Goal: Task Accomplishment & Management: Complete application form

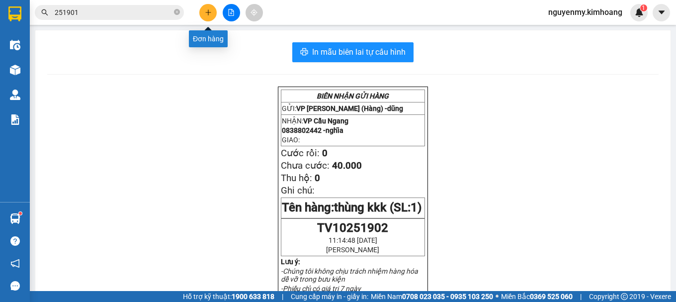
click at [205, 17] on button at bounding box center [207, 12] width 17 height 17
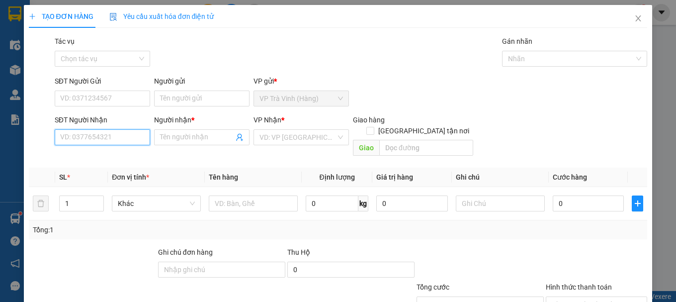
click at [78, 143] on input "SĐT Người Nhận" at bounding box center [102, 137] width 95 height 16
click at [267, 137] on input "search" at bounding box center [297, 137] width 76 height 15
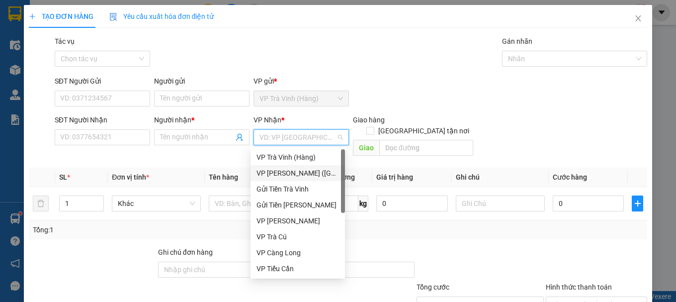
click at [271, 171] on div "VP [PERSON_NAME] ([GEOGRAPHIC_DATA])" at bounding box center [297, 172] width 82 height 11
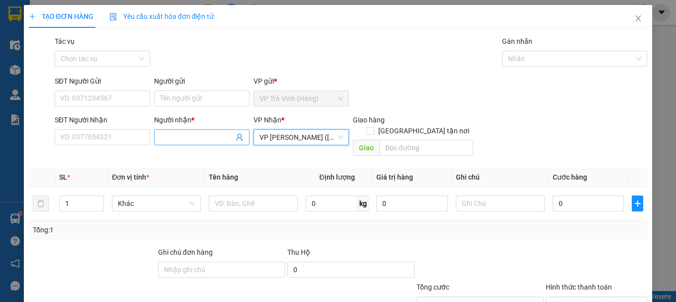
click at [182, 132] on input "Người nhận *" at bounding box center [197, 137] width 74 height 11
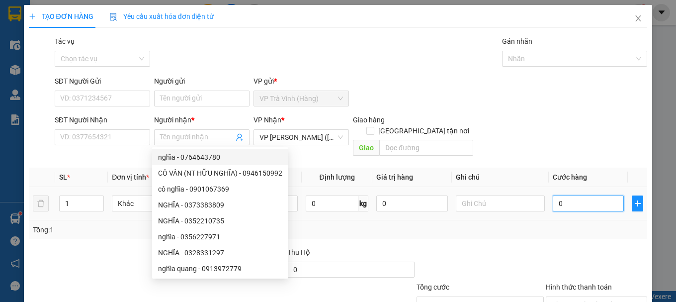
click at [572, 195] on input "0" at bounding box center [588, 203] width 72 height 16
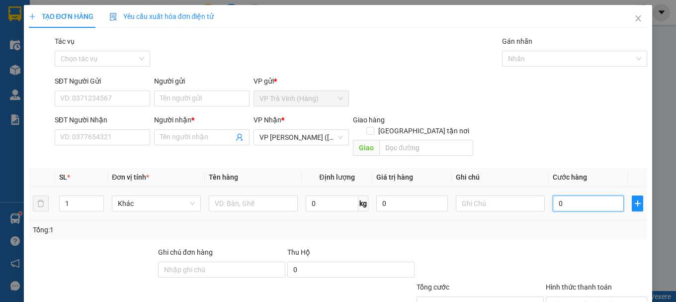
type input "3"
type input "35"
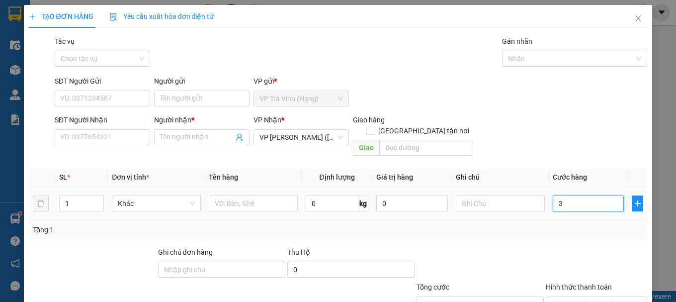
type input "35"
type input "350"
type input "3.500"
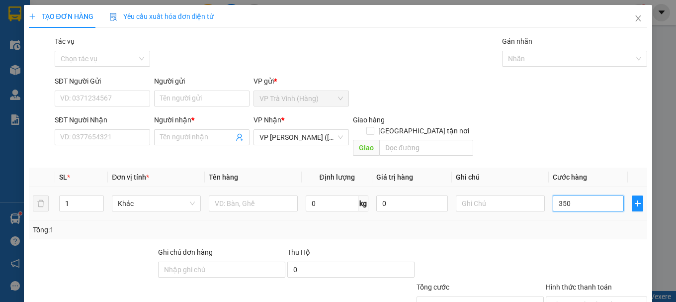
type input "3.500"
type input "35.000"
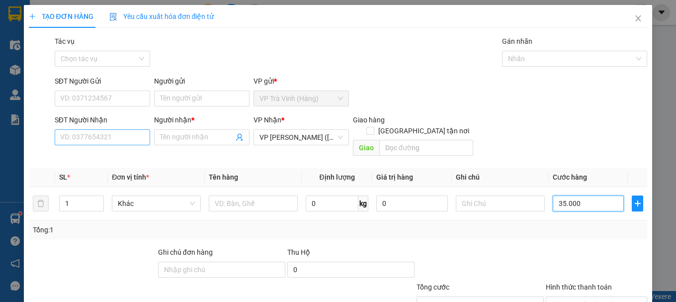
type input "35.000"
click at [103, 141] on input "SĐT Người Nhận" at bounding box center [102, 137] width 95 height 16
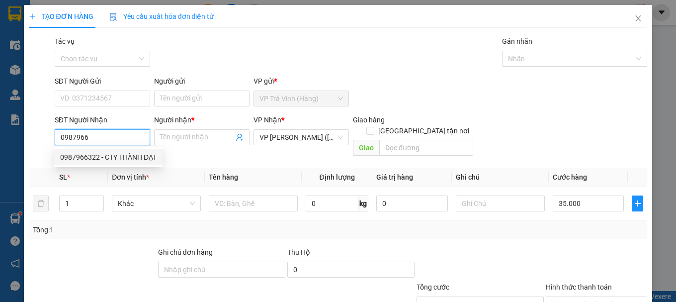
click at [112, 153] on div "0987966322 - CTY THÀNH ĐẠT" at bounding box center [108, 157] width 96 height 11
type input "0987966322"
type input "CTY THÀNH ĐẠT"
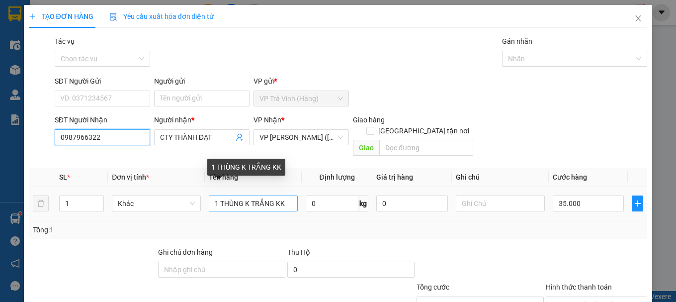
type input "0987966322"
click at [278, 195] on input "1 THÙNG K TRẮNG KK" at bounding box center [253, 203] width 89 height 16
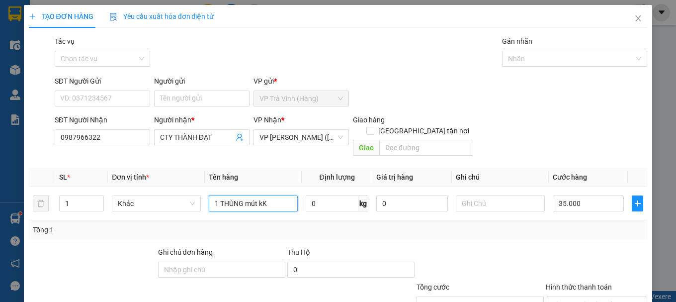
scroll to position [66, 0]
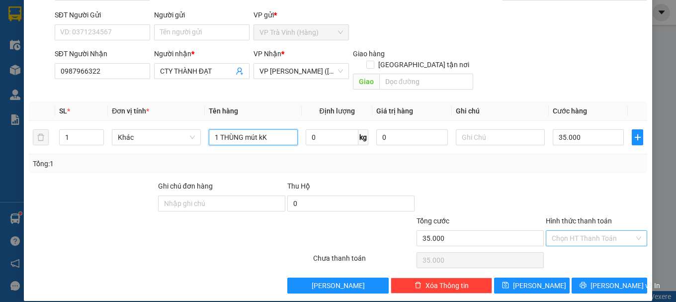
type input "1 THÙNG mút kK"
click at [584, 230] on input "Hình thức thanh toán" at bounding box center [592, 237] width 82 height 15
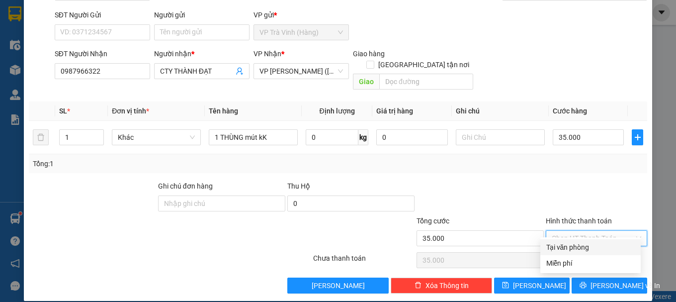
click at [572, 248] on div "Tại văn phòng" at bounding box center [590, 246] width 88 height 11
type input "0"
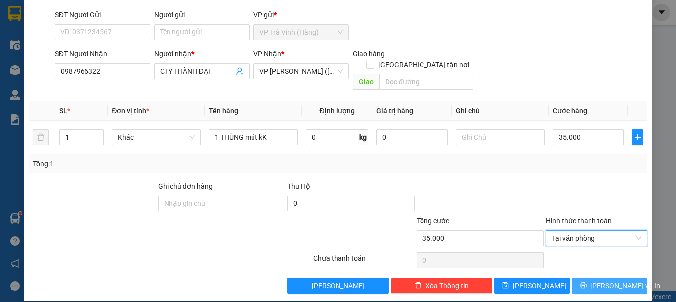
click at [590, 277] on button "[PERSON_NAME] và In" at bounding box center [609, 285] width 76 height 16
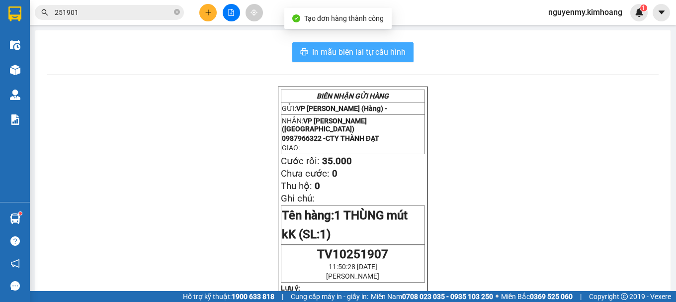
click at [398, 53] on span "In mẫu biên lai tự cấu hình" at bounding box center [358, 52] width 93 height 12
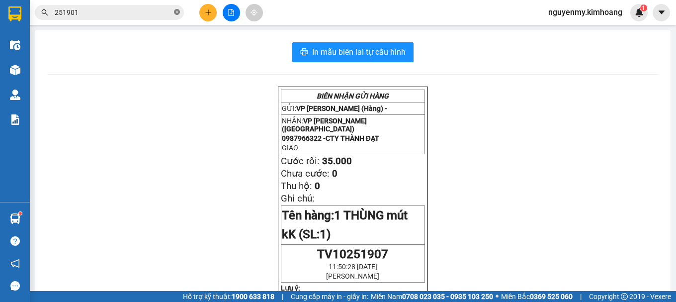
click at [177, 15] on icon "close-circle" at bounding box center [177, 12] width 6 height 6
drag, startPoint x: 176, startPoint y: 14, endPoint x: 145, endPoint y: 6, distance: 32.3
click at [173, 12] on span at bounding box center [109, 12] width 149 height 15
click at [68, 10] on input "text" at bounding box center [113, 12] width 117 height 11
type input "0"
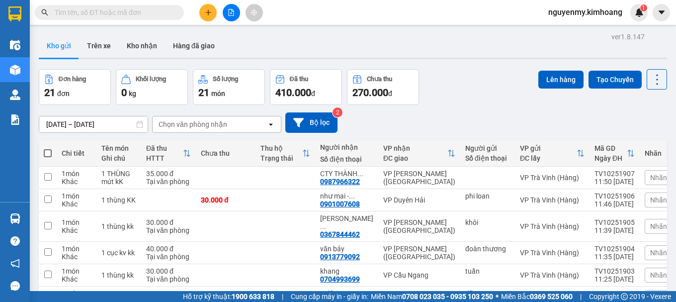
click at [93, 8] on input "text" at bounding box center [113, 12] width 117 height 11
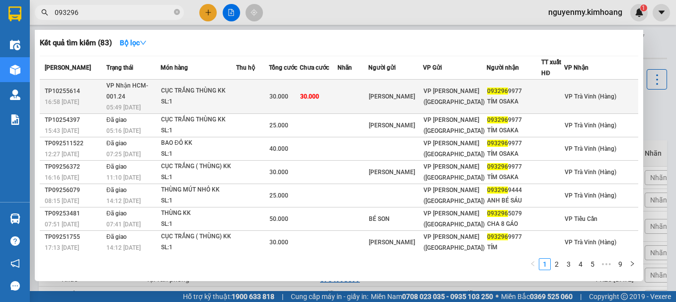
type input "093296"
click at [381, 89] on span "VP [PERSON_NAME] ([GEOGRAPHIC_DATA])" at bounding box center [453, 96] width 61 height 18
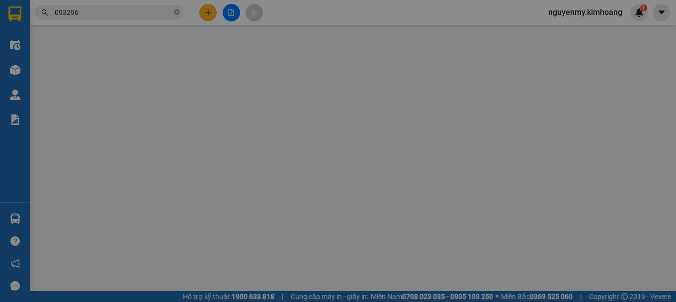
type input "LISA"
type input "0932969977"
type input "TÍM OSAKA"
type input "30.000"
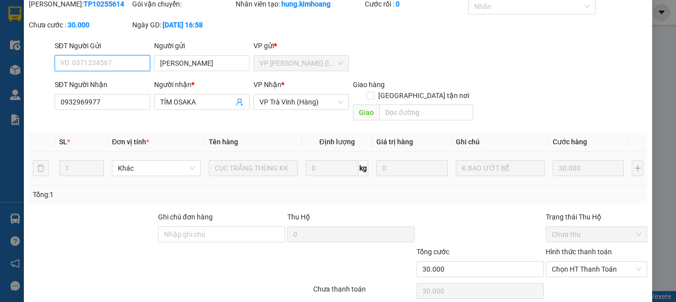
scroll to position [68, 0]
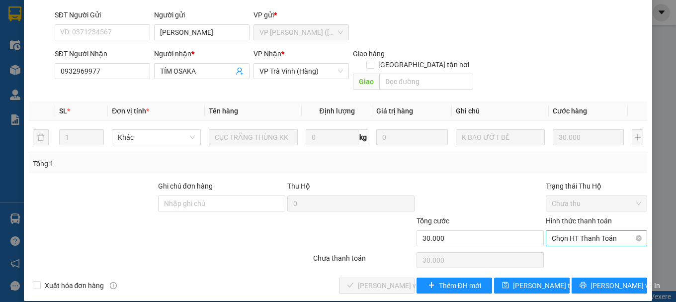
drag, startPoint x: 594, startPoint y: 218, endPoint x: 594, endPoint y: 232, distance: 14.9
click at [381, 178] on div "Hình thức thanh toán Chọn HT Thanh Toán" at bounding box center [595, 232] width 101 height 35
click at [381, 178] on span "Chọn HT Thanh Toán" at bounding box center [595, 237] width 89 height 15
click at [381, 178] on div "Tại văn phòng" at bounding box center [590, 246] width 88 height 11
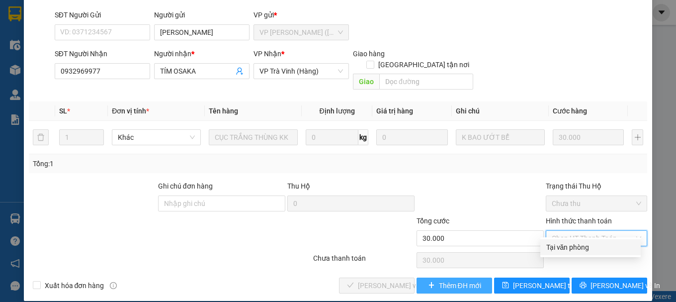
type input "0"
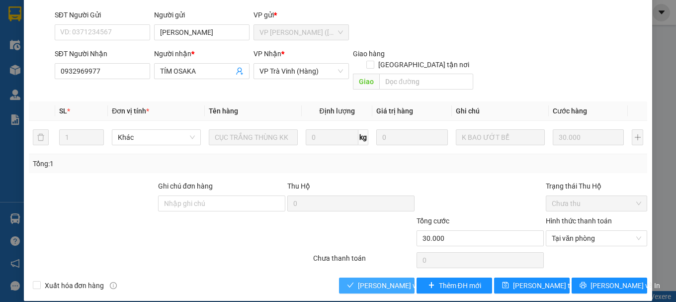
click at [380, 178] on span "[PERSON_NAME] và Giao hàng" at bounding box center [405, 285] width 95 height 11
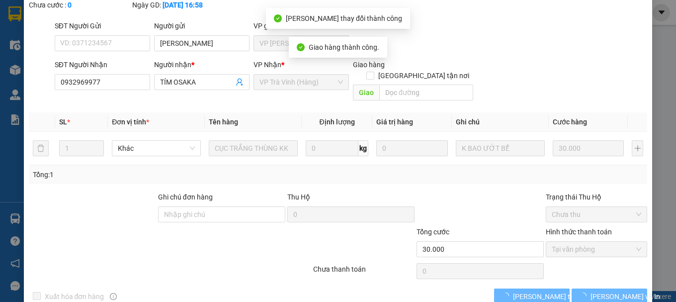
scroll to position [79, 0]
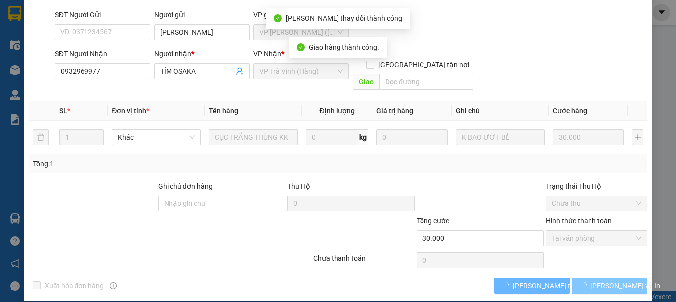
click at [381, 178] on span "[PERSON_NAME] và In" at bounding box center [625, 285] width 70 height 11
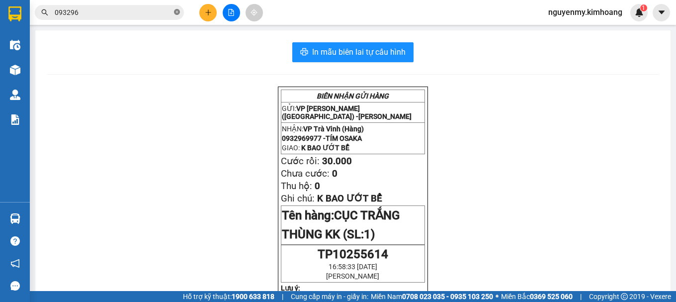
click at [177, 11] on icon "close-circle" at bounding box center [177, 12] width 6 height 6
click at [147, 11] on input "text" at bounding box center [113, 12] width 117 height 11
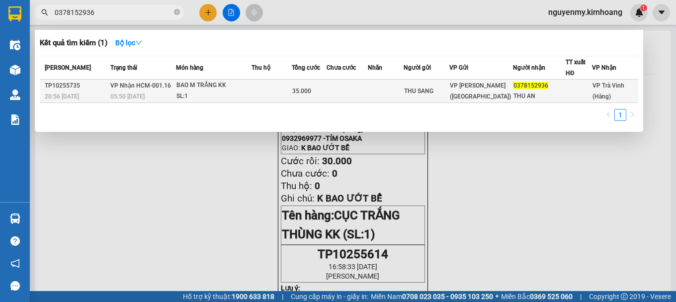
type input "0378152936"
click at [381, 81] on td at bounding box center [386, 90] width 36 height 23
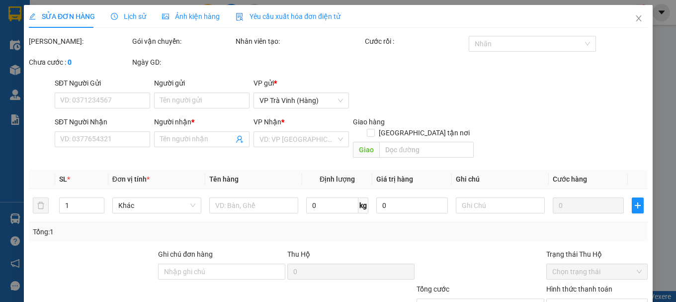
type input "THU SANG"
type input "0378152936"
type input "THU AN"
type input "35.000"
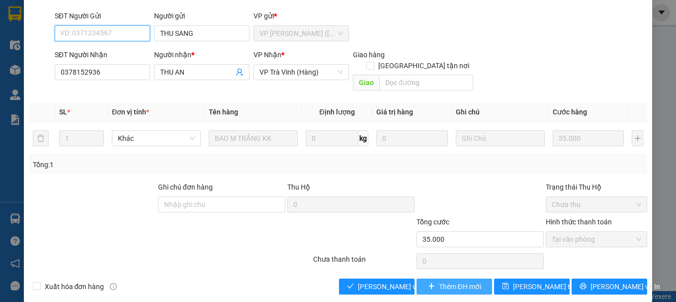
scroll to position [68, 0]
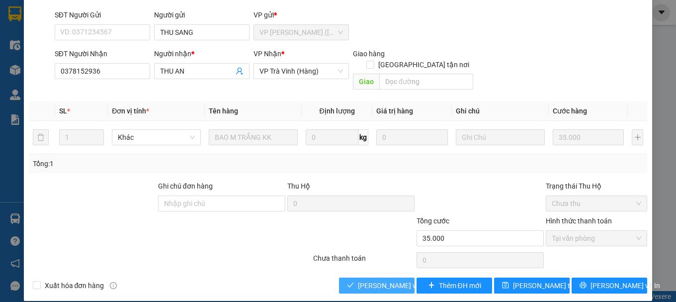
click at [381, 178] on span "[PERSON_NAME] và Giao hàng" at bounding box center [405, 285] width 95 height 11
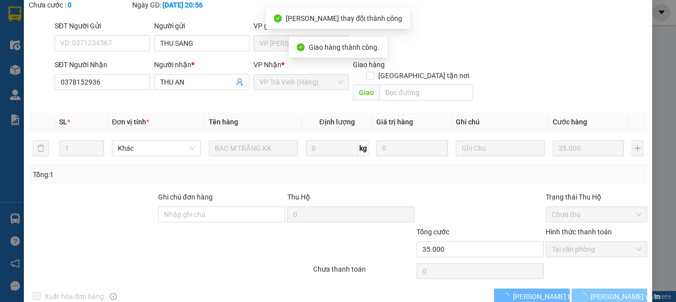
scroll to position [79, 0]
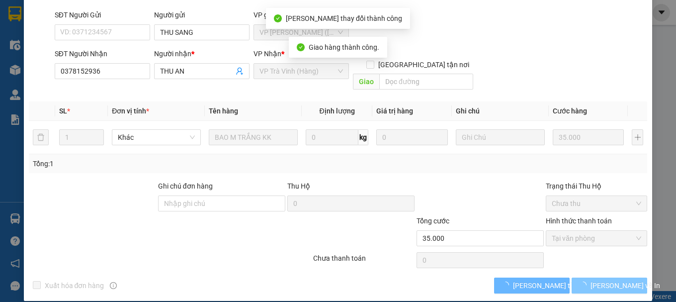
click at [381, 178] on span "[PERSON_NAME] và In" at bounding box center [625, 285] width 70 height 11
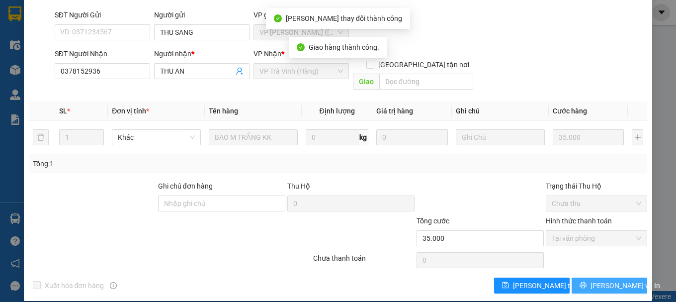
click at [381, 178] on span "[PERSON_NAME] và In" at bounding box center [625, 285] width 70 height 11
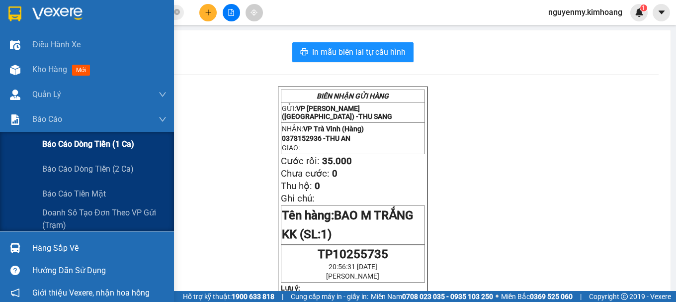
click at [80, 148] on span "Báo cáo dòng tiền (1 ca)" at bounding box center [88, 144] width 92 height 12
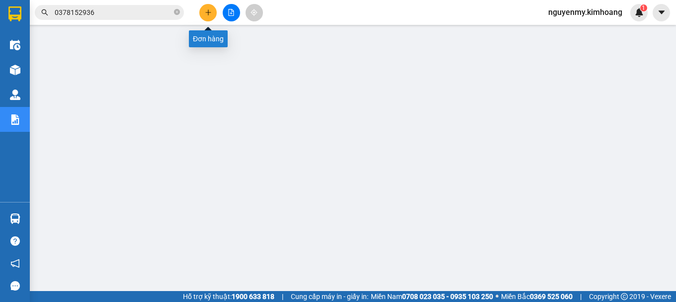
click at [205, 12] on icon "plus" at bounding box center [208, 12] width 7 height 7
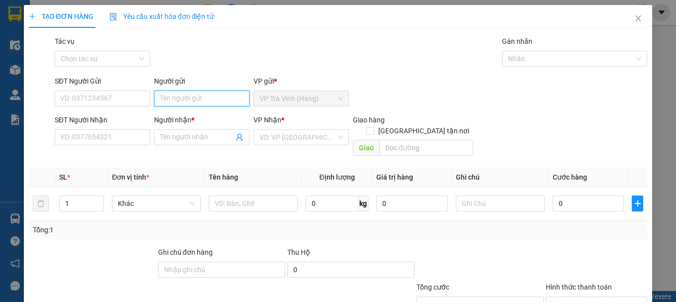
click at [171, 94] on input "Người gửi" at bounding box center [201, 98] width 95 height 16
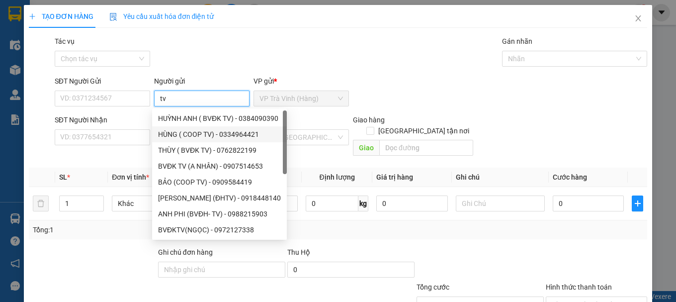
type input "tv"
click at [322, 60] on div "Tác vụ Chọn tác vụ Gán nhãn Nhãn" at bounding box center [351, 53] width 597 height 35
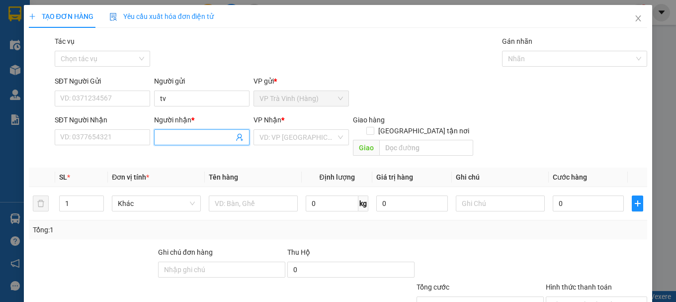
click at [182, 141] on input "Người nhận *" at bounding box center [197, 137] width 74 height 11
type input "trạm sg"
click at [286, 138] on input "search" at bounding box center [297, 137] width 76 height 15
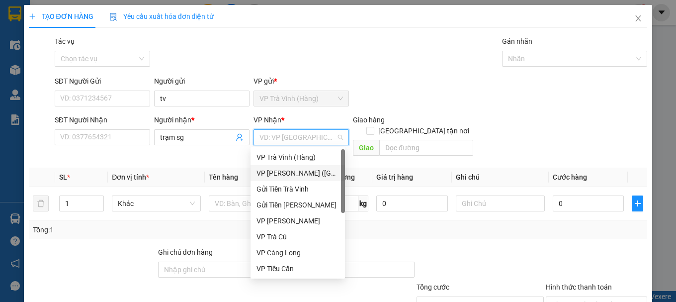
drag, startPoint x: 287, startPoint y: 170, endPoint x: 291, endPoint y: 166, distance: 5.6
click at [287, 170] on div "VP [PERSON_NAME] ([GEOGRAPHIC_DATA])" at bounding box center [297, 172] width 82 height 11
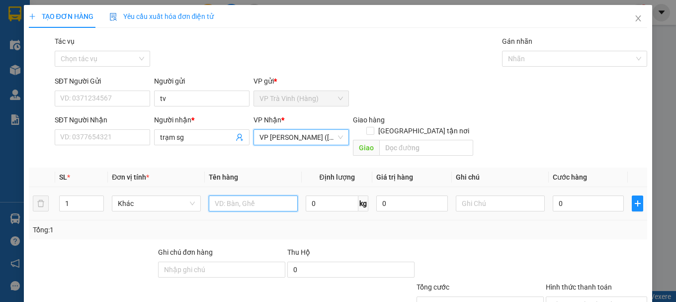
click at [229, 178] on input "text" at bounding box center [253, 203] width 89 height 16
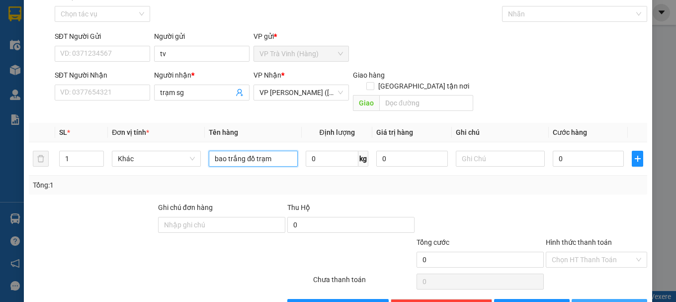
scroll to position [66, 0]
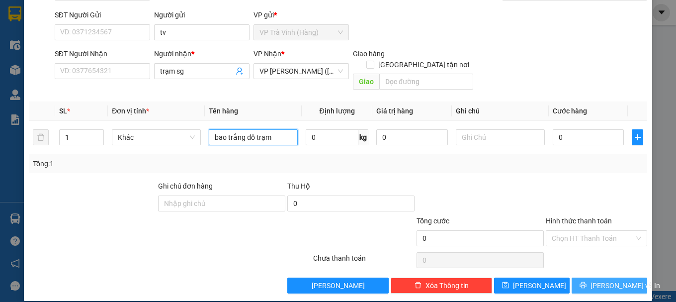
type input "bao trắng đồ trạm"
click at [381, 178] on span "[PERSON_NAME] và In" at bounding box center [625, 285] width 70 height 11
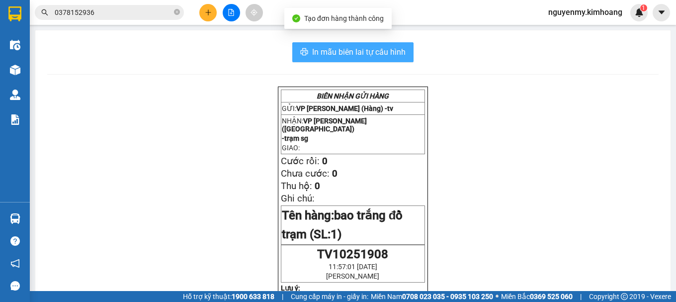
click at [371, 51] on span "In mẫu biên lai tự cấu hình" at bounding box center [358, 52] width 93 height 12
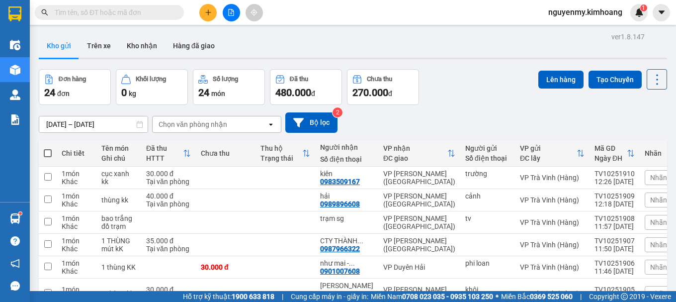
click at [155, 11] on input "text" at bounding box center [113, 12] width 117 height 11
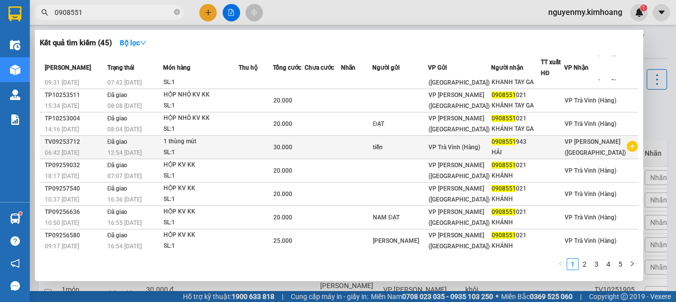
scroll to position [61, 0]
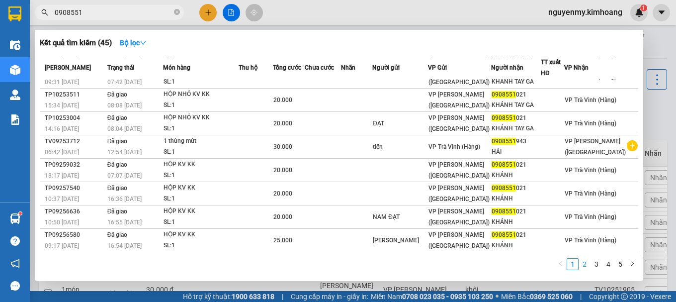
type input "0908551"
click at [585, 261] on link "2" at bounding box center [584, 263] width 11 height 11
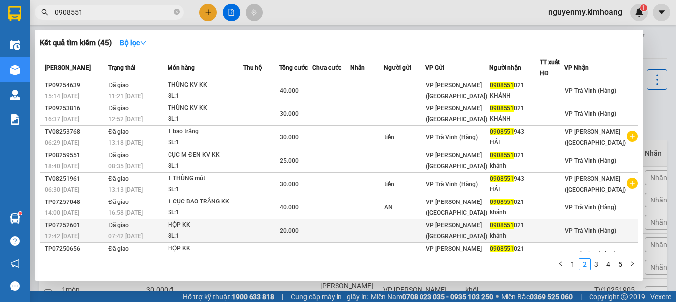
scroll to position [0, 0]
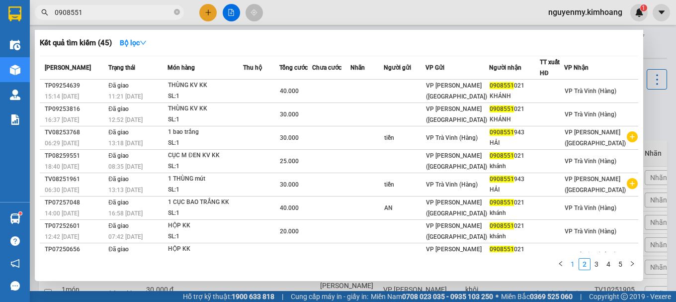
click at [573, 264] on link "1" at bounding box center [572, 263] width 11 height 11
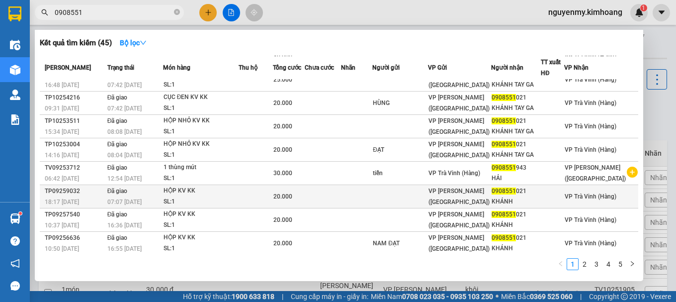
scroll to position [61, 0]
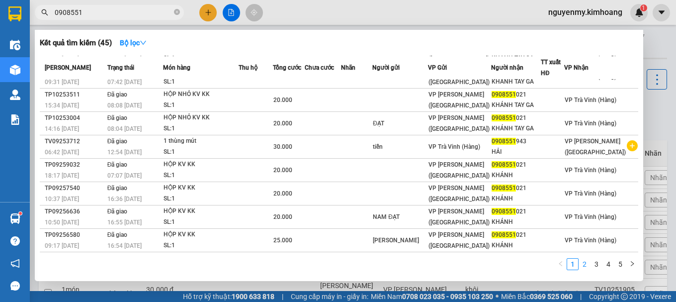
click at [587, 267] on link "2" at bounding box center [584, 263] width 11 height 11
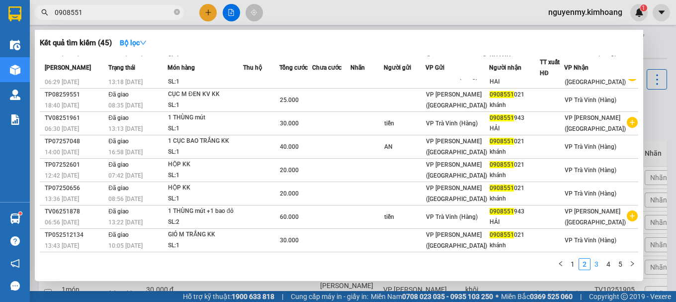
click at [599, 260] on link "3" at bounding box center [596, 263] width 11 height 11
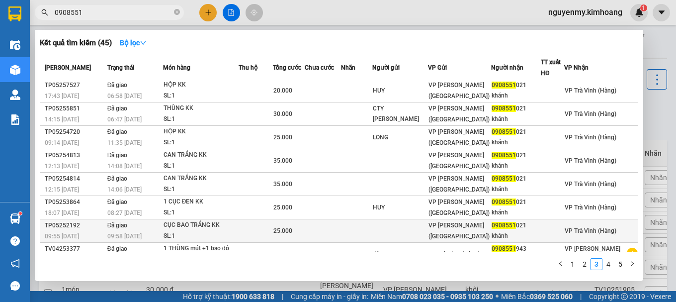
scroll to position [0, 0]
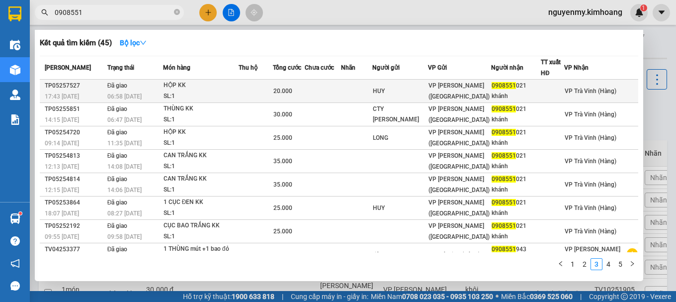
click at [121, 89] on td "Đã giao 06:58 [DATE]" at bounding box center [134, 90] width 58 height 23
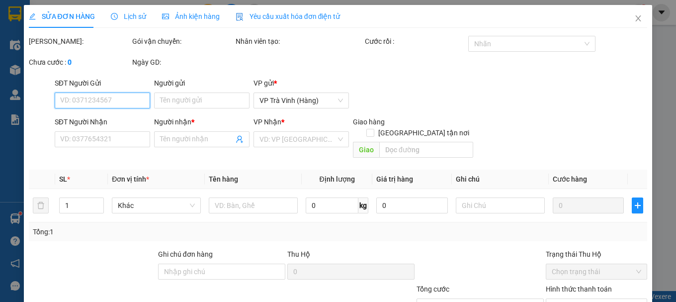
type input "HUY"
type input "0908551021"
type input "khánh"
type input "20.000"
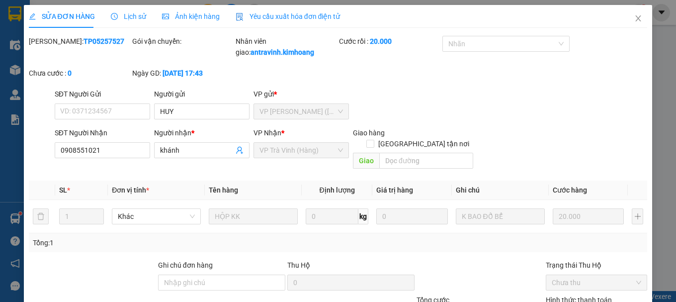
click at [127, 13] on span "Lịch sử" at bounding box center [128, 16] width 35 height 8
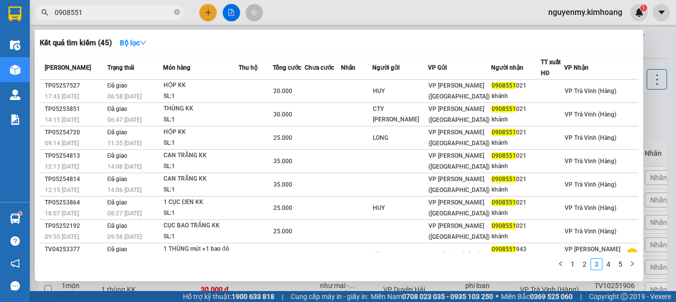
click at [136, 14] on input "0908551" at bounding box center [113, 12] width 117 height 11
click at [574, 266] on link "1" at bounding box center [572, 263] width 11 height 11
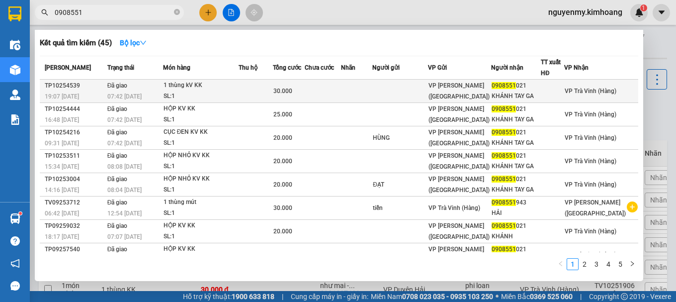
click at [127, 92] on span "07:42 - 11/10" at bounding box center [124, 96] width 34 height 8
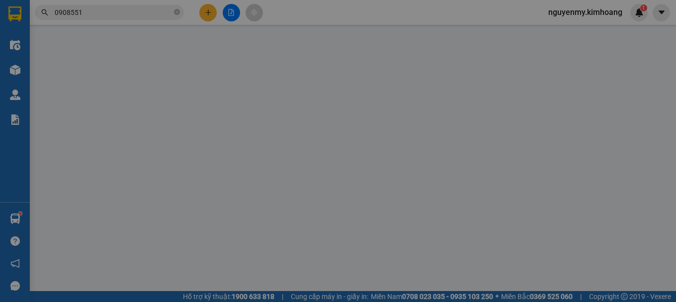
type input "0908551021"
type input "KHÁNH TAY GA"
type input "30.000"
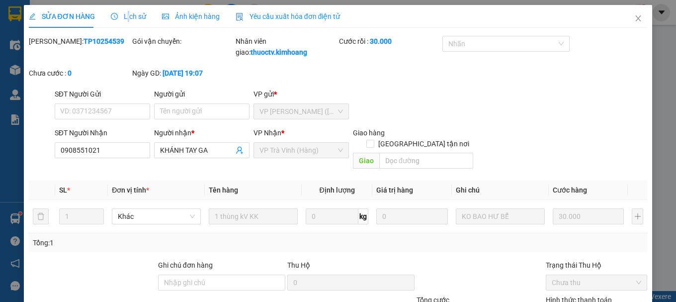
click at [126, 16] on span "Lịch sử" at bounding box center [128, 16] width 35 height 8
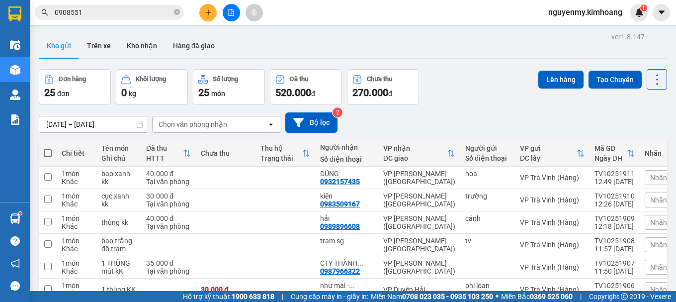
click at [112, 8] on input "0908551" at bounding box center [113, 12] width 117 height 11
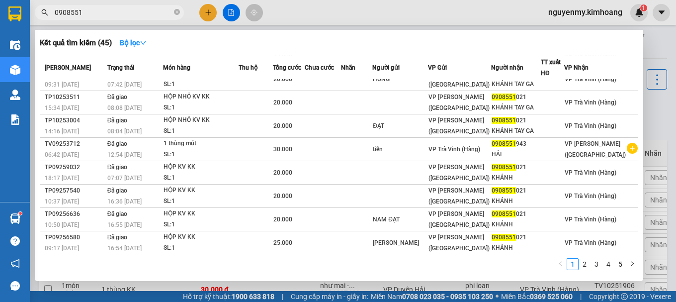
scroll to position [61, 0]
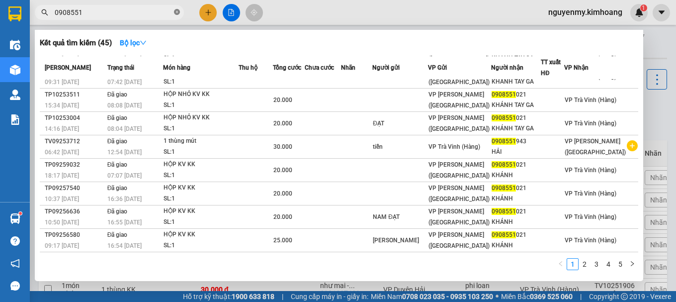
click at [177, 13] on icon "close-circle" at bounding box center [177, 12] width 6 height 6
click at [177, 11] on span at bounding box center [177, 12] width 6 height 11
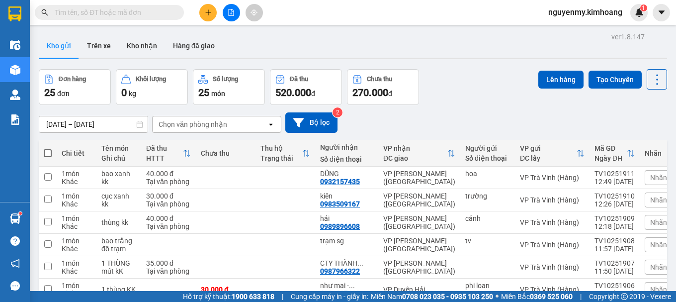
click at [230, 15] on button at bounding box center [231, 12] width 17 height 17
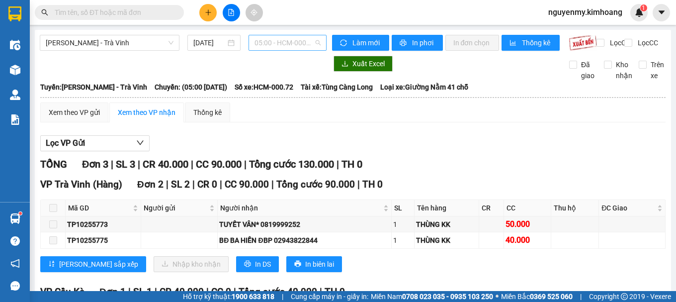
click at [281, 41] on span "05:00 - HCM-000.72" at bounding box center [287, 42] width 66 height 15
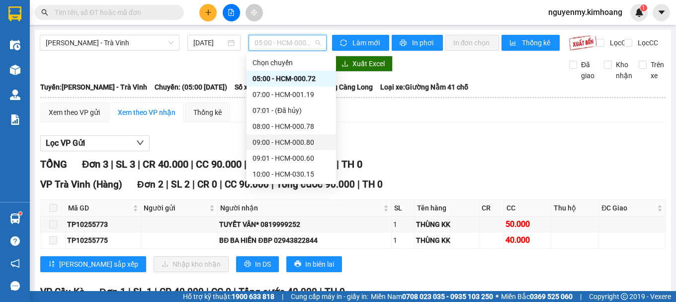
click at [268, 141] on div "09:00 - HCM-000.80" at bounding box center [290, 142] width 77 height 11
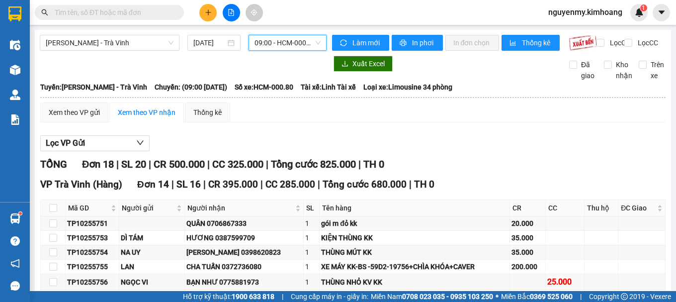
click at [298, 43] on span "09:00 - HCM-000.80" at bounding box center [287, 42] width 66 height 15
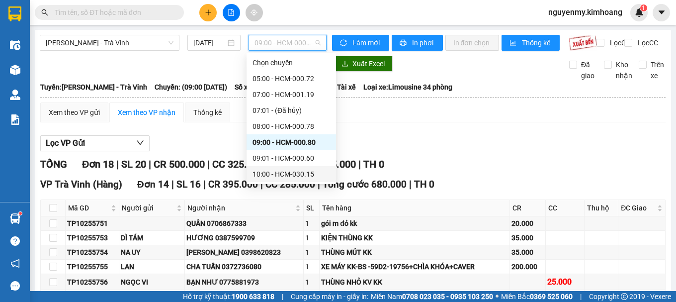
click at [276, 169] on div "10:00 - HCM-030.15" at bounding box center [290, 173] width 77 height 11
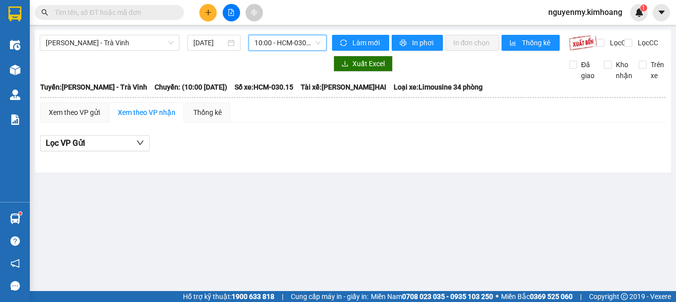
click at [296, 42] on span "10:00 - HCM-030.15" at bounding box center [287, 42] width 66 height 15
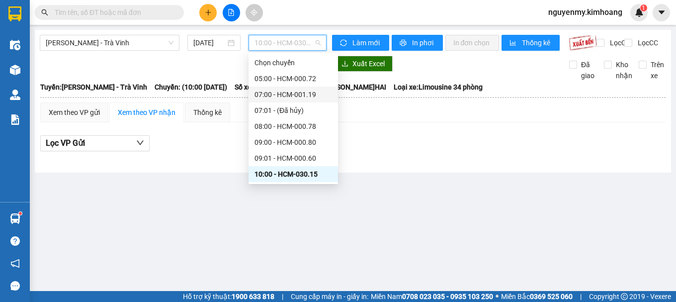
scroll to position [50, 0]
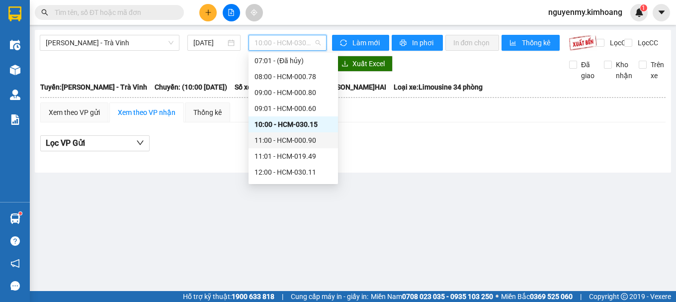
click at [270, 139] on div "11:00 - HCM-000.90" at bounding box center [292, 140] width 77 height 11
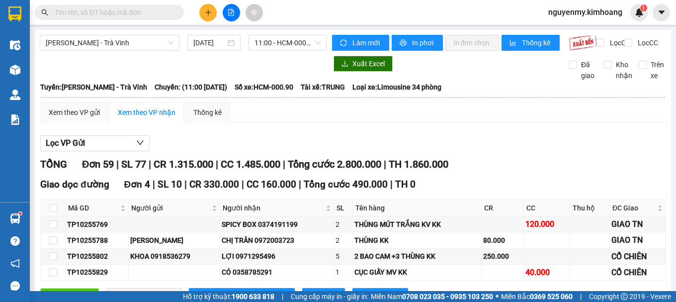
click at [151, 14] on input "text" at bounding box center [113, 12] width 117 height 11
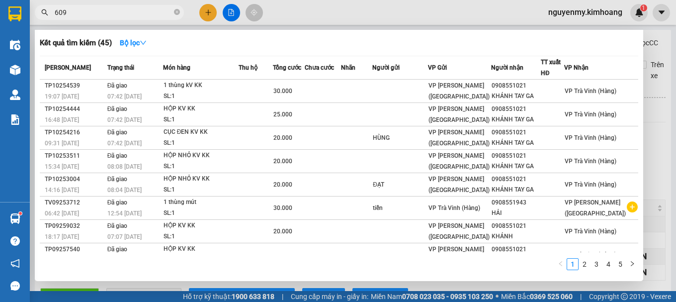
type input "6097"
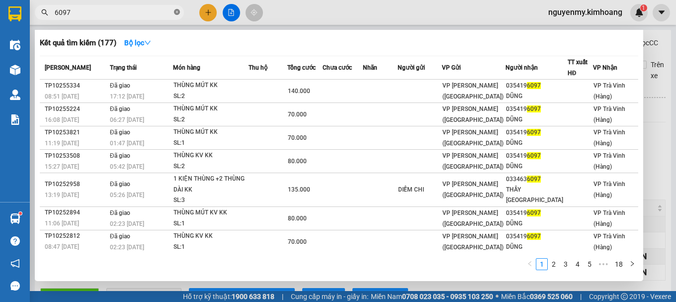
click at [174, 11] on icon "close-circle" at bounding box center [177, 12] width 6 height 6
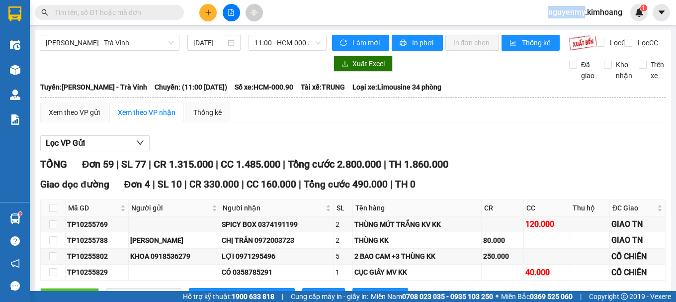
click at [174, 10] on span at bounding box center [177, 12] width 6 height 11
click at [203, 8] on button at bounding box center [207, 12] width 17 height 17
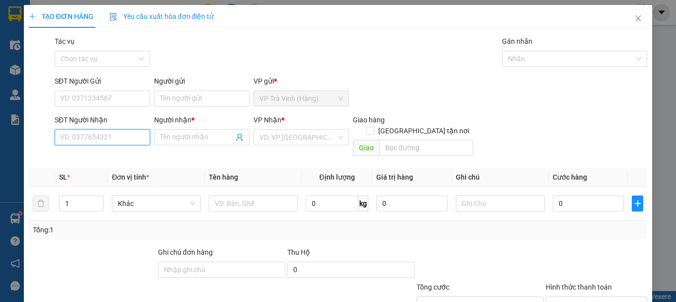
click at [110, 136] on input "SĐT Người Nhận" at bounding box center [102, 137] width 95 height 16
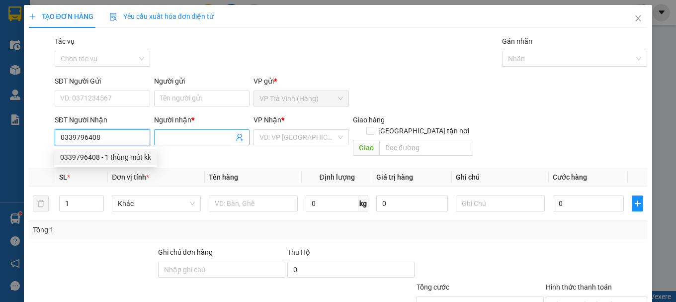
type input "0339796408"
click at [172, 142] on input "Người nhận *" at bounding box center [197, 137] width 74 height 11
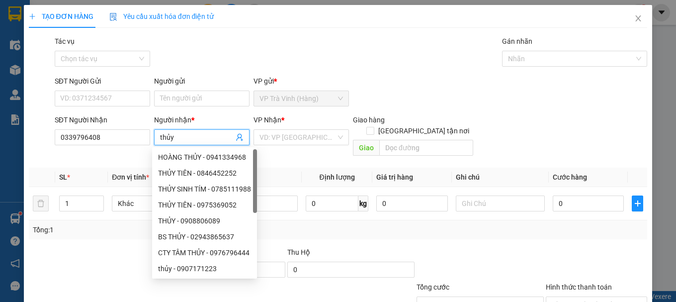
type input "thủy"
click at [303, 147] on div "VP Nhận * VD: VP Sài Gòn" at bounding box center [300, 131] width 95 height 35
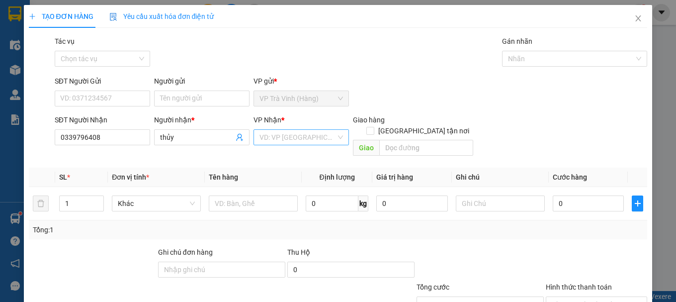
drag, startPoint x: 292, startPoint y: 137, endPoint x: 286, endPoint y: 144, distance: 9.5
click at [292, 138] on input "search" at bounding box center [297, 137] width 76 height 15
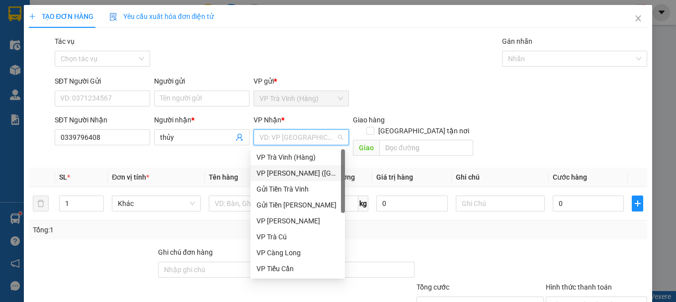
click at [284, 167] on div "VP [PERSON_NAME] ([GEOGRAPHIC_DATA])" at bounding box center [297, 173] width 94 height 16
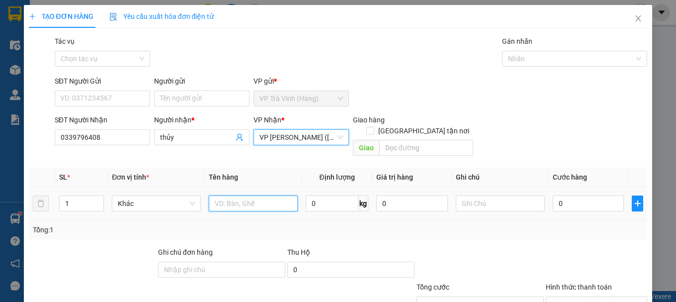
click at [222, 195] on input "text" at bounding box center [253, 203] width 89 height 16
type input "thùng mút kk"
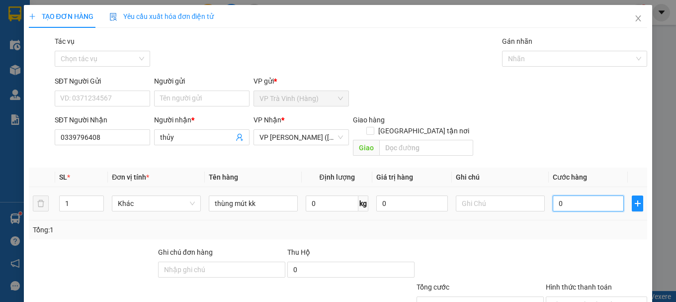
click at [581, 196] on input "0" at bounding box center [588, 203] width 72 height 16
type input "3"
type input "30"
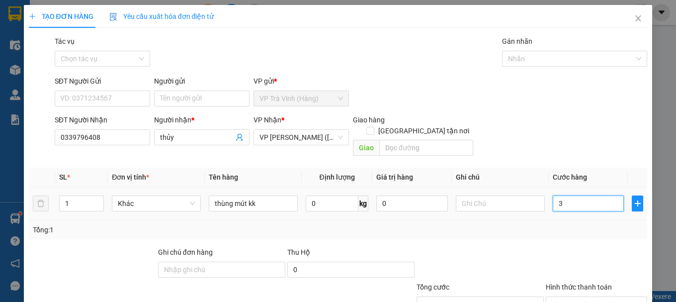
type input "30"
type input "300"
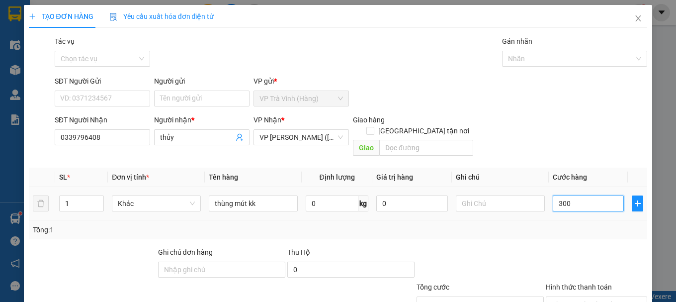
type input "3.000"
type input "30.000"
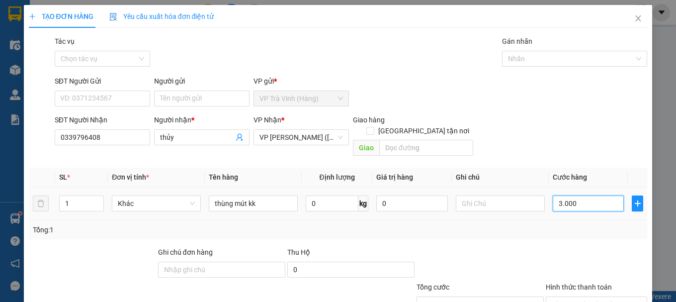
type input "30.000"
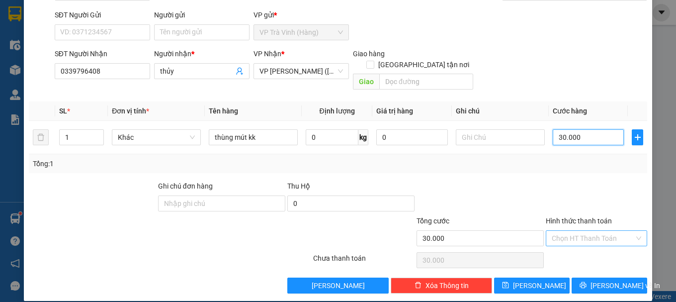
type input "30.000"
click at [575, 230] on input "Hình thức thanh toán" at bounding box center [592, 237] width 82 height 15
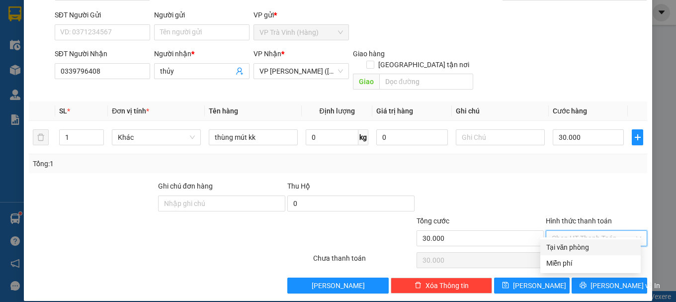
click at [576, 249] on div "Tại văn phòng" at bounding box center [590, 246] width 88 height 11
type input "0"
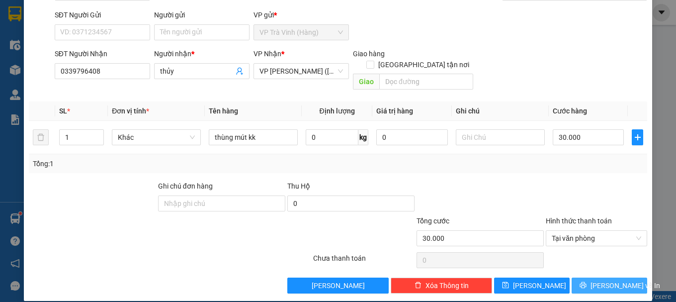
click at [621, 280] on span "[PERSON_NAME] và In" at bounding box center [625, 285] width 70 height 11
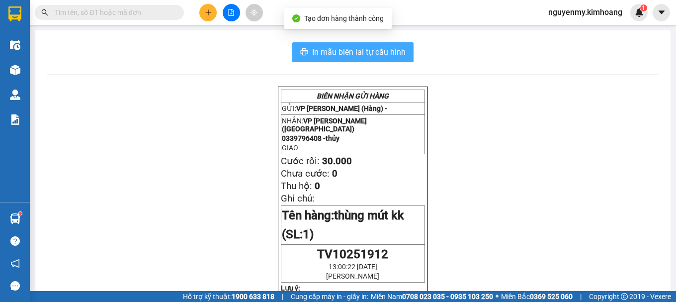
click at [352, 51] on span "In mẫu biên lai tự cấu hình" at bounding box center [358, 52] width 93 height 12
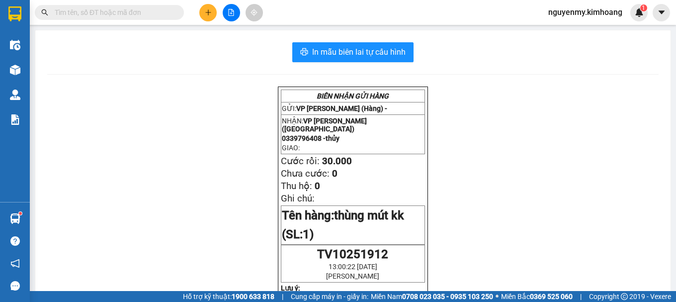
click at [145, 11] on input "text" at bounding box center [113, 12] width 117 height 11
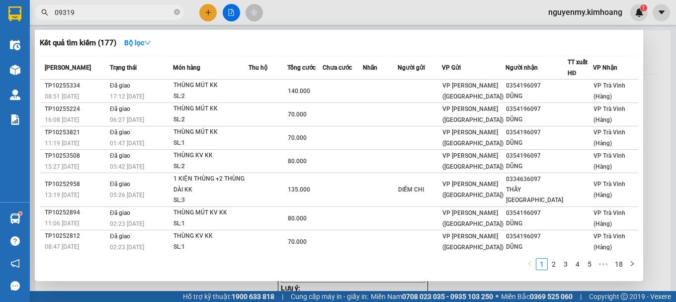
type input "093197"
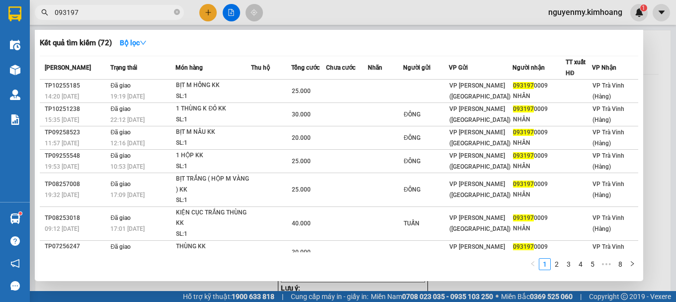
click at [178, 11] on icon "close-circle" at bounding box center [177, 12] width 6 height 6
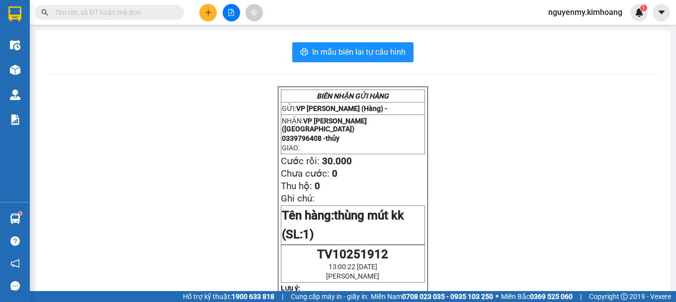
drag, startPoint x: 178, startPoint y: 10, endPoint x: 171, endPoint y: 13, distance: 7.1
click at [176, 11] on span at bounding box center [177, 12] width 6 height 11
click at [170, 13] on input "text" at bounding box center [113, 12] width 117 height 11
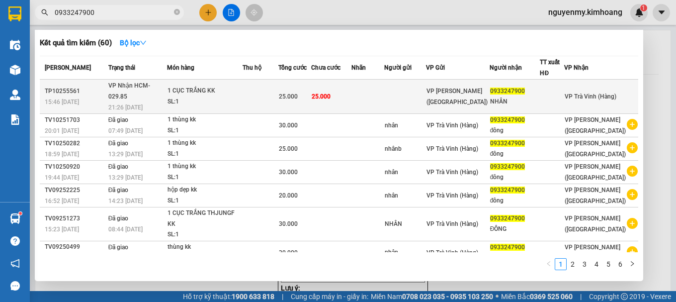
type input "0933247900"
click at [426, 96] on td at bounding box center [405, 96] width 42 height 34
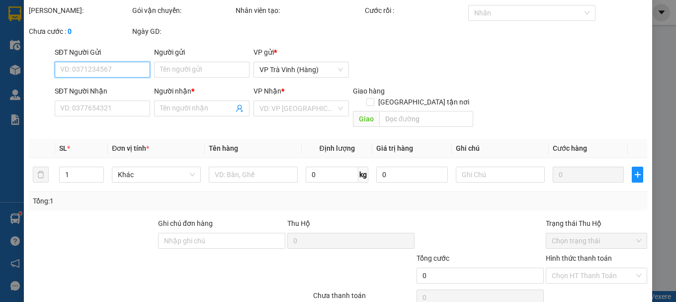
type input "0933247900"
type input "NHÂN"
type input "25.000"
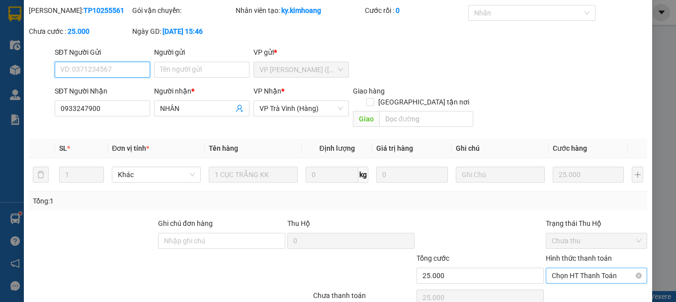
scroll to position [68, 0]
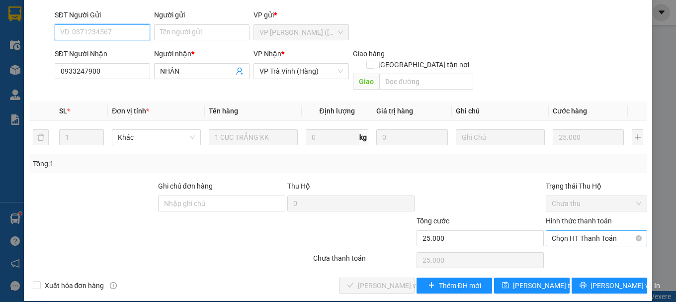
click at [592, 232] on span "Chọn HT Thanh Toán" at bounding box center [595, 237] width 89 height 15
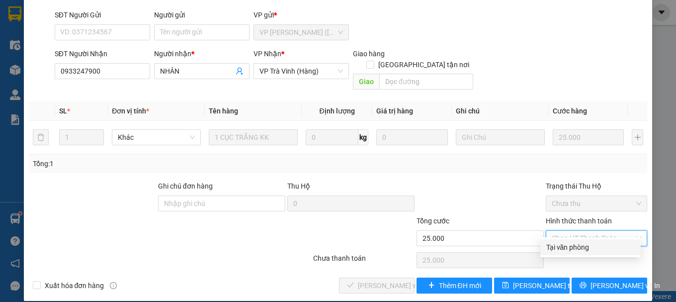
drag, startPoint x: 582, startPoint y: 250, endPoint x: 535, endPoint y: 244, distance: 47.6
click at [582, 250] on div "Tại văn phòng" at bounding box center [590, 246] width 88 height 11
type input "0"
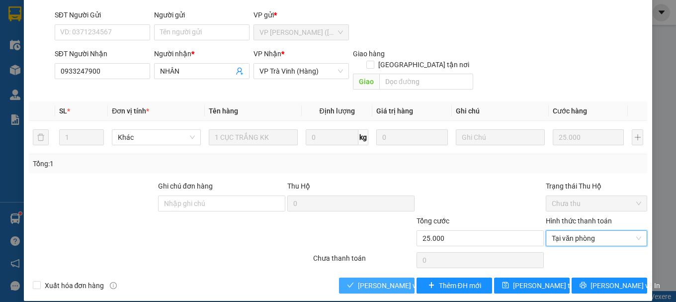
click at [378, 280] on span "[PERSON_NAME] và Giao hàng" at bounding box center [405, 285] width 95 height 11
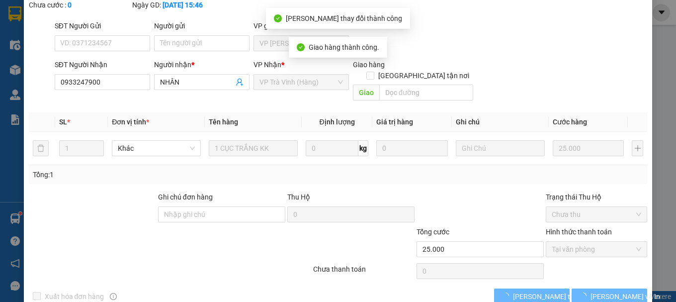
scroll to position [79, 0]
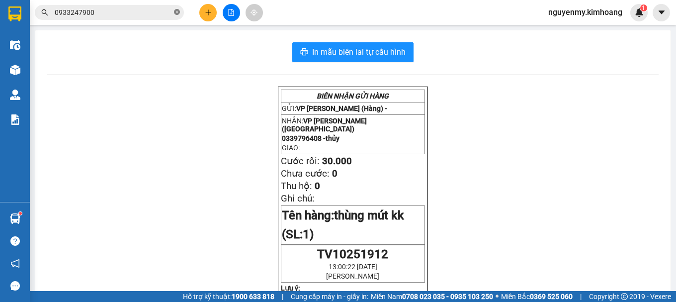
click at [176, 13] on icon "close-circle" at bounding box center [177, 12] width 6 height 6
drag, startPoint x: 176, startPoint y: 13, endPoint x: 151, endPoint y: 13, distance: 24.8
click at [175, 13] on span at bounding box center [177, 12] width 6 height 11
click at [151, 13] on input "text" at bounding box center [113, 12] width 117 height 11
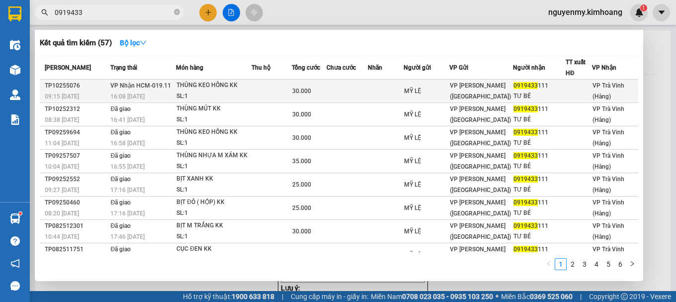
type input "0919433"
click at [287, 91] on td at bounding box center [271, 90] width 40 height 23
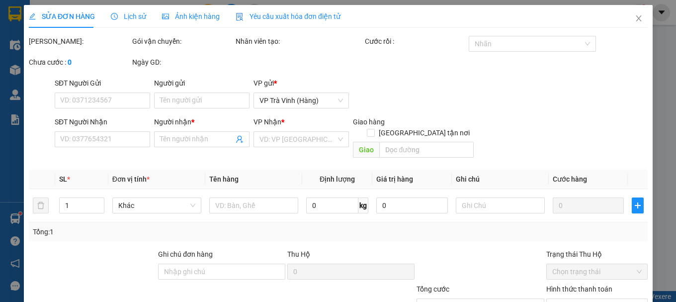
type input "MỸ LỆ"
type input "0919433111"
type input "TƯ BÉ"
type input "30.000"
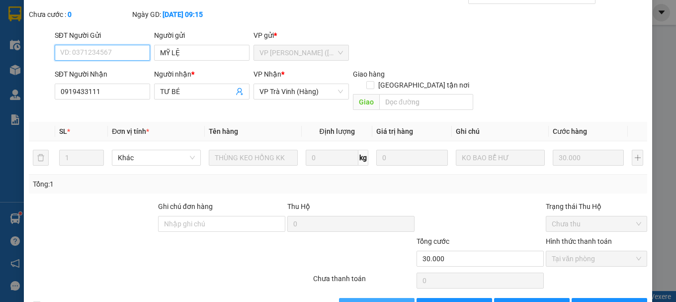
scroll to position [68, 0]
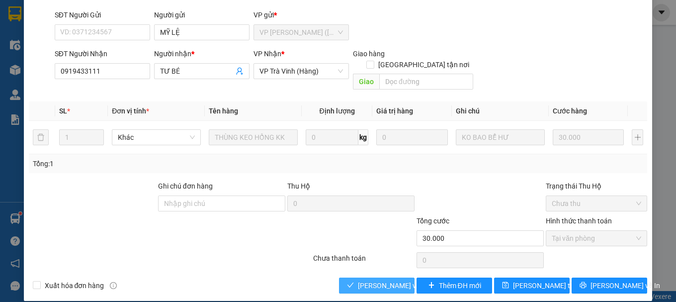
click at [358, 280] on span "[PERSON_NAME] và Giao hàng" at bounding box center [405, 285] width 95 height 11
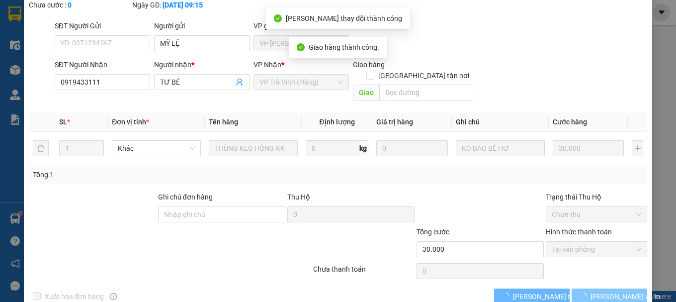
scroll to position [79, 0]
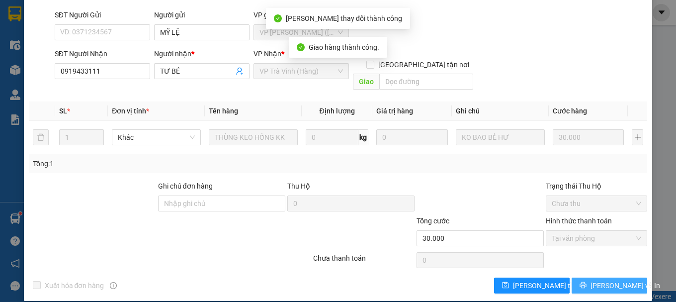
click at [624, 277] on button "[PERSON_NAME] và In" at bounding box center [609, 285] width 76 height 16
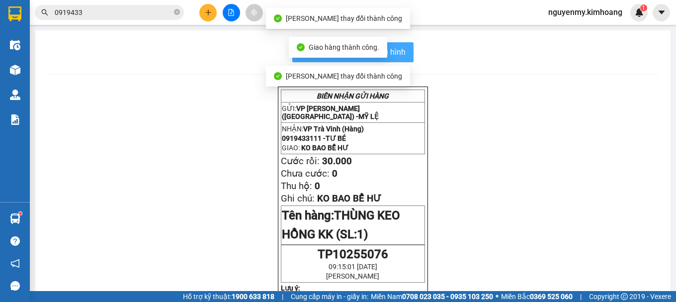
click at [393, 45] on button "In mẫu biên lai tự cấu hình" at bounding box center [352, 52] width 121 height 20
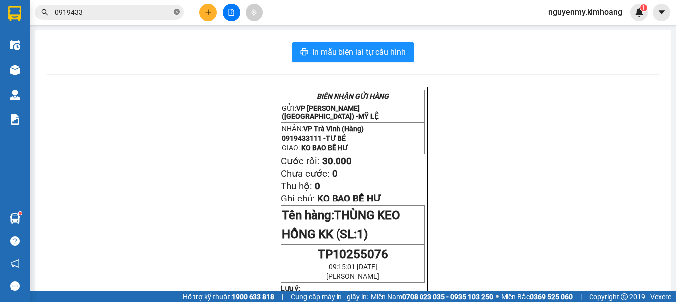
click at [179, 12] on icon "close-circle" at bounding box center [177, 12] width 6 height 6
drag, startPoint x: 179, startPoint y: 12, endPoint x: 156, endPoint y: 17, distance: 23.4
click at [174, 14] on span at bounding box center [177, 12] width 6 height 11
click at [156, 17] on input "text" at bounding box center [113, 12] width 117 height 11
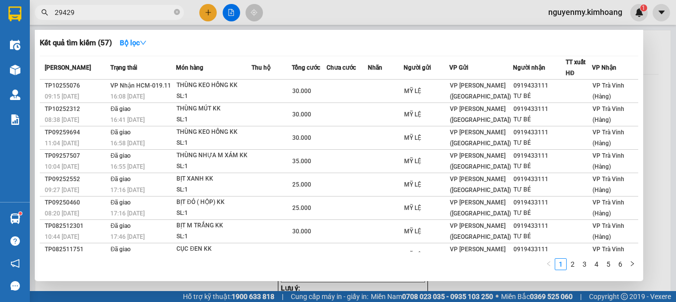
type input "294294"
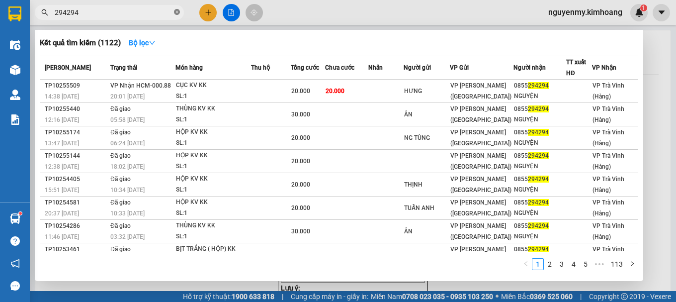
click at [175, 14] on icon "close-circle" at bounding box center [177, 12] width 6 height 6
click at [175, 14] on span at bounding box center [177, 12] width 6 height 11
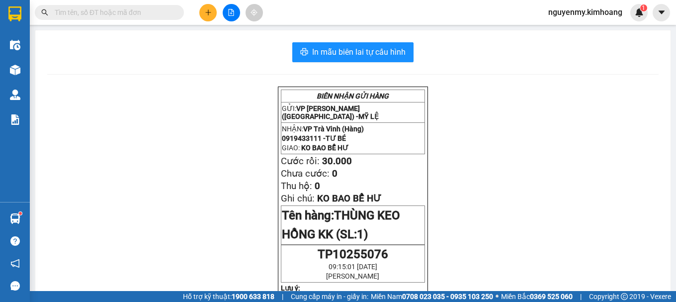
click at [92, 15] on input "text" at bounding box center [113, 12] width 117 height 11
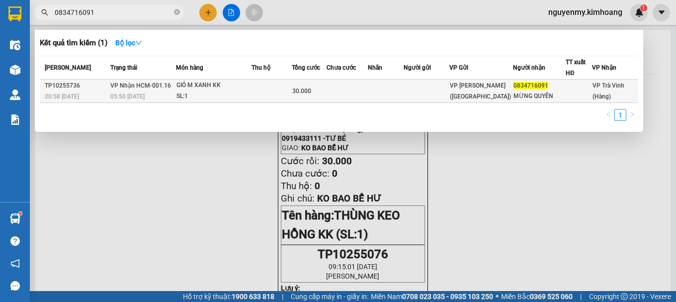
type input "0834716091"
click at [228, 89] on div "GIỎ M XANH KK" at bounding box center [213, 85] width 75 height 11
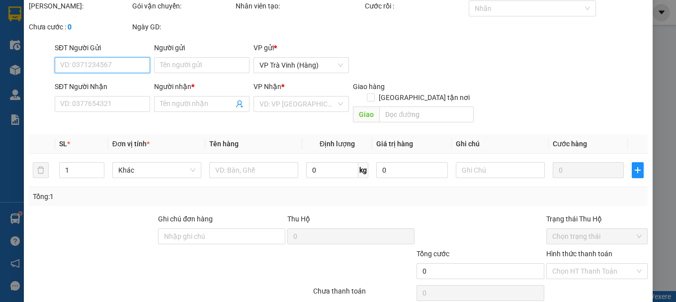
type input "0834716091"
type input "MỪNG QUYÊN"
type input "30.000"
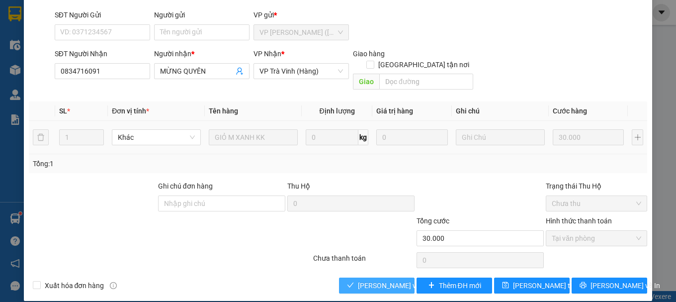
click at [368, 280] on span "[PERSON_NAME] và Giao hàng" at bounding box center [405, 285] width 95 height 11
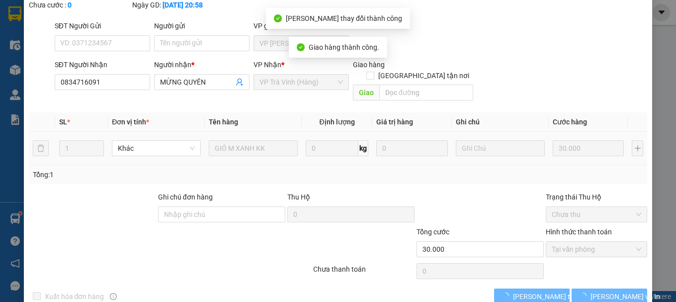
scroll to position [79, 0]
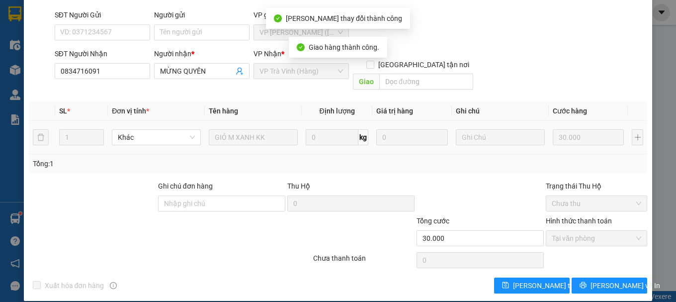
click at [616, 283] on div "SỬA ĐƠN HÀNG Lịch sử Ảnh kiện hàng Yêu cầu xuất hóa đơn điện tử Total Paid Fee …" at bounding box center [338, 113] width 628 height 375
click at [615, 282] on button "[PERSON_NAME] và In" at bounding box center [609, 285] width 76 height 16
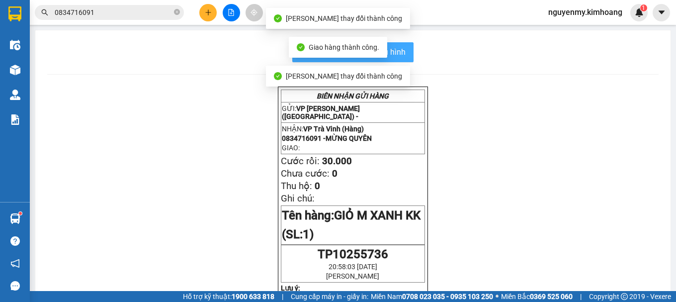
click at [394, 56] on span "In mẫu biên lai tự cấu hình" at bounding box center [358, 52] width 93 height 12
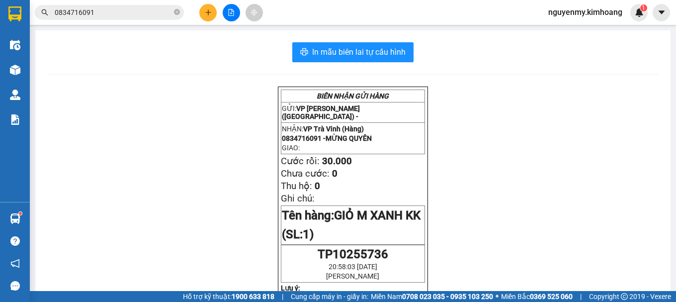
click at [193, 12] on div "0834716091" at bounding box center [97, 12] width 194 height 15
click at [200, 10] on button at bounding box center [207, 12] width 17 height 17
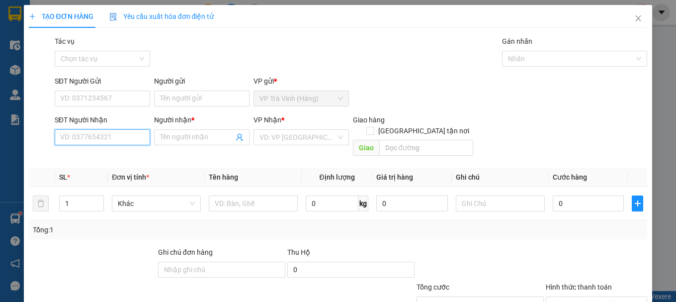
click at [110, 137] on input "SĐT Người Nhận" at bounding box center [102, 137] width 95 height 16
type input "0919482293"
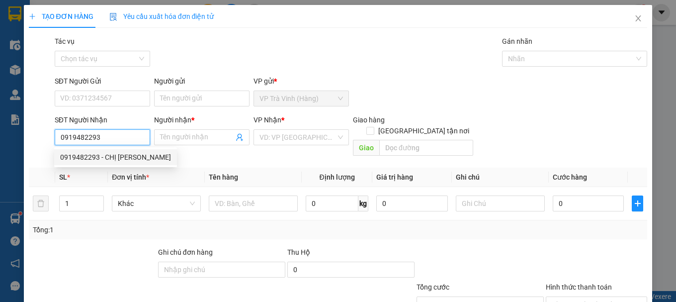
click at [102, 161] on div "0919482293 - CHỊ DUNG" at bounding box center [115, 157] width 111 height 11
type input "CHỊ DUNG"
type input "30.000"
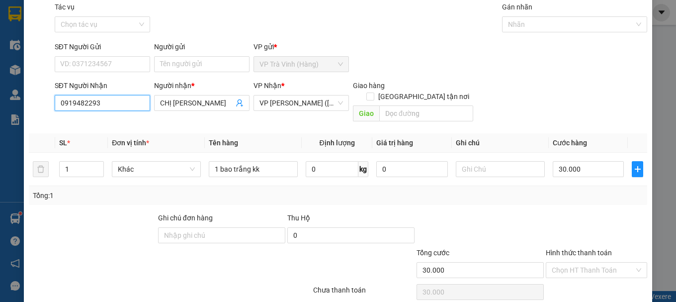
scroll to position [66, 0]
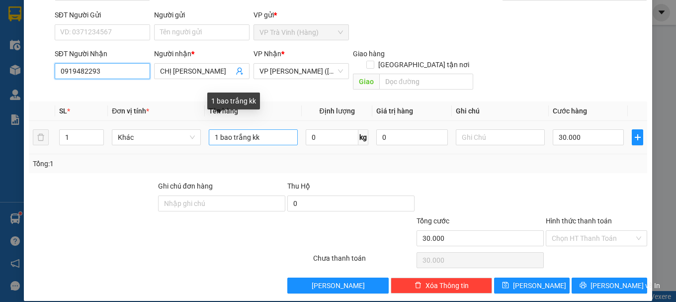
type input "0919482293"
drag, startPoint x: 260, startPoint y: 127, endPoint x: 228, endPoint y: 126, distance: 32.3
click at [228, 129] on input "1 bao trắng kk" at bounding box center [253, 137] width 89 height 16
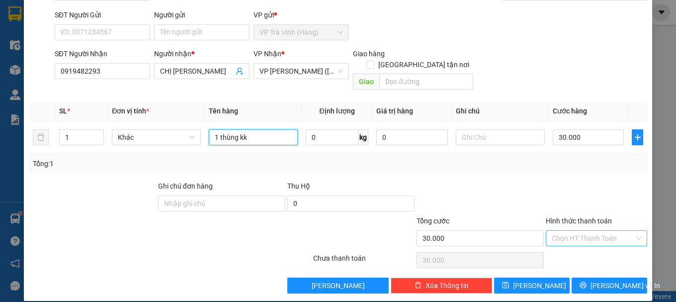
type input "1 thùng kk"
click at [595, 230] on input "Hình thức thanh toán" at bounding box center [592, 237] width 82 height 15
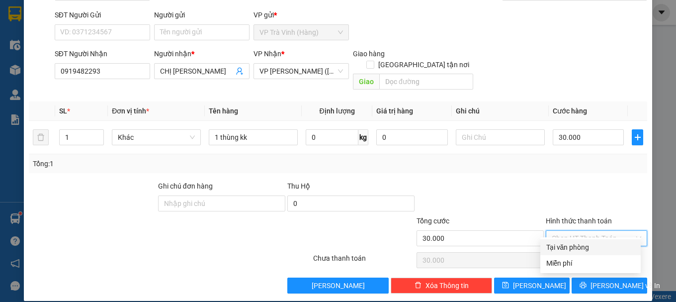
click at [585, 242] on div "Tại văn phòng" at bounding box center [590, 246] width 88 height 11
type input "0"
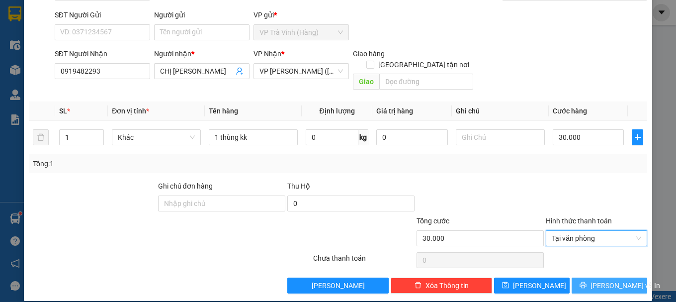
click at [609, 291] on div "TẠO ĐƠN HÀNG Yêu cầu xuất hóa đơn điện tử Transit Pickup Surcharge Ids Transit …" at bounding box center [338, 151] width 676 height 302
click at [610, 277] on button "[PERSON_NAME] và In" at bounding box center [609, 285] width 76 height 16
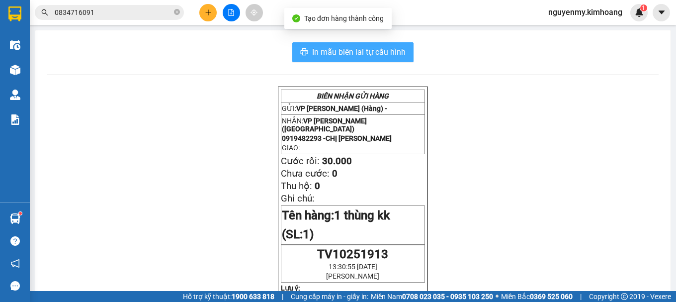
click at [345, 58] on span "In mẫu biên lai tự cấu hình" at bounding box center [358, 52] width 93 height 12
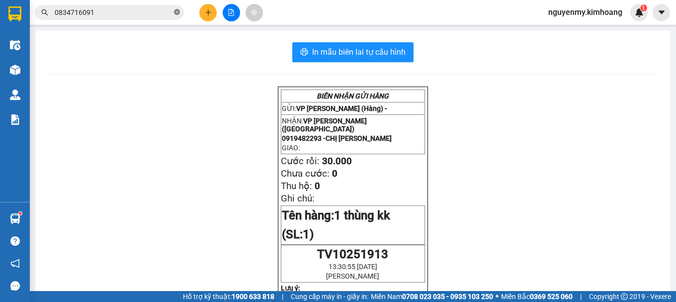
click at [178, 12] on icon "close-circle" at bounding box center [177, 12] width 6 height 6
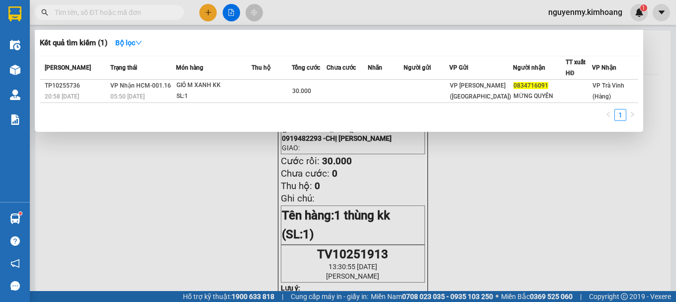
click at [174, 14] on span at bounding box center [177, 12] width 6 height 11
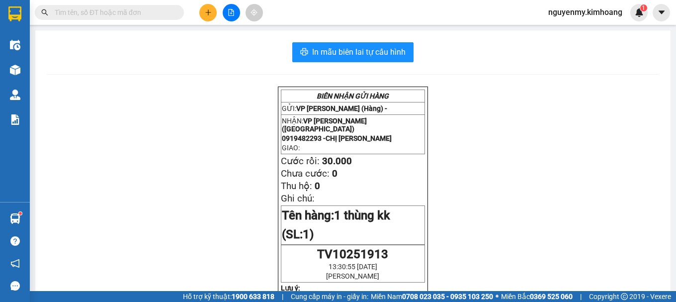
click at [129, 11] on input "text" at bounding box center [113, 12] width 117 height 11
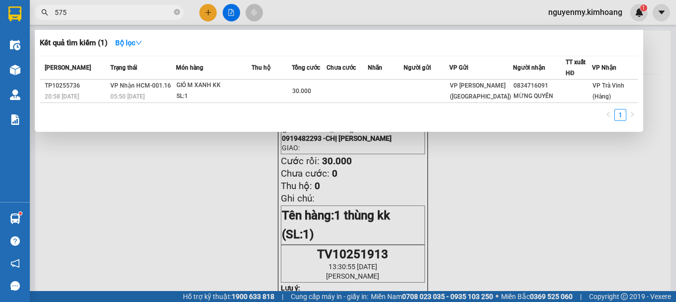
type input "5751"
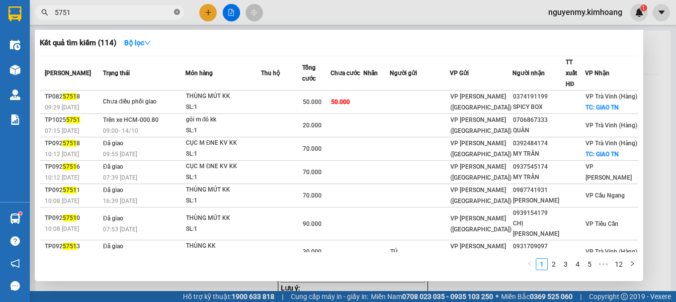
click at [178, 11] on icon "close-circle" at bounding box center [177, 12] width 6 height 6
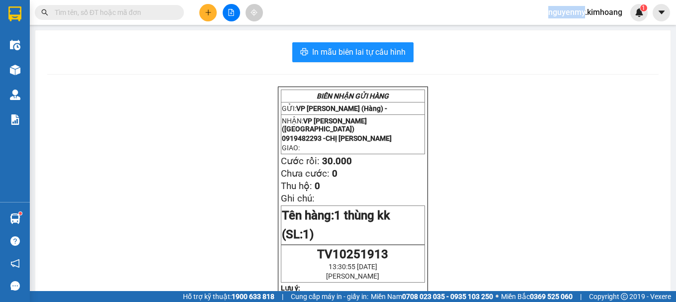
drag, startPoint x: 178, startPoint y: 10, endPoint x: 151, endPoint y: 10, distance: 27.3
click at [172, 10] on span at bounding box center [109, 12] width 149 height 15
click at [150, 11] on input "text" at bounding box center [113, 12] width 117 height 11
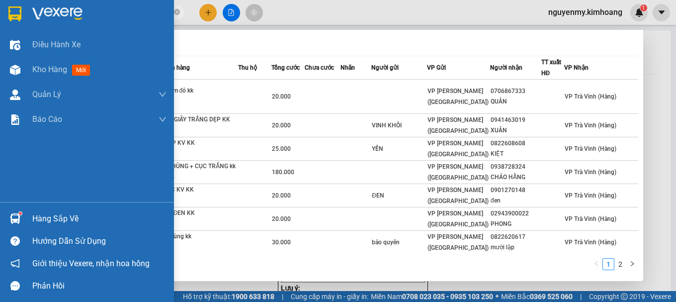
type input "55751"
click at [39, 215] on div "Hàng sắp về" at bounding box center [99, 218] width 134 height 15
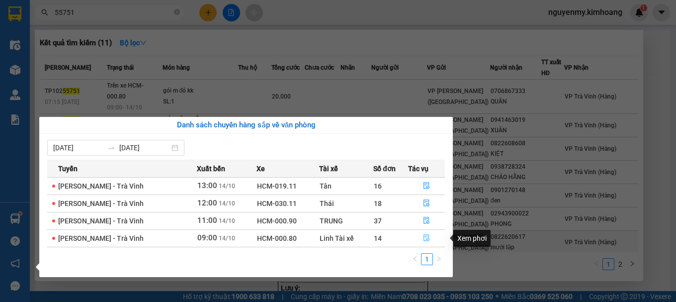
drag, startPoint x: 425, startPoint y: 234, endPoint x: 430, endPoint y: 233, distance: 5.2
click at [427, 233] on button "button" at bounding box center [426, 238] width 36 height 16
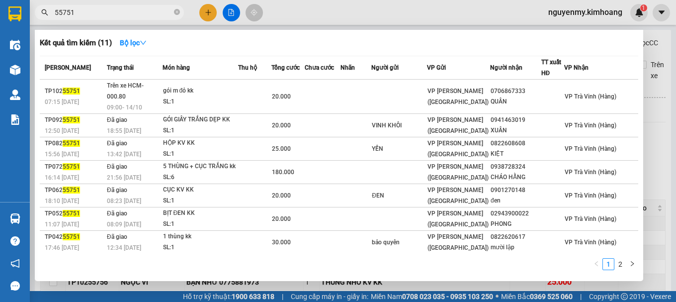
click at [177, 5] on span "55751" at bounding box center [109, 12] width 149 height 15
click at [176, 15] on icon "close-circle" at bounding box center [177, 12] width 6 height 6
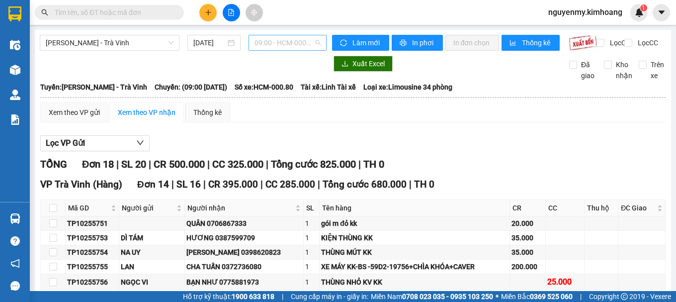
click at [295, 49] on span "09:00 - HCM-000.80" at bounding box center [287, 42] width 66 height 15
click at [412, 41] on span "In phơi" at bounding box center [423, 42] width 23 height 11
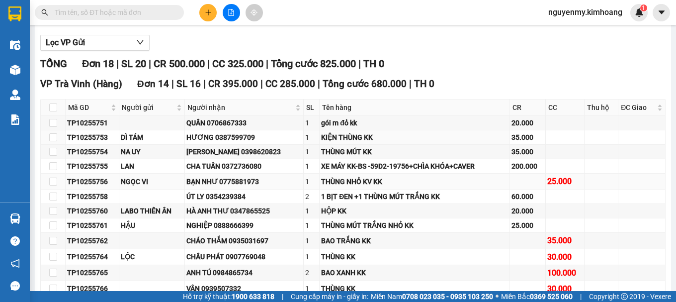
scroll to position [149, 0]
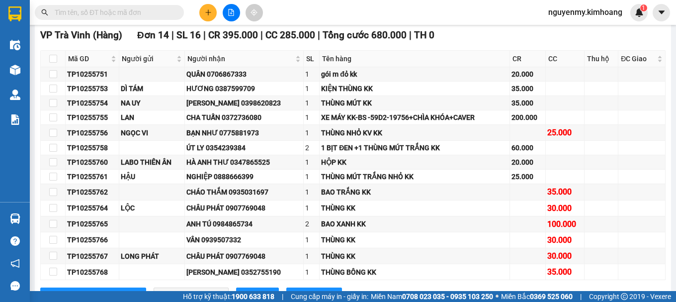
click at [142, 11] on input "text" at bounding box center [113, 12] width 117 height 11
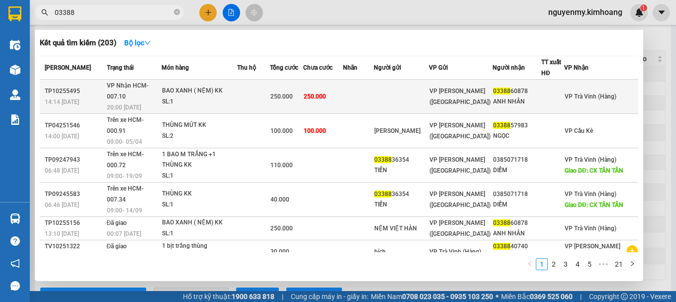
type input "03388"
click at [371, 89] on td at bounding box center [358, 96] width 31 height 34
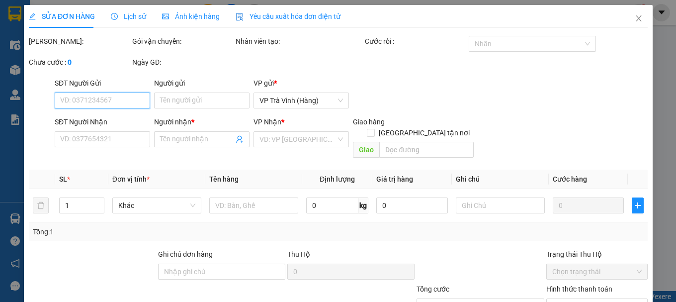
type input "0338860878"
type input "ANH NHÂN"
type input "250.000"
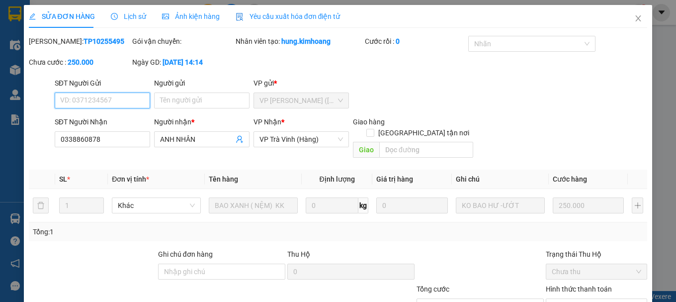
scroll to position [68, 0]
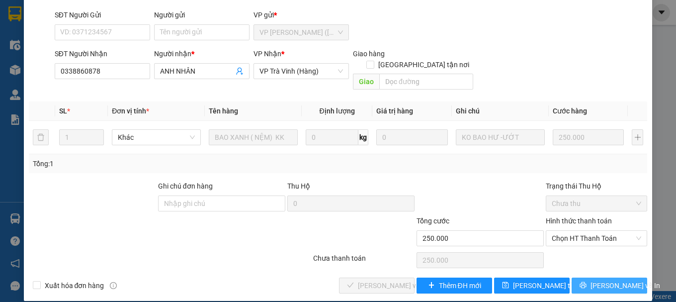
click at [586, 281] on icon "printer" at bounding box center [582, 284] width 7 height 7
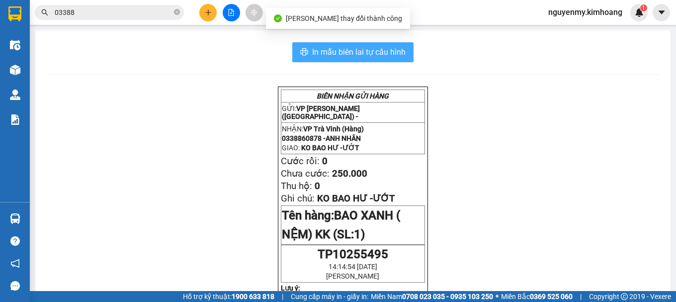
click at [394, 56] on span "In mẫu biên lai tự cấu hình" at bounding box center [358, 52] width 93 height 12
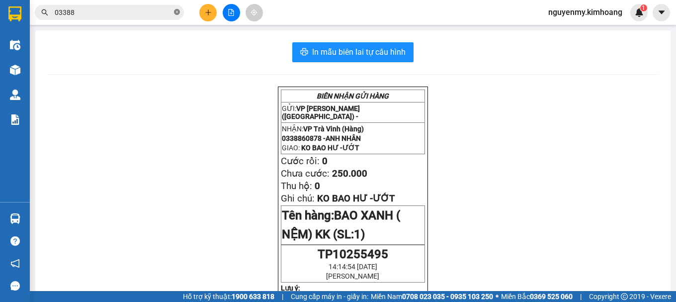
click at [175, 12] on icon "close-circle" at bounding box center [177, 12] width 6 height 6
click at [176, 10] on span at bounding box center [177, 12] width 6 height 11
click at [135, 10] on input "text" at bounding box center [113, 12] width 117 height 11
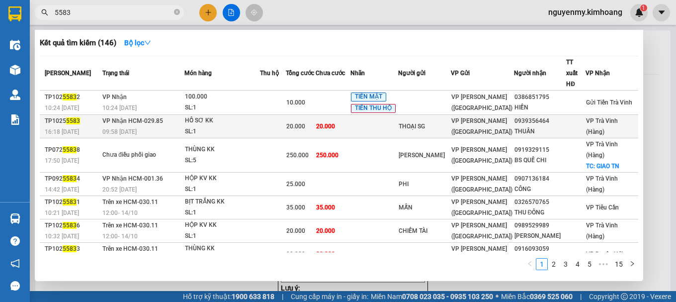
type input "5583"
click at [450, 121] on div "THOẠI SG" at bounding box center [424, 126] width 52 height 10
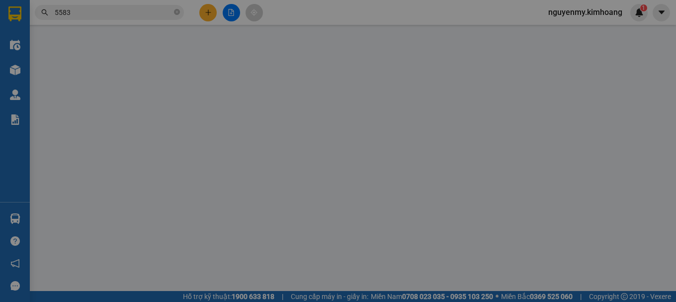
type input "THOẠI SG"
type input "0939356464"
type input "THUẦN"
type input "20.000"
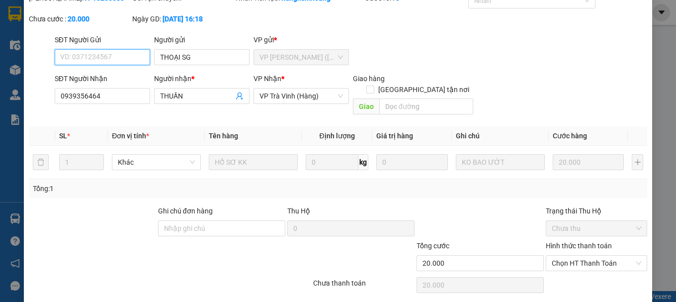
scroll to position [68, 0]
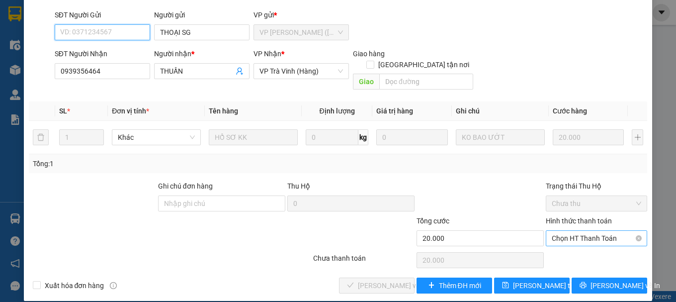
click at [591, 230] on span "Chọn HT Thanh Toán" at bounding box center [595, 237] width 89 height 15
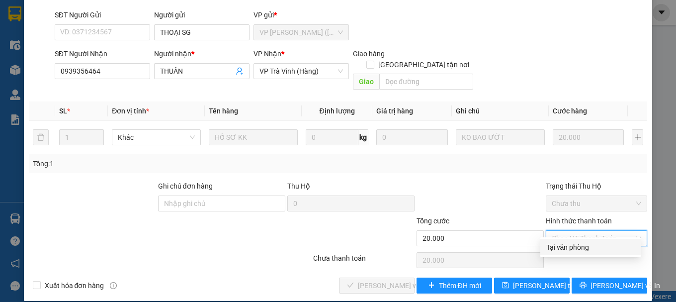
click at [585, 253] on div "Tại văn phòng" at bounding box center [590, 247] width 100 height 16
type input "0"
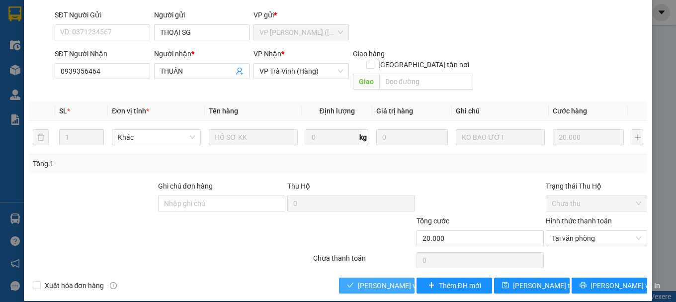
click at [349, 277] on button "[PERSON_NAME] và Giao hàng" at bounding box center [377, 285] width 76 height 16
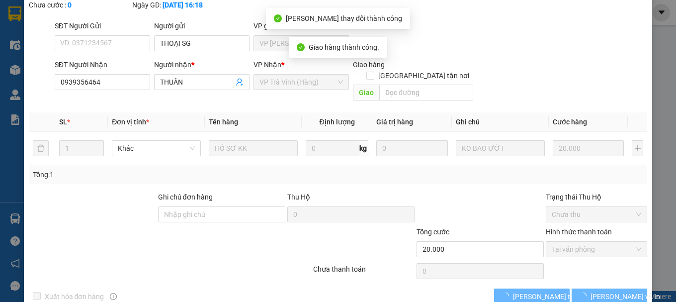
scroll to position [79, 0]
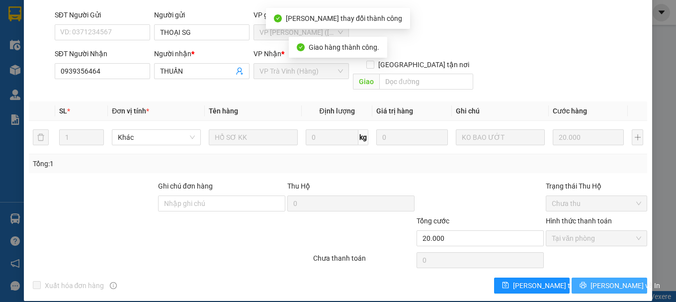
click at [593, 277] on button "[PERSON_NAME] và In" at bounding box center [609, 285] width 76 height 16
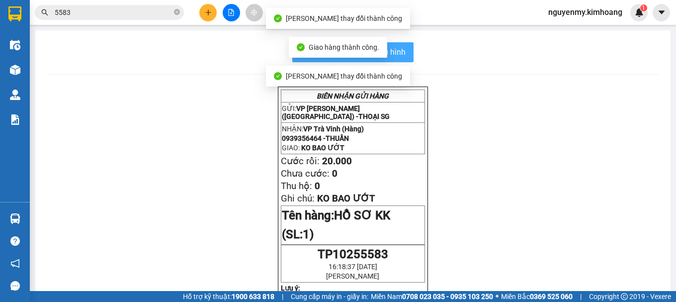
click at [391, 50] on span "In mẫu biên lai tự cấu hình" at bounding box center [358, 52] width 93 height 12
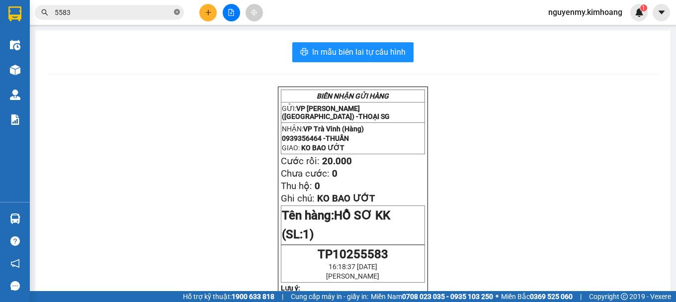
click at [177, 9] on icon "close-circle" at bounding box center [177, 12] width 6 height 6
drag, startPoint x: 177, startPoint y: 9, endPoint x: 163, endPoint y: 9, distance: 13.4
click at [170, 9] on span at bounding box center [109, 12] width 149 height 15
click at [162, 10] on input "text" at bounding box center [113, 12] width 117 height 11
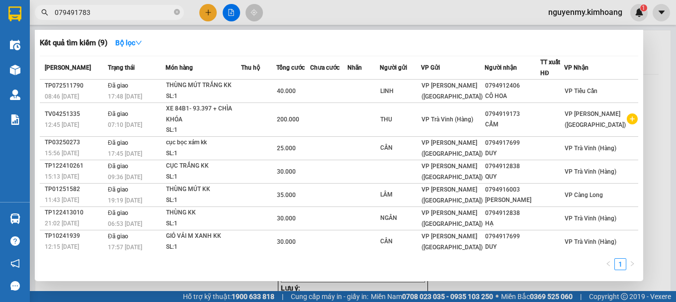
type input "0794917833"
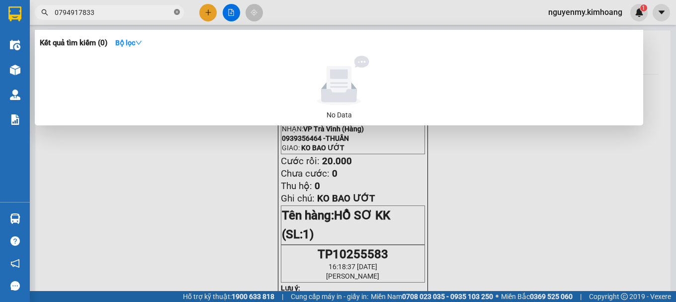
click at [175, 11] on icon "close-circle" at bounding box center [177, 12] width 6 height 6
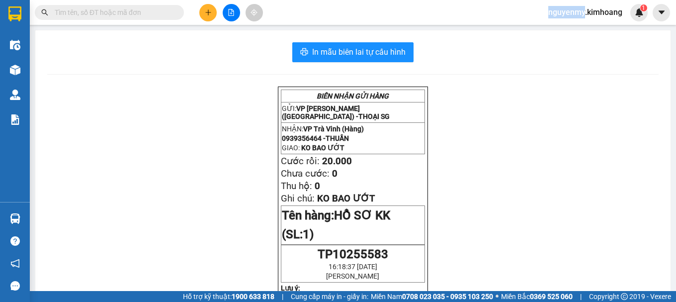
click at [174, 12] on span at bounding box center [177, 12] width 6 height 11
click at [139, 15] on input "text" at bounding box center [113, 12] width 117 height 11
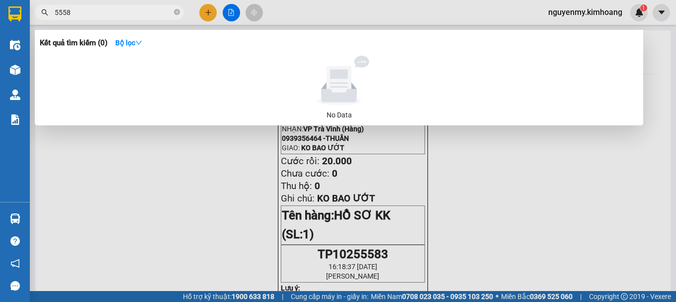
type input "55583"
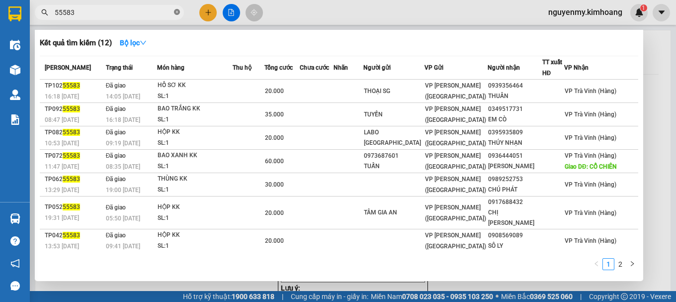
click at [174, 9] on icon "close-circle" at bounding box center [177, 12] width 6 height 6
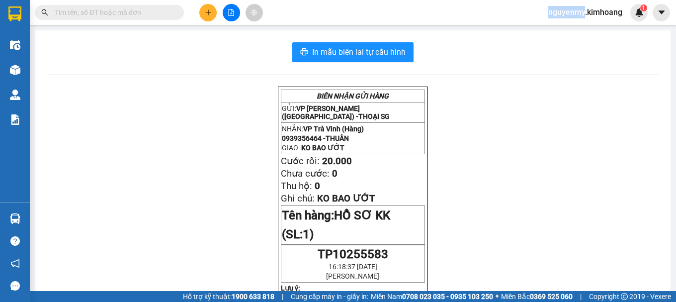
click at [174, 9] on span at bounding box center [177, 12] width 6 height 11
click at [132, 13] on input "text" at bounding box center [113, 12] width 117 height 11
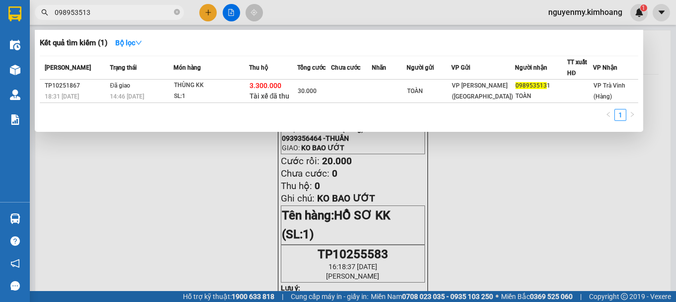
type input "0989535131"
click at [176, 10] on icon "close-circle" at bounding box center [177, 12] width 6 height 6
click at [176, 10] on span at bounding box center [177, 12] width 6 height 11
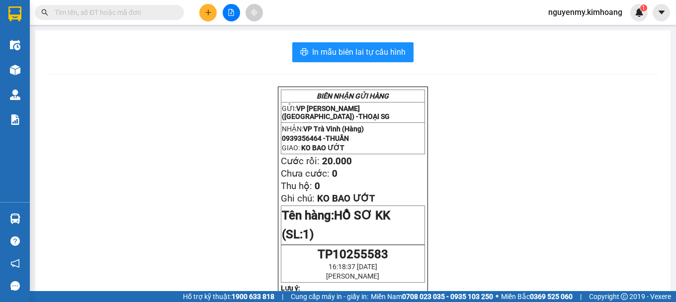
click at [150, 11] on input "text" at bounding box center [113, 12] width 117 height 11
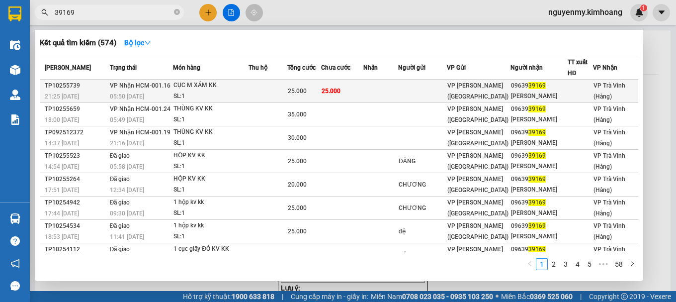
type input "39169"
click at [398, 93] on td at bounding box center [380, 90] width 35 height 23
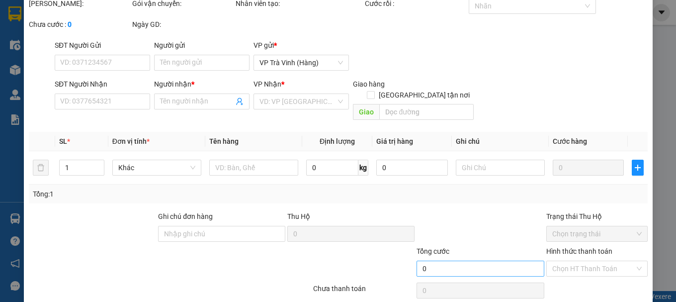
type input "0963939169"
type input "HỮU DINH"
type input "25.000"
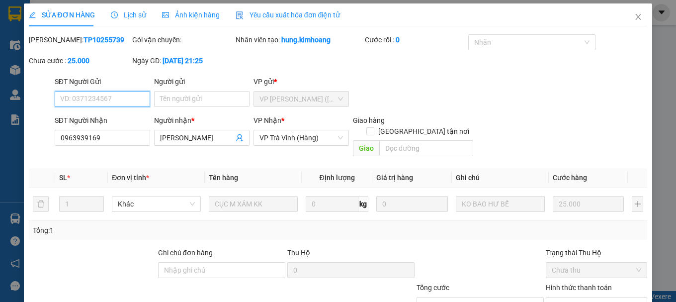
scroll to position [68, 0]
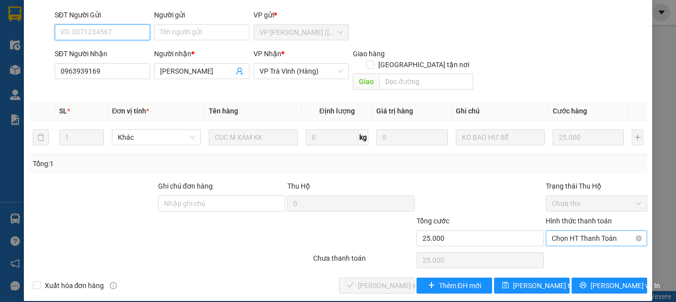
click at [586, 230] on span "Chọn HT Thanh Toán" at bounding box center [595, 237] width 89 height 15
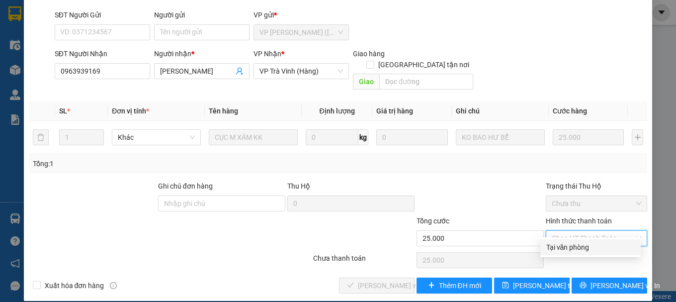
click at [582, 245] on div "Tại văn phòng" at bounding box center [590, 246] width 88 height 11
type input "0"
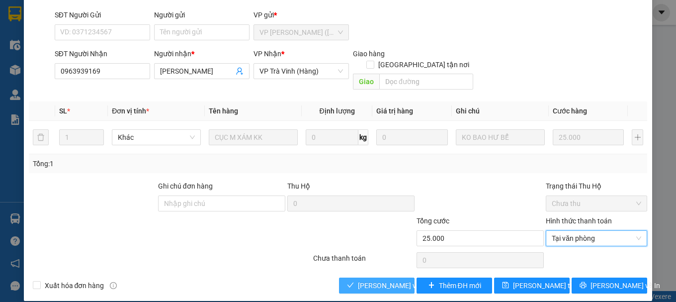
click at [376, 280] on span "[PERSON_NAME] và Giao hàng" at bounding box center [405, 285] width 95 height 11
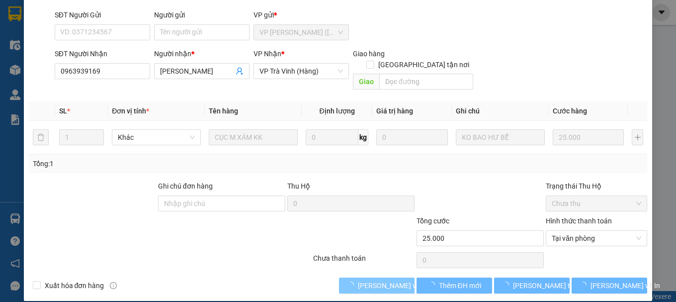
click at [376, 280] on span "[PERSON_NAME] và Giao hàng" at bounding box center [405, 285] width 95 height 11
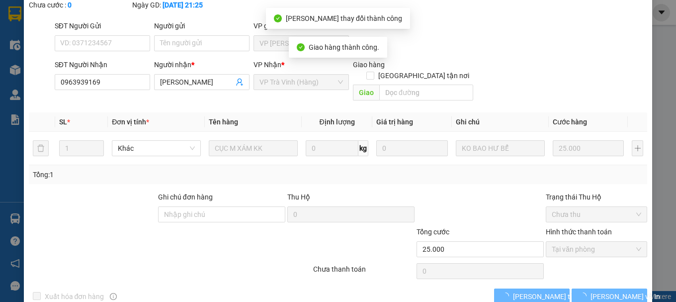
scroll to position [79, 0]
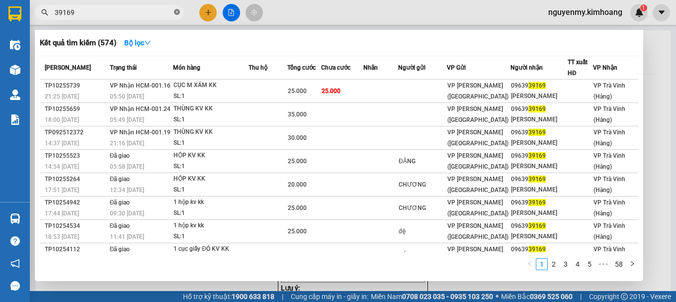
click at [178, 11] on icon "close-circle" at bounding box center [177, 12] width 6 height 6
click at [171, 14] on span at bounding box center [109, 12] width 149 height 15
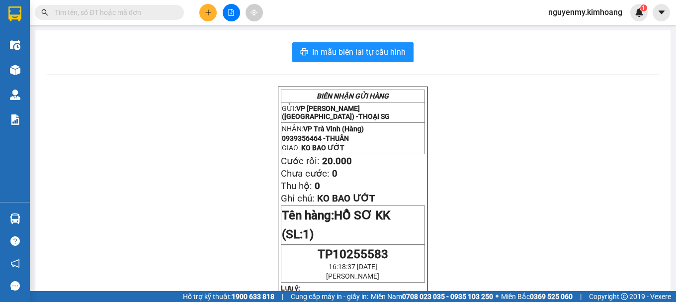
click at [156, 15] on input "text" at bounding box center [113, 12] width 117 height 11
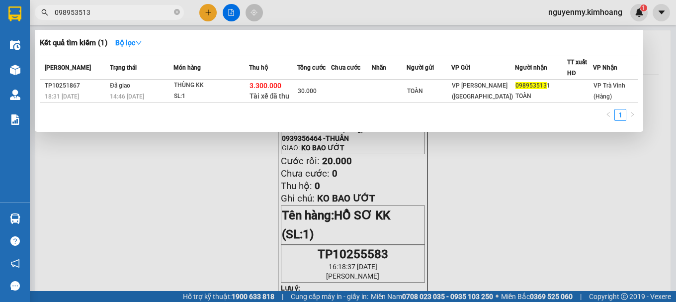
type input "0989535131"
click at [175, 14] on icon "close-circle" at bounding box center [177, 12] width 6 height 6
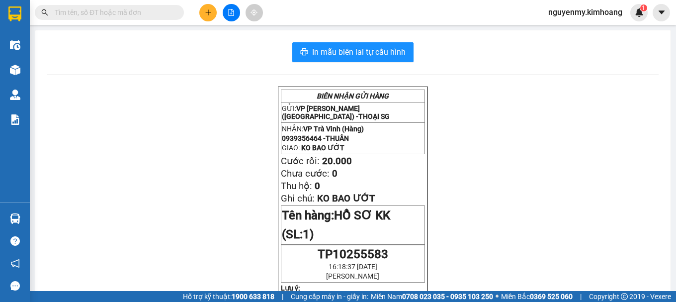
click at [175, 12] on span at bounding box center [177, 12] width 6 height 11
click at [130, 20] on div "Kết quả tìm kiếm ( 1 ) Bộ lọc Mã ĐH Trạng thái Món hàng Thu hộ Tổng cước Chưa c…" at bounding box center [97, 12] width 194 height 17
click at [98, 4] on div "Kết quả tìm kiếm ( 1 ) Bộ lọc Mã ĐH Trạng thái Món hàng Thu hộ Tổng cước Chưa c…" at bounding box center [97, 12] width 194 height 17
click at [95, 15] on input "text" at bounding box center [113, 12] width 117 height 11
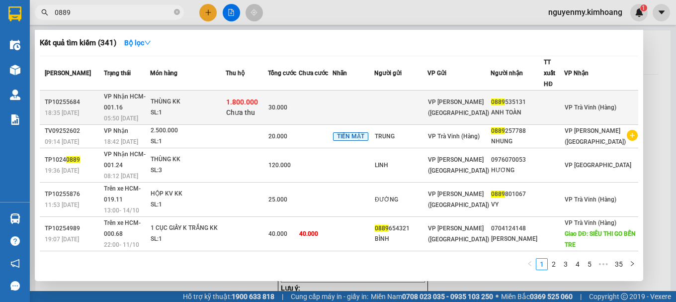
type input "0889"
click at [374, 91] on td at bounding box center [353, 107] width 42 height 34
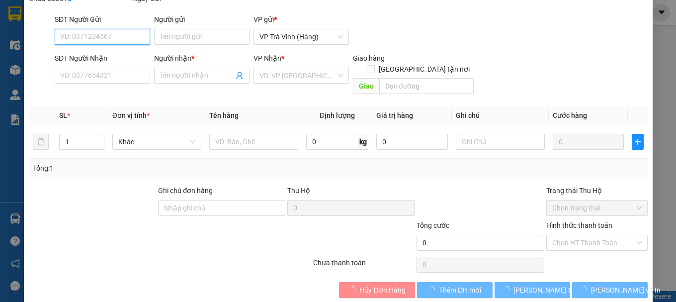
type input "0889535131"
type input "ANH TOÀN"
type input "1.800.000"
type input "30.000"
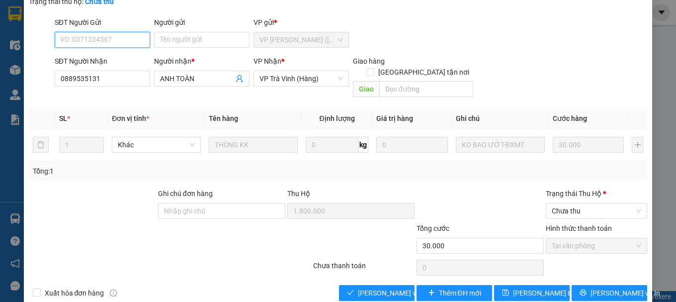
scroll to position [89, 0]
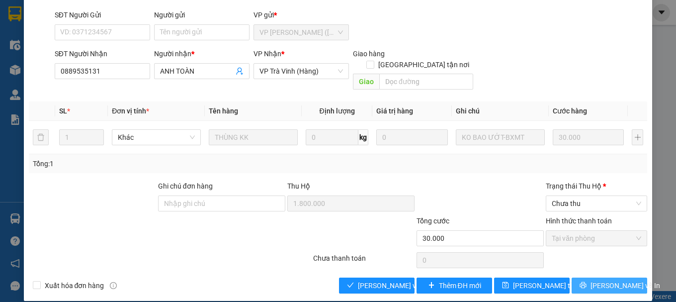
click at [592, 277] on button "[PERSON_NAME] và In" at bounding box center [609, 285] width 76 height 16
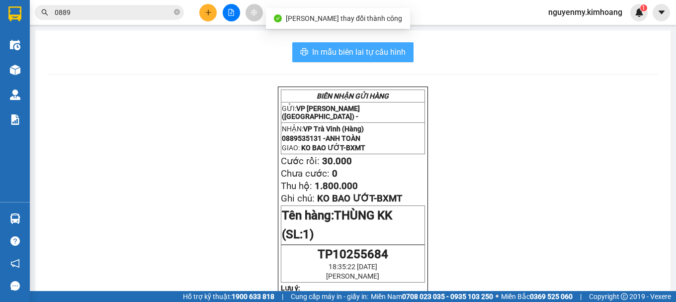
click at [343, 48] on span "In mẫu biên lai tự cấu hình" at bounding box center [358, 52] width 93 height 12
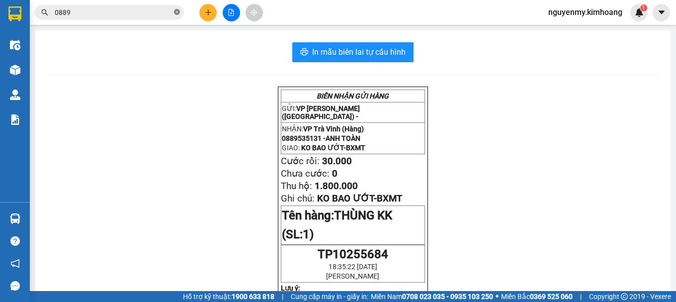
click at [176, 13] on icon "close-circle" at bounding box center [177, 12] width 6 height 6
drag, startPoint x: 176, startPoint y: 13, endPoint x: 151, endPoint y: 20, distance: 26.9
click at [171, 16] on span at bounding box center [109, 12] width 149 height 15
click at [147, 21] on div "Kết quả tìm kiếm ( 341 ) Bộ lọc Mã ĐH Trạng thái Món hàng Thu hộ Tổng cước Chưa…" at bounding box center [338, 12] width 676 height 25
click at [131, 16] on input "text" at bounding box center [113, 12] width 117 height 11
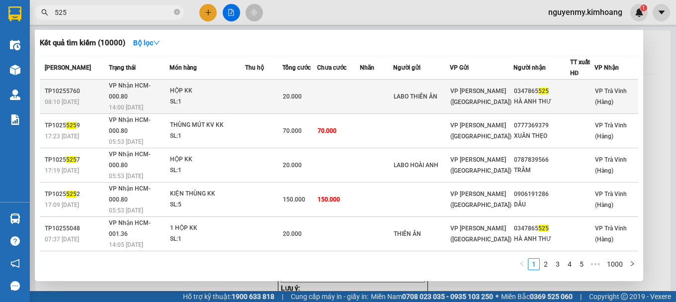
type input "525"
click at [302, 93] on span "20.000" at bounding box center [292, 96] width 19 height 7
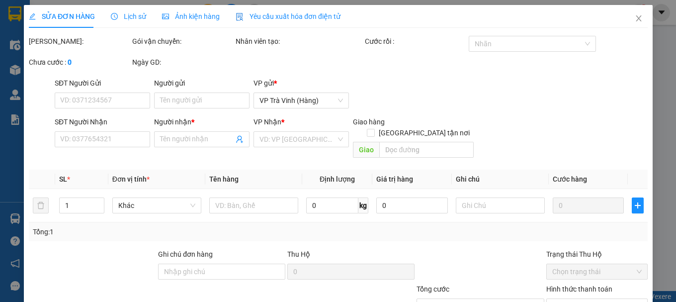
type input "LABO THIÊN ÂN"
type input "0347865525"
type input "HÀ ANH THƯ"
type input "20.000"
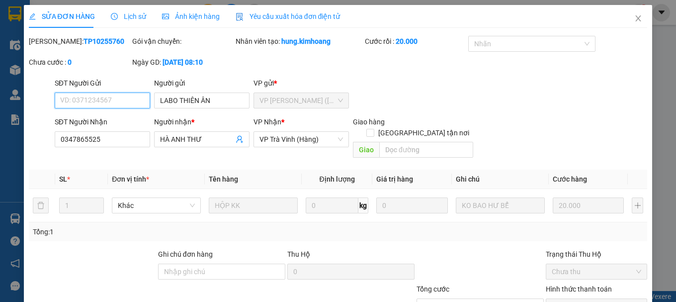
scroll to position [63, 0]
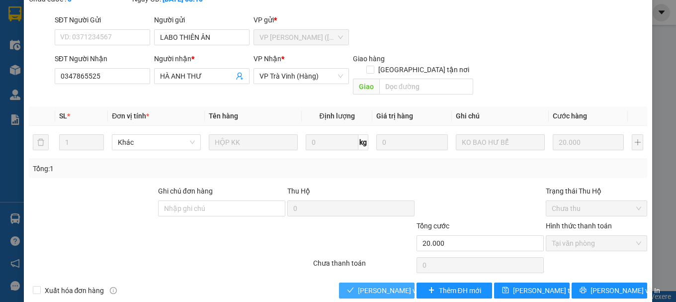
click at [378, 285] on span "[PERSON_NAME] và Giao hàng" at bounding box center [405, 290] width 95 height 11
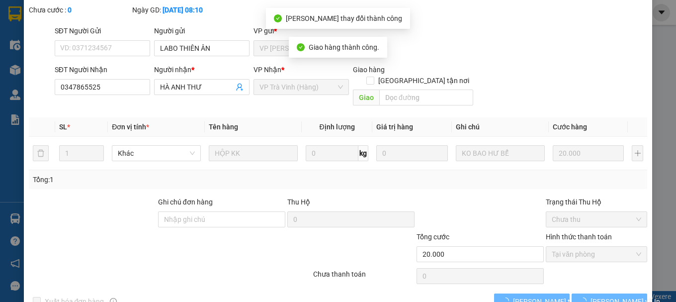
scroll to position [74, 0]
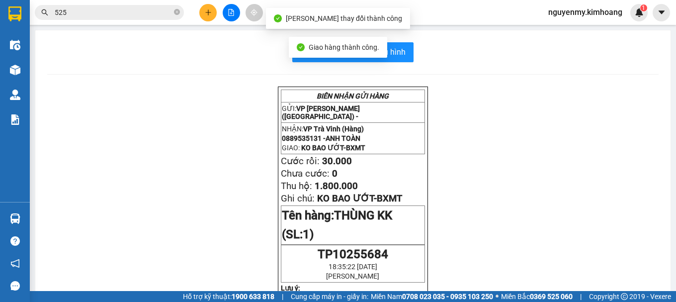
click at [90, 7] on input "525" at bounding box center [113, 12] width 117 height 11
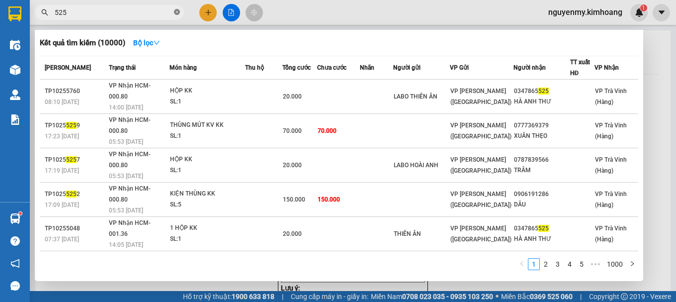
click at [177, 10] on icon "close-circle" at bounding box center [177, 12] width 6 height 6
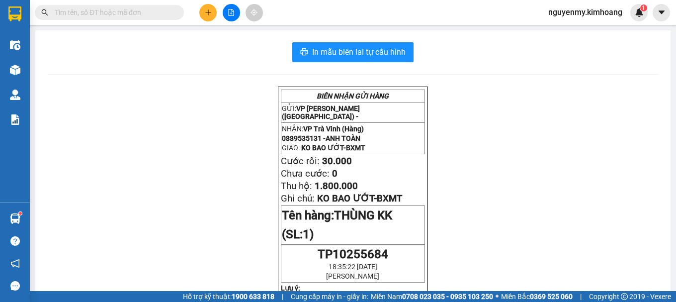
drag, startPoint x: 179, startPoint y: 9, endPoint x: 140, endPoint y: 10, distance: 39.3
click at [172, 10] on span at bounding box center [109, 12] width 149 height 15
click at [140, 10] on input "text" at bounding box center [113, 12] width 117 height 11
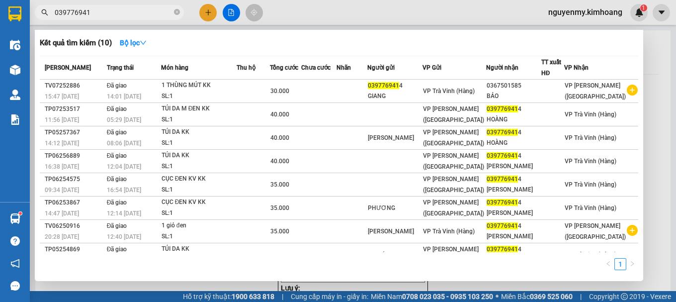
type input "0397769414"
click at [179, 15] on icon "close-circle" at bounding box center [177, 12] width 6 height 6
click at [178, 15] on span at bounding box center [177, 12] width 6 height 11
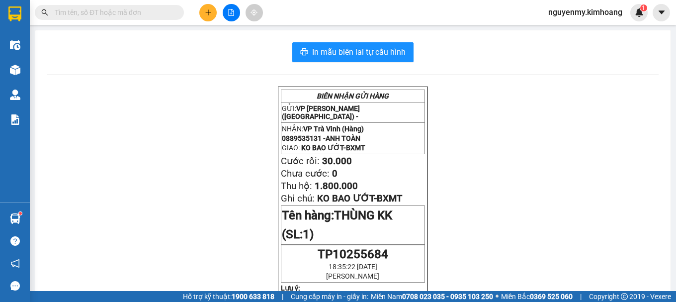
click at [101, 13] on input "text" at bounding box center [113, 12] width 117 height 11
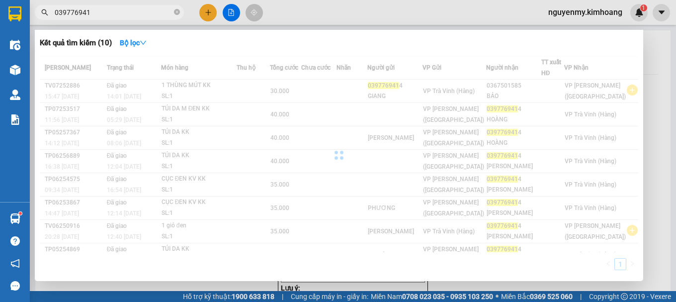
type input "0397769414"
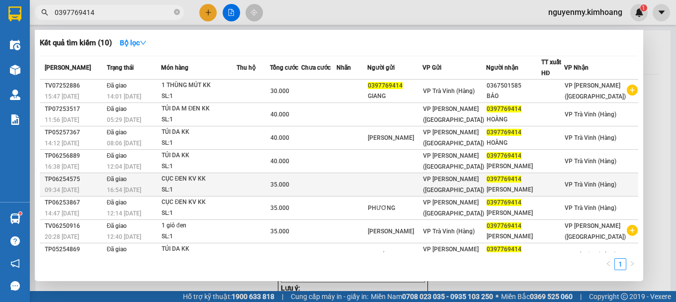
scroll to position [50, 0]
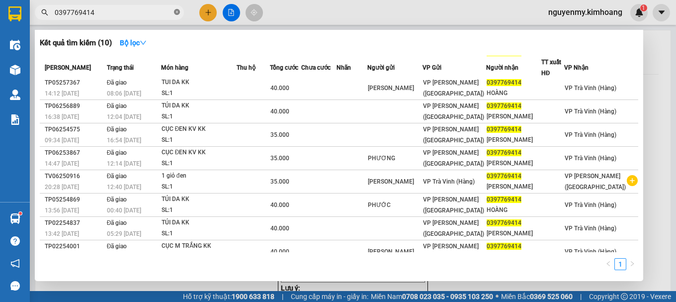
click at [175, 13] on icon "close-circle" at bounding box center [177, 12] width 6 height 6
drag, startPoint x: 175, startPoint y: 13, endPoint x: 152, endPoint y: 16, distance: 23.5
click at [168, 13] on span at bounding box center [109, 12] width 149 height 15
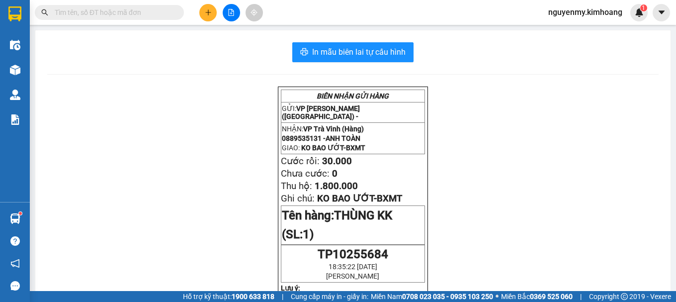
click at [138, 19] on span at bounding box center [109, 12] width 149 height 15
click at [126, 15] on input "text" at bounding box center [113, 12] width 117 height 11
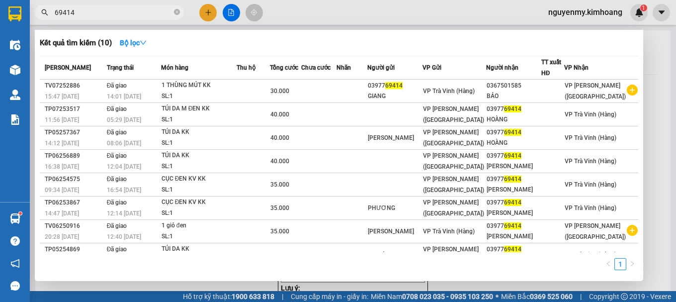
type input "69414"
click at [212, 10] on div at bounding box center [338, 151] width 676 height 302
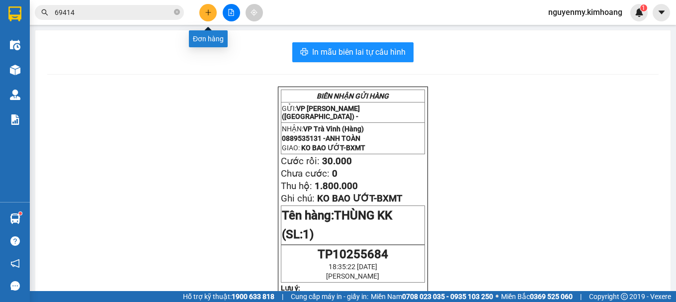
click at [212, 10] on button at bounding box center [207, 12] width 17 height 17
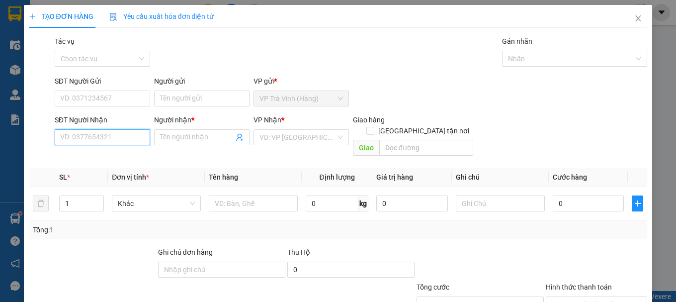
click at [86, 136] on input "SĐT Người Nhận" at bounding box center [102, 137] width 95 height 16
drag, startPoint x: 122, startPoint y: 135, endPoint x: 67, endPoint y: 132, distance: 55.2
click at [67, 132] on input "090371562181" at bounding box center [102, 137] width 95 height 16
type input "0"
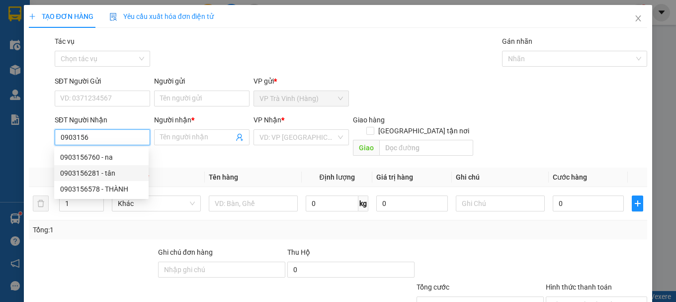
click at [100, 172] on div "0903156281 - tân" at bounding box center [101, 172] width 82 height 11
type input "0903156281"
type input "tân"
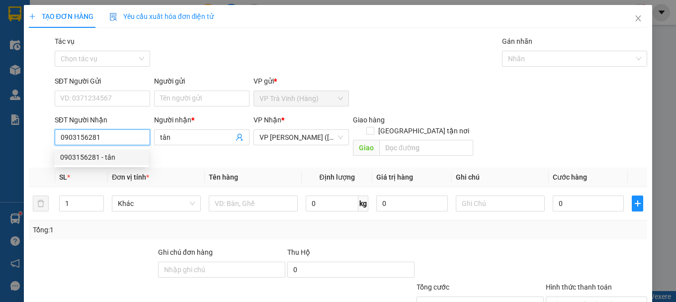
type input "35.000"
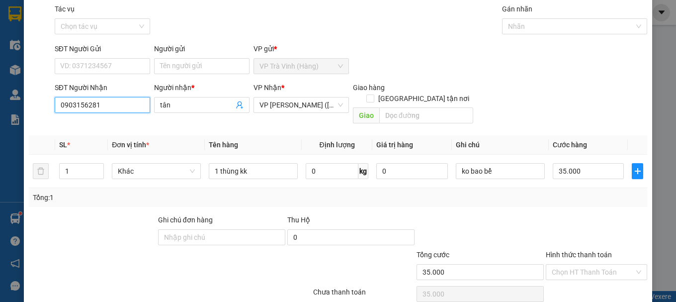
scroll to position [66, 0]
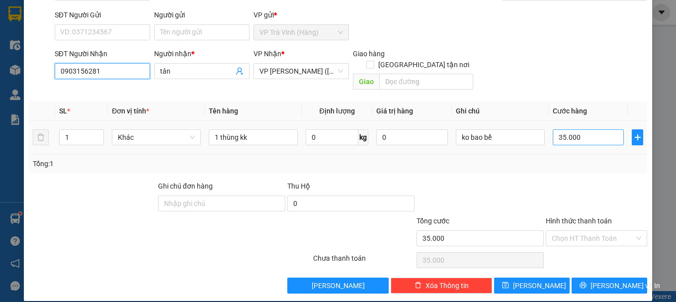
type input "0903156281"
type input "0"
type input "3"
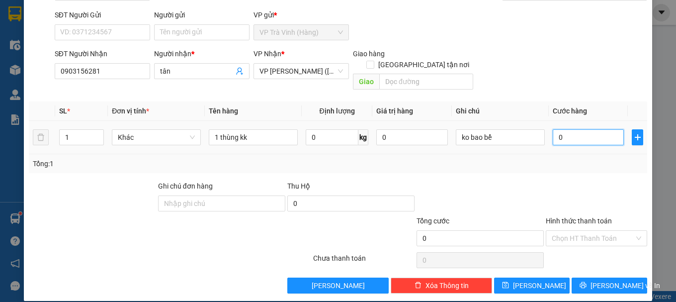
type input "3"
type input "03"
type input "30"
type input "030"
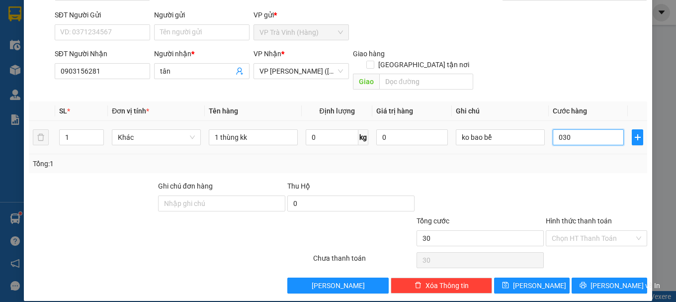
type input "300"
type input "0.300"
type input "3.000"
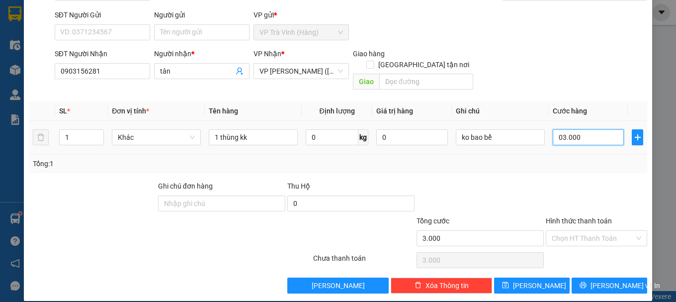
type input "030.000"
type input "30.000"
click at [570, 230] on input "Hình thức thanh toán" at bounding box center [592, 237] width 82 height 15
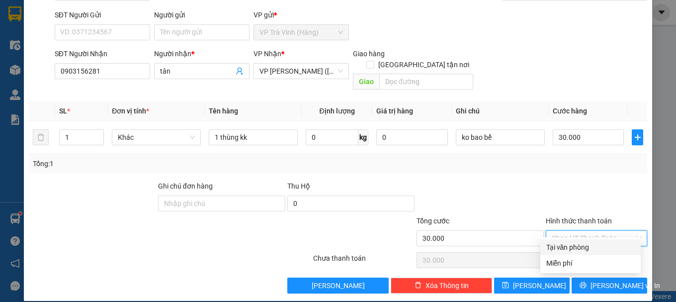
click at [588, 242] on div "Tại văn phòng" at bounding box center [590, 246] width 88 height 11
type input "0"
click at [664, 263] on div "TẠO ĐƠN HÀNG Yêu cầu xuất hóa đơn điện tử Transit Pickup Surcharge Ids Transit …" at bounding box center [338, 151] width 676 height 302
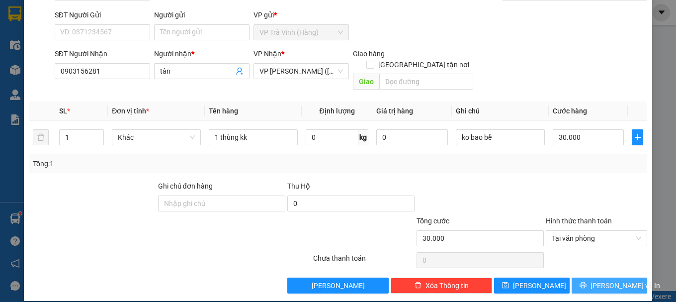
click at [597, 280] on span "[PERSON_NAME] và In" at bounding box center [625, 285] width 70 height 11
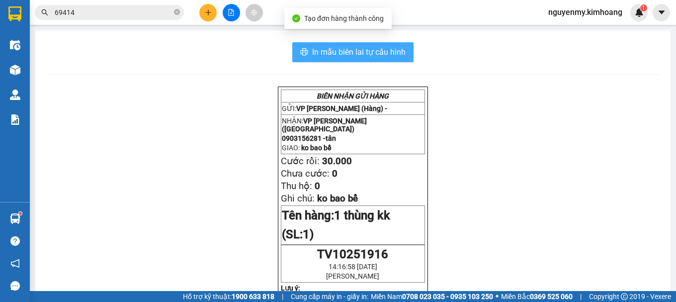
click at [373, 44] on button "In mẫu biên lai tự cấu hình" at bounding box center [352, 52] width 121 height 20
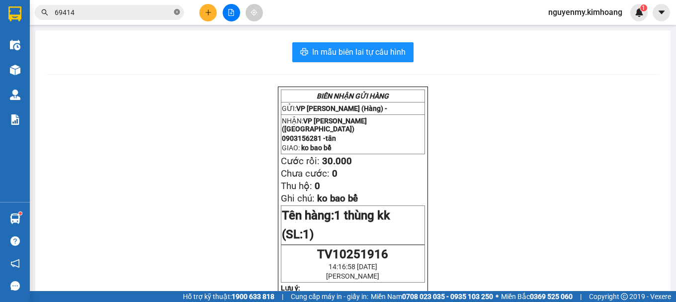
click at [174, 13] on icon "close-circle" at bounding box center [177, 12] width 6 height 6
click at [174, 13] on span at bounding box center [177, 12] width 6 height 11
click at [162, 9] on input "text" at bounding box center [113, 12] width 117 height 11
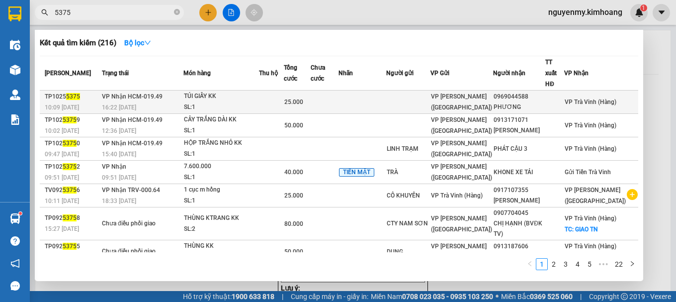
type input "5375"
click at [283, 90] on td at bounding box center [271, 101] width 25 height 23
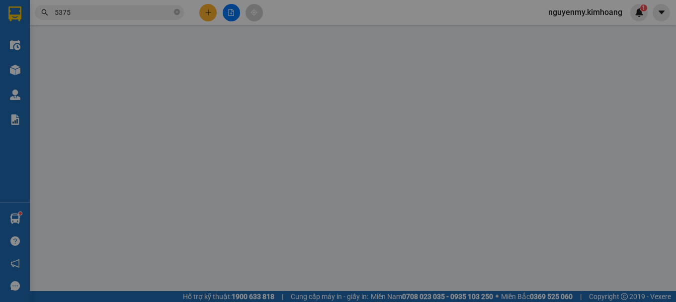
type input "0969044588"
type input "PHƯƠNG"
type input "25.000"
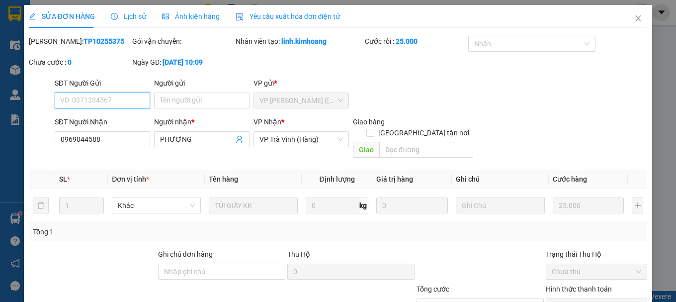
scroll to position [68, 0]
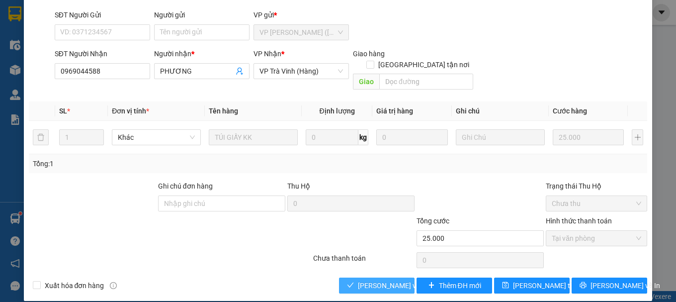
click at [381, 280] on span "[PERSON_NAME] và Giao hàng" at bounding box center [405, 285] width 95 height 11
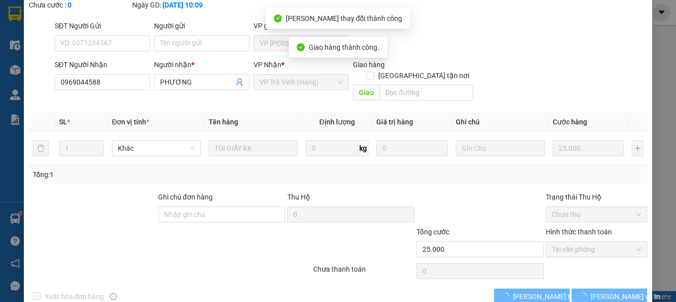
scroll to position [79, 0]
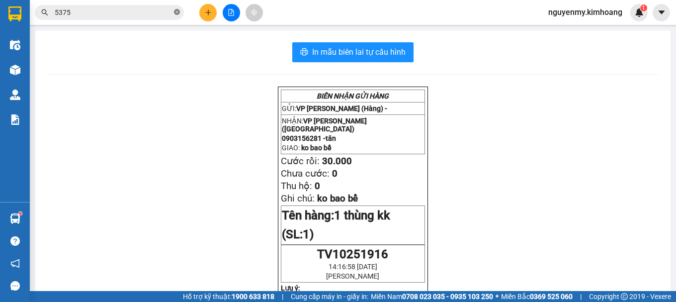
click at [178, 11] on icon "close-circle" at bounding box center [177, 12] width 6 height 6
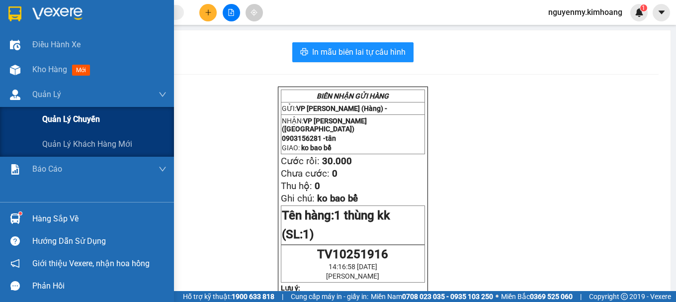
click at [57, 116] on span "Quản lý chuyến" at bounding box center [71, 119] width 58 height 12
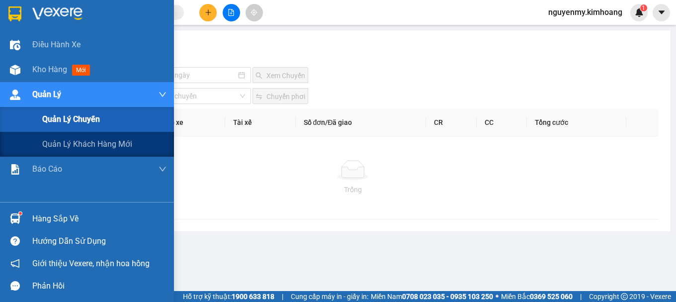
click at [47, 95] on span "Quản Lý" at bounding box center [46, 94] width 29 height 12
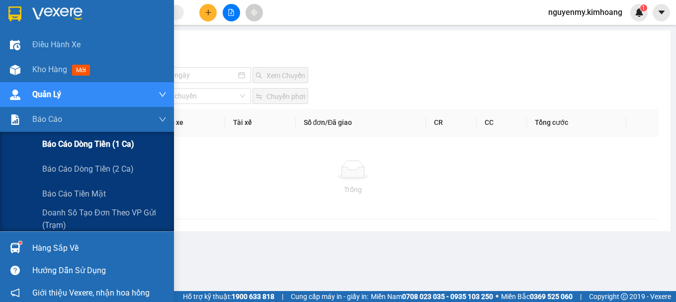
click at [75, 143] on span "Báo cáo dòng tiền (1 ca)" at bounding box center [88, 144] width 92 height 12
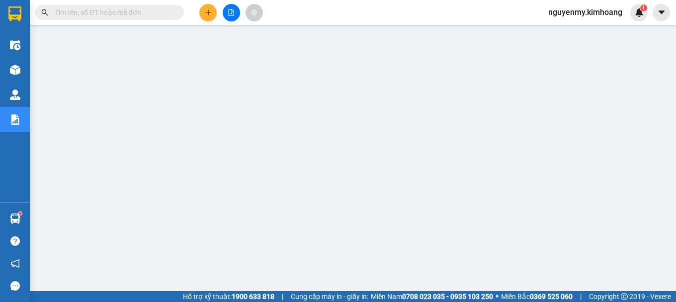
click at [155, 13] on input "text" at bounding box center [113, 12] width 117 height 11
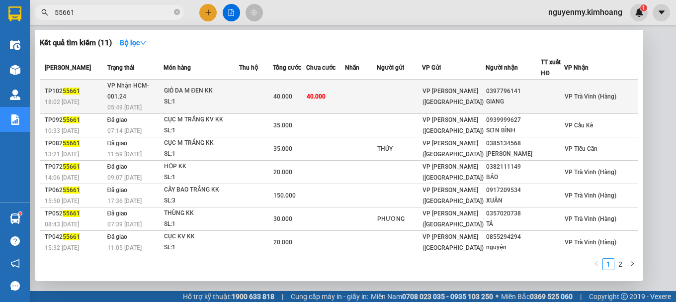
type input "55661"
click at [325, 93] on span "40.000" at bounding box center [315, 96] width 19 height 7
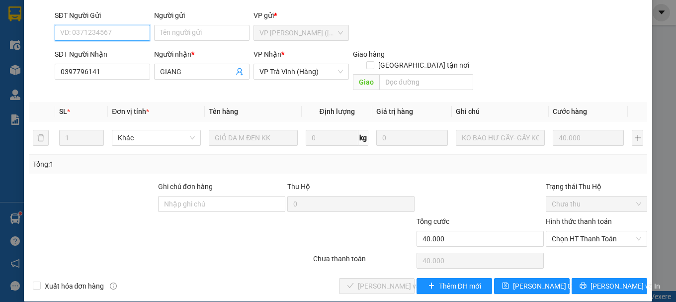
scroll to position [68, 0]
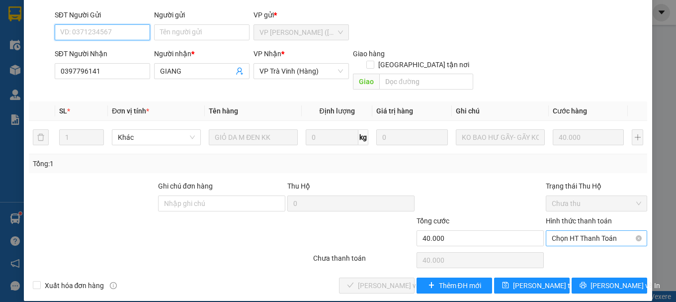
click at [592, 230] on span "Chọn HT Thanh Toán" at bounding box center [595, 237] width 89 height 15
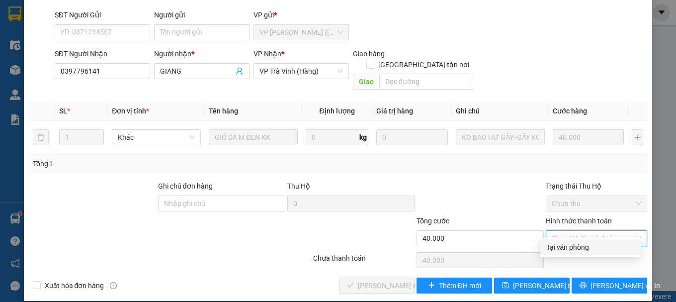
click at [588, 241] on div "Tại văn phòng" at bounding box center [590, 246] width 88 height 11
type input "0"
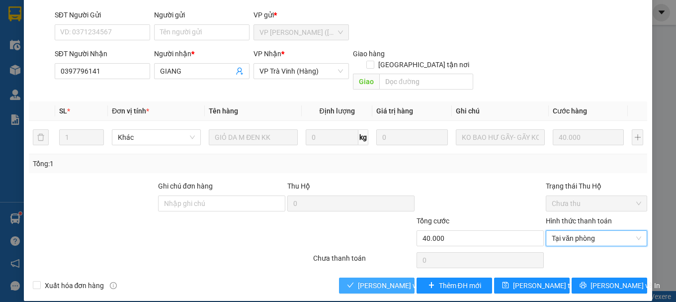
click at [367, 280] on span "[PERSON_NAME] và Giao hàng" at bounding box center [405, 285] width 95 height 11
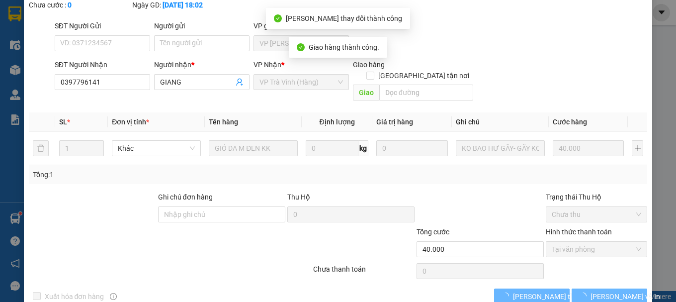
scroll to position [79, 0]
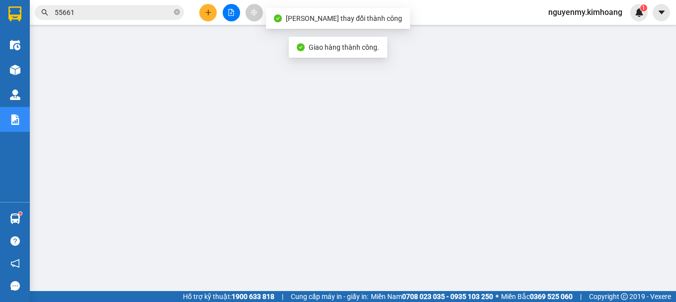
click at [172, 11] on span "55661" at bounding box center [109, 12] width 149 height 15
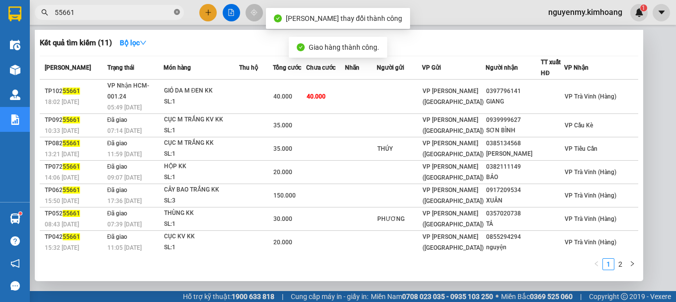
click at [175, 10] on icon "close-circle" at bounding box center [177, 12] width 6 height 6
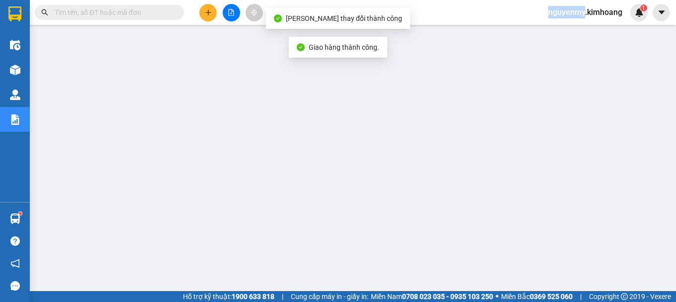
click at [175, 10] on span at bounding box center [177, 12] width 6 height 11
click at [137, 10] on input "text" at bounding box center [113, 12] width 117 height 11
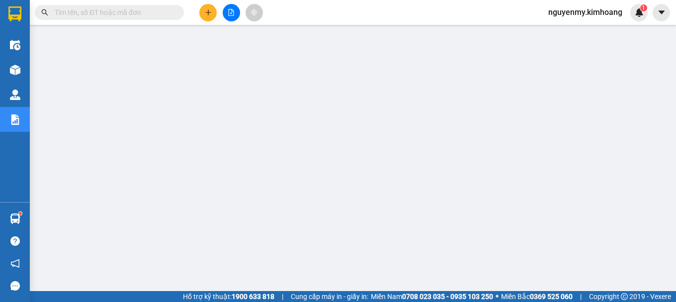
click at [140, 13] on input "text" at bounding box center [113, 12] width 117 height 11
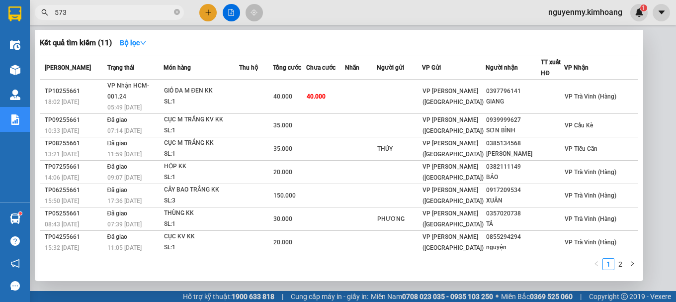
type input "5739"
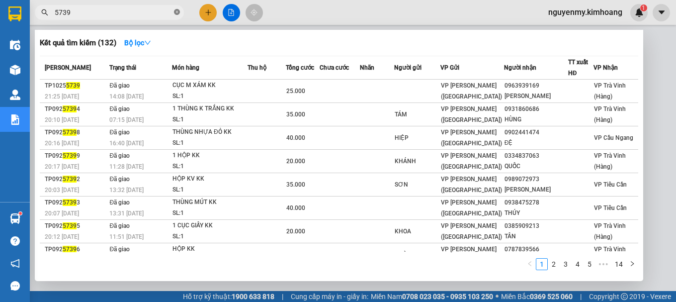
click at [175, 11] on icon "close-circle" at bounding box center [177, 12] width 6 height 6
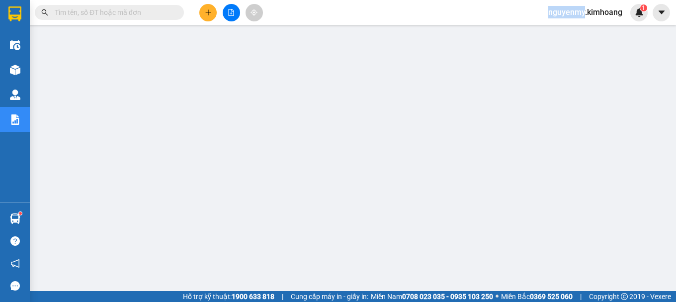
click at [175, 11] on span at bounding box center [177, 12] width 6 height 11
click at [114, 12] on input "text" at bounding box center [113, 12] width 117 height 11
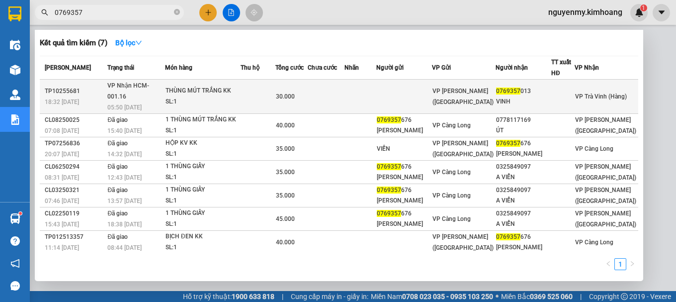
type input "0769357"
click at [340, 85] on td at bounding box center [325, 96] width 37 height 34
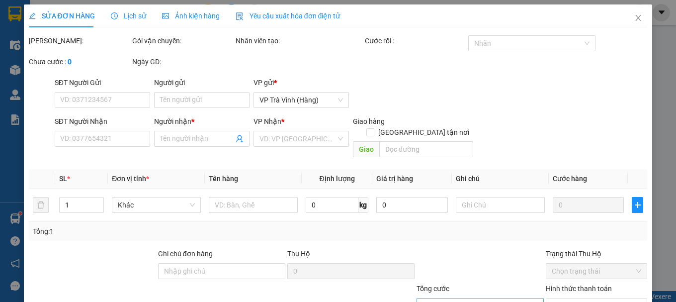
type input "0769357013"
type input "VINH"
type input "30.000"
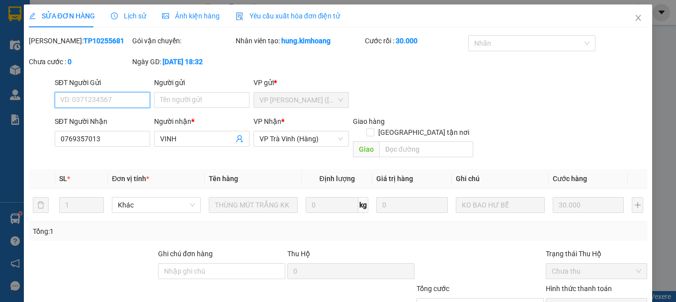
scroll to position [68, 0]
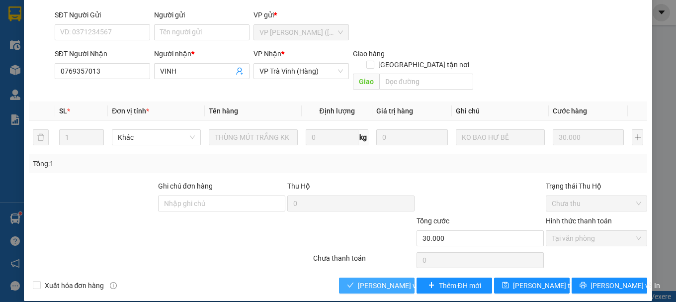
click at [394, 280] on span "[PERSON_NAME] và Giao hàng" at bounding box center [405, 285] width 95 height 11
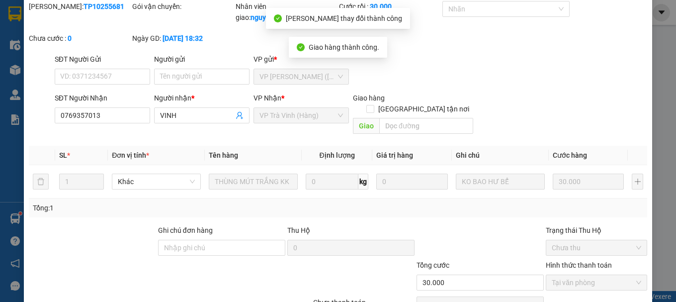
scroll to position [0, 0]
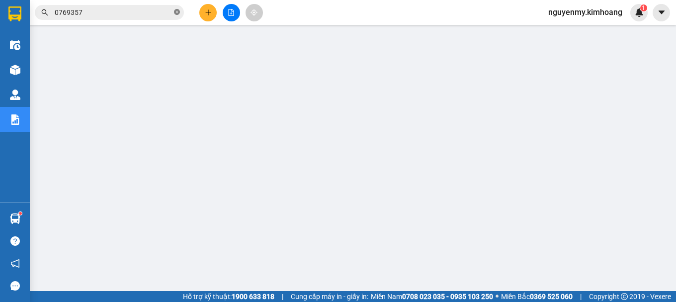
click at [175, 11] on icon "close-circle" at bounding box center [177, 12] width 6 height 6
click at [130, 10] on input "text" at bounding box center [113, 12] width 117 height 11
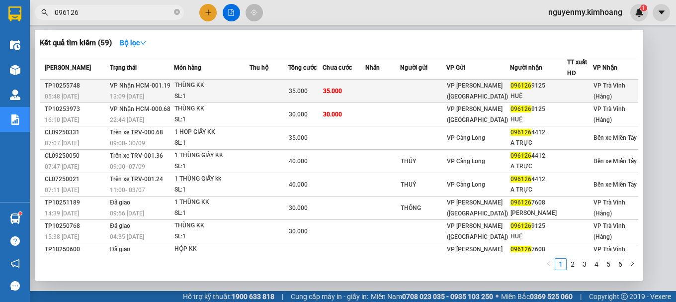
type input "096126"
click at [385, 90] on td at bounding box center [382, 90] width 35 height 23
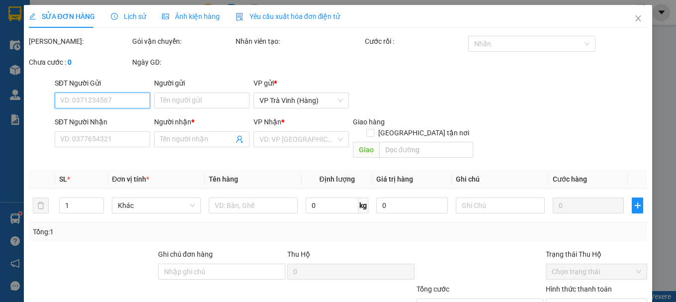
type input "0961269125"
type input "HUỆ"
type input "35.000"
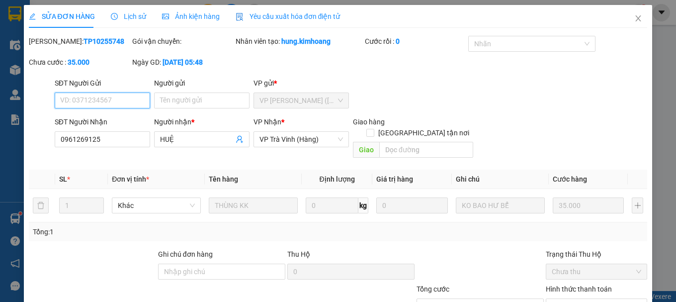
scroll to position [68, 0]
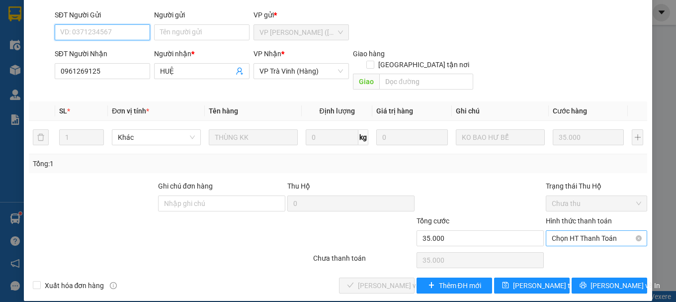
click at [592, 230] on span "Chọn HT Thanh Toán" at bounding box center [595, 237] width 89 height 15
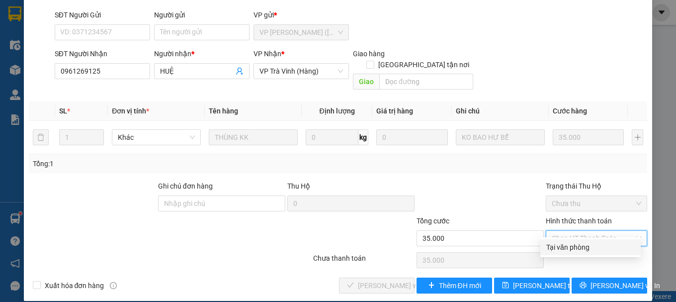
click at [586, 241] on div "Tại văn phòng" at bounding box center [590, 246] width 88 height 11
type input "0"
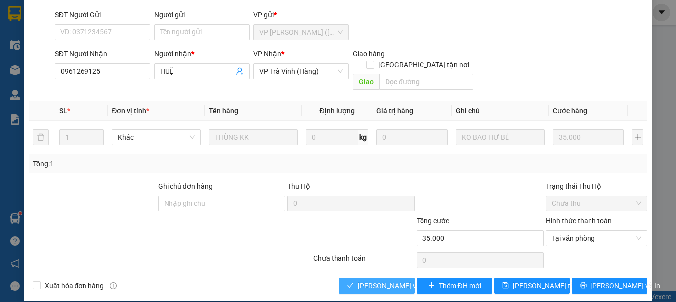
click at [379, 280] on span "[PERSON_NAME] và Giao hàng" at bounding box center [405, 285] width 95 height 11
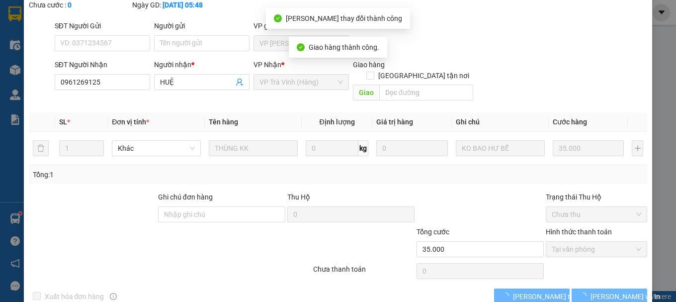
scroll to position [79, 0]
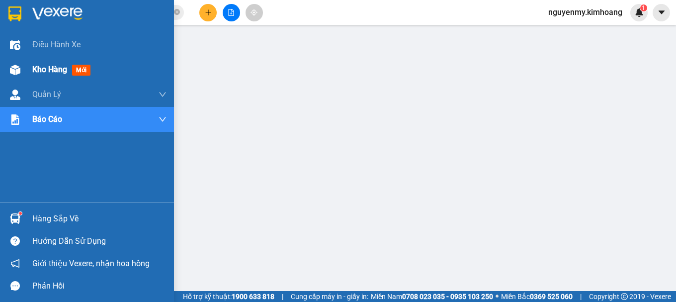
click at [42, 71] on span "Kho hàng" at bounding box center [49, 69] width 35 height 9
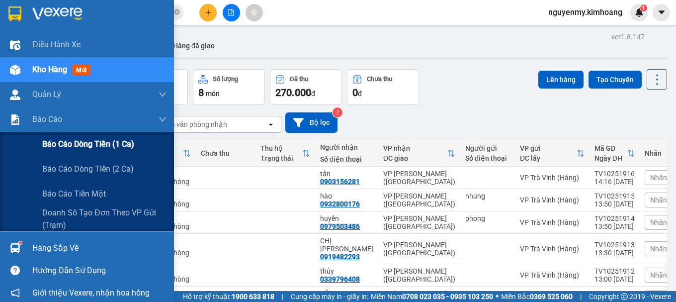
click at [64, 146] on span "Báo cáo dòng tiền (1 ca)" at bounding box center [88, 144] width 92 height 12
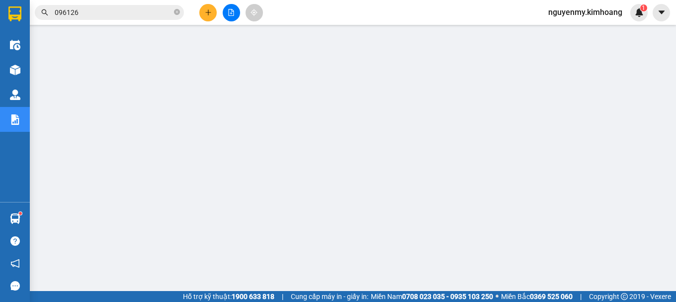
click at [175, 7] on span at bounding box center [177, 12] width 6 height 11
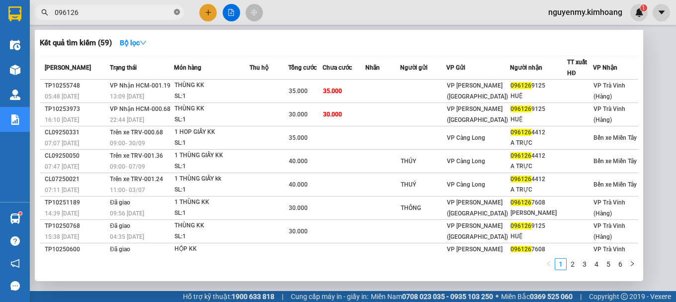
click at [175, 10] on icon "close-circle" at bounding box center [177, 12] width 6 height 6
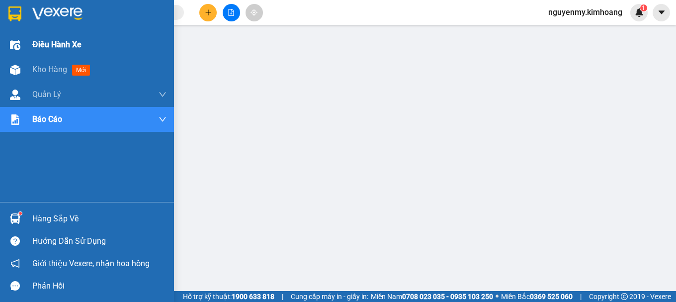
drag, startPoint x: 28, startPoint y: 62, endPoint x: 35, endPoint y: 55, distance: 9.5
click at [29, 63] on div "Kho hàng mới" at bounding box center [87, 69] width 174 height 25
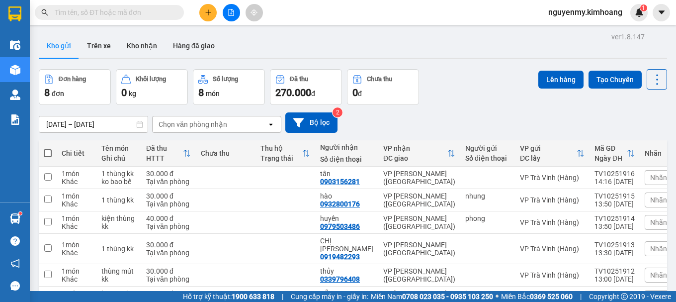
click at [152, 10] on input "text" at bounding box center [113, 12] width 117 height 11
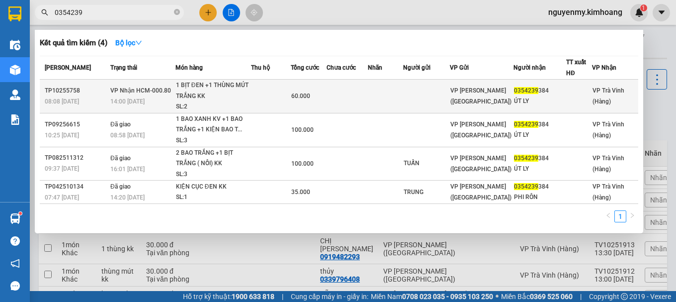
type input "0354239"
click at [326, 90] on td "60.000" at bounding box center [309, 96] width 36 height 34
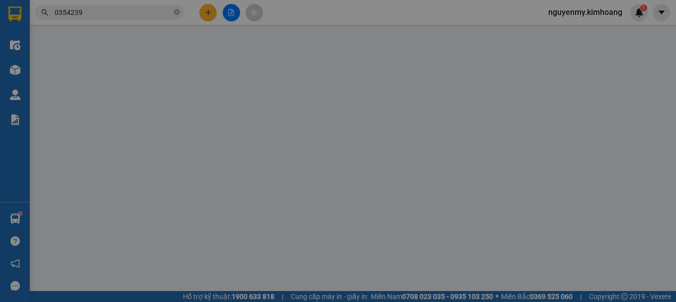
type input "0354239384"
type input "ÚT LY"
type input "60.000"
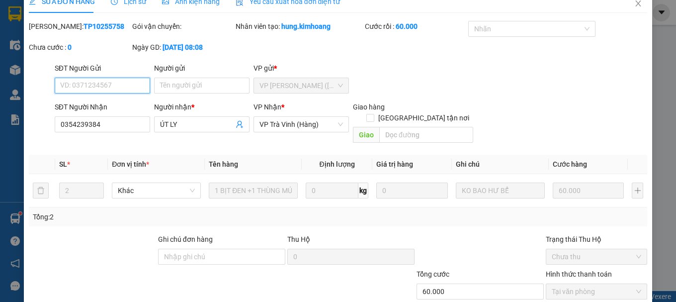
scroll to position [68, 0]
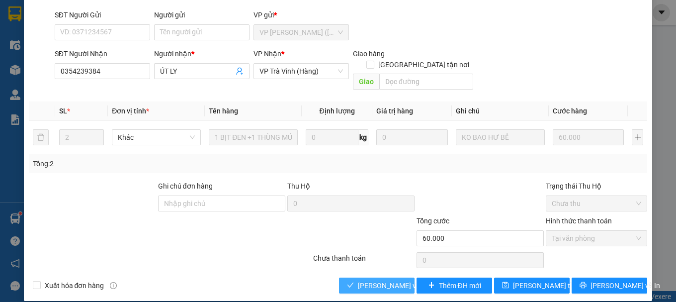
click at [387, 280] on span "[PERSON_NAME] và Giao hàng" at bounding box center [405, 285] width 95 height 11
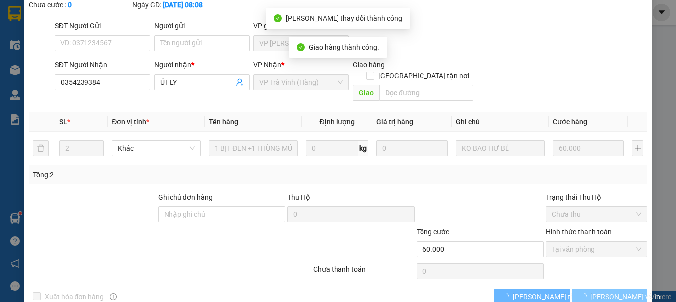
scroll to position [79, 0]
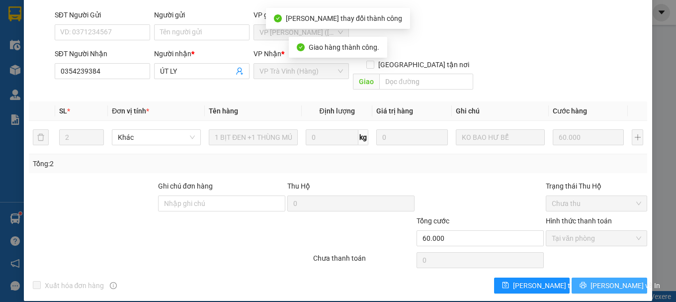
click at [595, 277] on button "[PERSON_NAME] và In" at bounding box center [609, 285] width 76 height 16
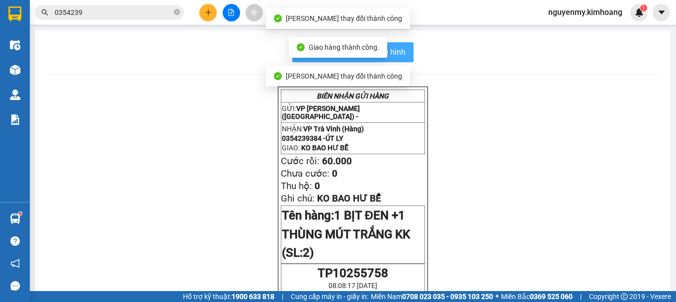
click at [397, 55] on span "In mẫu biên lai tự cấu hình" at bounding box center [358, 52] width 93 height 12
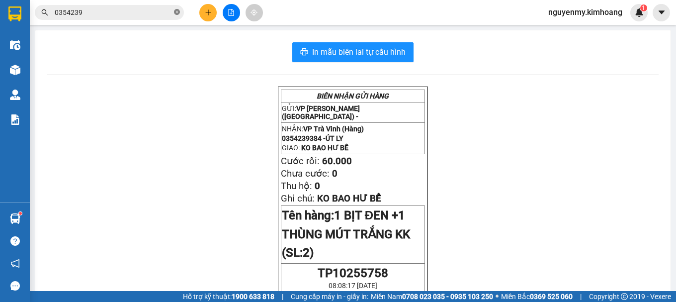
click at [179, 15] on icon "close-circle" at bounding box center [177, 12] width 6 height 6
drag, startPoint x: 179, startPoint y: 15, endPoint x: 164, endPoint y: 16, distance: 15.0
click at [174, 16] on span at bounding box center [177, 12] width 6 height 11
click at [164, 16] on input "text" at bounding box center [113, 12] width 117 height 11
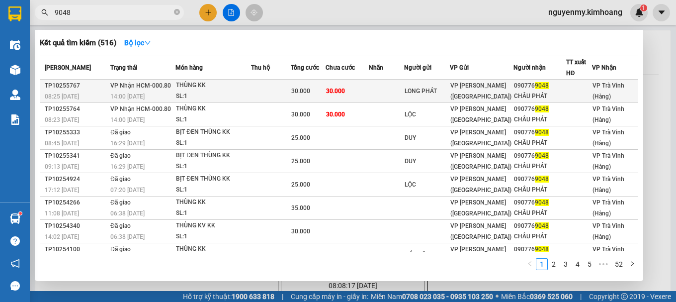
type input "9048"
click at [393, 87] on td at bounding box center [386, 90] width 35 height 23
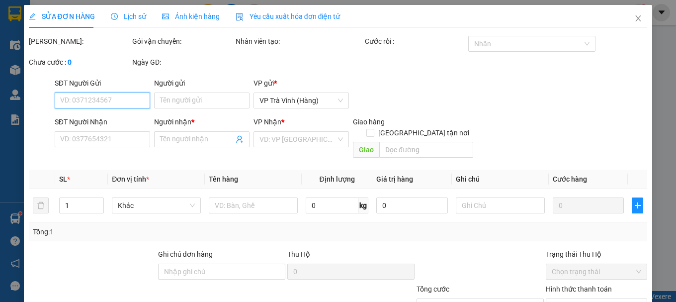
type input "LONG PHÁT"
type input "0907769048"
type input "CHÂU PHÁT"
type input "30.000"
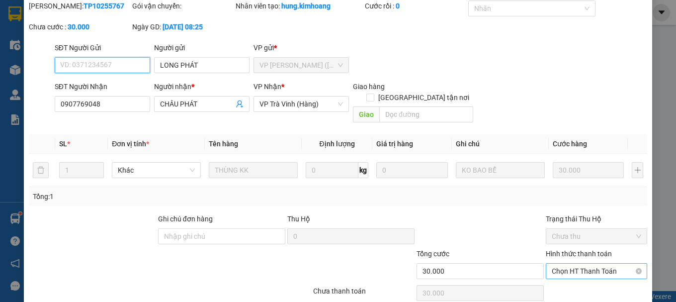
scroll to position [68, 0]
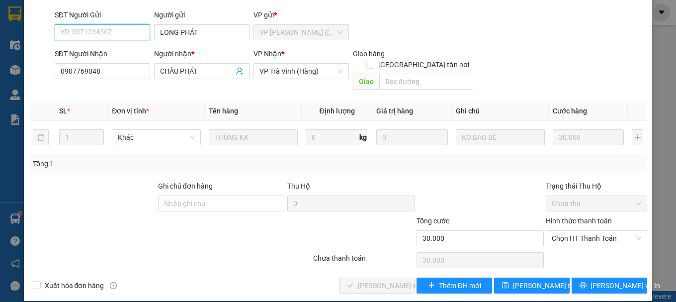
drag, startPoint x: 582, startPoint y: 224, endPoint x: 587, endPoint y: 289, distance: 65.3
click at [582, 230] on span "Chọn HT Thanh Toán" at bounding box center [595, 237] width 89 height 15
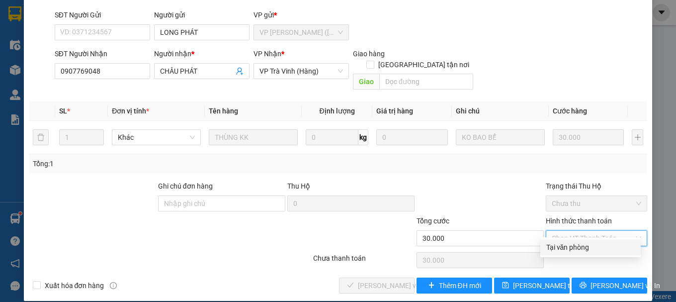
click at [576, 246] on div "Tại văn phòng" at bounding box center [590, 246] width 88 height 11
type input "0"
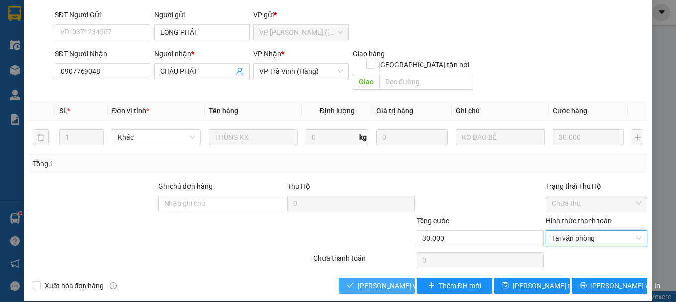
click at [363, 280] on span "[PERSON_NAME] và Giao hàng" at bounding box center [405, 285] width 95 height 11
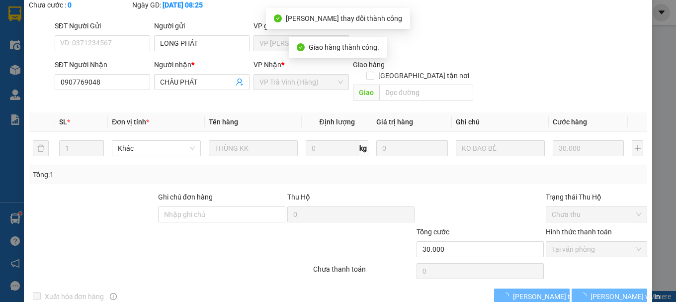
scroll to position [79, 0]
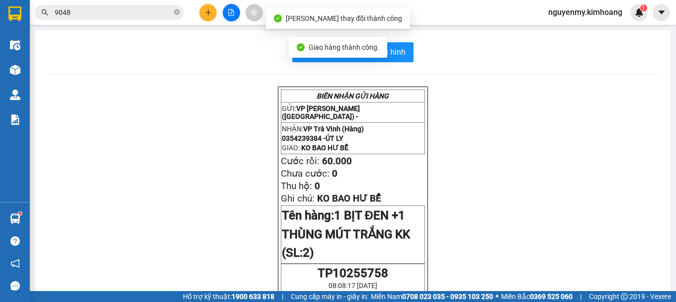
click at [114, 12] on input "9048" at bounding box center [113, 12] width 117 height 11
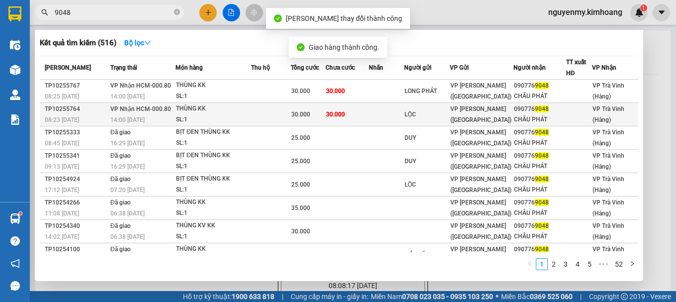
click at [374, 108] on td at bounding box center [386, 114] width 35 height 23
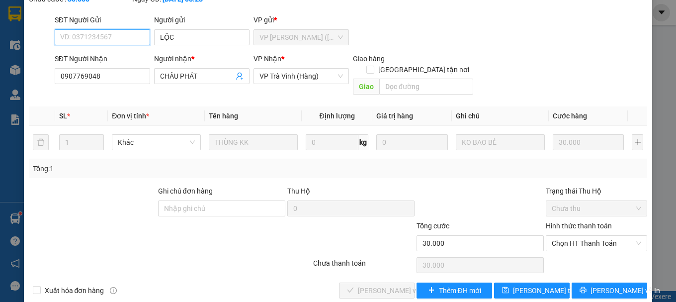
scroll to position [68, 0]
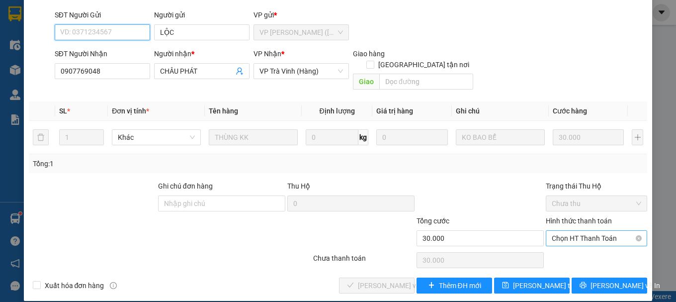
click at [585, 230] on span "Chọn HT Thanh Toán" at bounding box center [595, 237] width 89 height 15
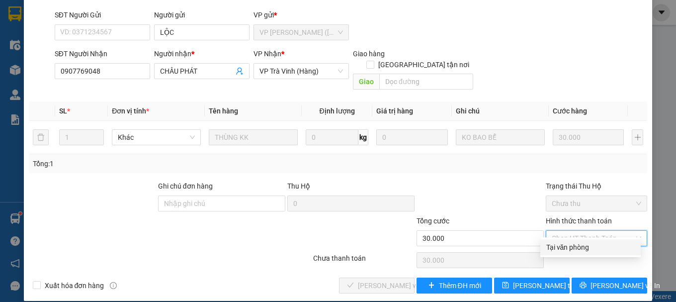
click at [581, 246] on div "Tại văn phòng" at bounding box center [590, 246] width 88 height 11
type input "0"
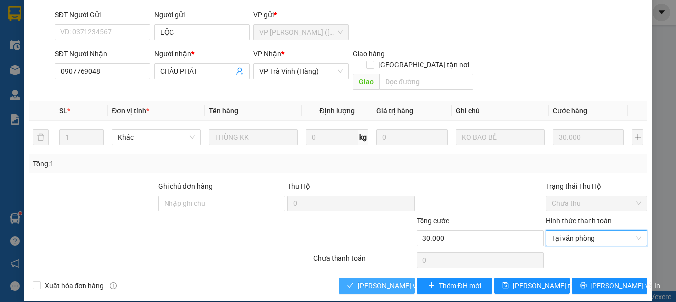
click at [372, 280] on span "[PERSON_NAME] và Giao hàng" at bounding box center [405, 285] width 95 height 11
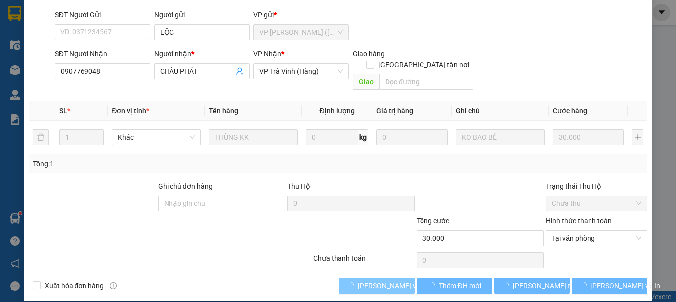
click at [372, 280] on span "[PERSON_NAME] và Giao hàng" at bounding box center [405, 285] width 95 height 11
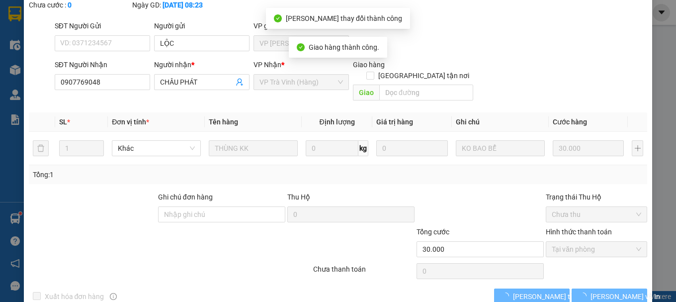
scroll to position [79, 0]
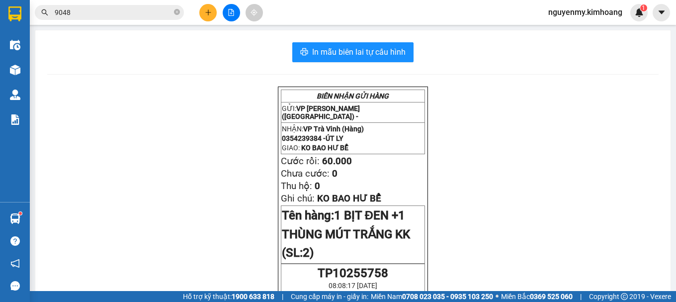
click at [176, 11] on icon "close-circle" at bounding box center [177, 12] width 6 height 6
drag, startPoint x: 176, startPoint y: 9, endPoint x: 150, endPoint y: 10, distance: 26.3
click at [171, 9] on span at bounding box center [109, 12] width 149 height 15
click at [149, 10] on input "text" at bounding box center [113, 12] width 117 height 11
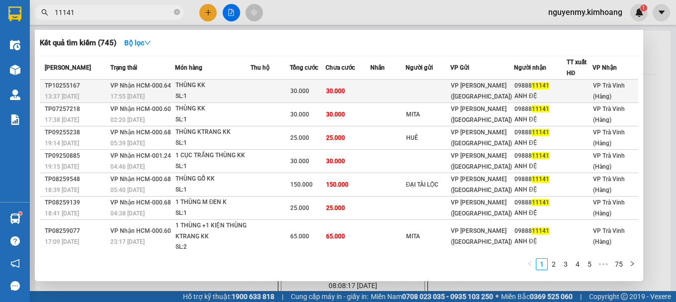
type input "11141"
click at [313, 91] on div "30.000" at bounding box center [307, 90] width 35 height 11
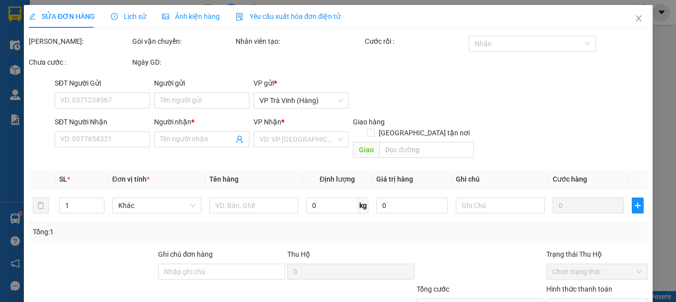
type input "0988811141"
type input "ANH ĐỆ"
type input "30.000"
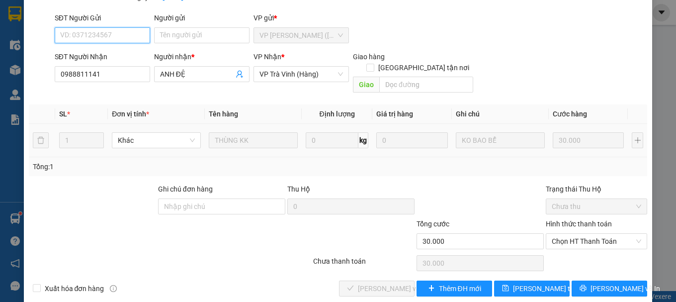
scroll to position [68, 0]
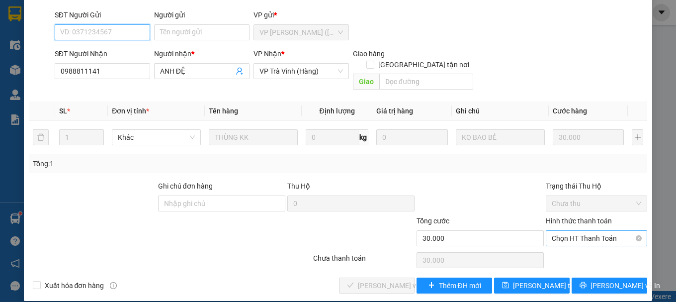
click at [573, 230] on span "Chọn HT Thanh Toán" at bounding box center [595, 237] width 89 height 15
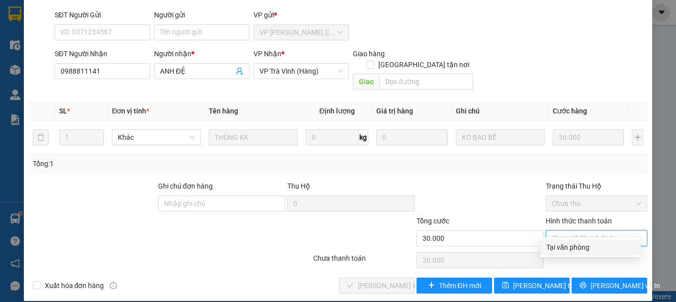
click at [575, 246] on div "Tại văn phòng" at bounding box center [590, 246] width 88 height 11
type input "0"
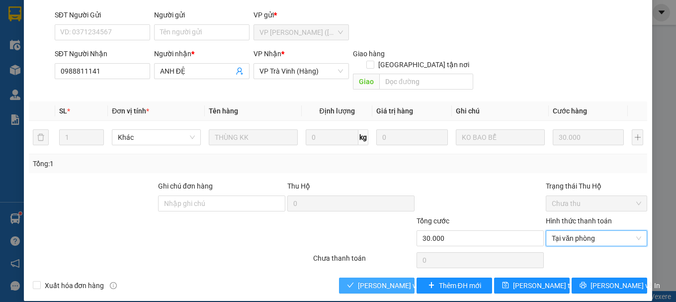
click at [347, 281] on icon "check" at bounding box center [350, 284] width 7 height 7
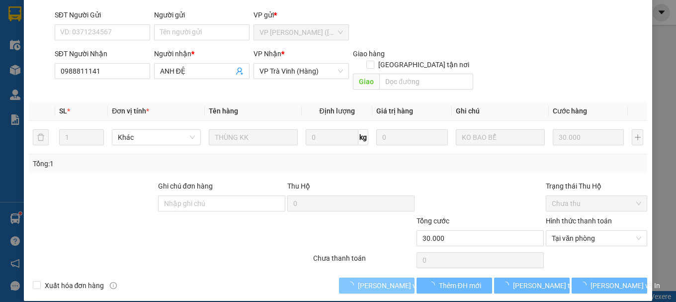
click at [352, 281] on span "loading" at bounding box center [352, 284] width 11 height 7
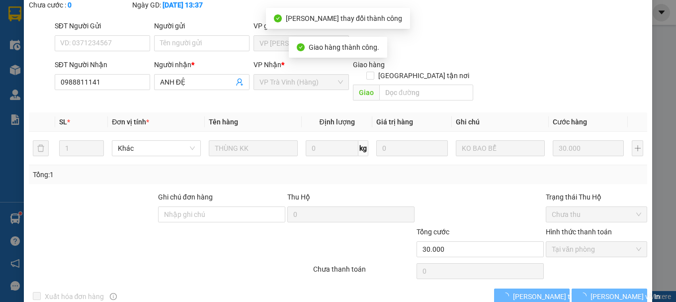
scroll to position [79, 0]
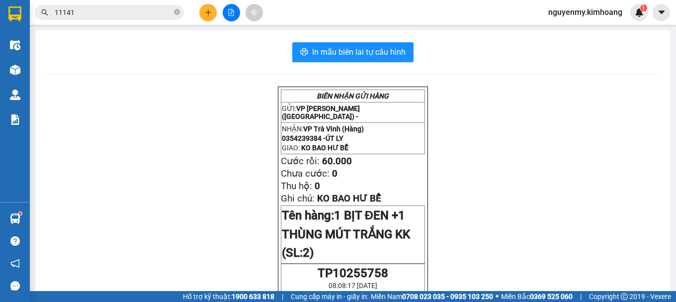
click at [216, 9] on button at bounding box center [207, 12] width 17 height 17
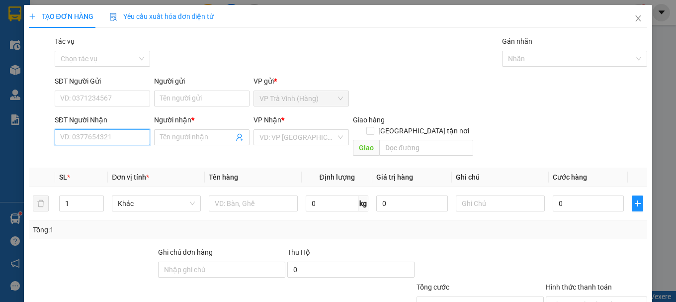
click at [97, 141] on input "SĐT Người Nhận" at bounding box center [102, 137] width 95 height 16
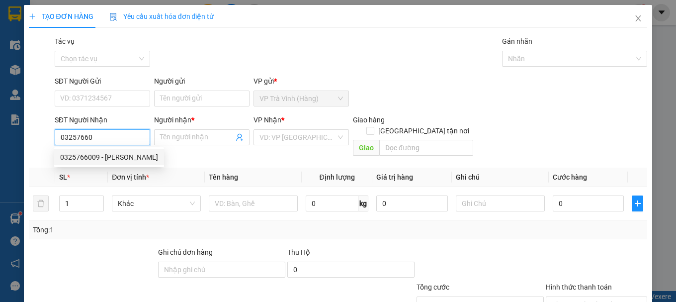
click at [111, 160] on div "0325766009 - THANH TUYỀN" at bounding box center [109, 157] width 98 height 11
type input "0325766009"
type input "THANH TUYỀN"
type input "30.000"
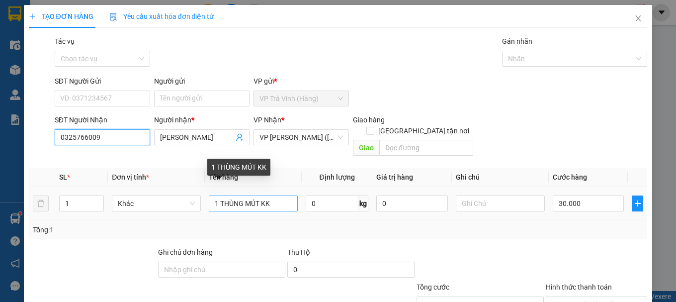
type input "0325766009"
drag, startPoint x: 260, startPoint y: 191, endPoint x: 221, endPoint y: 189, distance: 39.3
click at [221, 195] on input "1 THÙNG MÚT KK" at bounding box center [253, 203] width 89 height 16
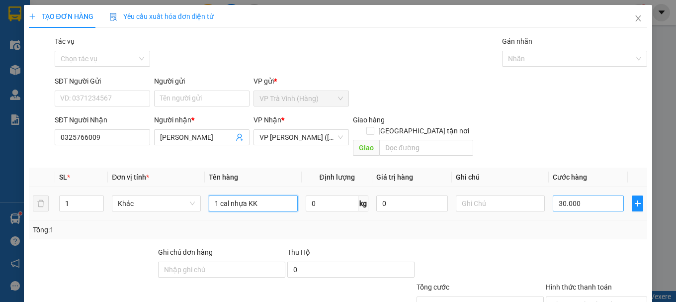
type input "1 cal nhựa KK"
click at [576, 195] on input "30.000" at bounding box center [588, 203] width 72 height 16
type input "0"
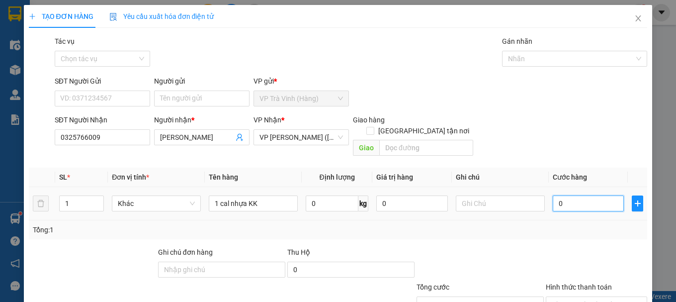
type input "2"
type input "02"
type input "25"
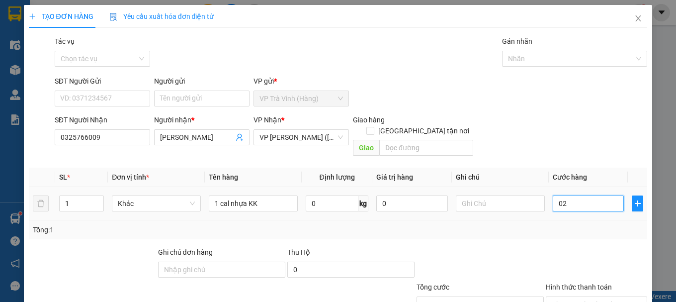
type input "025"
type input "250"
type input "0.250"
type input "2.500"
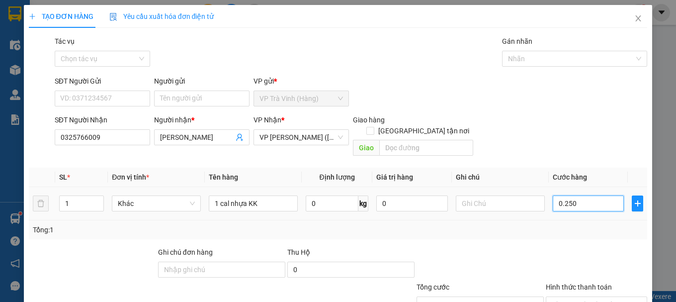
type input "2.500"
type input "02.500"
type input "25.000"
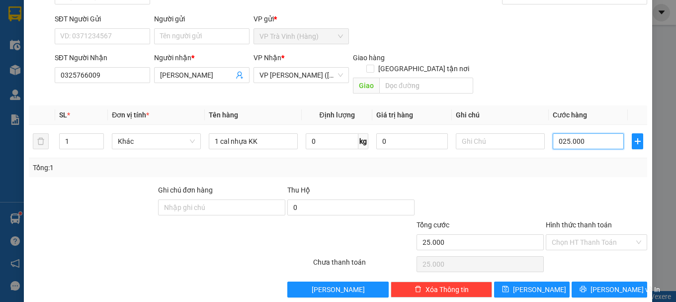
scroll to position [66, 0]
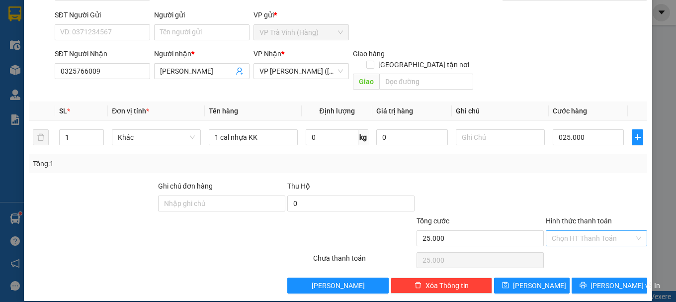
type input "25.000"
click at [598, 230] on input "Hình thức thanh toán" at bounding box center [592, 237] width 82 height 15
click at [574, 244] on div "Tại văn phòng" at bounding box center [590, 246] width 88 height 11
type input "0"
click at [646, 277] on div "TẠO ĐƠN HÀNG Yêu cầu xuất hóa đơn điện tử Transit Pickup Surcharge Ids Transit …" at bounding box center [338, 151] width 676 height 302
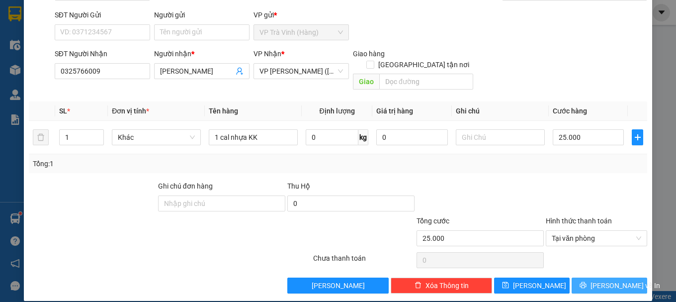
click at [620, 280] on span "[PERSON_NAME] và In" at bounding box center [625, 285] width 70 height 11
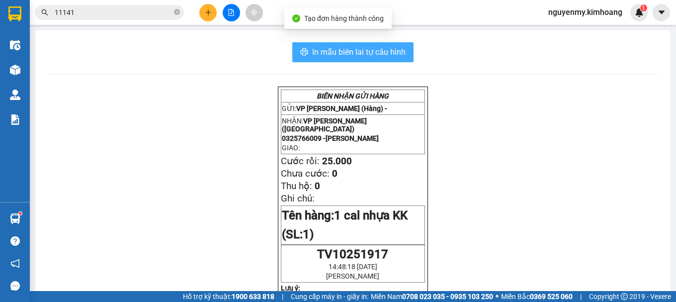
click at [389, 58] on span "In mẫu biên lai tự cấu hình" at bounding box center [358, 52] width 93 height 12
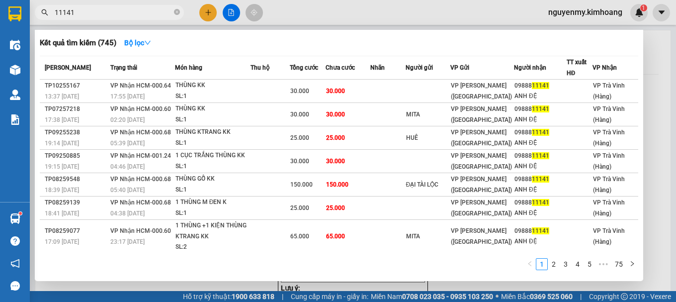
click at [140, 16] on input "11141" at bounding box center [113, 12] width 117 height 11
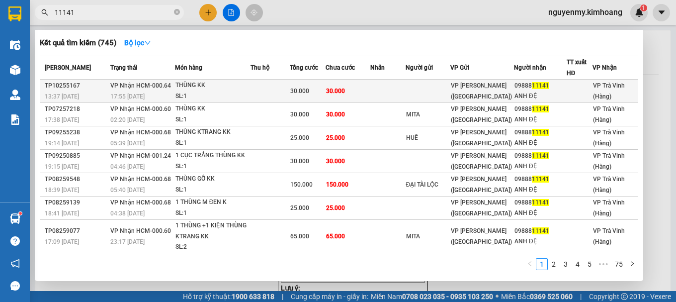
click at [359, 93] on td "30.000" at bounding box center [347, 90] width 45 height 23
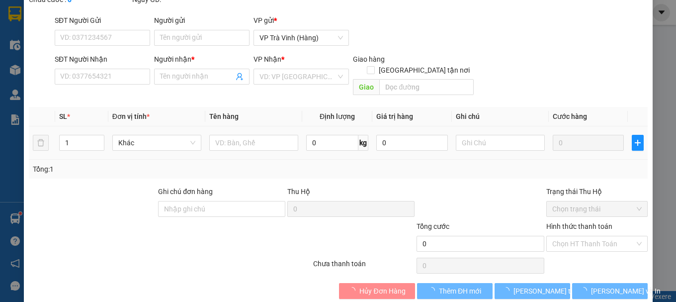
type input "0988811141"
type input "ANH ĐỆ"
type input "30.000"
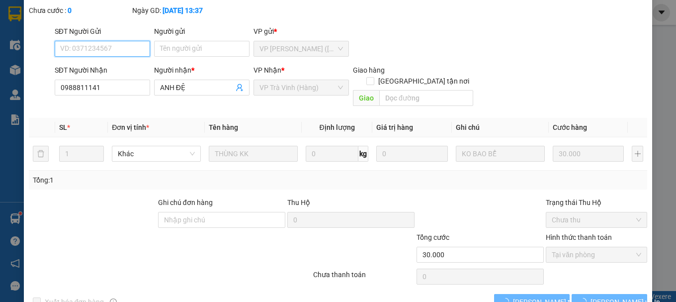
scroll to position [68, 0]
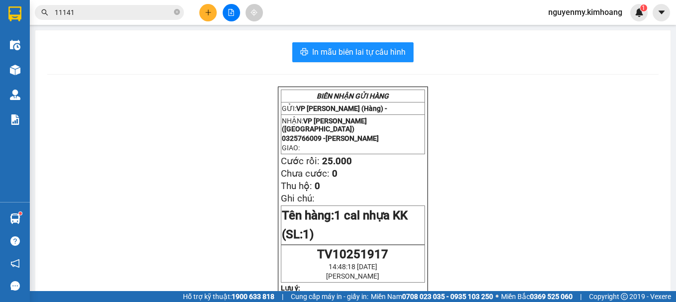
click at [173, 12] on span "11141" at bounding box center [109, 12] width 149 height 15
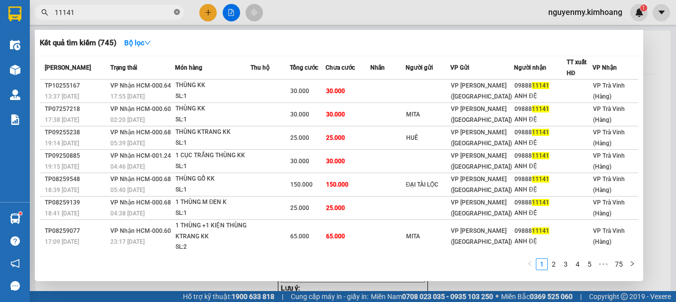
click at [175, 10] on icon "close-circle" at bounding box center [177, 12] width 6 height 6
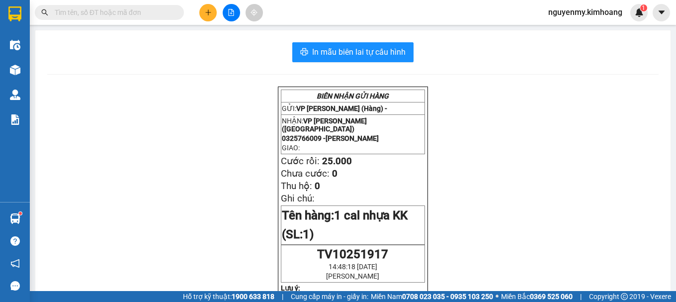
click at [168, 13] on input "text" at bounding box center [113, 12] width 117 height 11
click at [163, 13] on input "text" at bounding box center [113, 12] width 117 height 11
click at [161, 13] on input "text" at bounding box center [113, 12] width 117 height 11
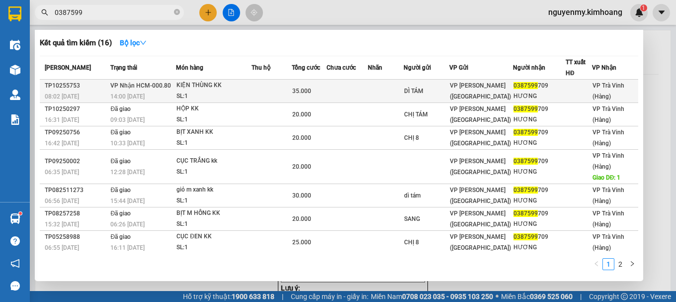
type input "0387599"
click at [456, 93] on span "VP [PERSON_NAME] ([GEOGRAPHIC_DATA])" at bounding box center [480, 91] width 61 height 18
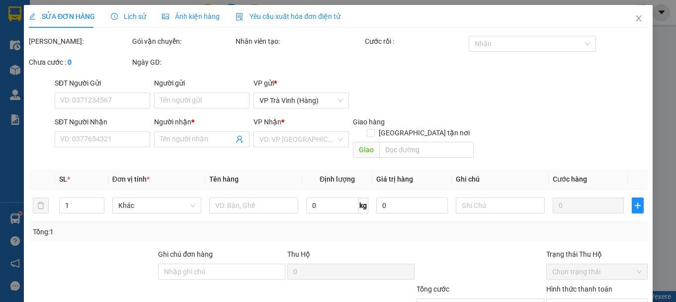
type input "DÌ TÁM"
type input "0387599709"
type input "HƯƠNG"
type input "35.000"
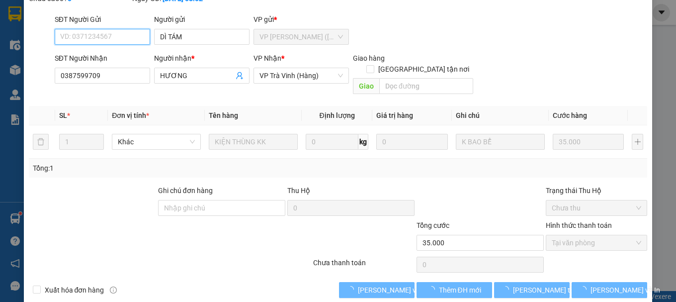
scroll to position [68, 0]
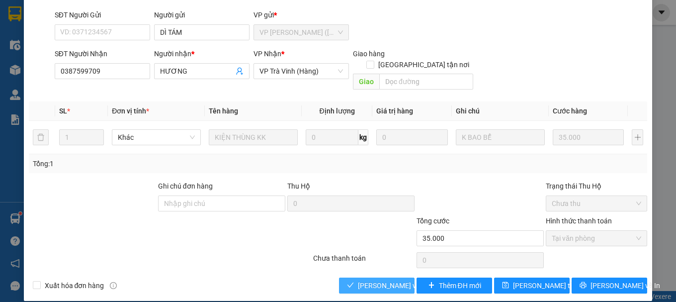
click at [374, 280] on span "[PERSON_NAME] và Giao hàng" at bounding box center [405, 285] width 95 height 11
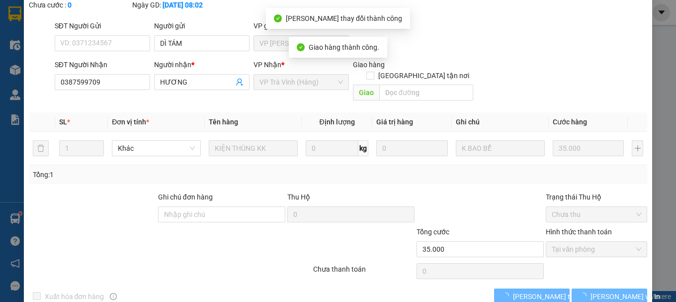
scroll to position [79, 0]
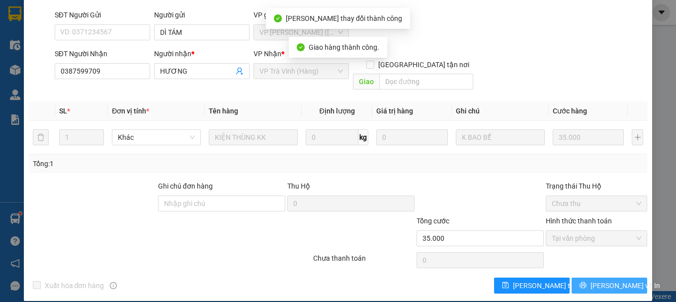
click at [634, 282] on div "SỬA ĐƠN HÀNG Lịch sử Ảnh kiện hàng Yêu cầu xuất hóa đơn điện tử Total Paid Fee …" at bounding box center [338, 113] width 628 height 375
click at [624, 277] on button "[PERSON_NAME] và In" at bounding box center [609, 285] width 76 height 16
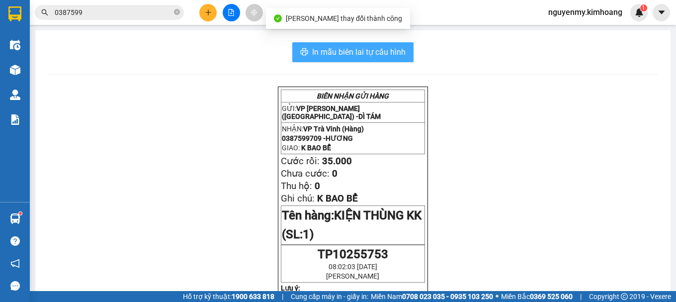
click at [387, 52] on span "In mẫu biên lai tự cấu hình" at bounding box center [358, 52] width 93 height 12
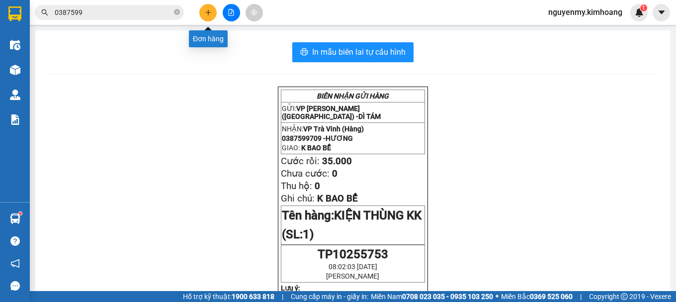
click at [211, 16] on button at bounding box center [207, 12] width 17 height 17
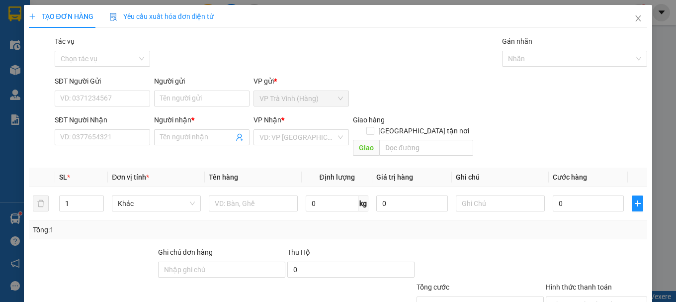
drag, startPoint x: 21, startPoint y: 92, endPoint x: 358, endPoint y: 49, distance: 340.0
click at [358, 49] on div "Tác vụ Chọn tác vụ Gán nhãn Nhãn" at bounding box center [351, 53] width 597 height 35
click at [90, 138] on input "SĐT Người Nhận" at bounding box center [102, 137] width 95 height 16
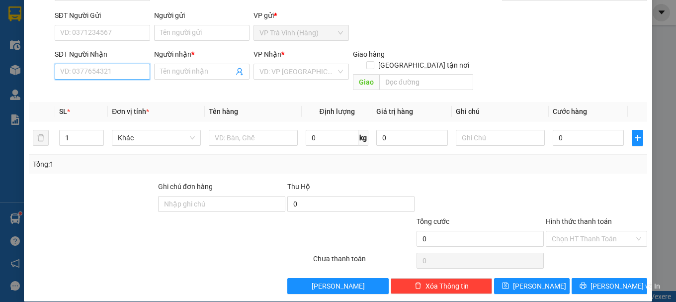
scroll to position [66, 0]
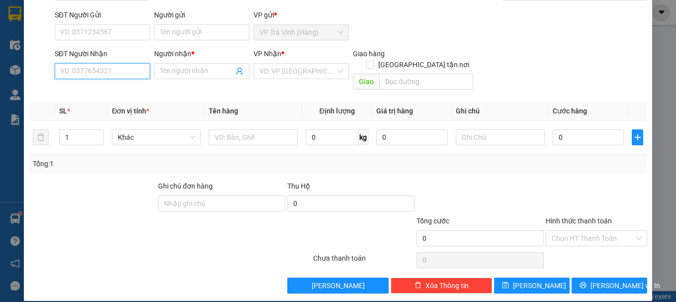
type input "0"
click at [99, 92] on div "0988237867 - lụa" at bounding box center [101, 90] width 82 height 11
type input "0988237867"
type input "lụa"
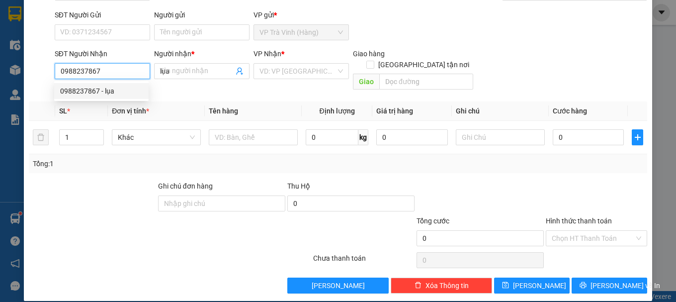
type input "30.000"
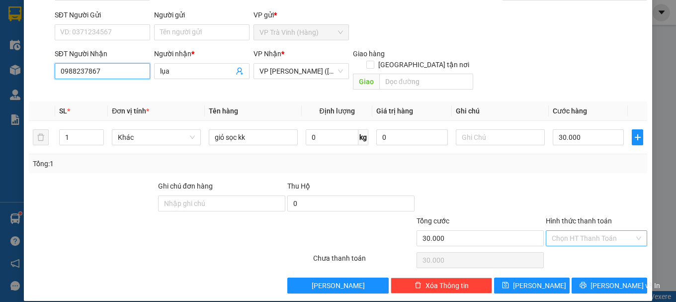
type input "0988237867"
click at [594, 230] on input "Hình thức thanh toán" at bounding box center [592, 237] width 82 height 15
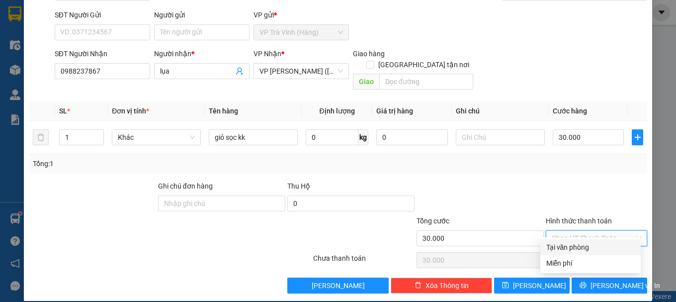
click at [583, 245] on div "Tại văn phòng" at bounding box center [590, 246] width 88 height 11
type input "0"
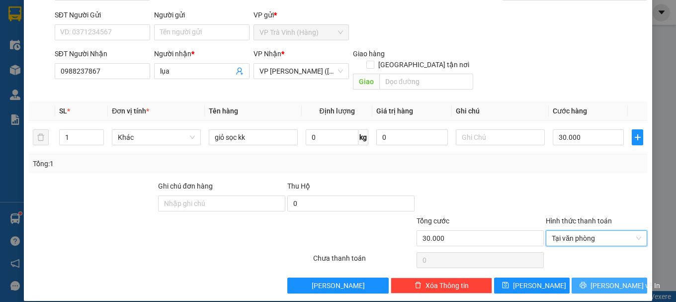
click at [603, 280] on span "[PERSON_NAME] và In" at bounding box center [625, 285] width 70 height 11
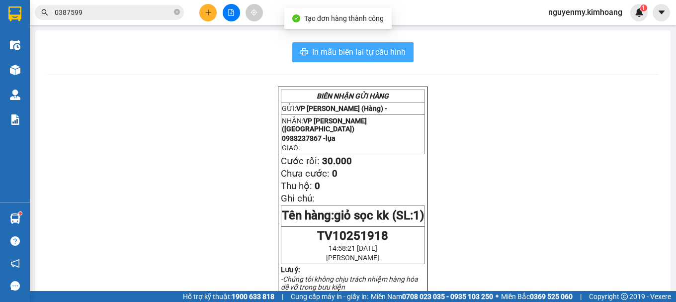
click at [371, 51] on span "In mẫu biên lai tự cấu hình" at bounding box center [358, 52] width 93 height 12
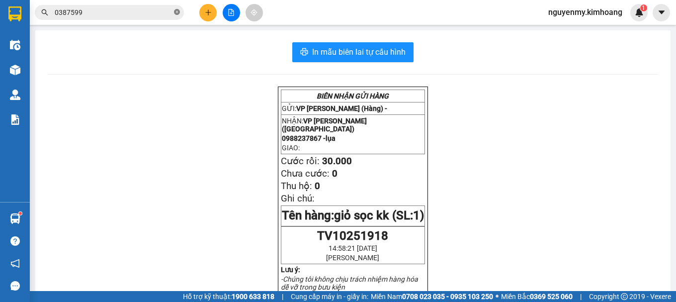
click at [176, 15] on icon "close-circle" at bounding box center [177, 12] width 6 height 6
drag, startPoint x: 176, startPoint y: 15, endPoint x: 152, endPoint y: 18, distance: 24.0
click at [167, 18] on span at bounding box center [109, 12] width 149 height 15
click at [152, 18] on span at bounding box center [109, 12] width 149 height 15
click at [148, 14] on input "text" at bounding box center [113, 12] width 117 height 11
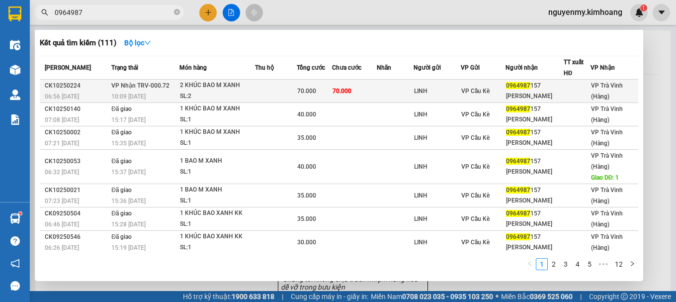
type input "0964987"
click at [297, 94] on span "70.000" at bounding box center [306, 90] width 19 height 7
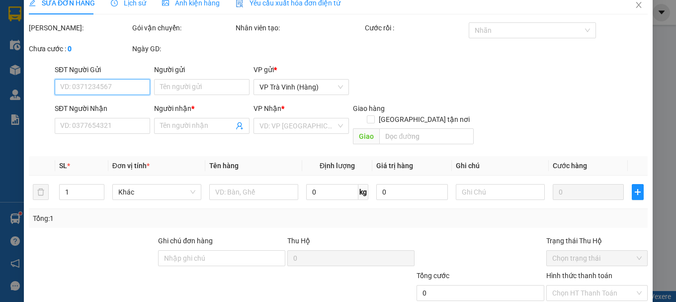
type input "LINH"
type input "0964987157"
type input "NGUYỄN THUẤN"
type input "70.000"
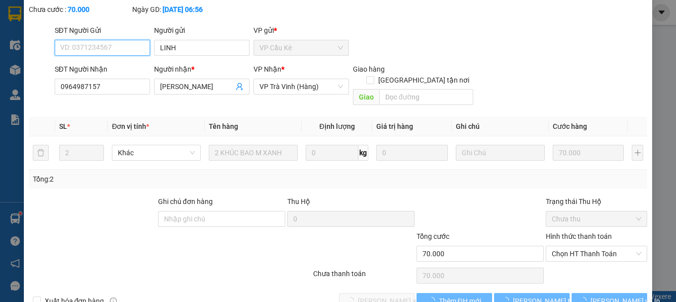
scroll to position [68, 0]
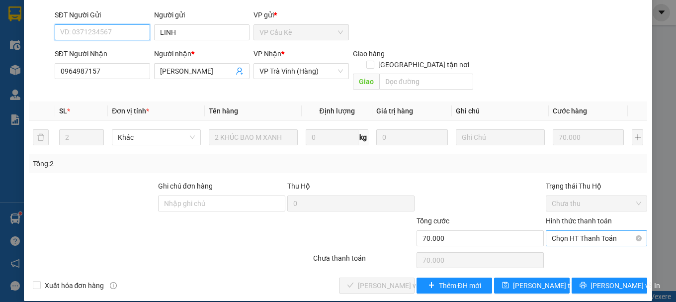
click at [590, 230] on span "Chọn HT Thanh Toán" at bounding box center [595, 237] width 89 height 15
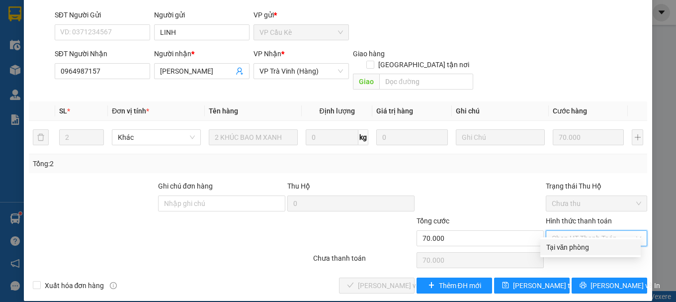
click at [581, 243] on div "Tại văn phòng" at bounding box center [590, 246] width 88 height 11
type input "0"
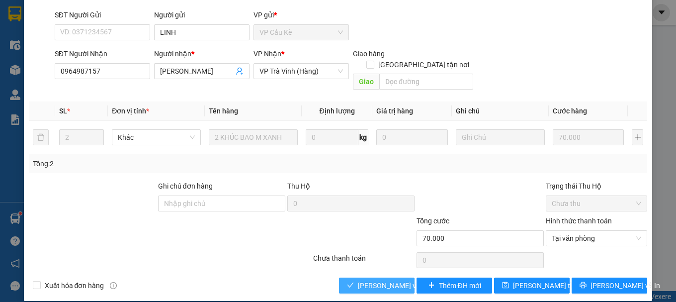
click at [366, 268] on div "Total Paid Fee 0 Total UnPaid Fee 70.000 Cash Collection Total Fee Mã ĐH: CK102…" at bounding box center [338, 130] width 618 height 325
click at [366, 277] on button "[PERSON_NAME] và Giao hàng" at bounding box center [377, 285] width 76 height 16
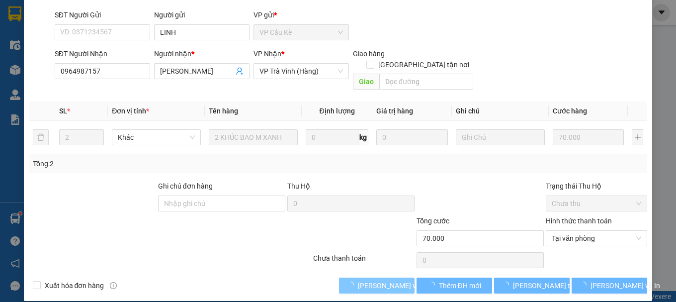
click at [366, 277] on button "[PERSON_NAME] và Giao hàng" at bounding box center [377, 285] width 76 height 16
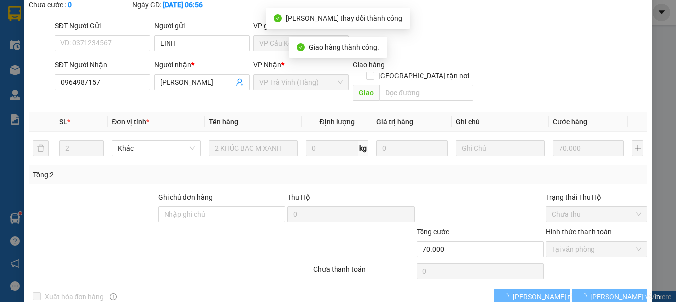
scroll to position [79, 0]
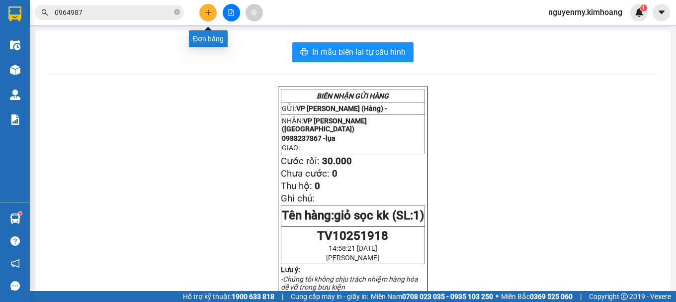
click at [204, 15] on button at bounding box center [207, 12] width 17 height 17
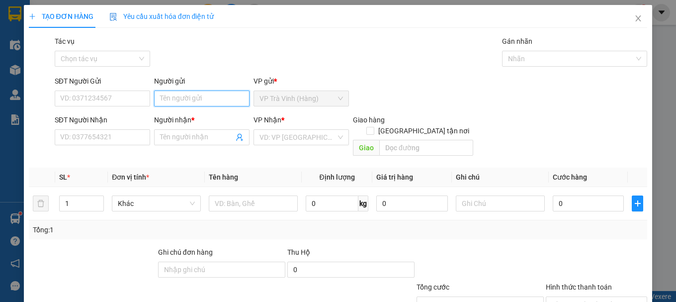
click at [183, 103] on input "Người gửi" at bounding box center [201, 98] width 95 height 16
type input "bố già"
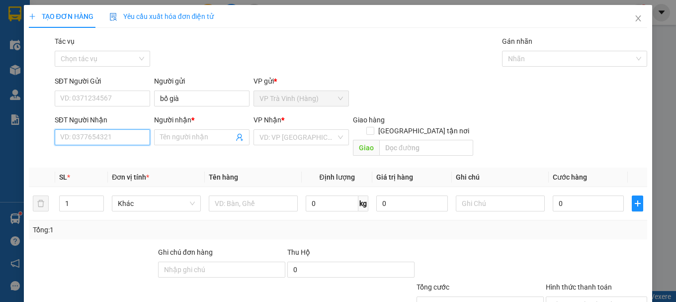
click at [96, 141] on input "SĐT Người Nhận" at bounding box center [102, 137] width 95 height 16
click at [293, 141] on input "search" at bounding box center [297, 137] width 76 height 15
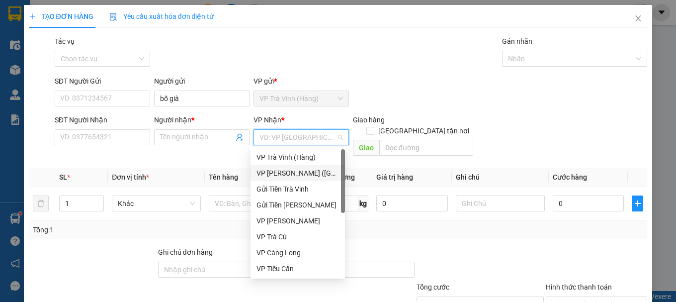
click at [290, 166] on div "VP [PERSON_NAME] ([GEOGRAPHIC_DATA])" at bounding box center [297, 173] width 94 height 16
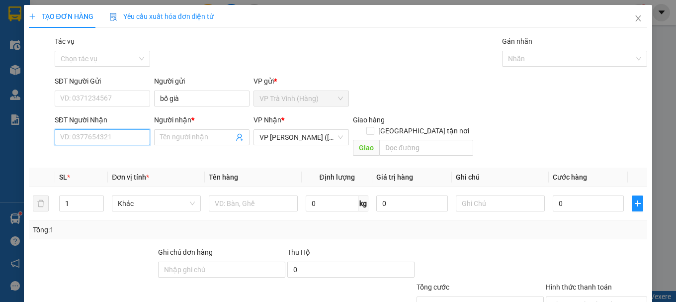
click at [79, 133] on input "SĐT Người Nhận" at bounding box center [102, 137] width 95 height 16
click at [100, 133] on input "SĐT Người Nhận" at bounding box center [102, 137] width 95 height 16
type input "0762974742"
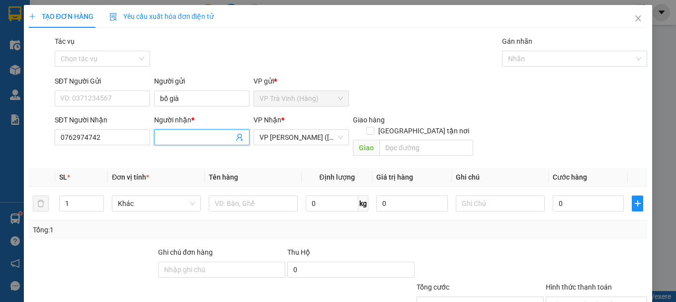
click at [175, 134] on input "Người nhận *" at bounding box center [197, 137] width 74 height 11
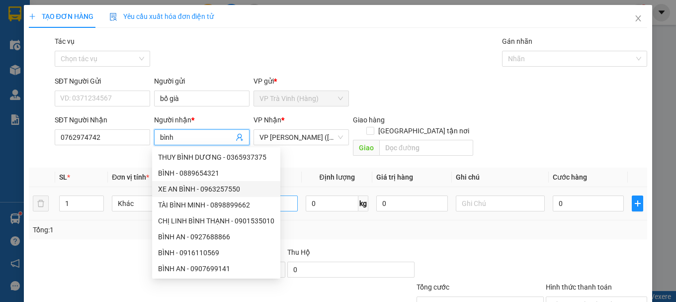
type input "bình"
click at [293, 195] on input "text" at bounding box center [253, 203] width 89 height 16
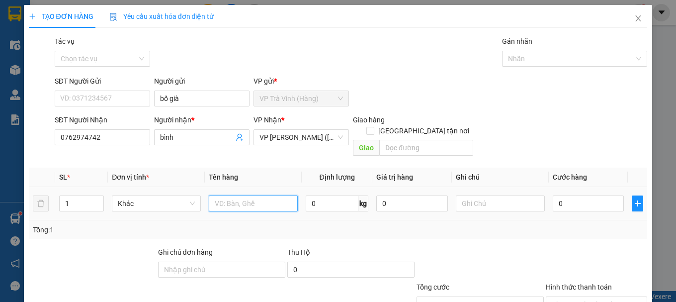
click at [225, 195] on input "text" at bounding box center [253, 203] width 89 height 16
click at [581, 195] on input "0" at bounding box center [588, 203] width 72 height 16
click at [273, 195] on input "xe bs 60fk - 3844" at bounding box center [253, 203] width 89 height 16
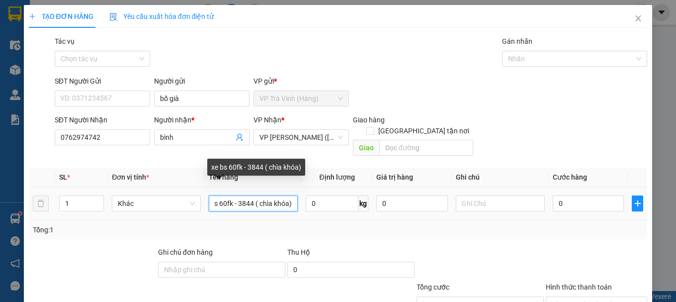
scroll to position [0, 15]
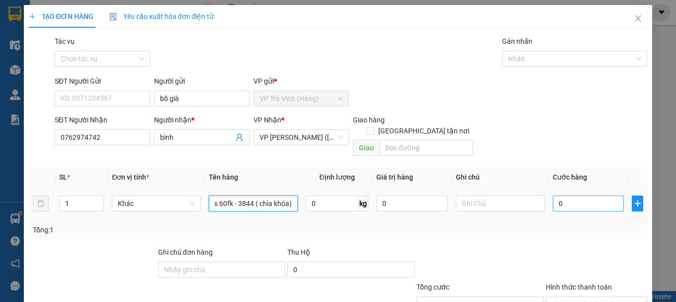
type input "xe bs 60fk - 3844 ( chìa khóa)"
click at [567, 195] on input "0" at bounding box center [588, 203] width 72 height 16
type input "021"
type input "21"
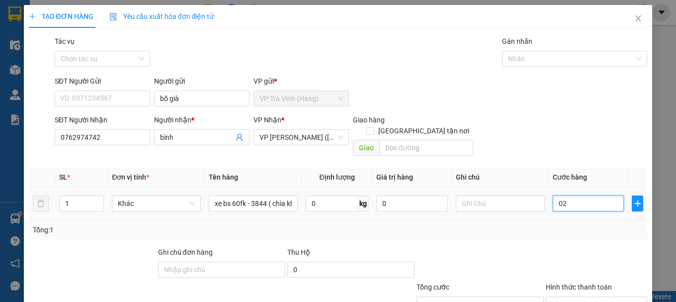
type input "21"
type input "0.210"
type input "210"
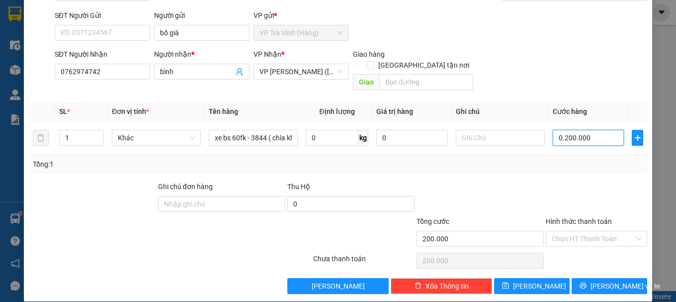
scroll to position [66, 0]
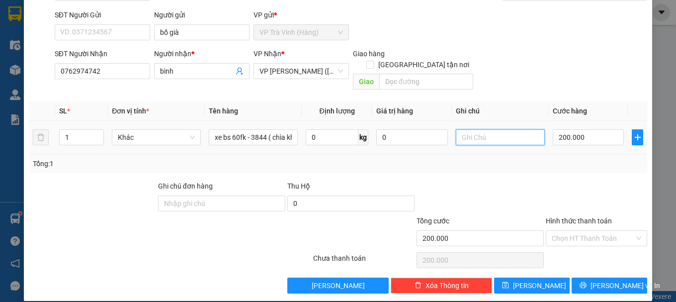
click at [464, 129] on input "text" at bounding box center [500, 137] width 89 height 16
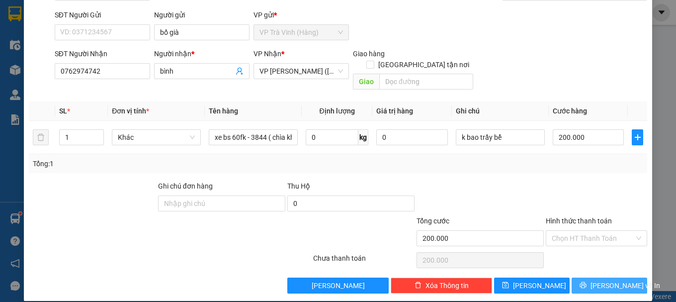
click at [594, 280] on span "[PERSON_NAME] và In" at bounding box center [625, 285] width 70 height 11
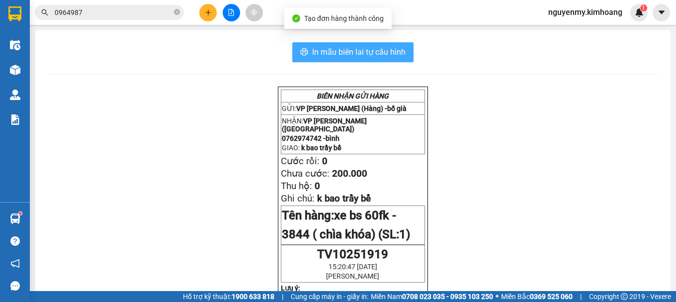
click at [374, 48] on span "In mẫu biên lai tự cấu hình" at bounding box center [358, 52] width 93 height 12
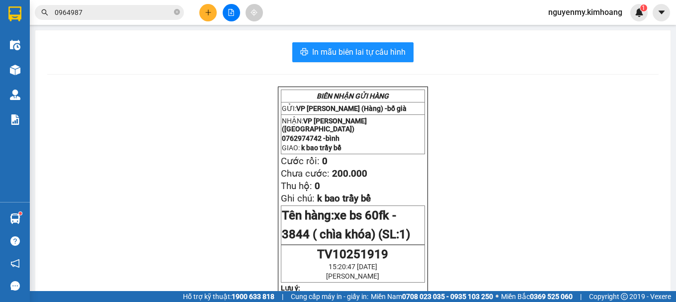
click at [173, 10] on span "0964987" at bounding box center [109, 12] width 149 height 15
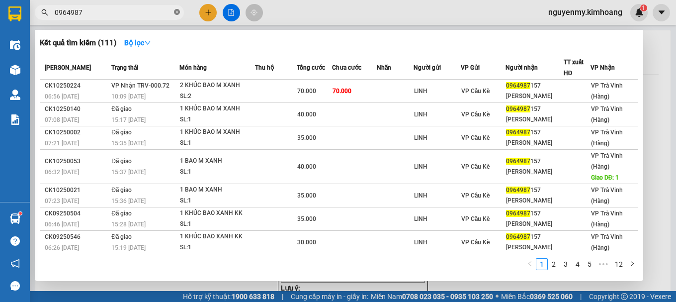
click at [175, 9] on span at bounding box center [177, 12] width 6 height 9
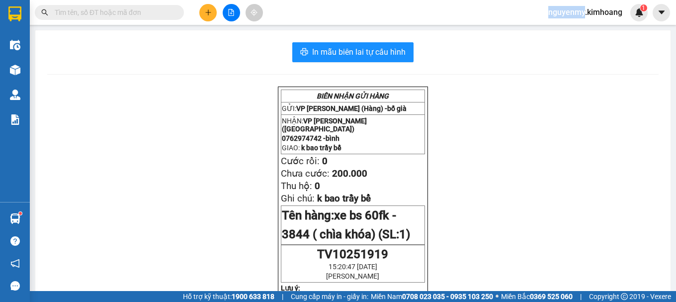
drag, startPoint x: 175, startPoint y: 9, endPoint x: 153, endPoint y: 11, distance: 21.5
click at [167, 10] on span at bounding box center [109, 12] width 149 height 15
click at [153, 11] on input "text" at bounding box center [113, 12] width 117 height 11
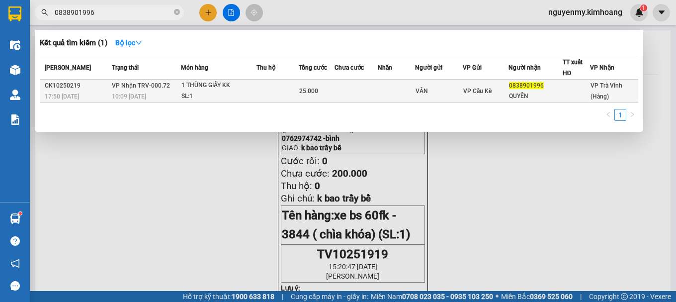
click at [237, 92] on div "SL: 1" at bounding box center [218, 96] width 75 height 11
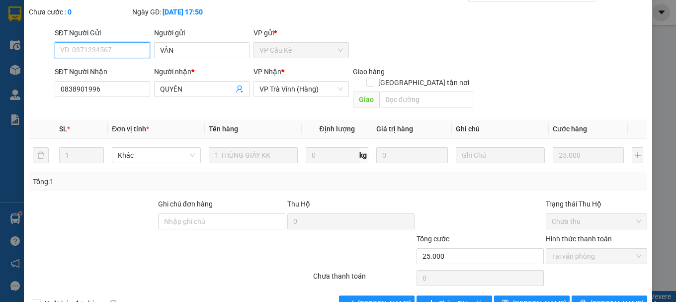
scroll to position [68, 0]
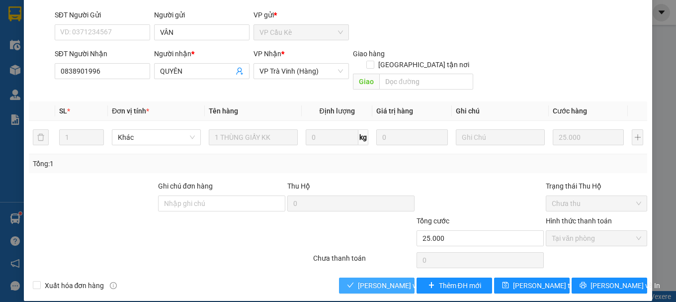
click at [367, 280] on span "[PERSON_NAME] và Giao hàng" at bounding box center [405, 285] width 95 height 11
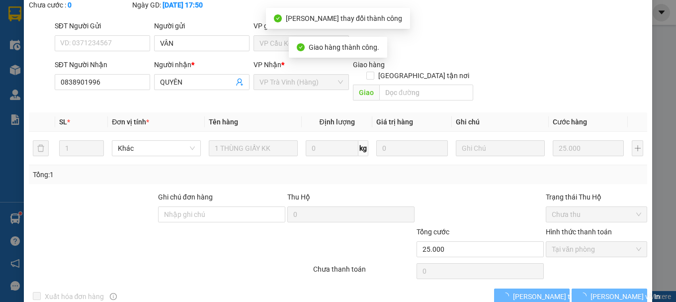
scroll to position [79, 0]
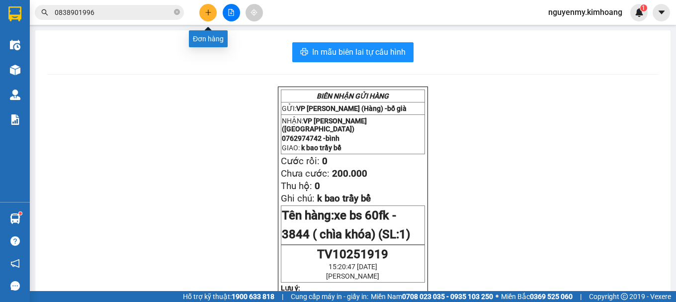
click at [210, 14] on icon "plus" at bounding box center [208, 12] width 7 height 7
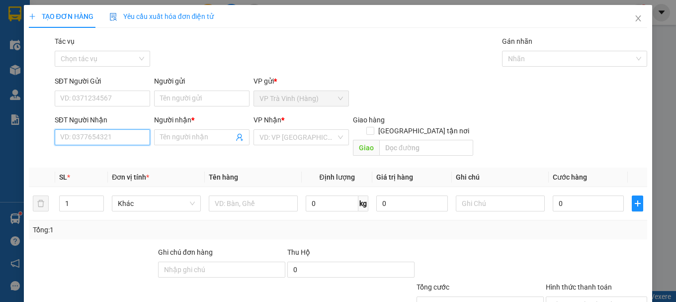
click at [113, 137] on input "SĐT Người Nhận" at bounding box center [102, 137] width 95 height 16
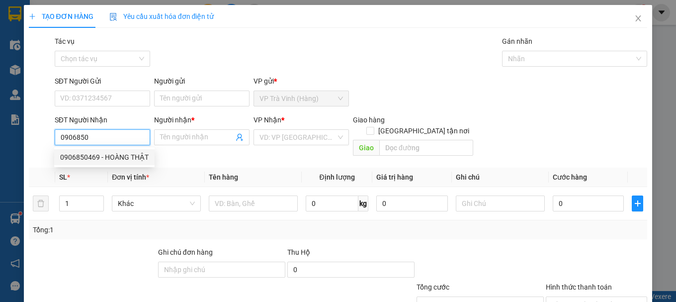
click at [120, 153] on div "0906850469 - HOÀNG THẬT" at bounding box center [104, 157] width 88 height 11
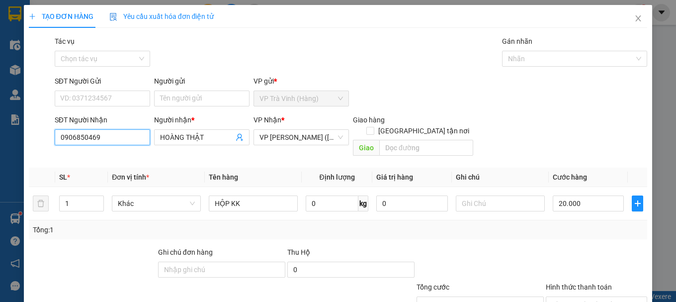
scroll to position [66, 0]
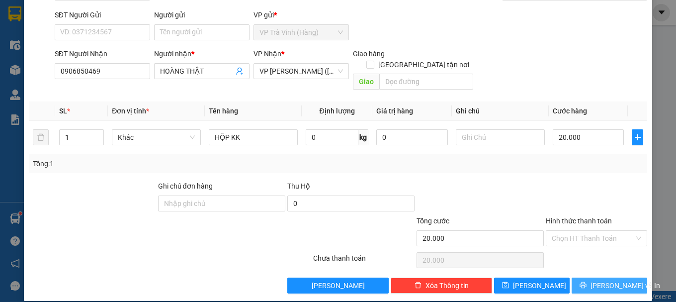
click at [617, 280] on span "[PERSON_NAME] và In" at bounding box center [625, 285] width 70 height 11
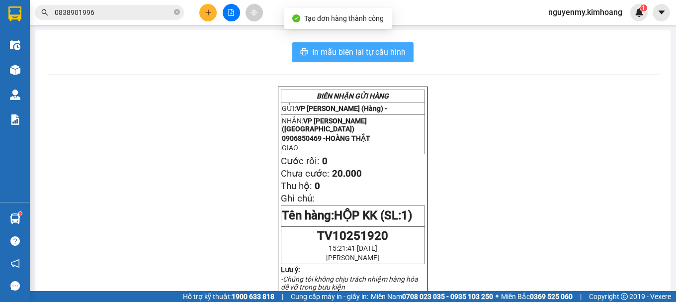
click at [365, 49] on span "In mẫu biên lai tự cấu hình" at bounding box center [358, 52] width 93 height 12
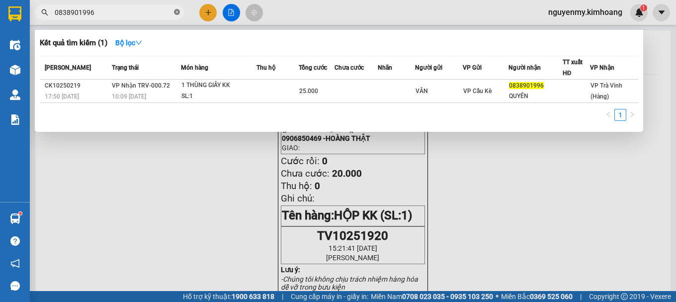
click at [177, 14] on icon "close-circle" at bounding box center [177, 12] width 6 height 6
click at [177, 13] on span at bounding box center [177, 12] width 6 height 11
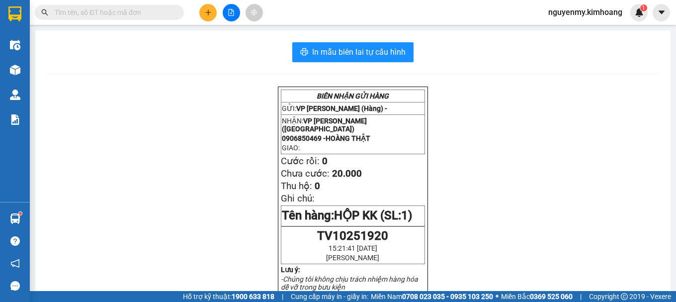
click at [155, 11] on input "text" at bounding box center [113, 12] width 117 height 11
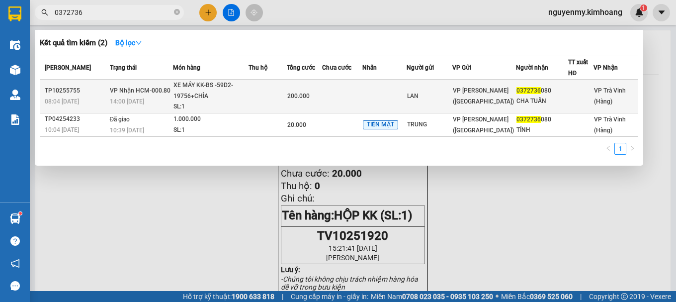
click at [379, 84] on td at bounding box center [384, 96] width 45 height 34
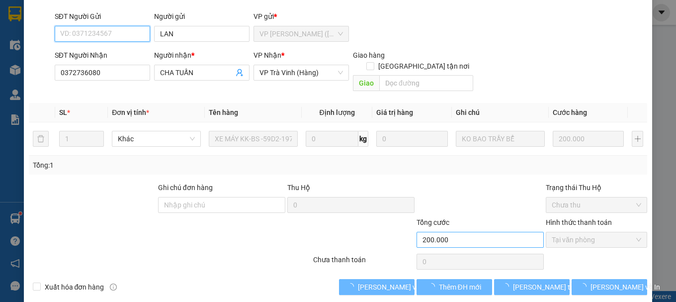
scroll to position [68, 0]
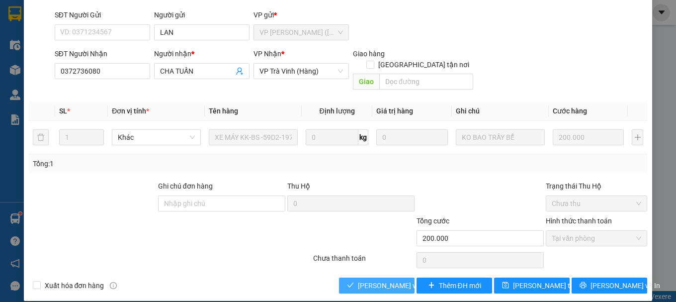
click at [380, 280] on span "[PERSON_NAME] và Giao hàng" at bounding box center [405, 285] width 95 height 11
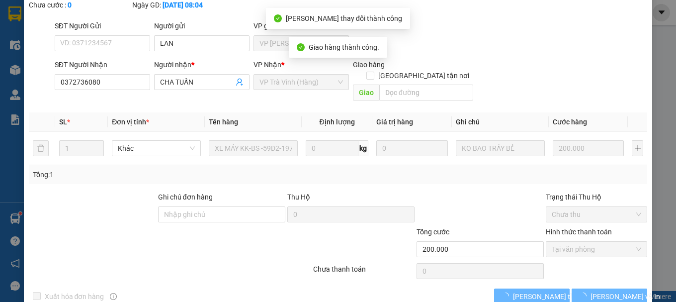
scroll to position [79, 0]
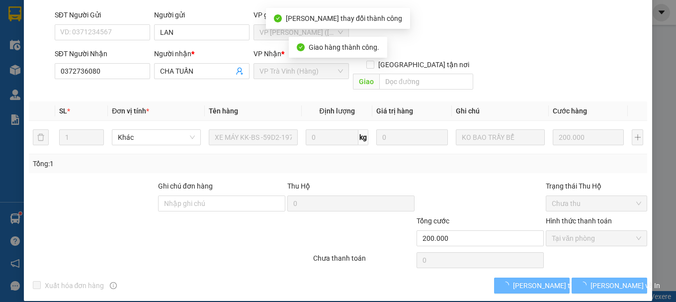
click at [625, 282] on div "SỬA ĐƠN HÀNG Lịch sử Ảnh kiện hàng Yêu cầu xuất hóa đơn điện tử Total Paid Fee …" at bounding box center [338, 113] width 628 height 375
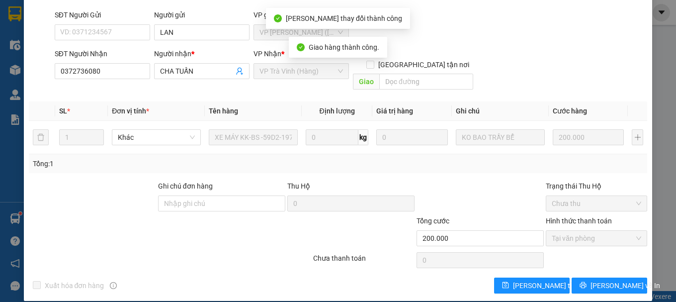
click at [622, 282] on div "SỬA ĐƠN HÀNG Lịch sử Ảnh kiện hàng Yêu cầu xuất hóa đơn điện tử Total Paid Fee …" at bounding box center [338, 113] width 628 height 375
click at [611, 277] on button "[PERSON_NAME] và In" at bounding box center [609, 285] width 76 height 16
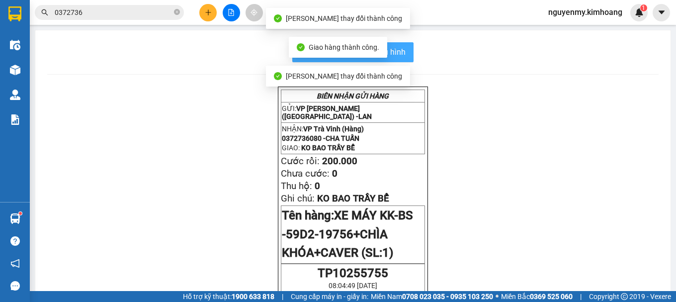
click at [404, 52] on button "In mẫu biên lai tự cấu hình" at bounding box center [352, 52] width 121 height 20
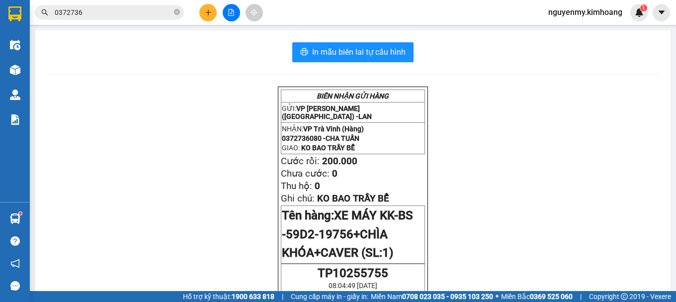
click at [142, 14] on input "0372736" at bounding box center [113, 12] width 117 height 11
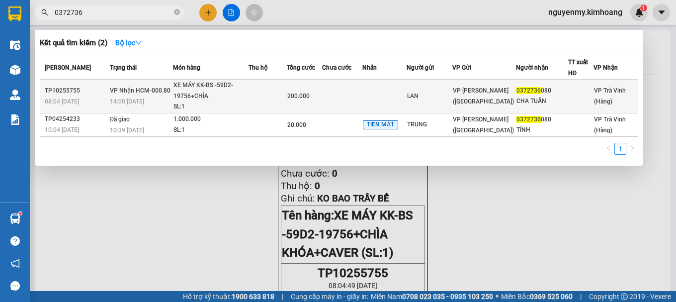
click at [353, 100] on td at bounding box center [342, 96] width 40 height 34
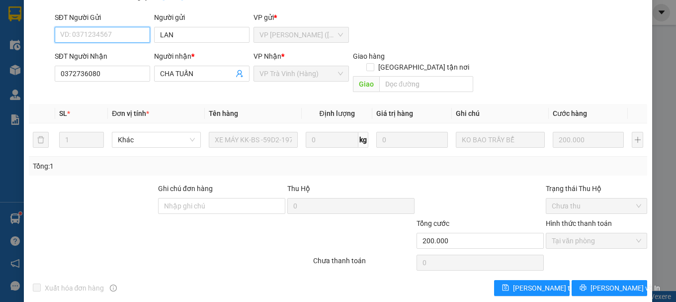
scroll to position [79, 0]
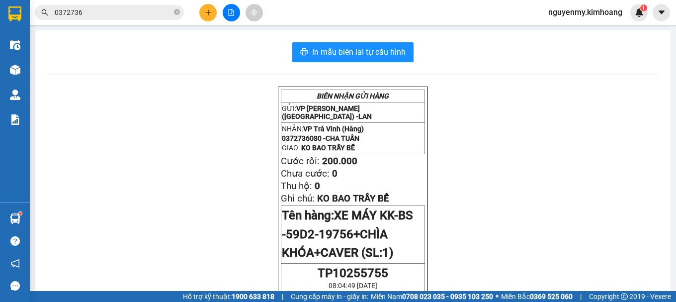
click at [178, 13] on icon "close-circle" at bounding box center [177, 12] width 6 height 6
click at [176, 11] on span at bounding box center [177, 12] width 6 height 11
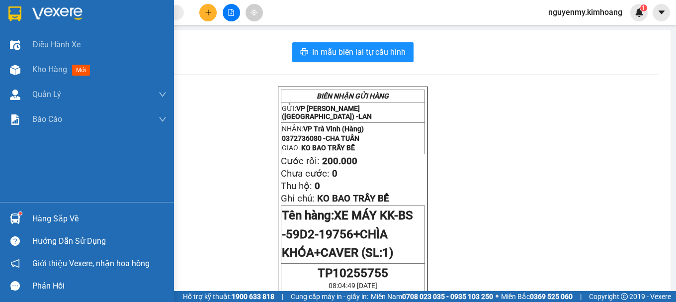
click at [57, 219] on div "Hàng sắp về" at bounding box center [99, 218] width 134 height 15
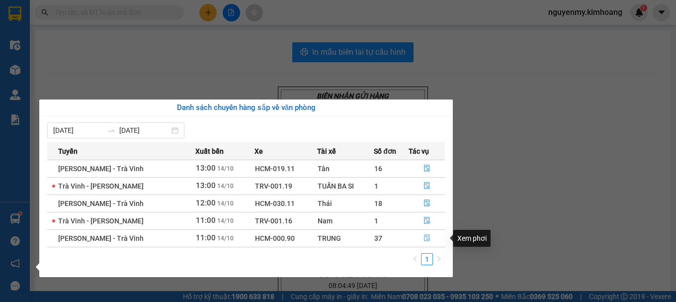
click at [424, 235] on icon "file-done" at bounding box center [426, 237] width 7 height 7
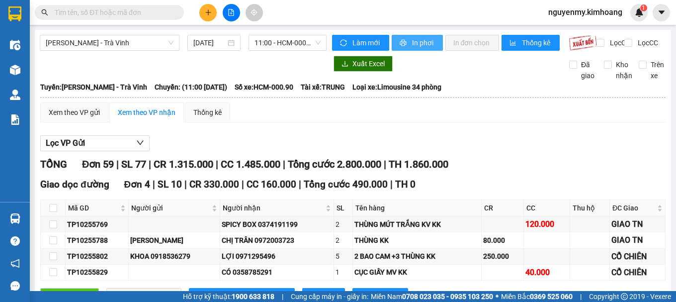
click at [414, 48] on button "In phơi" at bounding box center [416, 43] width 51 height 16
click at [146, 13] on input "text" at bounding box center [113, 12] width 117 height 11
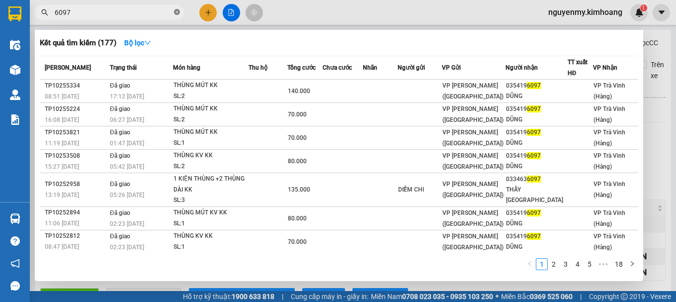
click at [176, 11] on icon "close-circle" at bounding box center [177, 12] width 6 height 6
click at [176, 11] on span at bounding box center [177, 12] width 6 height 11
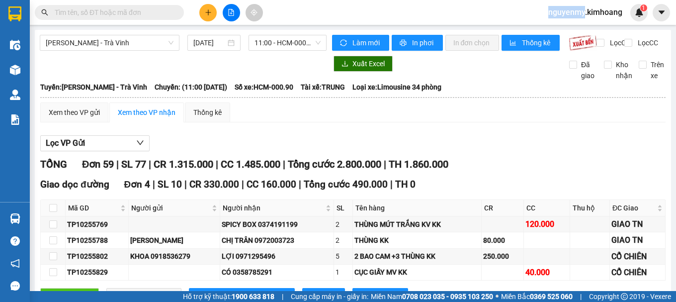
click at [157, 13] on input "text" at bounding box center [113, 12] width 117 height 11
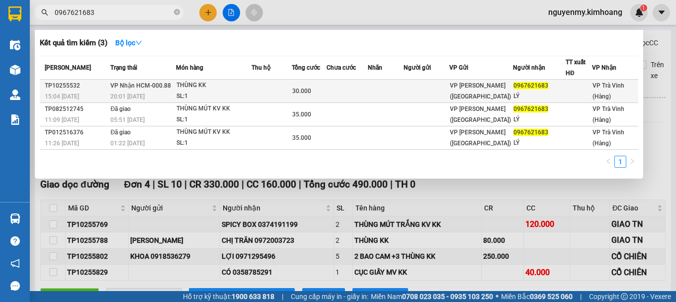
click at [463, 84] on span "VP [PERSON_NAME] ([GEOGRAPHIC_DATA])" at bounding box center [480, 91] width 61 height 18
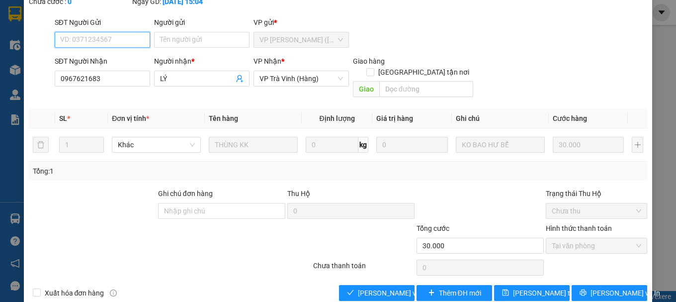
scroll to position [68, 0]
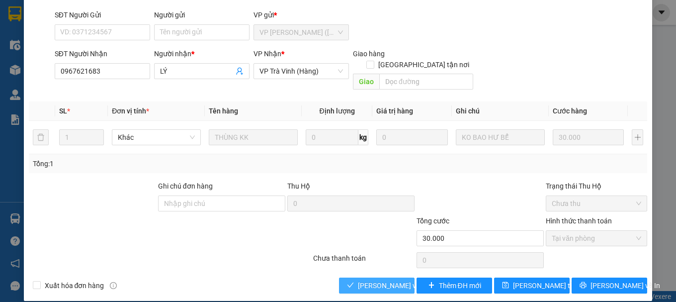
click at [368, 280] on span "[PERSON_NAME] và Giao hàng" at bounding box center [405, 285] width 95 height 11
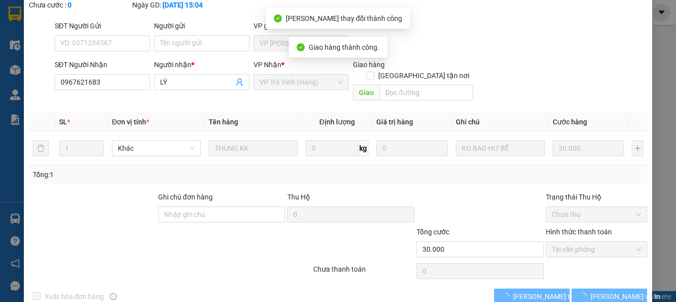
click at [595, 288] on button "[PERSON_NAME] và In" at bounding box center [609, 296] width 76 height 16
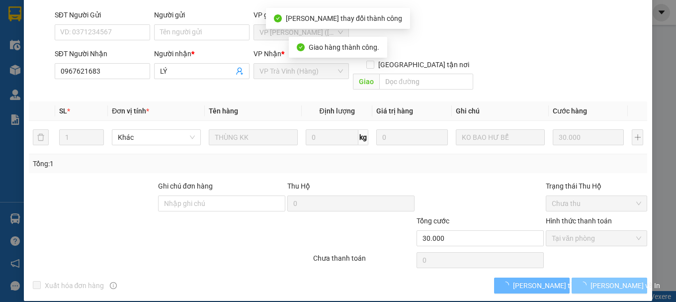
click at [597, 280] on span "[PERSON_NAME] và In" at bounding box center [625, 285] width 70 height 11
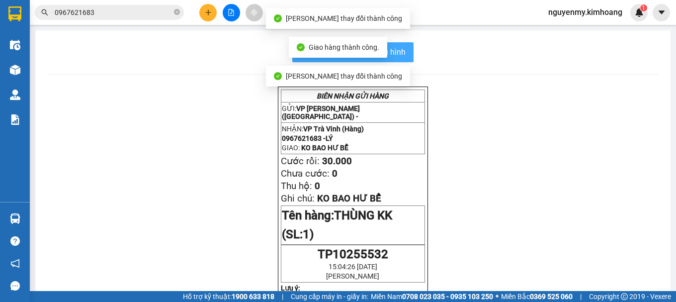
click at [402, 55] on button "In mẫu biên lai tự cấu hình" at bounding box center [352, 52] width 121 height 20
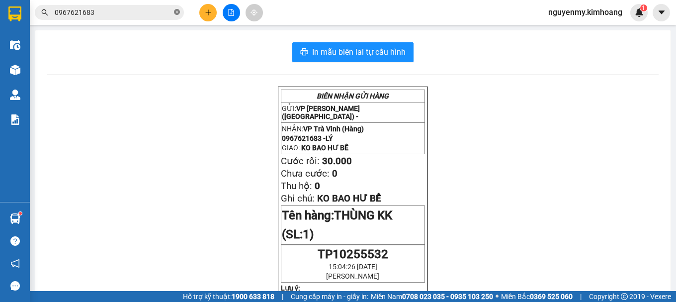
click at [179, 14] on icon "close-circle" at bounding box center [177, 12] width 6 height 6
click at [179, 14] on span at bounding box center [177, 12] width 6 height 11
click at [169, 15] on input "text" at bounding box center [113, 12] width 117 height 11
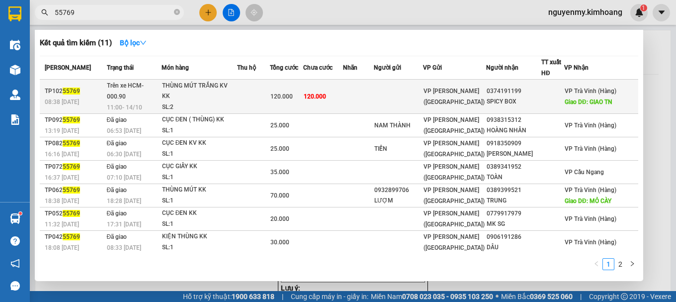
click at [422, 93] on td at bounding box center [398, 96] width 49 height 34
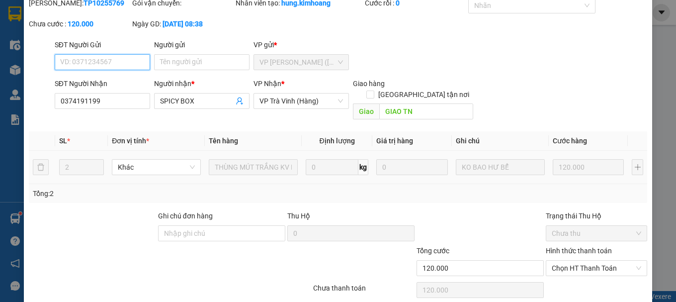
scroll to position [81, 0]
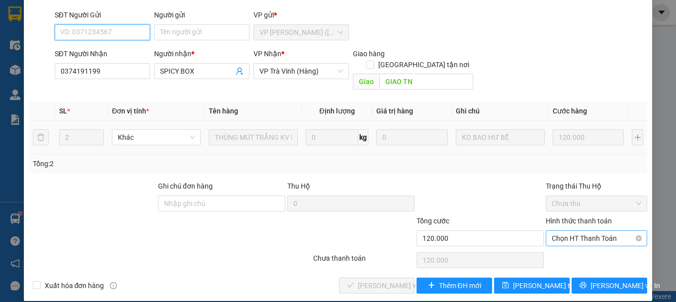
click at [594, 230] on span "Chọn HT Thanh Toán" at bounding box center [595, 237] width 89 height 15
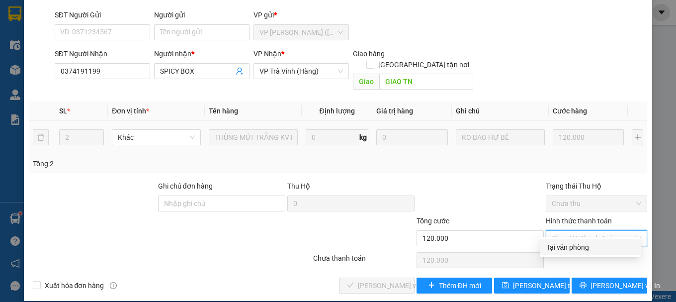
drag, startPoint x: 589, startPoint y: 244, endPoint x: 585, endPoint y: 248, distance: 6.0
click at [589, 245] on div "Tại văn phòng" at bounding box center [590, 246] width 88 height 11
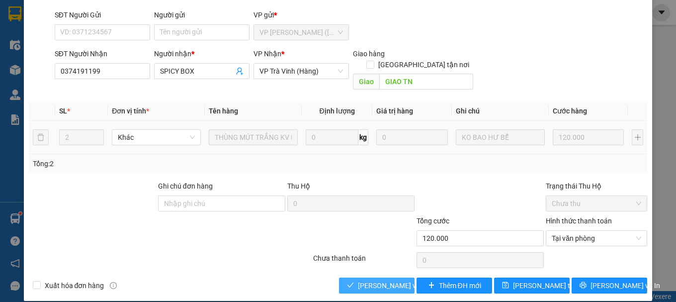
click at [372, 280] on span "[PERSON_NAME] và Giao hàng" at bounding box center [405, 285] width 95 height 11
click at [374, 277] on button "[PERSON_NAME] và Giao hàng" at bounding box center [377, 285] width 76 height 16
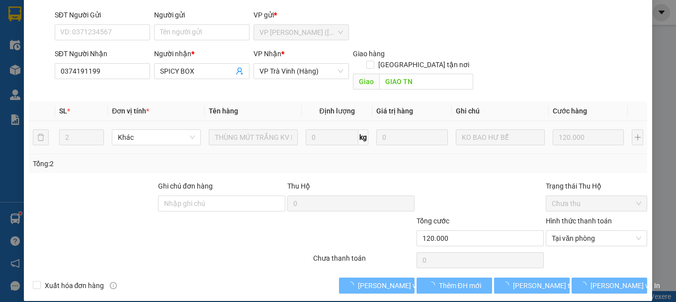
click at [375, 262] on div "Total Paid Fee 0 Total UnPaid Fee 120.000 Cash Collection Total Fee Trạng thái:…" at bounding box center [338, 123] width 618 height 339
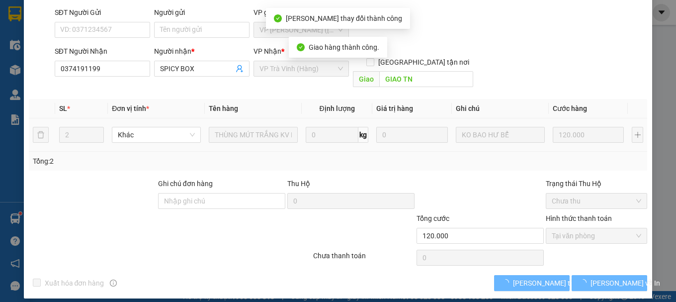
scroll to position [79, 0]
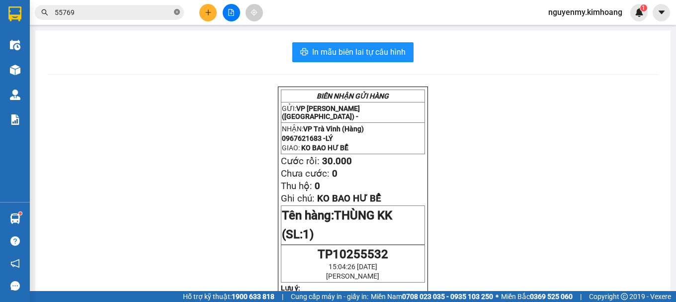
click at [177, 13] on icon "close-circle" at bounding box center [177, 12] width 6 height 6
drag, startPoint x: 177, startPoint y: 13, endPoint x: 144, endPoint y: 11, distance: 32.9
click at [171, 13] on span at bounding box center [109, 12] width 149 height 15
click at [144, 11] on input "text" at bounding box center [113, 12] width 117 height 11
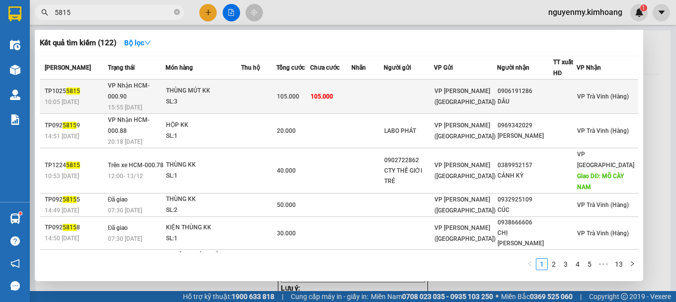
drag, startPoint x: 359, startPoint y: 92, endPoint x: 361, endPoint y: 87, distance: 6.0
click at [351, 87] on td "105.000" at bounding box center [330, 96] width 41 height 34
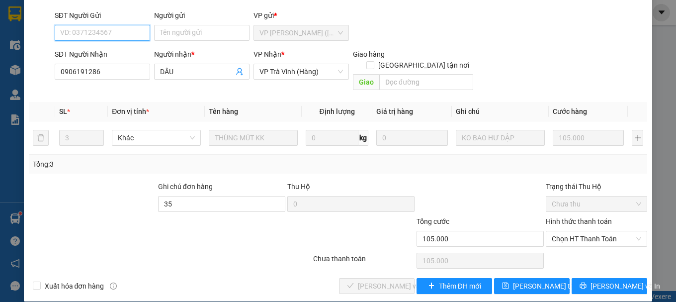
scroll to position [68, 0]
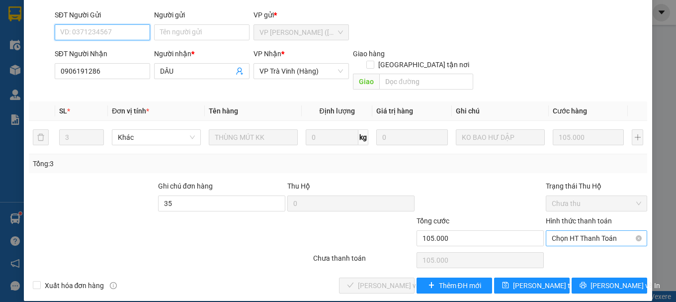
click at [569, 230] on span "Chọn HT Thanh Toán" at bounding box center [595, 237] width 89 height 15
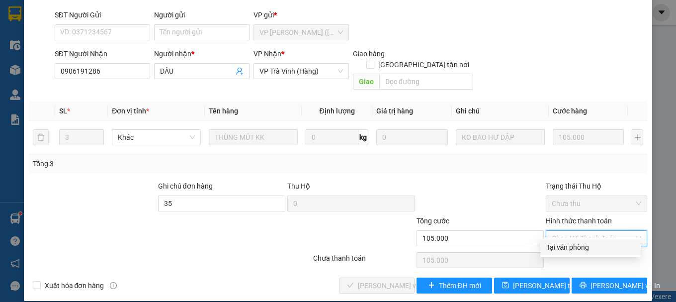
drag, startPoint x: 567, startPoint y: 246, endPoint x: 520, endPoint y: 246, distance: 47.7
click at [567, 247] on div "Tại văn phòng" at bounding box center [590, 246] width 88 height 11
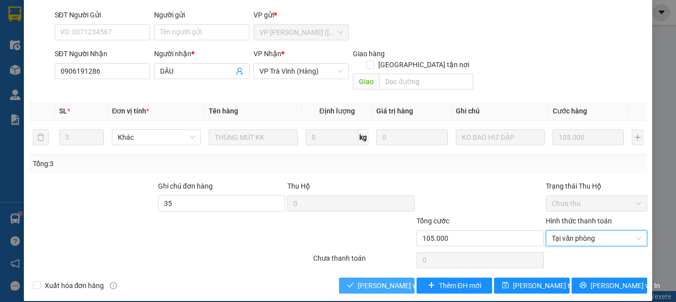
click at [370, 280] on span "[PERSON_NAME] và Giao hàng" at bounding box center [405, 285] width 95 height 11
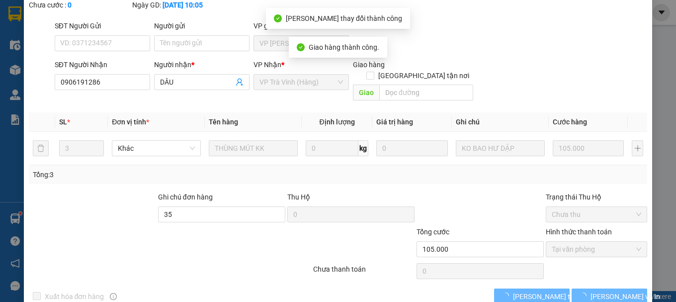
scroll to position [79, 0]
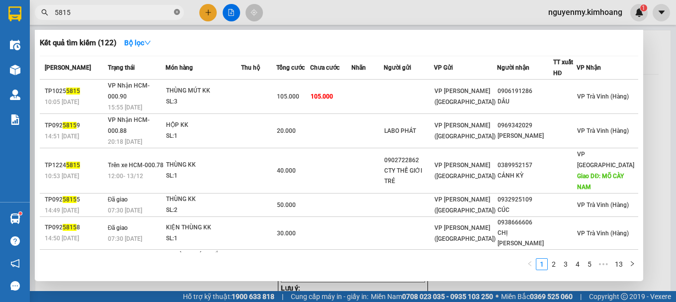
click at [178, 15] on icon "close-circle" at bounding box center [177, 12] width 6 height 6
click at [178, 15] on span at bounding box center [177, 12] width 6 height 11
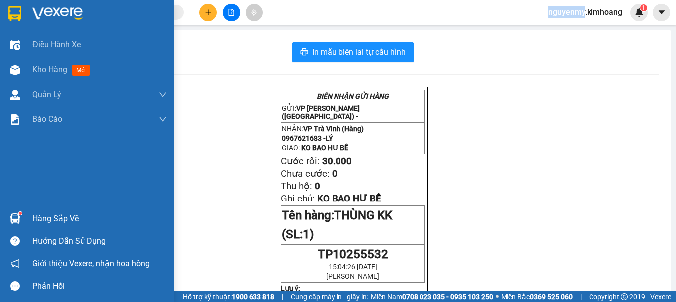
click at [44, 222] on div "Hàng sắp về" at bounding box center [99, 218] width 134 height 15
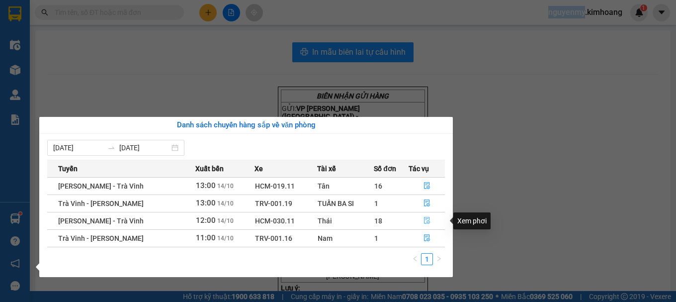
click at [424, 217] on icon "file-done" at bounding box center [427, 220] width 6 height 7
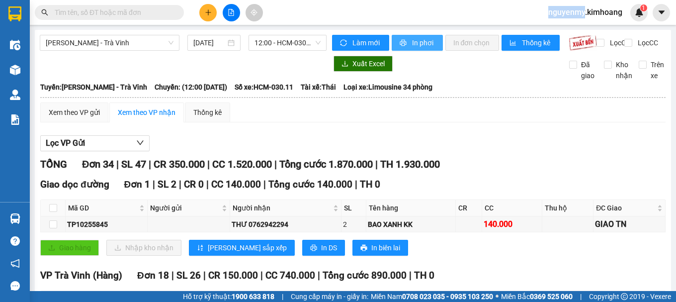
click at [416, 46] on span "In phơi" at bounding box center [423, 42] width 23 height 11
click at [141, 14] on input "text" at bounding box center [113, 12] width 117 height 11
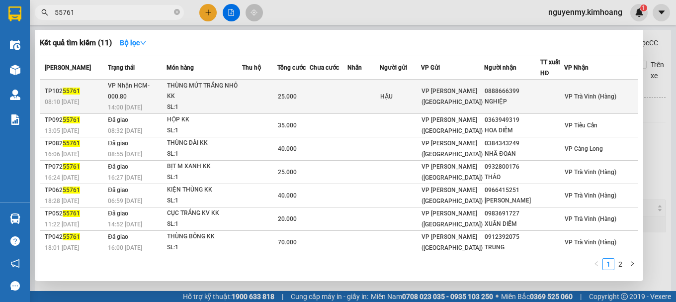
click at [233, 94] on div "THÙNG MÚT TRẮNG NHỎ KK" at bounding box center [204, 90] width 75 height 21
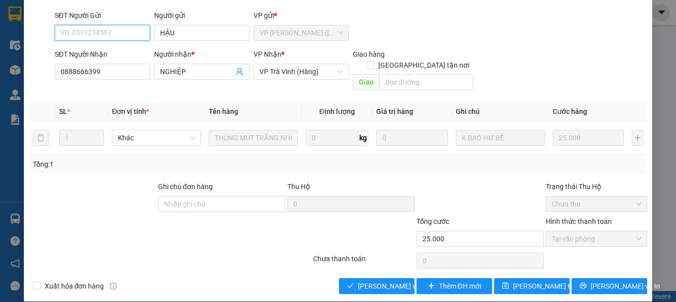
scroll to position [68, 0]
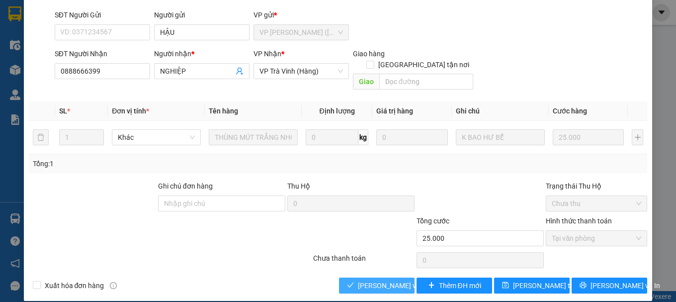
click at [386, 280] on span "[PERSON_NAME] và Giao hàng" at bounding box center [405, 285] width 95 height 11
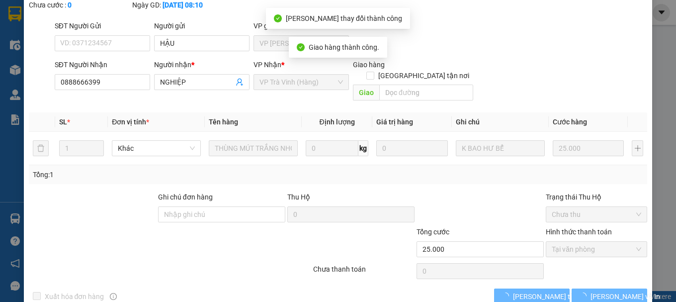
scroll to position [79, 0]
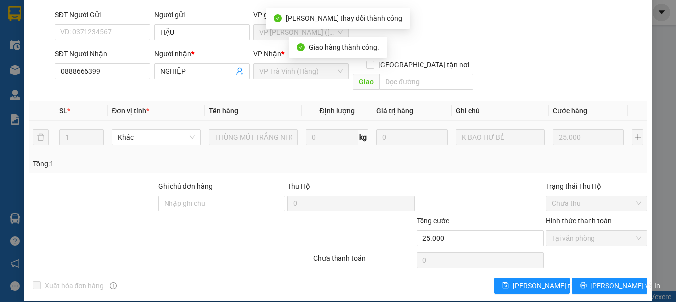
drag, startPoint x: 385, startPoint y: 278, endPoint x: 348, endPoint y: 117, distance: 164.7
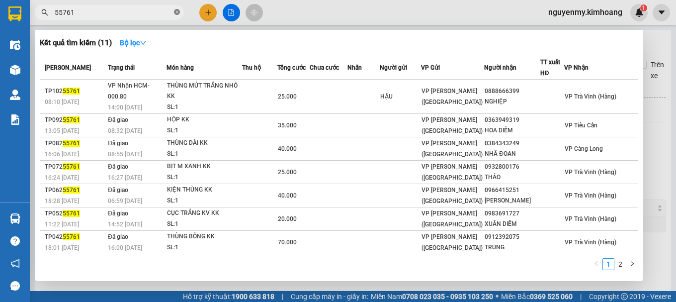
click at [179, 12] on icon "close-circle" at bounding box center [177, 12] width 6 height 6
click at [172, 12] on span at bounding box center [109, 12] width 149 height 15
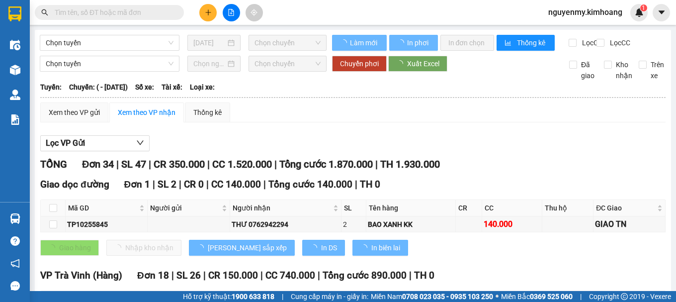
drag, startPoint x: 153, startPoint y: 13, endPoint x: 145, endPoint y: 18, distance: 10.0
click at [152, 14] on input "text" at bounding box center [113, 12] width 117 height 11
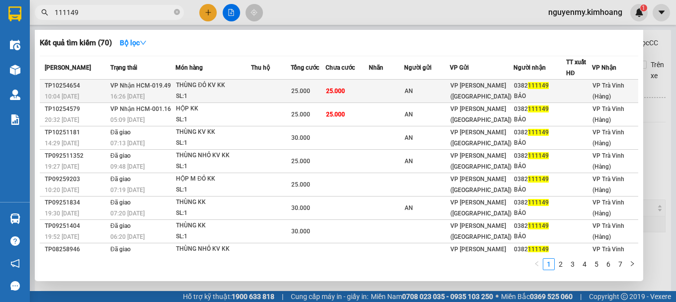
click at [543, 86] on div "0382 111149" at bounding box center [540, 85] width 52 height 10
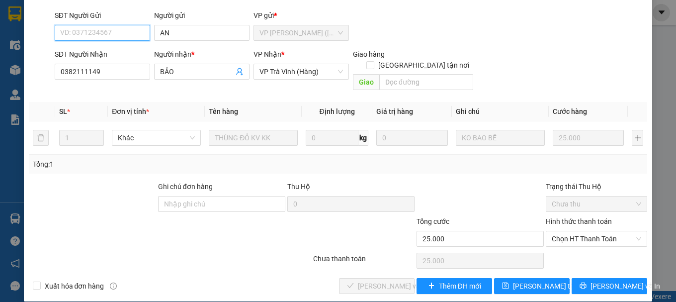
scroll to position [68, 0]
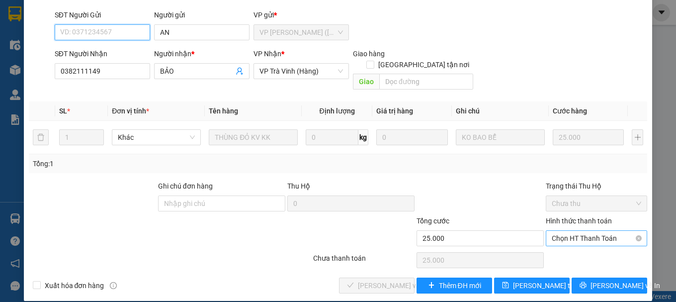
click at [597, 230] on span "Chọn HT Thanh Toán" at bounding box center [595, 237] width 89 height 15
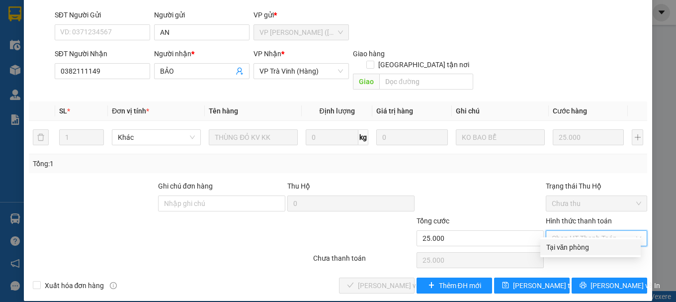
click at [584, 250] on div "Tại văn phòng" at bounding box center [590, 246] width 88 height 11
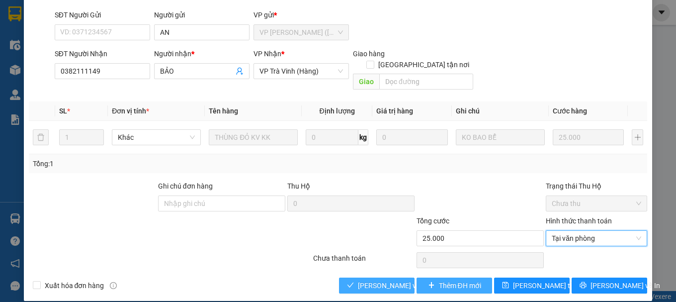
click at [375, 280] on span "[PERSON_NAME] và Giao hàng" at bounding box center [405, 285] width 95 height 11
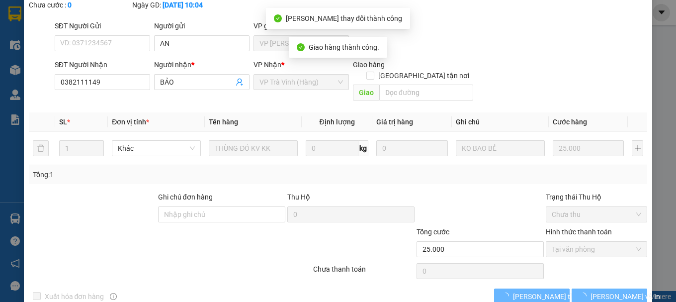
scroll to position [79, 0]
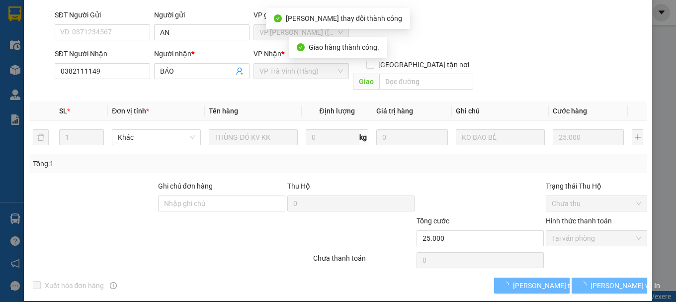
click at [596, 280] on span "[PERSON_NAME] và In" at bounding box center [625, 285] width 70 height 11
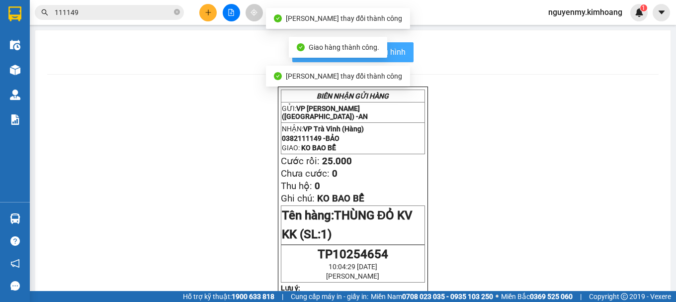
click at [390, 44] on button "In mẫu biên lai tự cấu hình" at bounding box center [352, 52] width 121 height 20
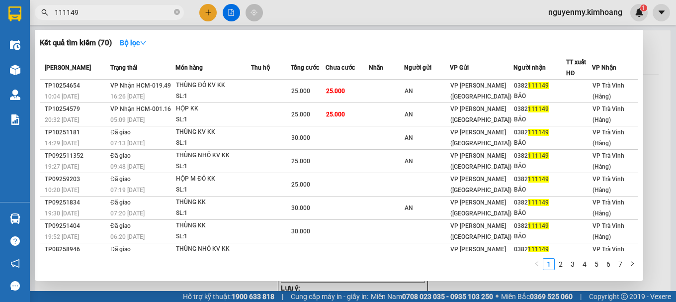
drag, startPoint x: 134, startPoint y: 9, endPoint x: 163, endPoint y: 30, distance: 35.6
click at [138, 6] on span "111149" at bounding box center [109, 12] width 149 height 15
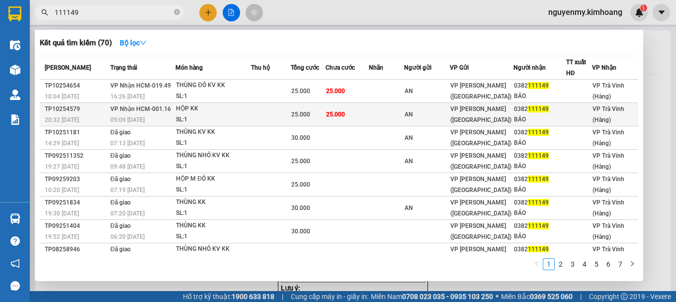
click at [449, 122] on td "AN" at bounding box center [426, 114] width 45 height 23
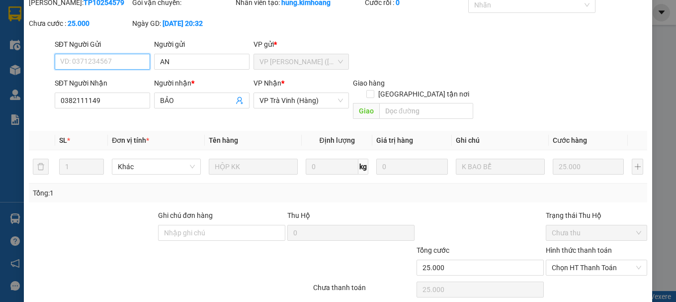
scroll to position [68, 0]
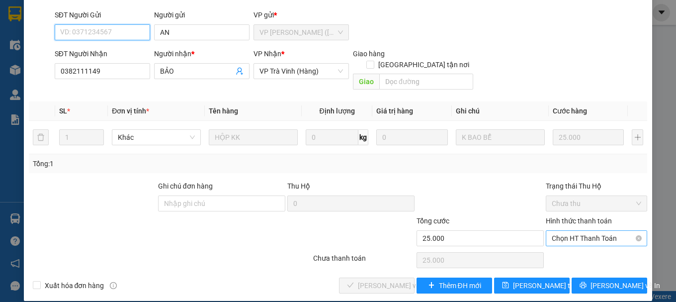
click at [599, 230] on span "Chọn HT Thanh Toán" at bounding box center [595, 237] width 89 height 15
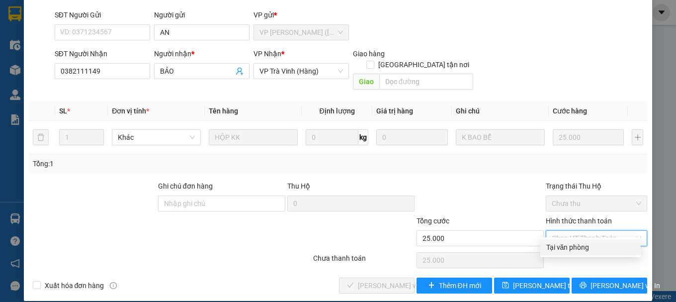
click at [577, 245] on div "Tại văn phòng" at bounding box center [590, 246] width 88 height 11
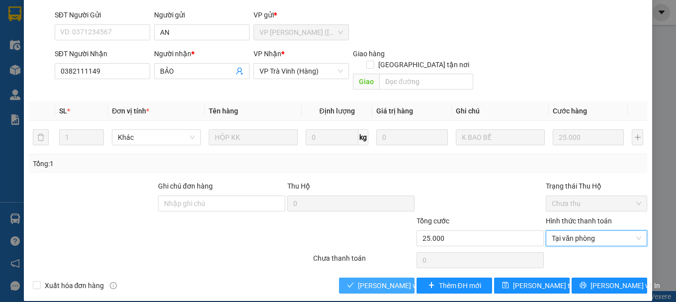
click at [371, 280] on span "[PERSON_NAME] và Giao hàng" at bounding box center [405, 285] width 95 height 11
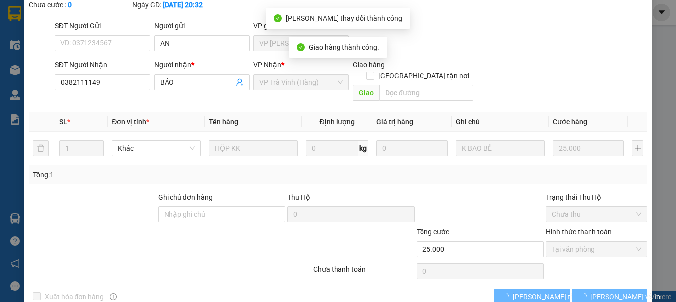
click at [609, 291] on span "[PERSON_NAME] và In" at bounding box center [625, 296] width 70 height 11
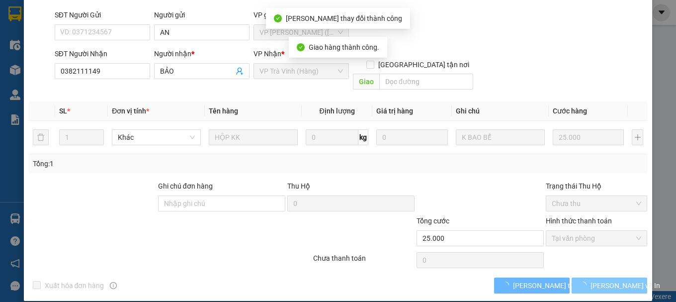
click at [609, 280] on span "[PERSON_NAME] và In" at bounding box center [625, 285] width 70 height 11
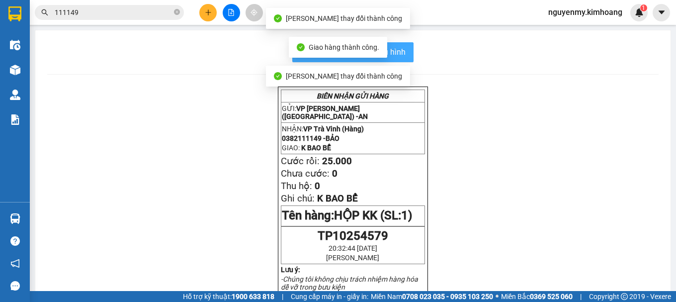
click at [393, 50] on span "In mẫu biên lai tự cấu hình" at bounding box center [358, 52] width 93 height 12
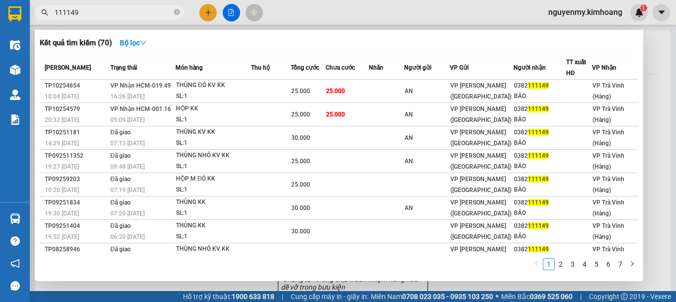
click at [147, 13] on input "111149" at bounding box center [113, 12] width 117 height 11
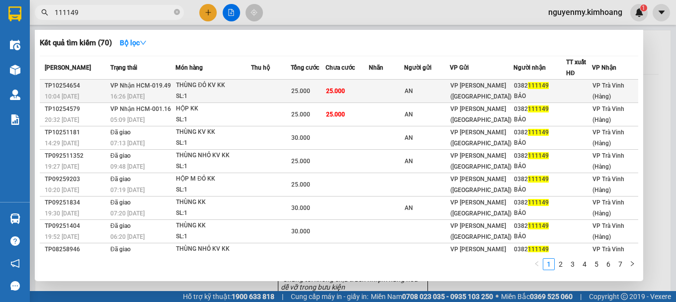
click at [380, 93] on td at bounding box center [386, 90] width 35 height 23
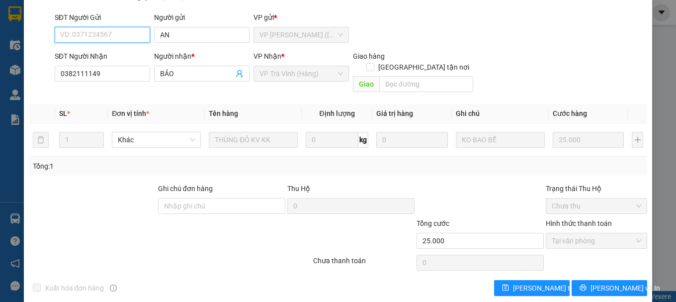
scroll to position [79, 0]
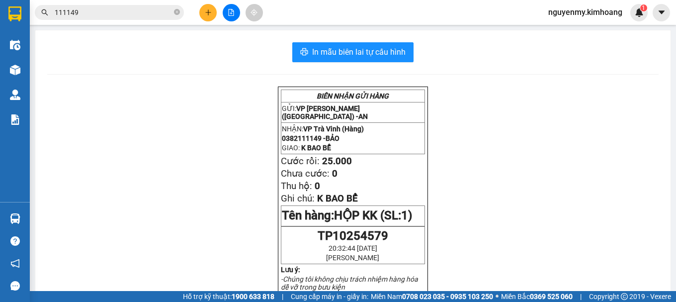
click at [127, 15] on input "111149" at bounding box center [113, 12] width 117 height 11
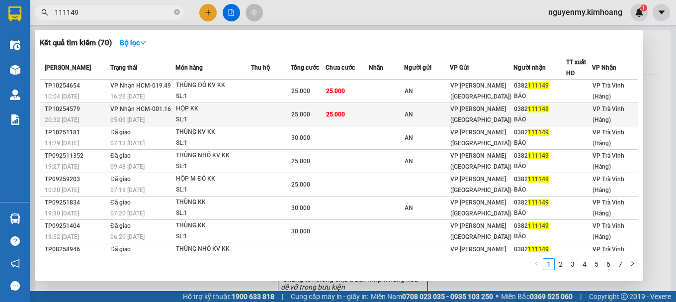
click at [174, 104] on td "VP Nhận HCM-001.16 05:09 - 11/10" at bounding box center [142, 114] width 68 height 23
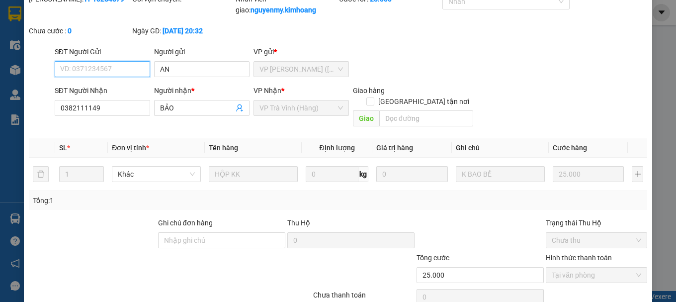
scroll to position [79, 0]
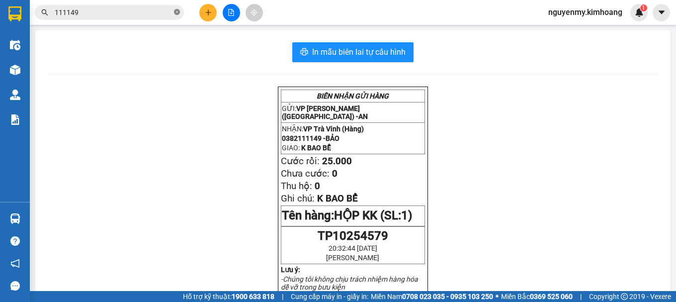
click at [178, 14] on icon "close-circle" at bounding box center [177, 12] width 6 height 6
click at [178, 14] on span at bounding box center [177, 12] width 6 height 11
click at [170, 13] on input "text" at bounding box center [113, 12] width 117 height 11
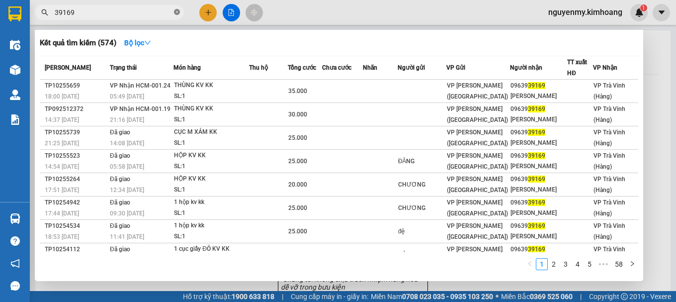
click at [176, 9] on span at bounding box center [177, 12] width 6 height 9
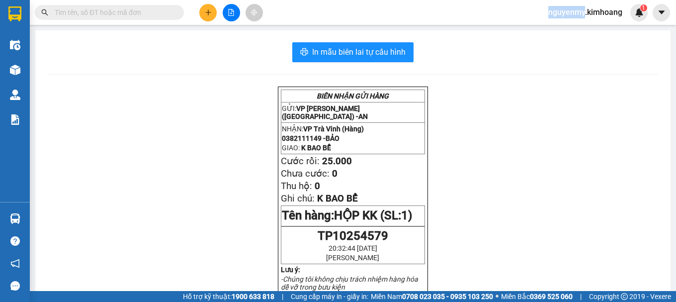
click at [173, 10] on span at bounding box center [109, 12] width 149 height 15
click at [138, 8] on input "text" at bounding box center [113, 12] width 117 height 11
click at [132, 8] on input "text" at bounding box center [113, 12] width 117 height 11
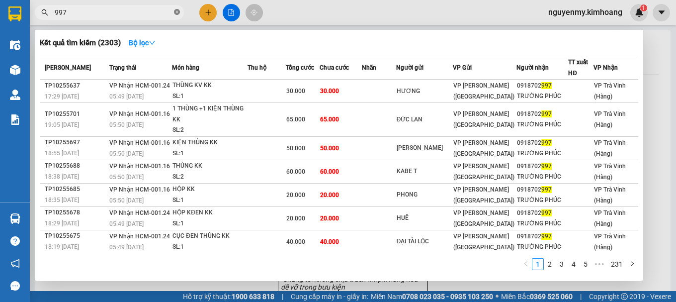
click at [176, 12] on icon "close-circle" at bounding box center [177, 12] width 6 height 6
click at [176, 9] on span at bounding box center [177, 12] width 6 height 11
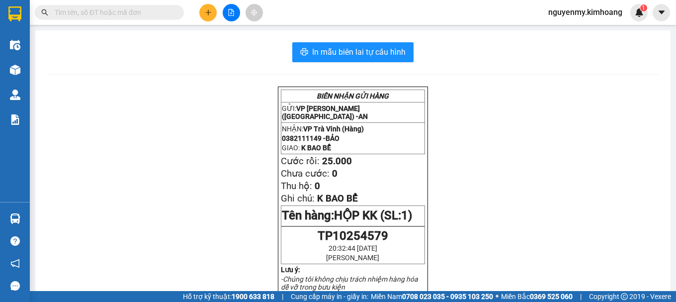
click at [139, 9] on input "text" at bounding box center [113, 12] width 117 height 11
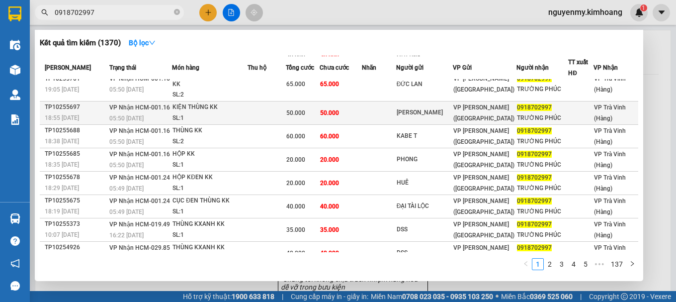
scroll to position [72, 0]
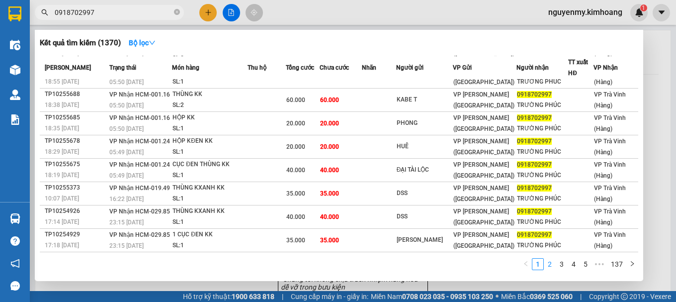
click at [549, 263] on link "2" at bounding box center [549, 263] width 11 height 11
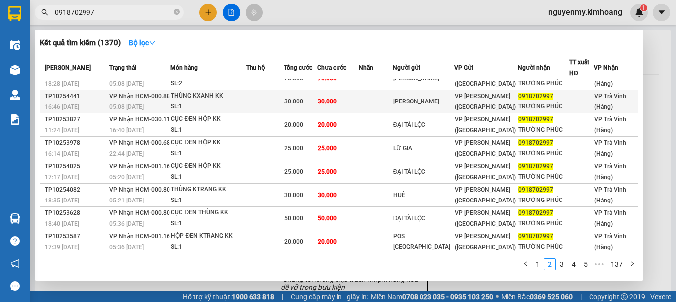
scroll to position [61, 0]
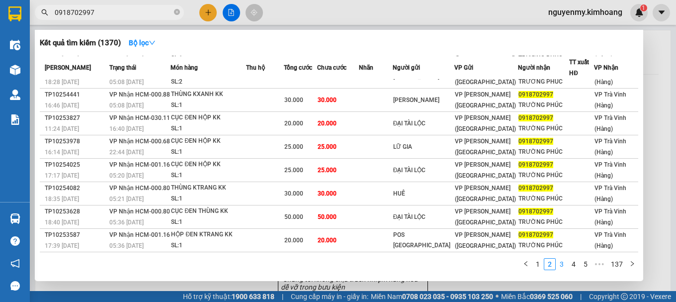
click at [564, 266] on link "3" at bounding box center [561, 263] width 11 height 11
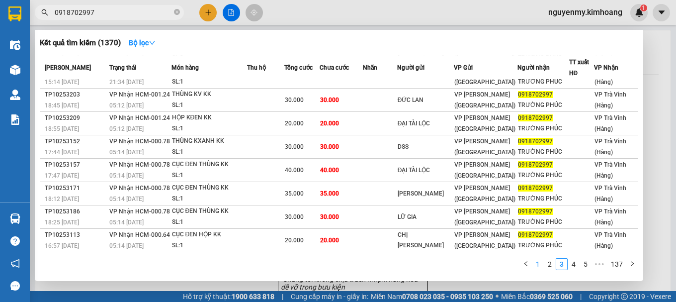
click at [536, 262] on link "1" at bounding box center [537, 263] width 11 height 11
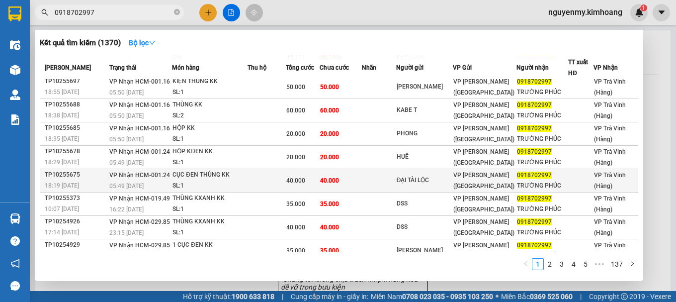
scroll to position [72, 0]
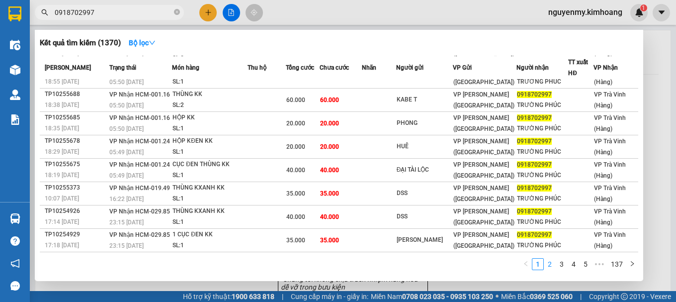
click at [547, 262] on link "2" at bounding box center [549, 263] width 11 height 11
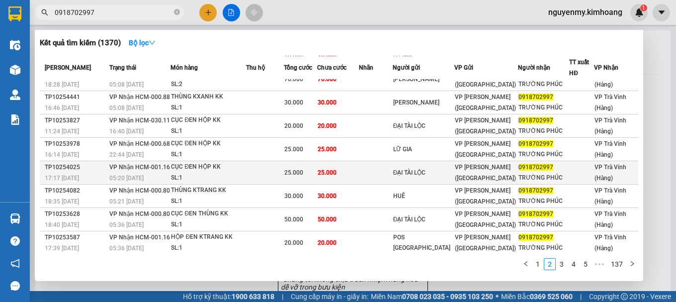
scroll to position [61, 0]
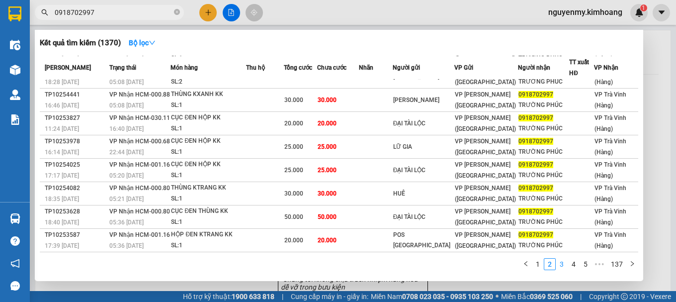
click at [562, 265] on link "3" at bounding box center [561, 263] width 11 height 11
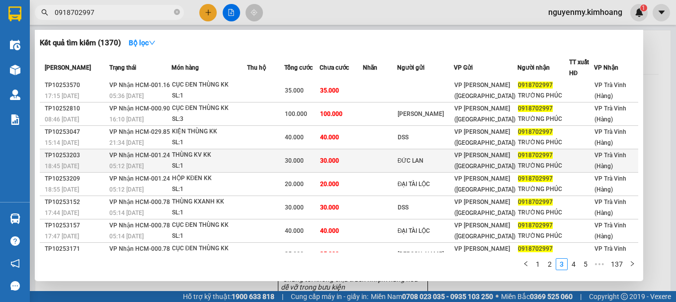
scroll to position [0, 0]
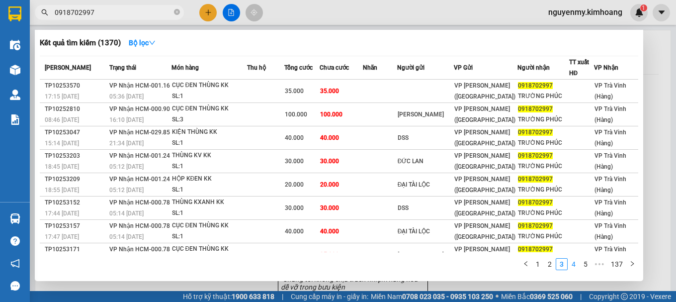
click at [576, 261] on link "4" at bounding box center [573, 263] width 11 height 11
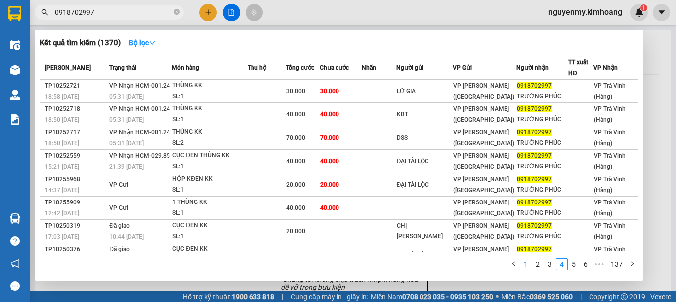
click at [528, 266] on link "1" at bounding box center [525, 263] width 11 height 11
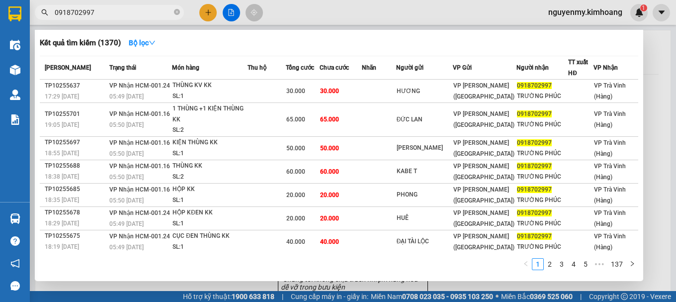
click at [183, 8] on span "0918702997" at bounding box center [109, 12] width 149 height 15
click at [175, 11] on icon "close-circle" at bounding box center [177, 12] width 6 height 6
click at [175, 11] on span at bounding box center [177, 12] width 6 height 11
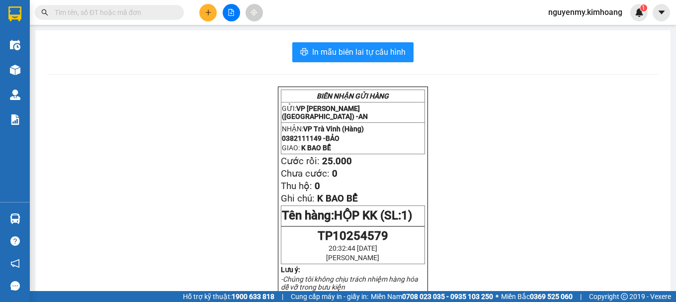
click at [155, 11] on input "text" at bounding box center [113, 12] width 117 height 11
click at [136, 11] on input "text" at bounding box center [113, 12] width 117 height 11
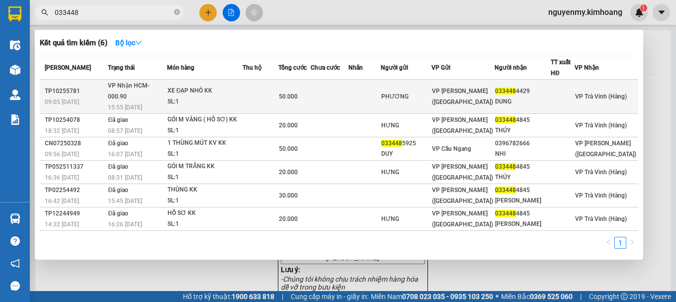
click at [381, 92] on td at bounding box center [364, 96] width 33 height 34
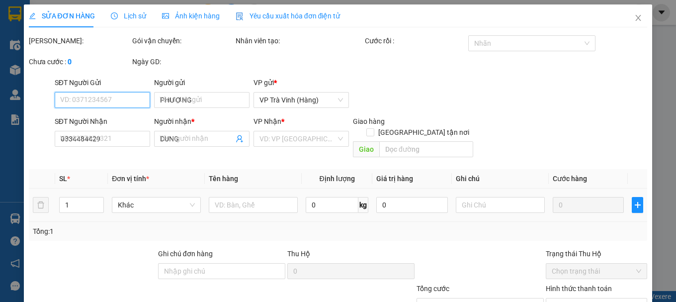
scroll to position [68, 0]
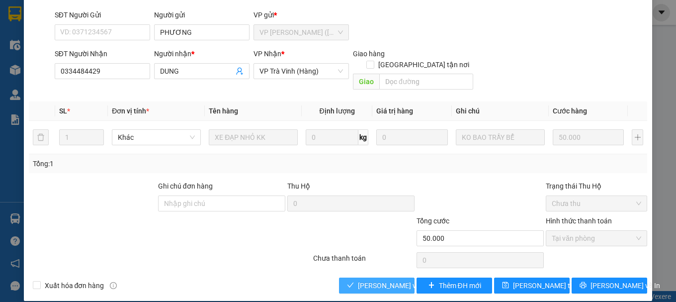
click at [388, 280] on span "[PERSON_NAME] và Giao hàng" at bounding box center [405, 285] width 95 height 11
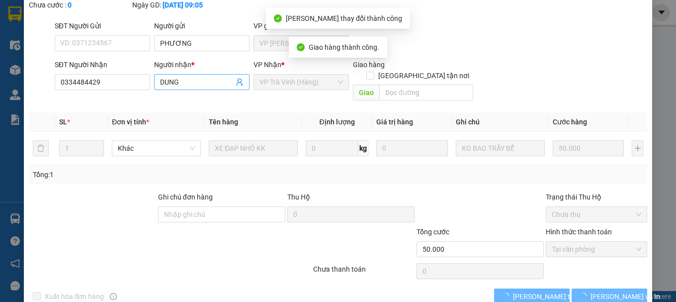
scroll to position [79, 0]
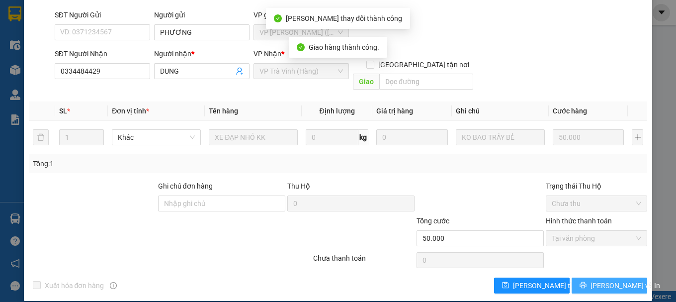
click at [585, 277] on button "[PERSON_NAME] và In" at bounding box center [609, 285] width 76 height 16
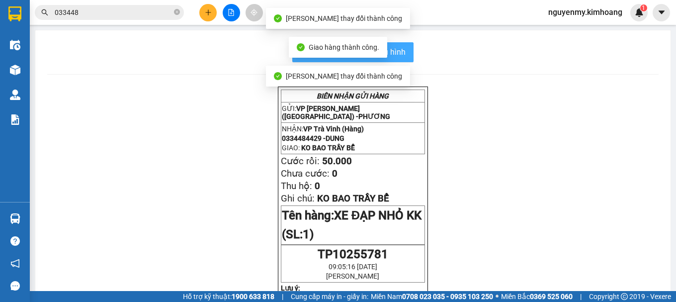
click at [398, 52] on span "In mẫu biên lai tự cấu hình" at bounding box center [358, 52] width 93 height 12
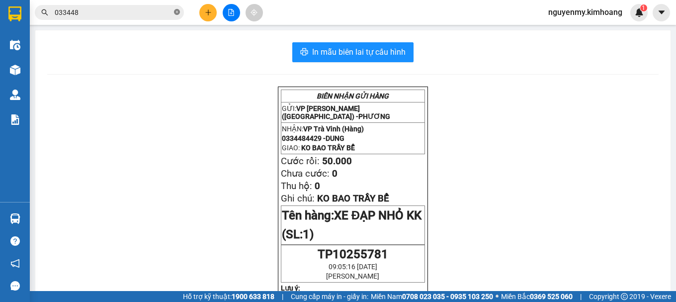
click at [177, 11] on icon "close-circle" at bounding box center [177, 12] width 6 height 6
drag, startPoint x: 177, startPoint y: 11, endPoint x: 134, endPoint y: 12, distance: 43.2
click at [163, 12] on span at bounding box center [109, 12] width 149 height 15
click at [134, 12] on input "text" at bounding box center [113, 12] width 117 height 11
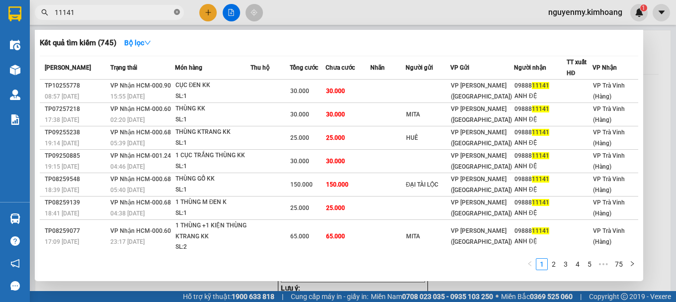
click at [174, 11] on icon "close-circle" at bounding box center [177, 12] width 6 height 6
click at [176, 11] on span at bounding box center [177, 12] width 6 height 11
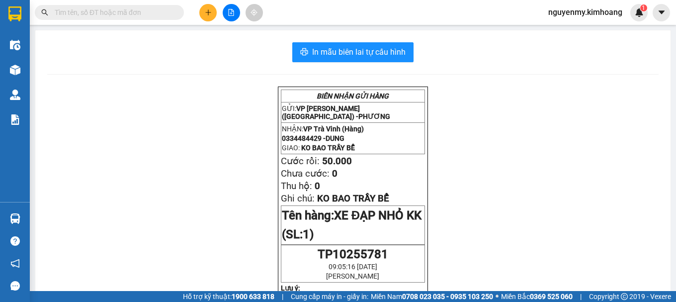
click at [160, 17] on span at bounding box center [109, 12] width 149 height 15
click at [147, 17] on input "text" at bounding box center [113, 12] width 117 height 11
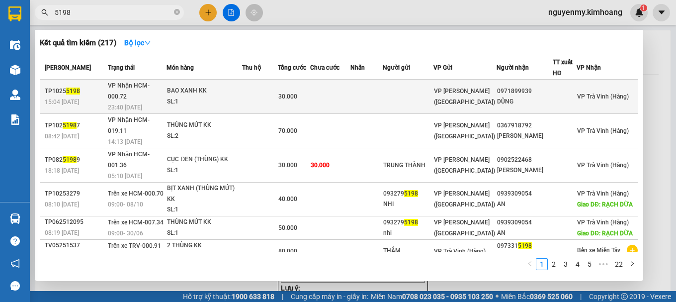
click at [411, 92] on td at bounding box center [407, 96] width 50 height 34
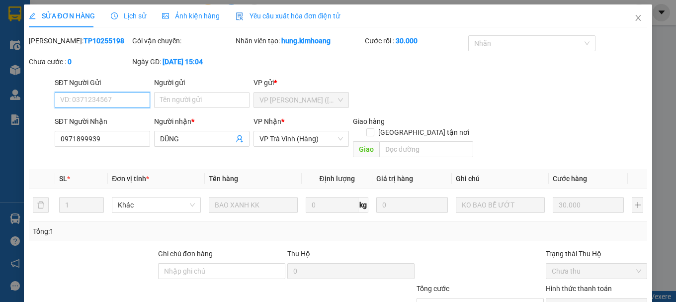
scroll to position [68, 0]
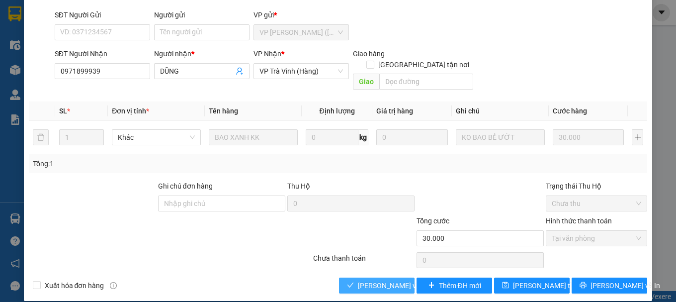
click at [381, 280] on span "[PERSON_NAME] và Giao hàng" at bounding box center [405, 285] width 95 height 11
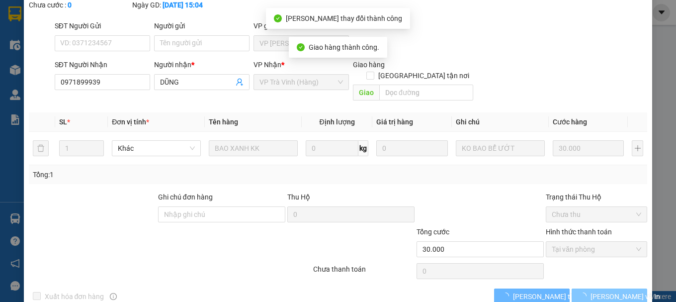
scroll to position [79, 0]
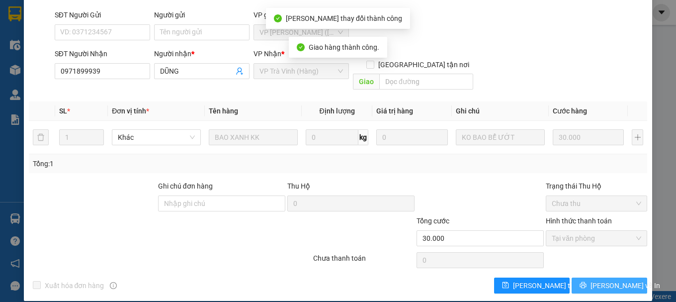
click at [602, 280] on span "[PERSON_NAME] và In" at bounding box center [625, 285] width 70 height 11
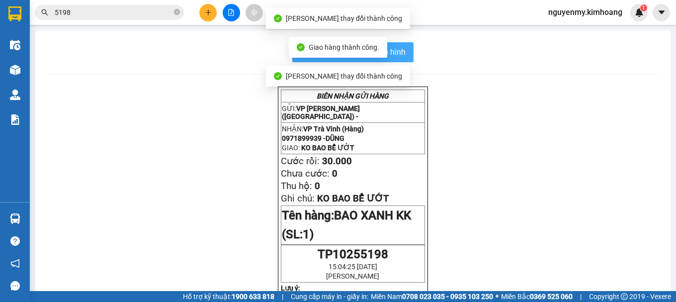
click at [396, 46] on span "In mẫu biên lai tự cấu hình" at bounding box center [358, 52] width 93 height 12
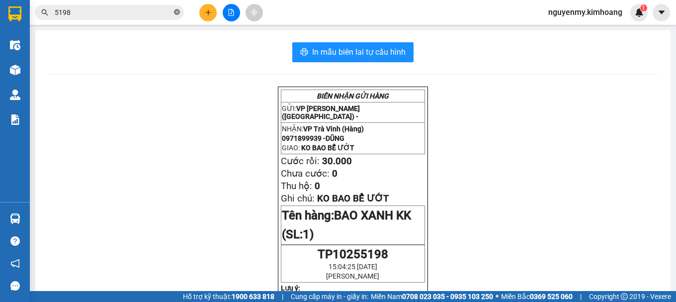
click at [178, 12] on icon "close-circle" at bounding box center [177, 12] width 6 height 6
click at [150, 14] on input "text" at bounding box center [113, 12] width 117 height 11
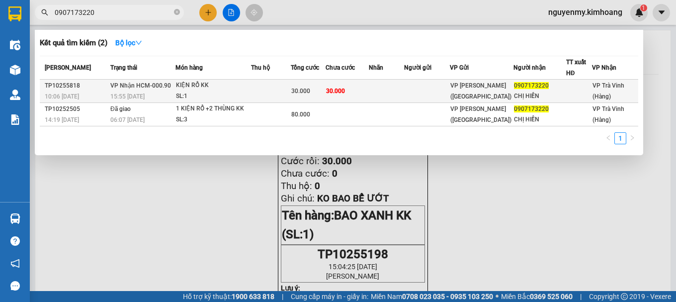
click at [283, 88] on td at bounding box center [271, 90] width 40 height 23
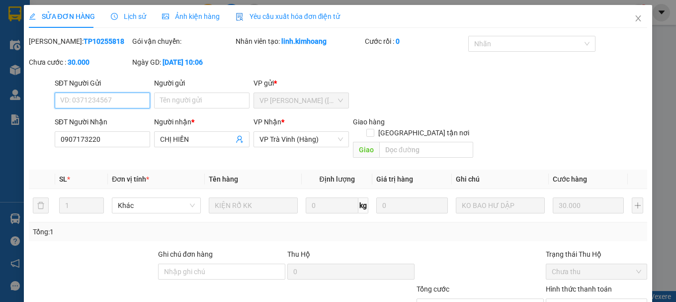
scroll to position [68, 0]
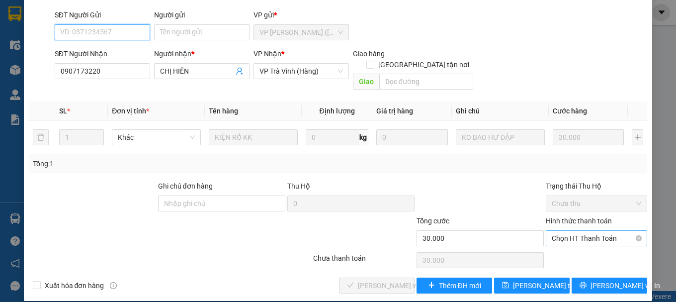
click at [573, 230] on span "Chọn HT Thanh Toán" at bounding box center [595, 237] width 89 height 15
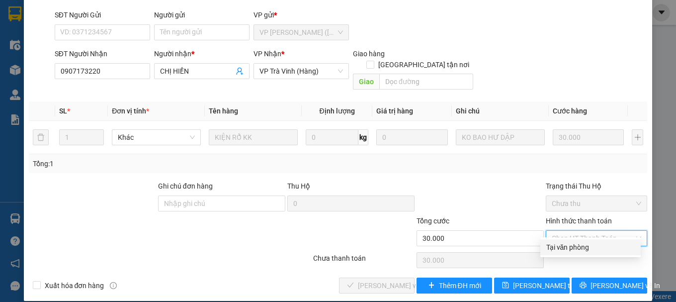
click at [573, 246] on div "Tại văn phòng" at bounding box center [590, 246] width 88 height 11
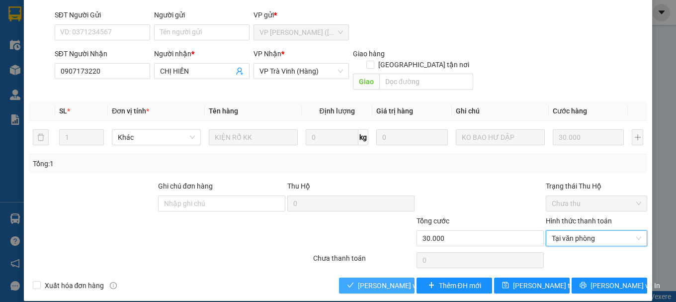
click at [384, 280] on button "[PERSON_NAME] và Giao hàng" at bounding box center [377, 285] width 76 height 16
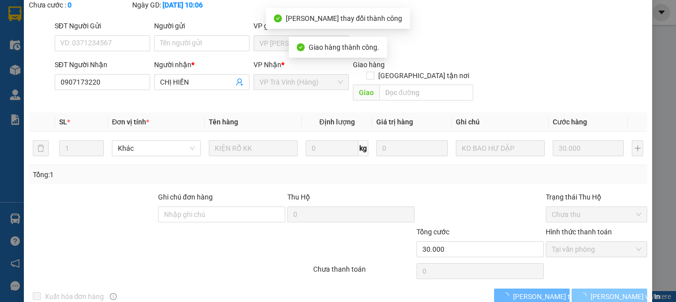
scroll to position [79, 0]
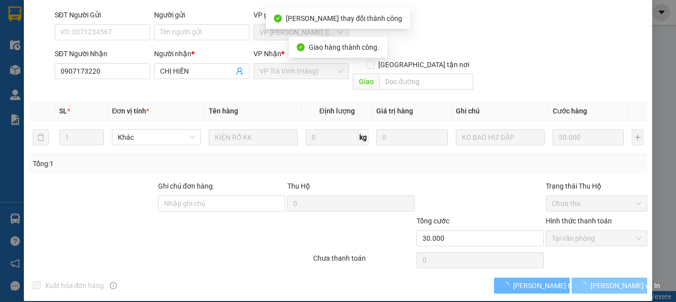
click at [611, 280] on span "[PERSON_NAME] và In" at bounding box center [625, 285] width 70 height 11
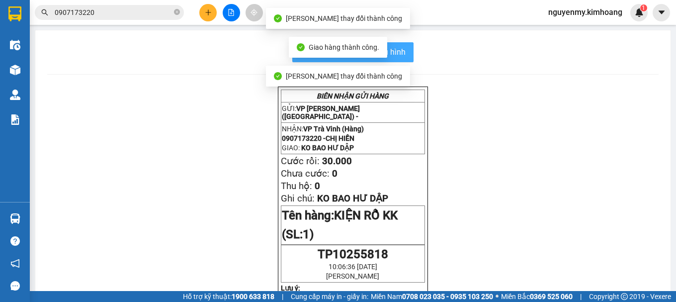
click at [395, 50] on span "In mẫu biên lai tự cấu hình" at bounding box center [358, 52] width 93 height 12
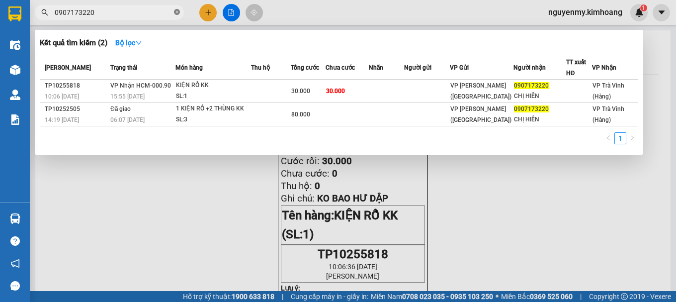
click at [177, 11] on icon "close-circle" at bounding box center [177, 12] width 6 height 6
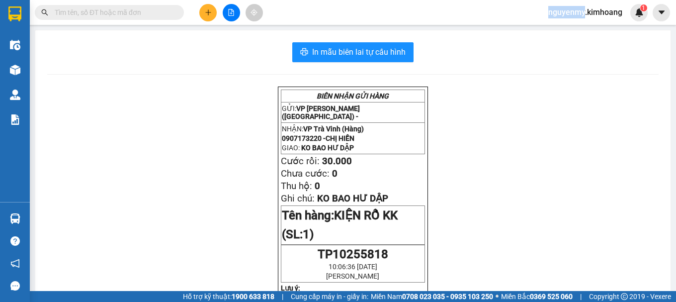
drag, startPoint x: 177, startPoint y: 11, endPoint x: 124, endPoint y: 0, distance: 54.2
click at [170, 10] on span at bounding box center [109, 12] width 149 height 15
click at [96, 10] on input "text" at bounding box center [113, 12] width 117 height 11
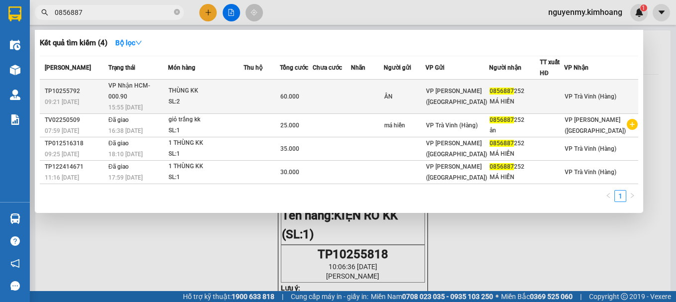
click at [299, 93] on span "60.000" at bounding box center [289, 96] width 19 height 7
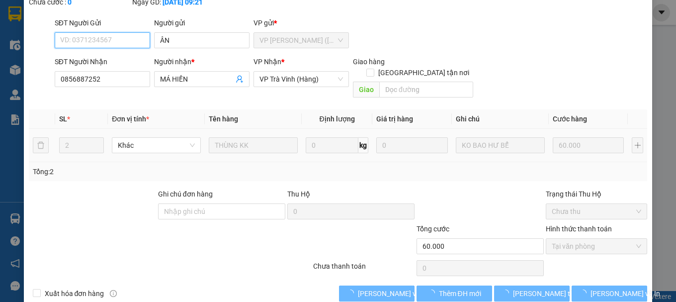
scroll to position [68, 0]
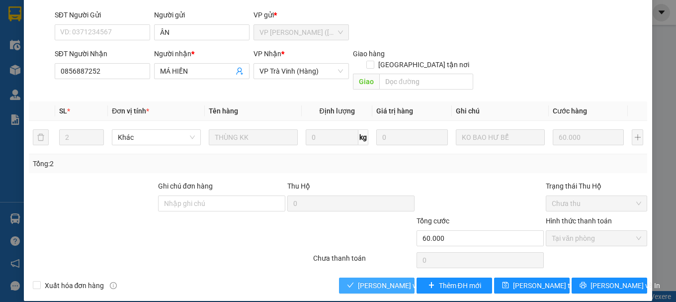
drag, startPoint x: 379, startPoint y: 276, endPoint x: 382, endPoint y: 266, distance: 10.7
click at [380, 280] on span "[PERSON_NAME] và Giao hàng" at bounding box center [405, 285] width 95 height 11
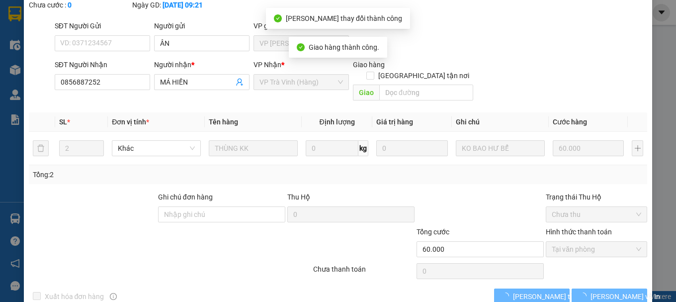
scroll to position [79, 0]
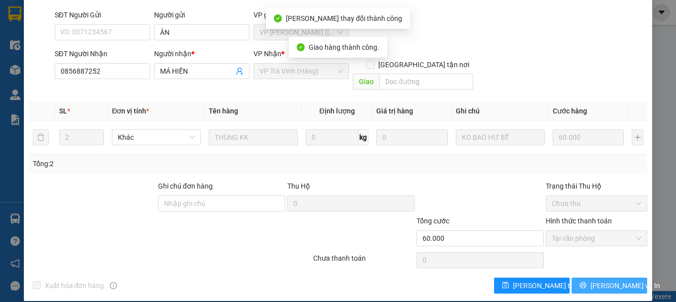
click at [592, 277] on button "[PERSON_NAME] và In" at bounding box center [609, 285] width 76 height 16
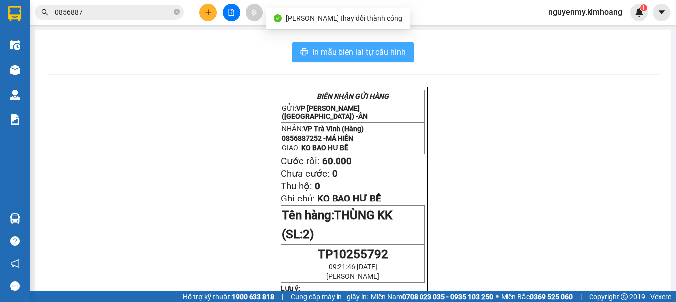
click at [391, 55] on span "In mẫu biên lai tự cấu hình" at bounding box center [358, 52] width 93 height 12
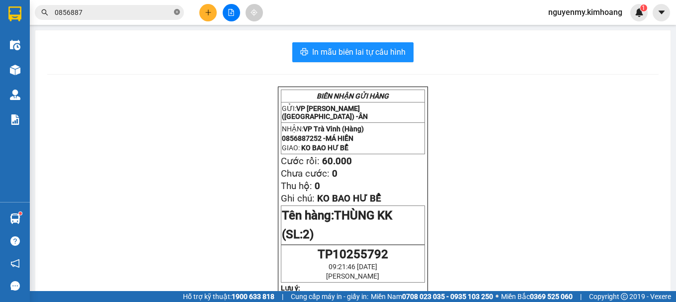
click at [177, 11] on icon "close-circle" at bounding box center [177, 12] width 6 height 6
drag, startPoint x: 177, startPoint y: 11, endPoint x: 163, endPoint y: 10, distance: 13.9
click at [170, 12] on span at bounding box center [109, 12] width 149 height 15
click at [163, 10] on input "text" at bounding box center [113, 12] width 117 height 11
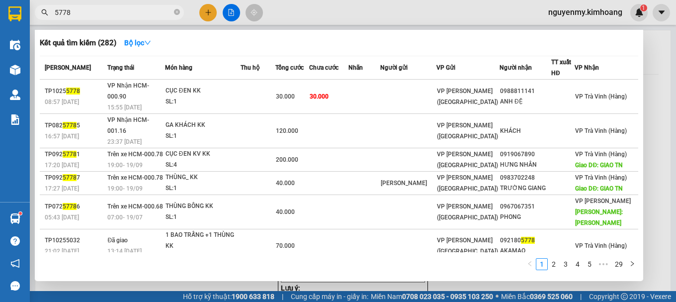
click at [498, 78] on th "VP Gửi" at bounding box center [467, 67] width 63 height 23
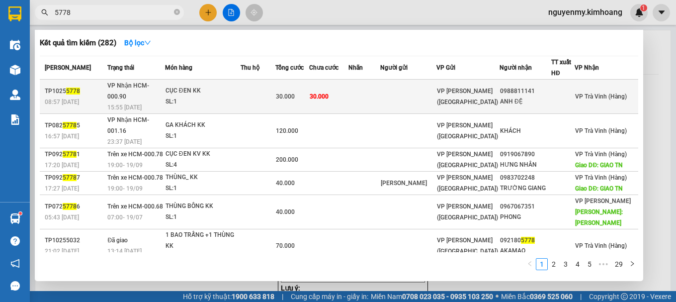
click at [496, 91] on div "VP [PERSON_NAME] ([GEOGRAPHIC_DATA])" at bounding box center [468, 96] width 62 height 22
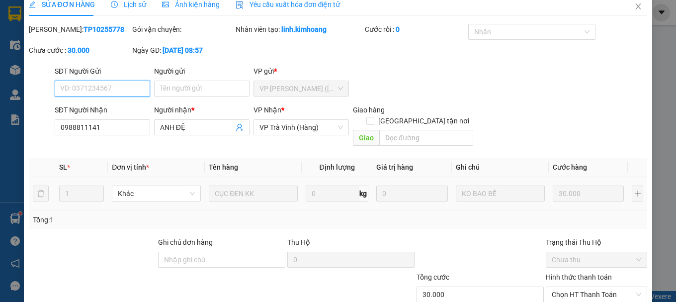
scroll to position [68, 0]
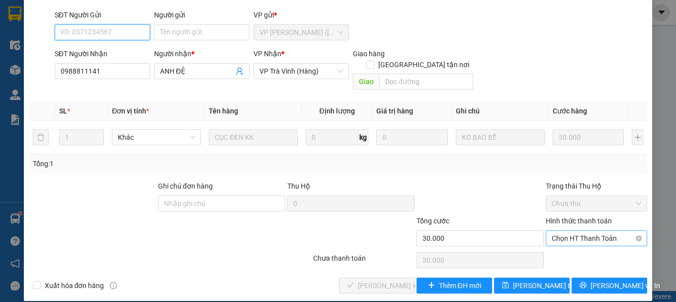
click at [569, 230] on span "Chọn HT Thanh Toán" at bounding box center [595, 237] width 89 height 15
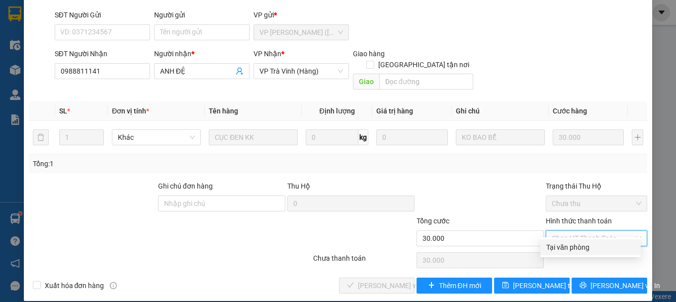
click at [573, 245] on div "Tại văn phòng" at bounding box center [590, 246] width 88 height 11
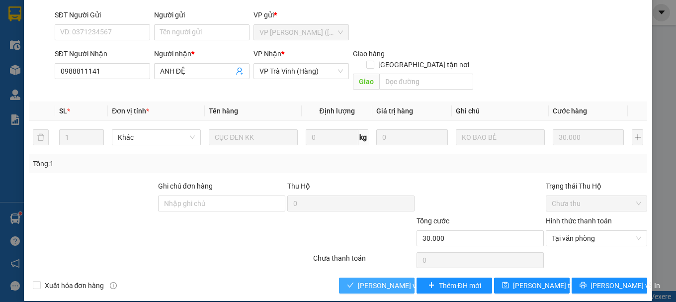
click at [376, 280] on span "[PERSON_NAME] và Giao hàng" at bounding box center [405, 285] width 95 height 11
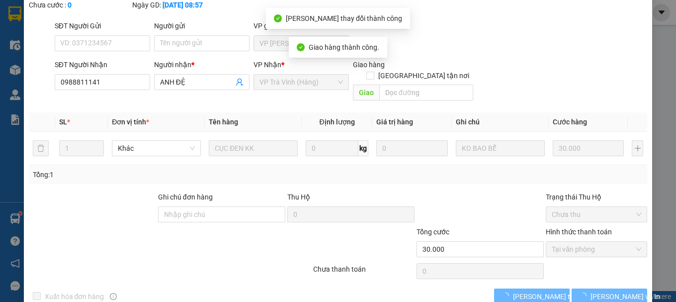
scroll to position [79, 0]
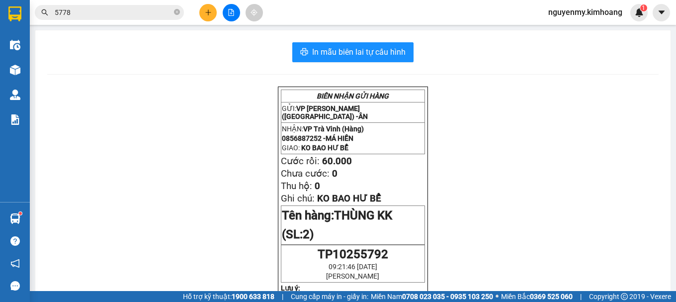
drag, startPoint x: 116, startPoint y: 17, endPoint x: 162, endPoint y: 20, distance: 46.3
click at [118, 15] on input "5778" at bounding box center [113, 12] width 117 height 11
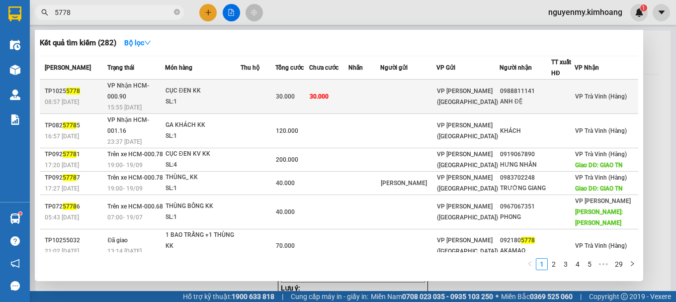
click at [434, 91] on td at bounding box center [408, 96] width 56 height 34
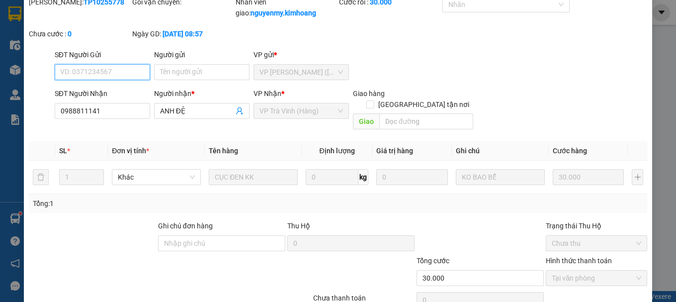
scroll to position [79, 0]
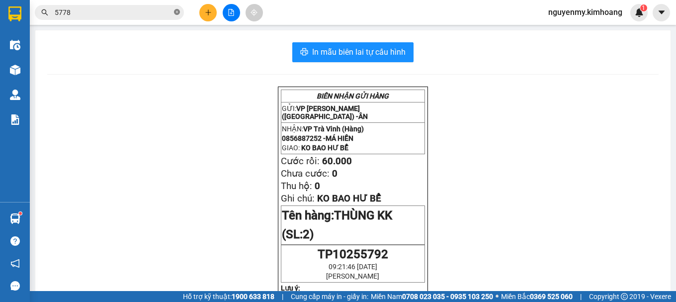
click at [175, 13] on icon "close-circle" at bounding box center [177, 12] width 6 height 6
click at [168, 16] on span at bounding box center [109, 12] width 149 height 15
click at [157, 19] on span at bounding box center [109, 12] width 149 height 15
click at [95, 12] on input "text" at bounding box center [113, 12] width 117 height 11
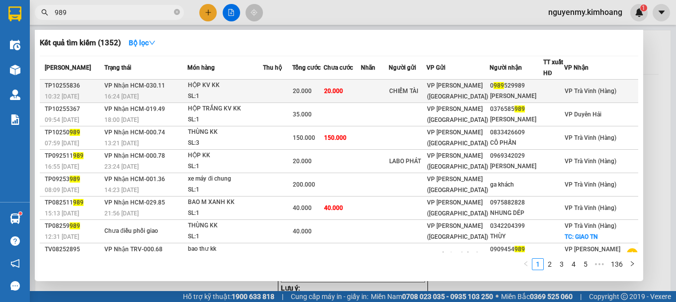
type input "989"
click at [323, 83] on td "20.000" at bounding box center [307, 90] width 31 height 23
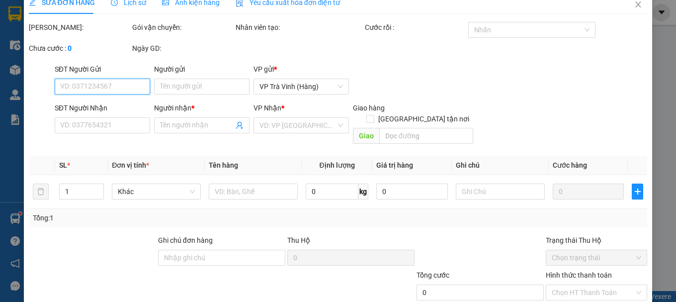
type input "CHIẾM TÀI"
type input "0989529989"
type input "[PERSON_NAME]"
type input "20.000"
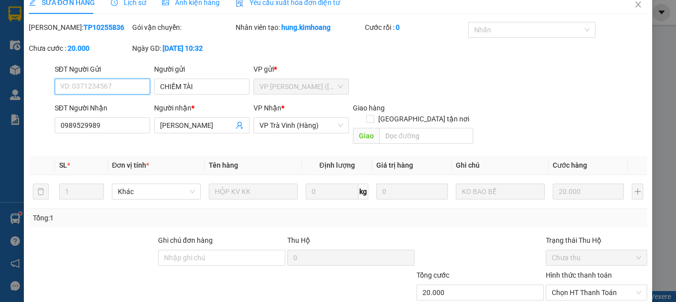
scroll to position [68, 0]
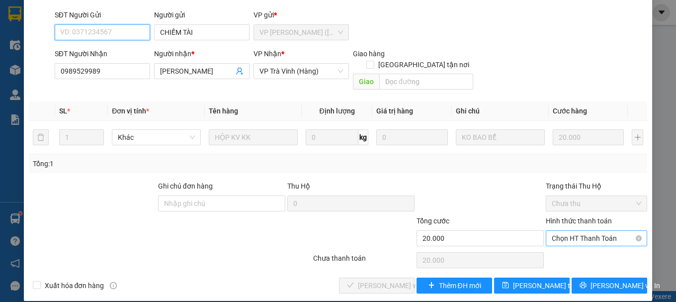
click at [591, 230] on span "Chọn HT Thanh Toán" at bounding box center [595, 237] width 89 height 15
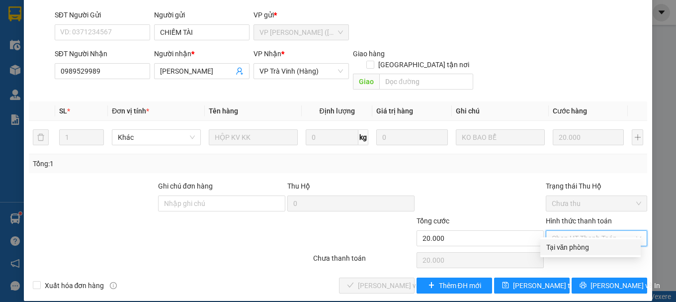
click at [581, 249] on div "Tại văn phòng" at bounding box center [590, 246] width 88 height 11
type input "0"
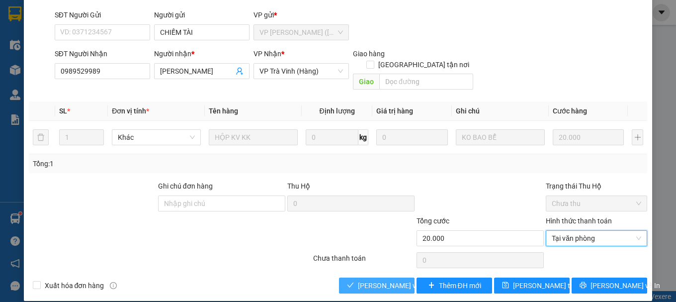
click at [374, 280] on span "[PERSON_NAME] và Giao hàng" at bounding box center [405, 285] width 95 height 11
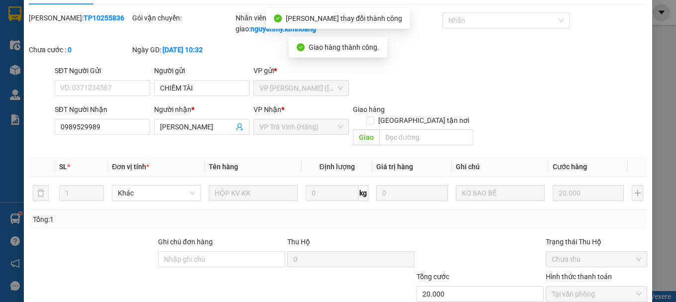
scroll to position [0, 0]
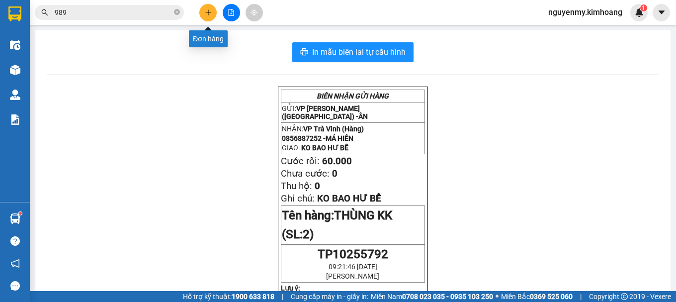
click at [198, 10] on div at bounding box center [231, 12] width 75 height 17
click at [200, 9] on button at bounding box center [207, 12] width 17 height 17
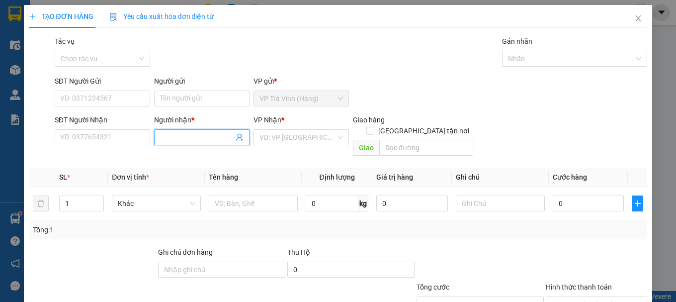
click at [167, 136] on input "Người nhận *" at bounding box center [197, 137] width 74 height 11
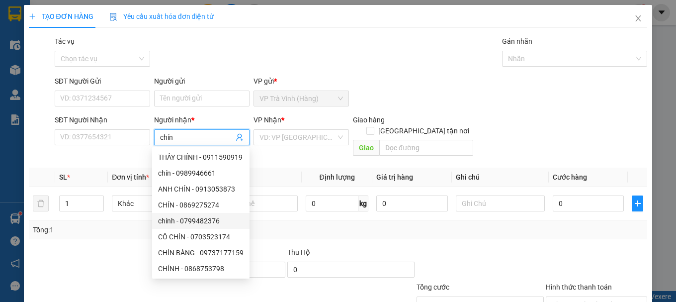
scroll to position [32, 0]
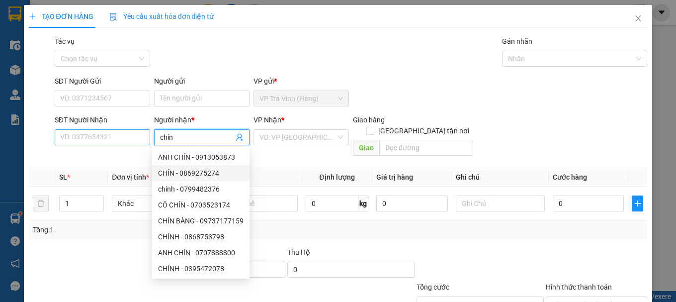
type input "chín"
click at [113, 138] on input "SĐT Người Nhận" at bounding box center [102, 137] width 95 height 16
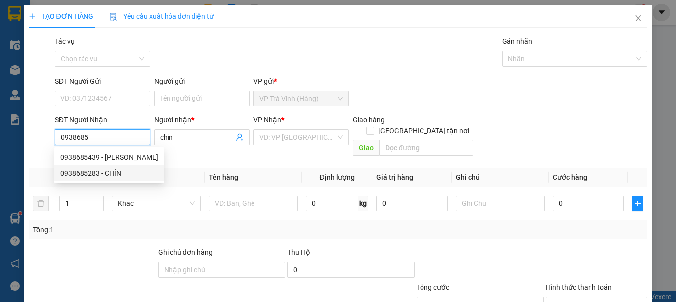
click at [102, 173] on div "0938685283 - CHÍN" at bounding box center [109, 172] width 98 height 11
type input "0938685283"
type input "CHÍN"
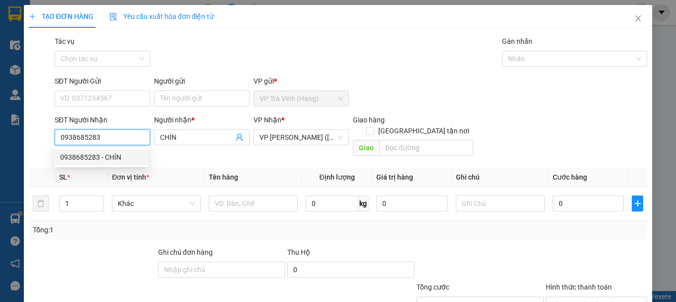
type input "20.000"
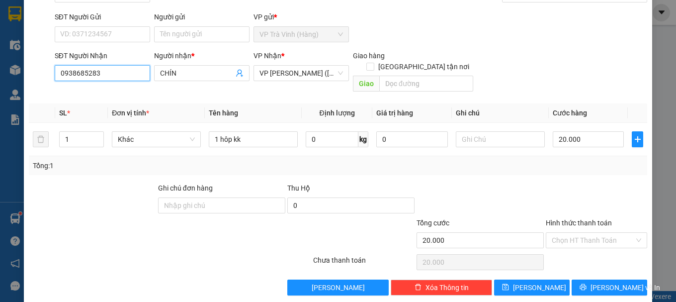
scroll to position [66, 0]
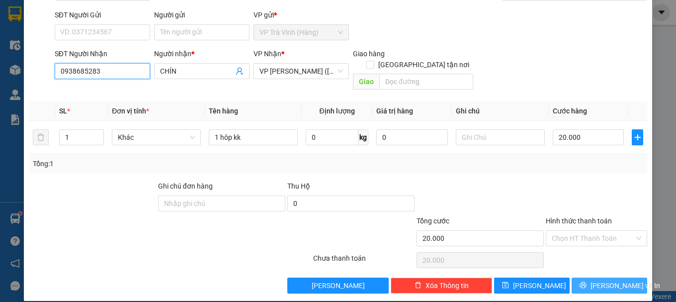
type input "0938685283"
click at [620, 280] on span "[PERSON_NAME] và In" at bounding box center [625, 285] width 70 height 11
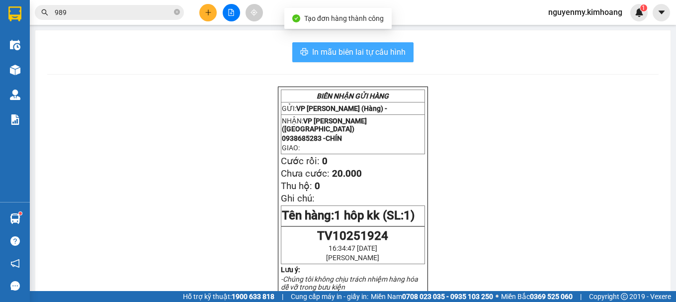
click at [365, 47] on span "In mẫu biên lai tự cấu hình" at bounding box center [358, 52] width 93 height 12
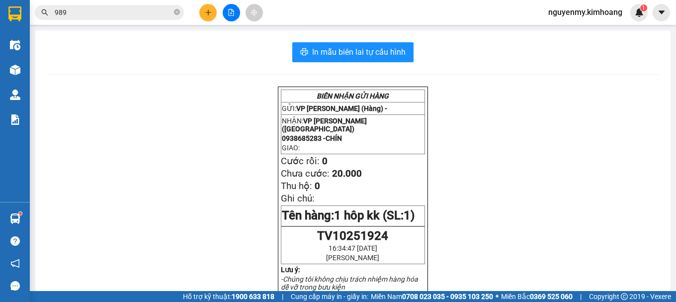
click at [170, 10] on input "989" at bounding box center [113, 12] width 117 height 11
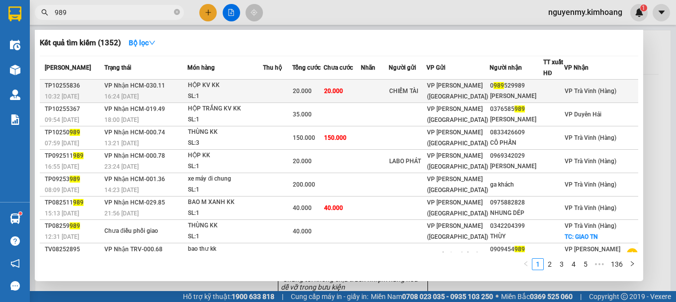
click at [360, 86] on td "20.000" at bounding box center [341, 90] width 37 height 23
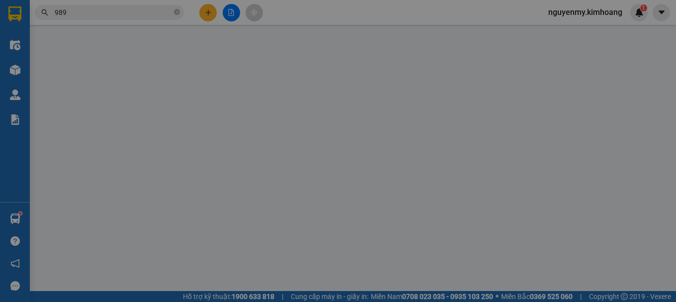
type input "CHIẾM TÀI"
type input "0989529989"
type input "[PERSON_NAME]"
type input "20.000"
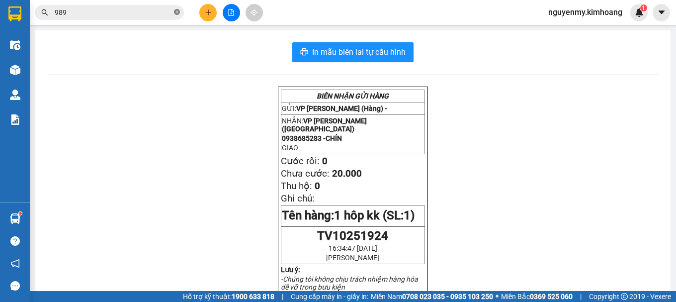
click at [179, 16] on span at bounding box center [177, 12] width 6 height 9
click at [162, 11] on input "text" at bounding box center [113, 12] width 117 height 11
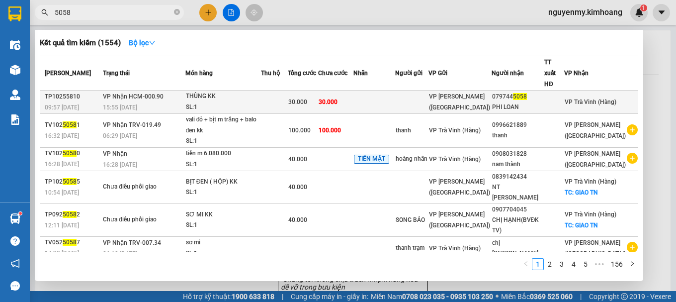
type input "5058"
click at [172, 102] on div "15:55 [DATE]" at bounding box center [143, 107] width 81 height 11
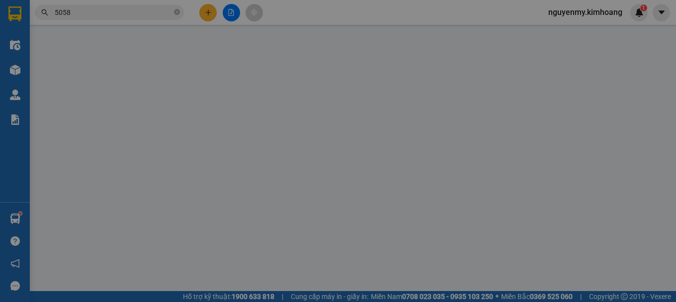
type input "0797445058"
type input "PHI LOAN"
type input "30.000"
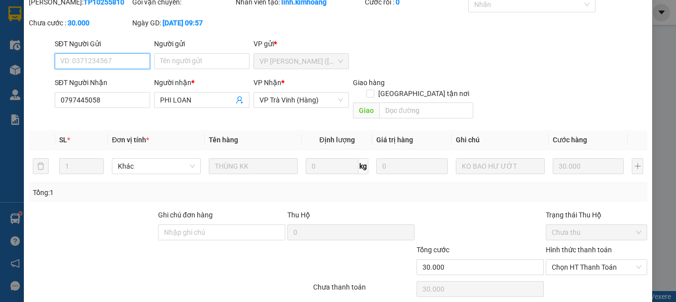
scroll to position [68, 0]
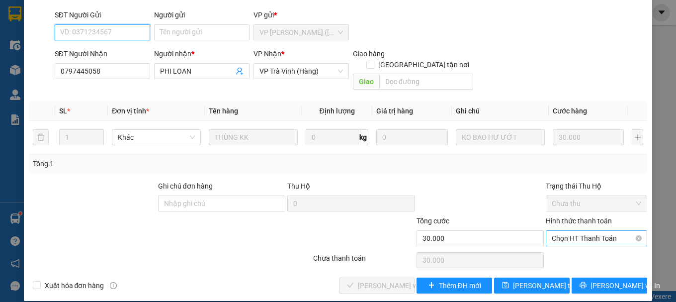
click at [599, 230] on span "Chọn HT Thanh Toán" at bounding box center [595, 237] width 89 height 15
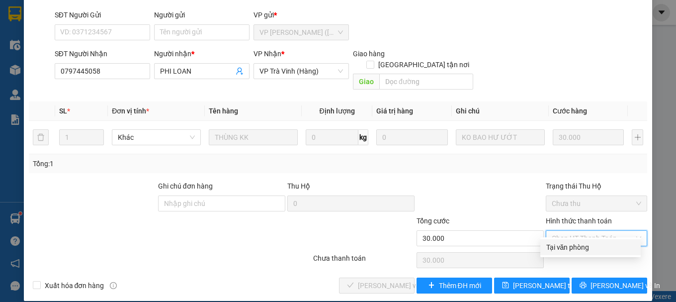
drag, startPoint x: 576, startPoint y: 242, endPoint x: 520, endPoint y: 251, distance: 56.8
click at [576, 242] on div "Tại văn phòng" at bounding box center [590, 246] width 88 height 11
type input "0"
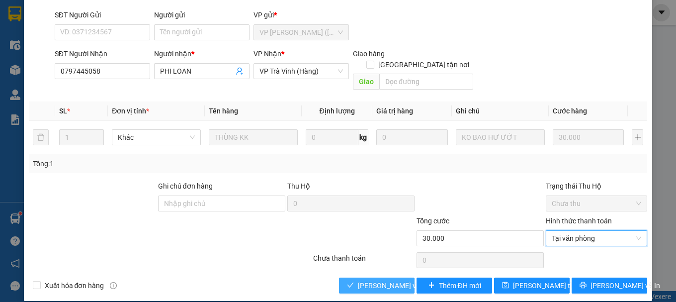
click at [384, 280] on span "[PERSON_NAME] và Giao hàng" at bounding box center [405, 285] width 95 height 11
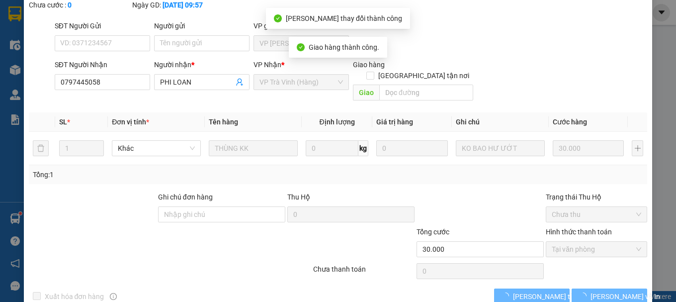
scroll to position [79, 0]
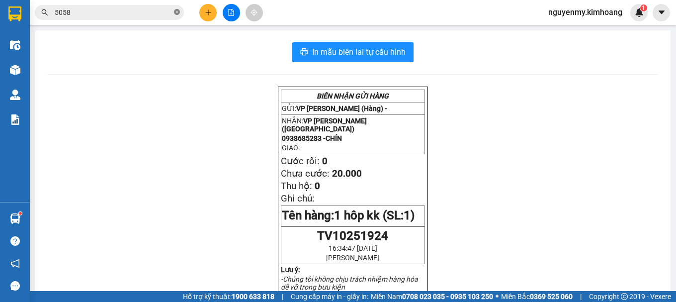
click at [176, 10] on icon "close-circle" at bounding box center [177, 12] width 6 height 6
click at [74, 14] on input "text" at bounding box center [113, 12] width 117 height 11
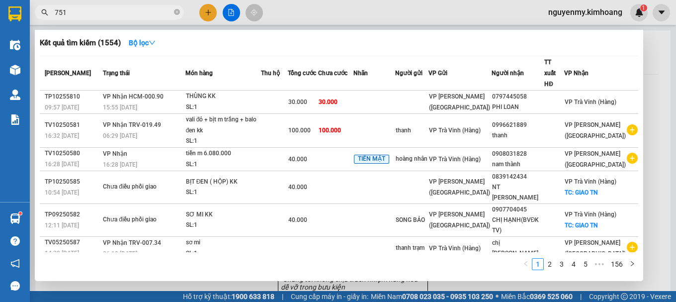
type input "7515"
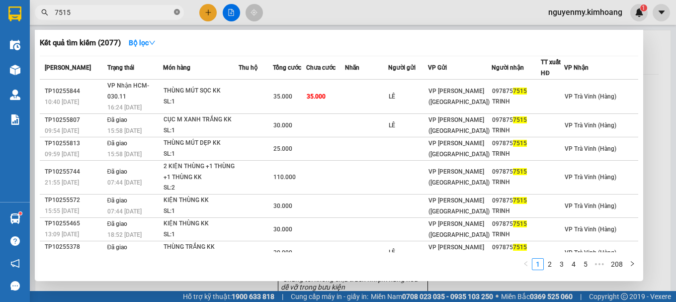
click at [175, 9] on span at bounding box center [177, 12] width 6 height 9
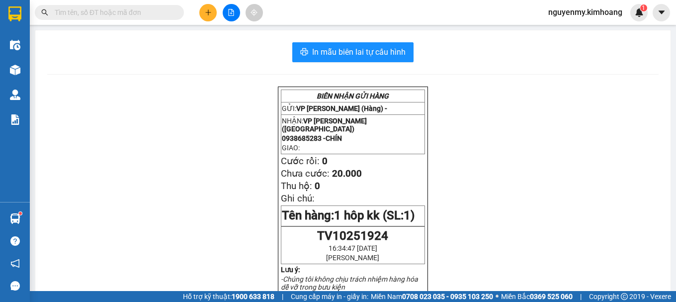
click at [137, 11] on input "text" at bounding box center [113, 12] width 117 height 11
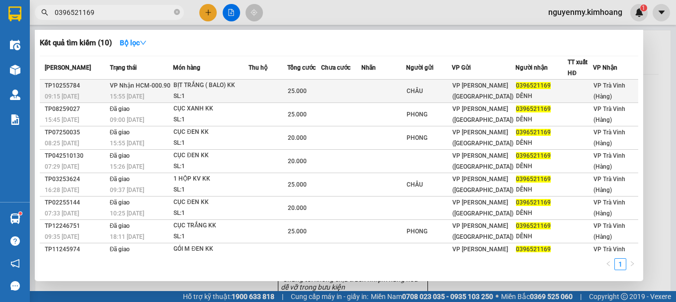
type input "0396521169"
click at [277, 91] on td at bounding box center [267, 90] width 39 height 23
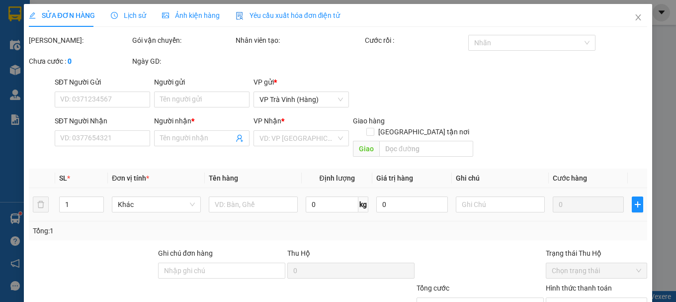
type input "CHÂU"
type input "0396521169"
type input "DÊNH"
type input "25.000"
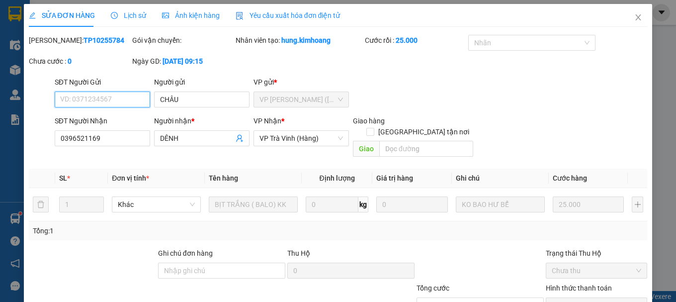
scroll to position [68, 0]
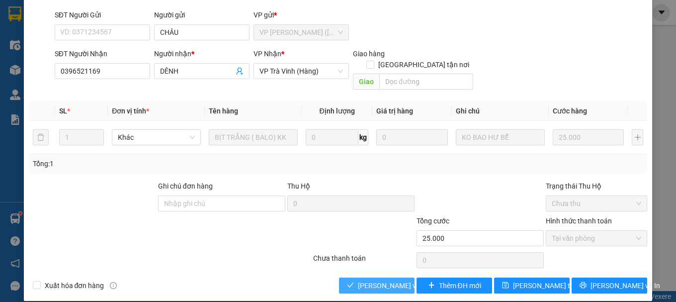
click at [369, 280] on span "[PERSON_NAME] và Giao hàng" at bounding box center [405, 285] width 95 height 11
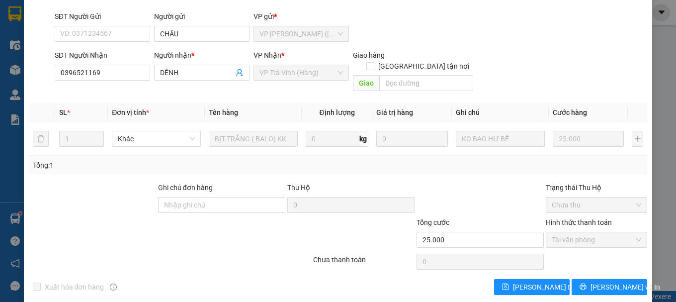
scroll to position [79, 0]
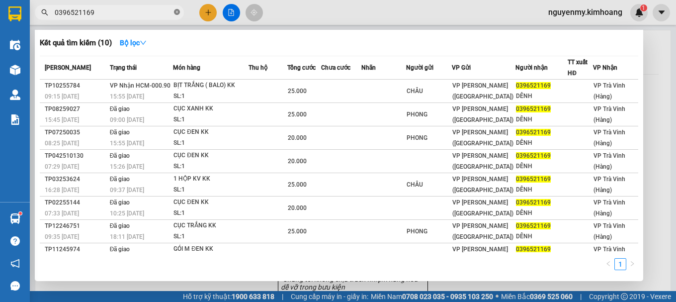
click at [177, 10] on icon "close-circle" at bounding box center [177, 12] width 6 height 6
drag, startPoint x: 177, startPoint y: 10, endPoint x: 149, endPoint y: 7, distance: 28.5
click at [172, 10] on span at bounding box center [109, 12] width 149 height 15
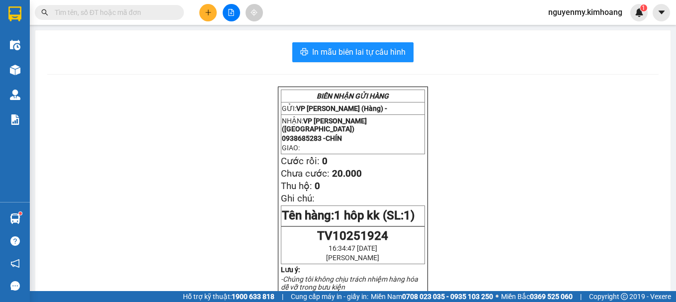
click at [148, 7] on input "text" at bounding box center [113, 12] width 117 height 11
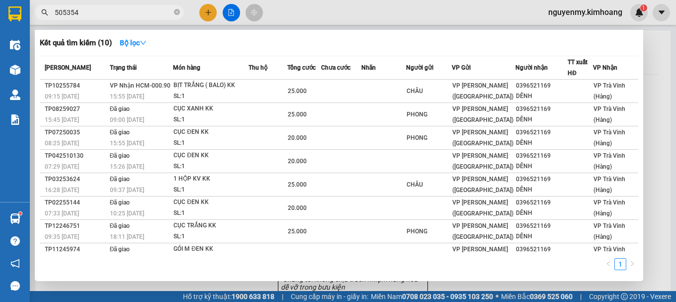
type input "5053544"
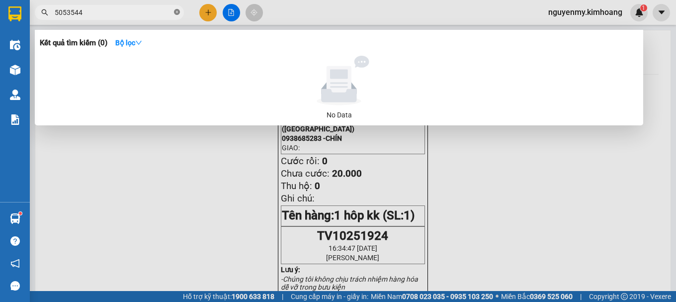
click at [176, 12] on icon "close-circle" at bounding box center [177, 12] width 6 height 6
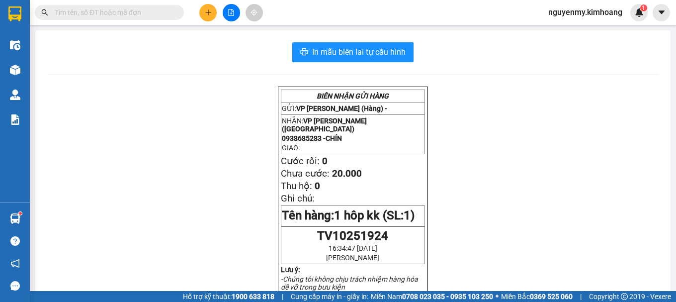
click at [161, 11] on input "text" at bounding box center [113, 12] width 117 height 11
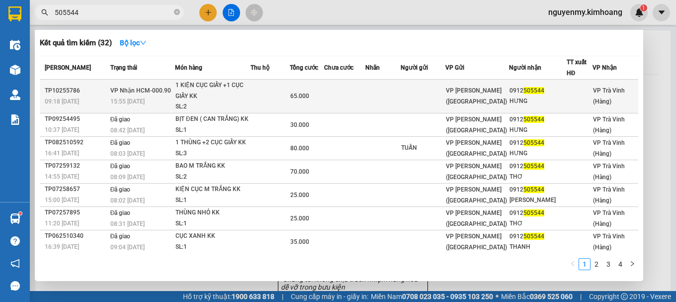
type input "505544"
click at [290, 98] on td at bounding box center [269, 96] width 39 height 34
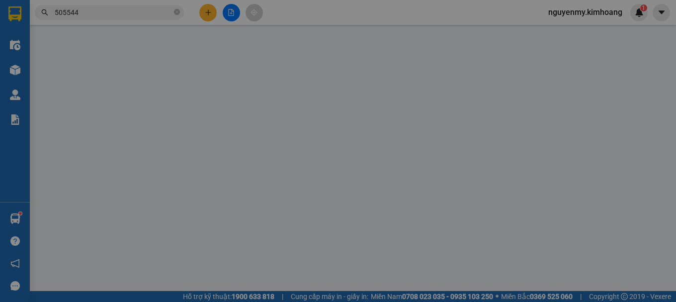
type input "0912505544"
type input "HƯNG"
type input "65.000"
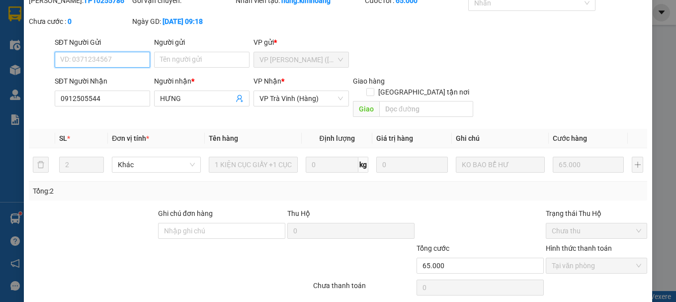
scroll to position [68, 0]
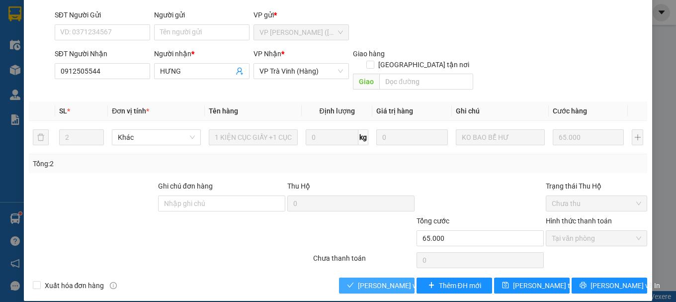
drag, startPoint x: 389, startPoint y: 273, endPoint x: 675, endPoint y: 236, distance: 288.4
click at [393, 280] on span "[PERSON_NAME] và Giao hàng" at bounding box center [405, 285] width 95 height 11
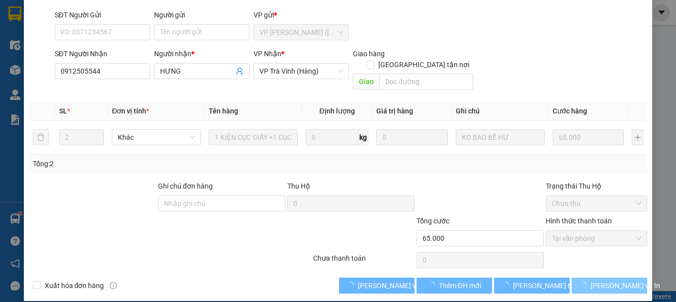
drag, startPoint x: 580, startPoint y: 276, endPoint x: 604, endPoint y: 267, distance: 25.9
click at [580, 277] on button "[PERSON_NAME] và In" at bounding box center [609, 285] width 76 height 16
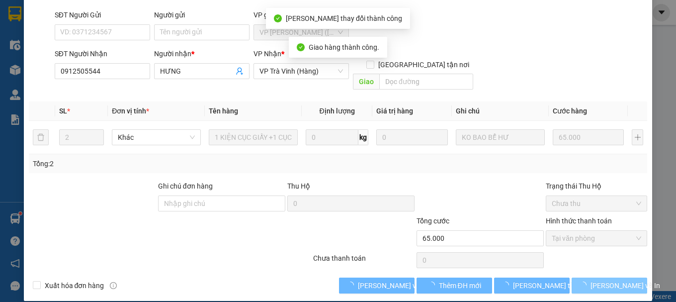
click at [604, 277] on button "[PERSON_NAME] và In" at bounding box center [609, 285] width 76 height 16
click at [605, 277] on button "[PERSON_NAME] và In" at bounding box center [609, 285] width 76 height 16
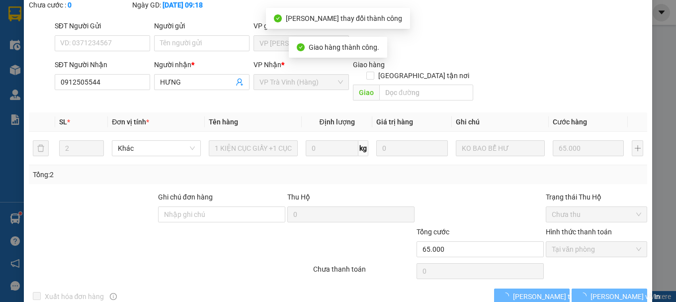
scroll to position [79, 0]
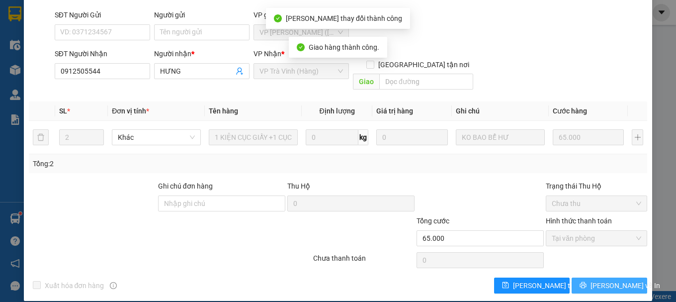
click at [595, 280] on span "[PERSON_NAME] và In" at bounding box center [625, 285] width 70 height 11
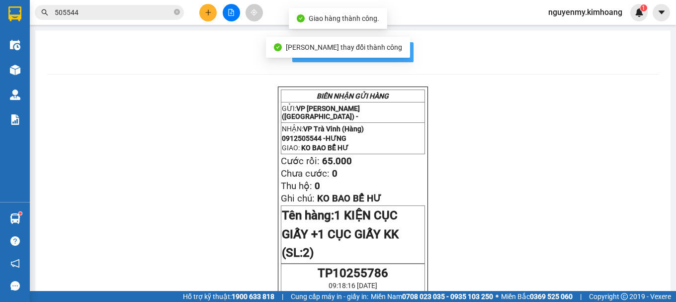
click at [399, 56] on span "In mẫu biên lai tự cấu hình" at bounding box center [358, 52] width 93 height 12
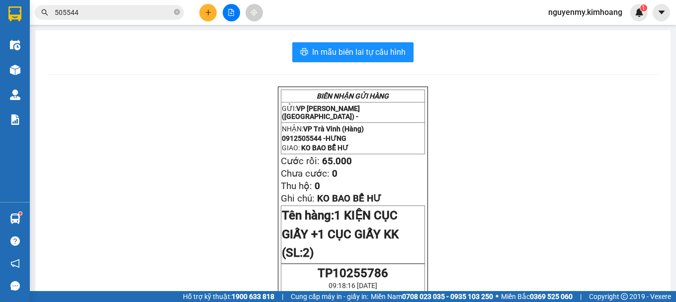
click at [175, 12] on icon "close-circle" at bounding box center [177, 12] width 6 height 6
drag, startPoint x: 175, startPoint y: 11, endPoint x: 147, endPoint y: 16, distance: 28.3
click at [171, 10] on span at bounding box center [109, 12] width 149 height 15
click at [146, 16] on input "text" at bounding box center [113, 12] width 117 height 11
click at [212, 9] on button at bounding box center [207, 12] width 17 height 17
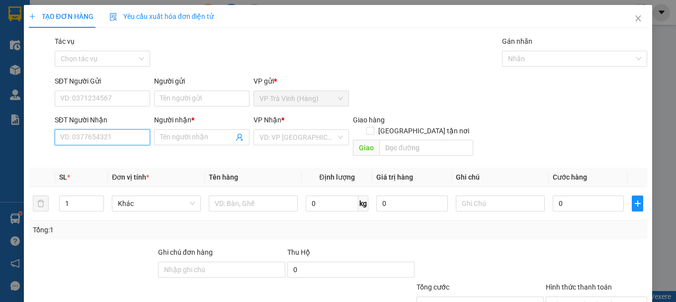
click at [76, 137] on input "SĐT Người Nhận" at bounding box center [102, 137] width 95 height 16
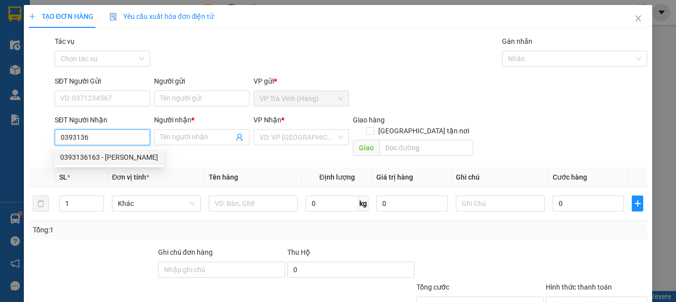
click at [113, 157] on div "0393136163 - C HẢI" at bounding box center [109, 157] width 98 height 11
type input "0393136163"
type input "C HẢI"
type input "30.000"
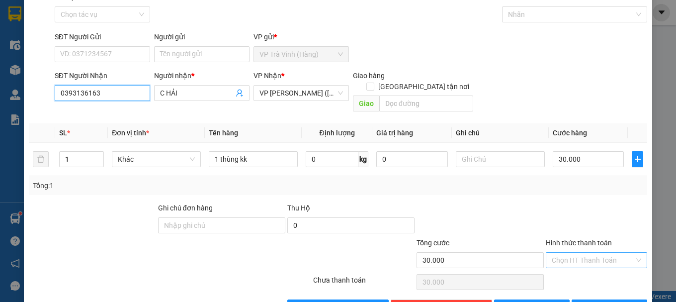
scroll to position [66, 0]
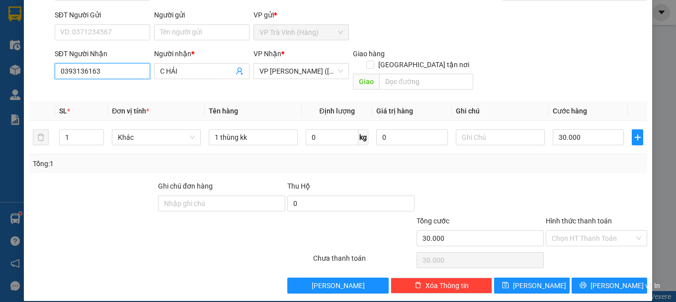
type input "0393136163"
click at [594, 217] on div "Hình thức thanh toán" at bounding box center [595, 222] width 101 height 15
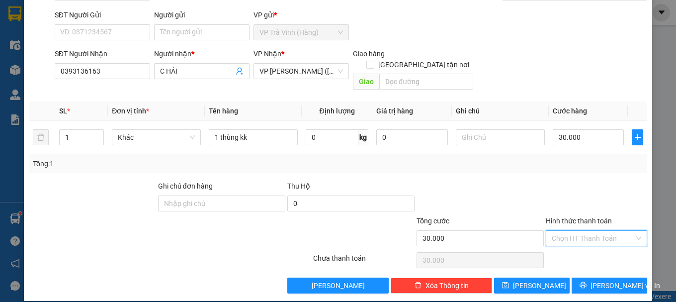
click at [589, 230] on input "Hình thức thanh toán" at bounding box center [592, 237] width 82 height 15
drag, startPoint x: 581, startPoint y: 244, endPoint x: 582, endPoint y: 280, distance: 35.8
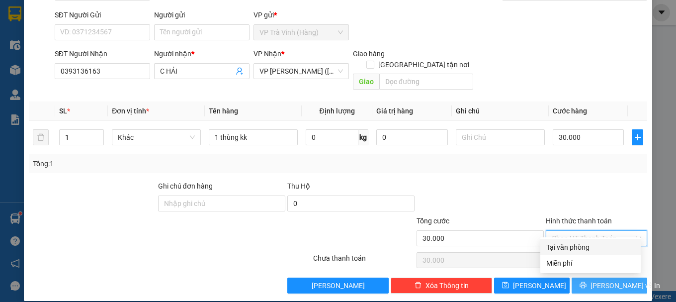
click at [581, 244] on div "Tại văn phòng" at bounding box center [590, 246] width 88 height 11
type input "0"
click at [599, 280] on span "[PERSON_NAME] và In" at bounding box center [625, 285] width 70 height 11
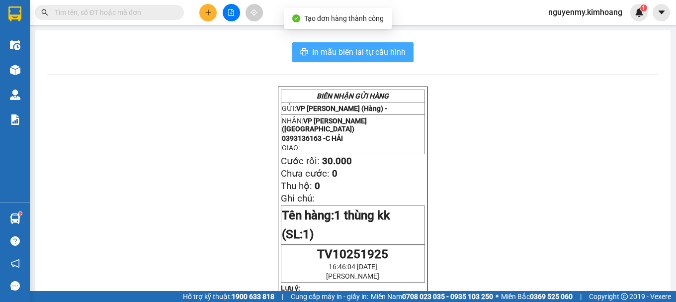
click at [344, 51] on span "In mẫu biên lai tự cấu hình" at bounding box center [358, 52] width 93 height 12
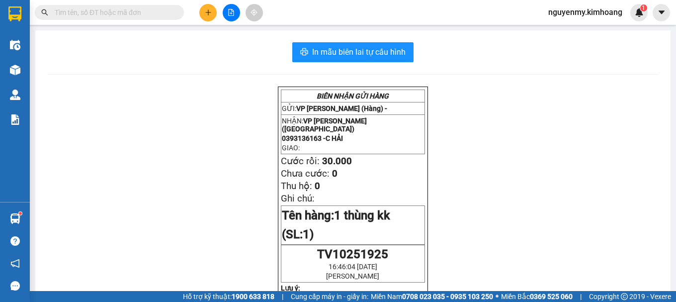
click at [132, 11] on input "text" at bounding box center [113, 12] width 117 height 11
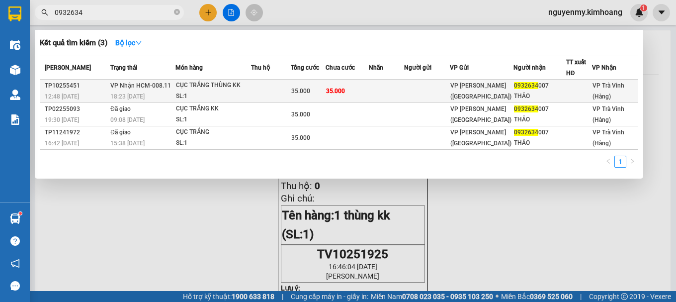
type input "0932634"
click at [366, 87] on td "35.000" at bounding box center [346, 90] width 43 height 23
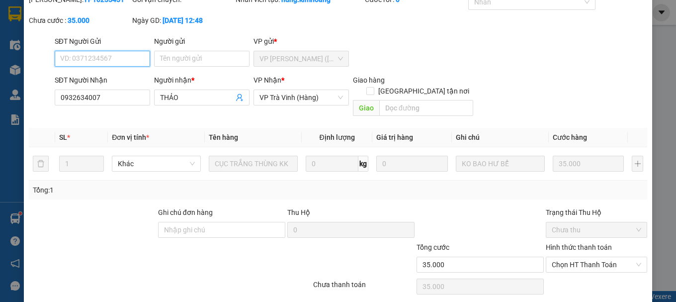
scroll to position [68, 0]
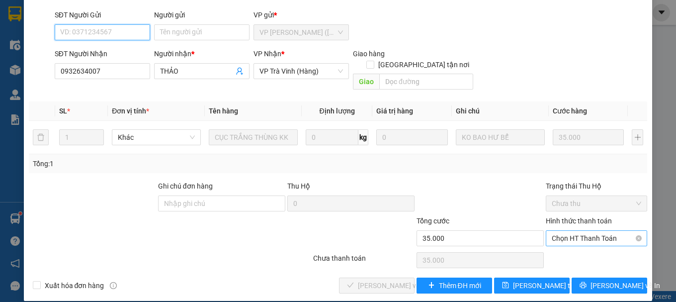
click at [600, 230] on span "Chọn HT Thanh Toán" at bounding box center [595, 237] width 89 height 15
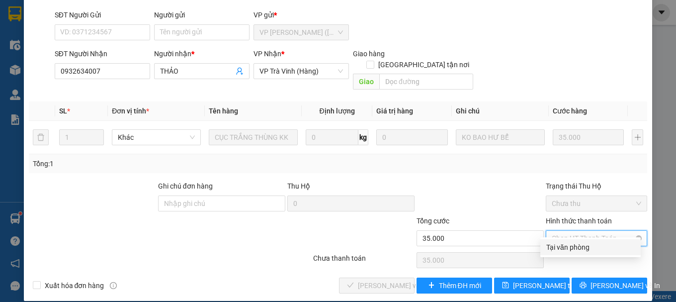
click at [591, 238] on div "Total Paid Fee 0 Total UnPaid Fee 35.000 Cash Collection Total Fee Mã ĐH: TP102…" at bounding box center [338, 130] width 618 height 325
click at [567, 230] on span "Chọn HT Thanh Toán" at bounding box center [595, 237] width 89 height 15
click at [568, 249] on div "Tại văn phòng" at bounding box center [590, 246] width 88 height 11
type input "0"
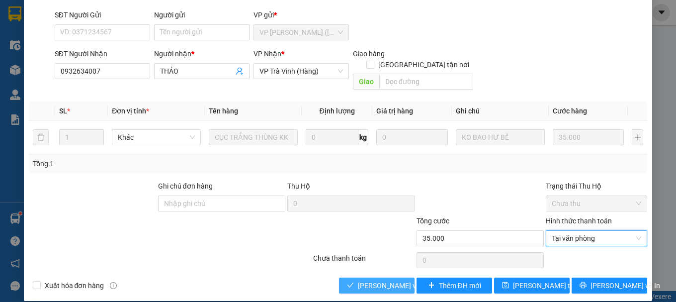
click at [377, 280] on span "[PERSON_NAME] và Giao hàng" at bounding box center [405, 285] width 95 height 11
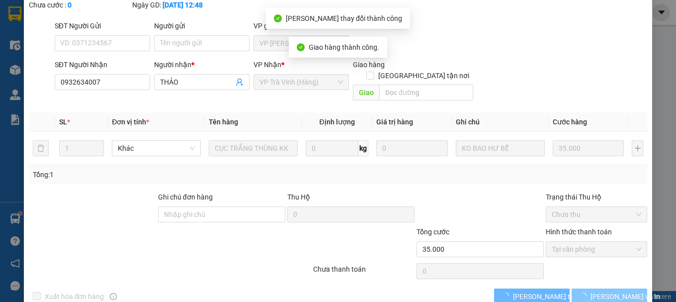
scroll to position [79, 0]
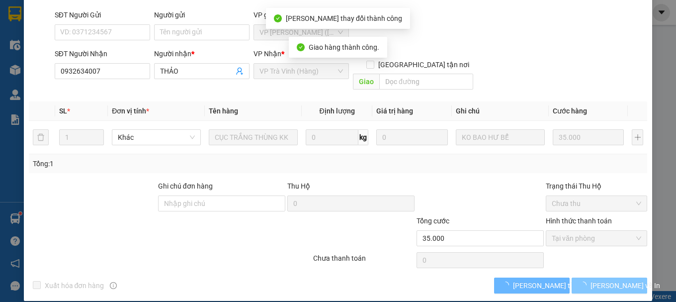
click at [600, 280] on span "[PERSON_NAME] và In" at bounding box center [625, 285] width 70 height 11
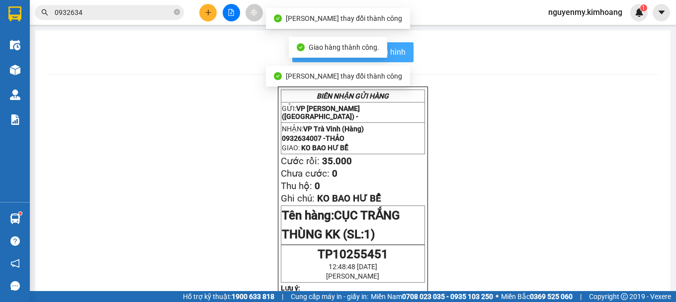
click at [395, 49] on span "In mẫu biên lai tự cấu hình" at bounding box center [358, 52] width 93 height 12
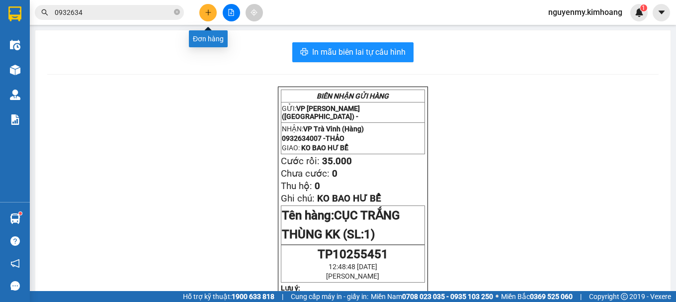
click at [216, 11] on button at bounding box center [207, 12] width 17 height 17
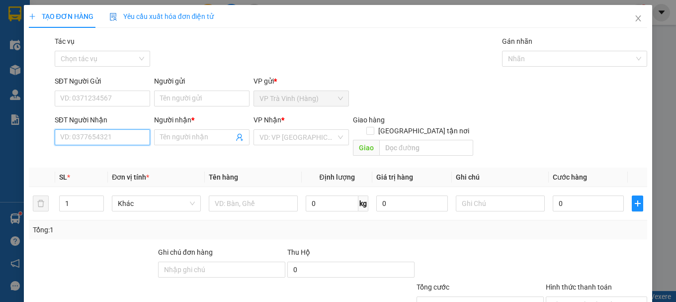
click at [105, 139] on input "SĐT Người Nhận" at bounding box center [102, 137] width 95 height 16
click at [106, 158] on div "0918904180 - hảo" at bounding box center [101, 157] width 82 height 11
type input "0918904180"
type input "hảo"
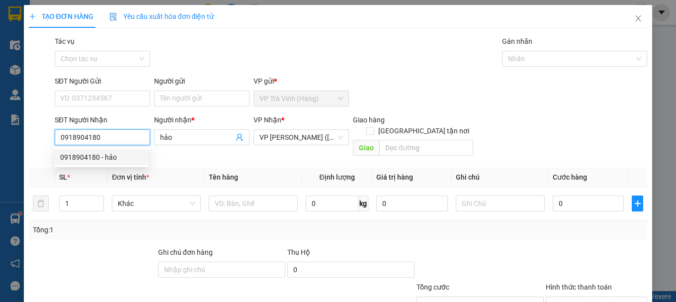
type input "100.000"
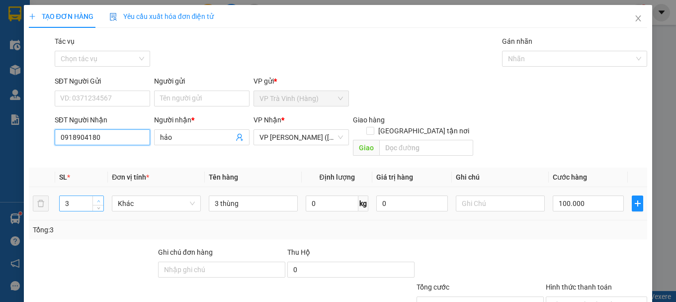
type input "0918904180"
type input "4"
click at [96, 198] on span "up" at bounding box center [98, 201] width 6 height 6
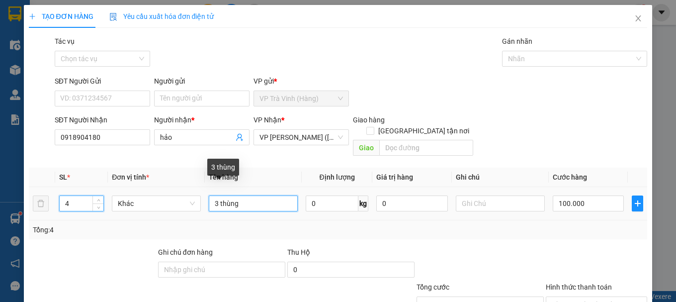
click at [217, 195] on input "3 thùng" at bounding box center [253, 203] width 89 height 16
type input "4 thùng"
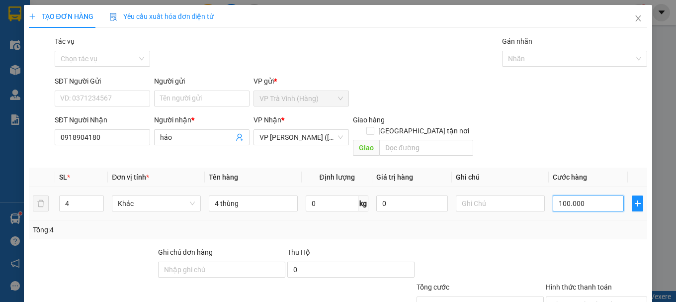
click at [581, 195] on input "100.000" at bounding box center [588, 203] width 72 height 16
type input "0"
type input "1"
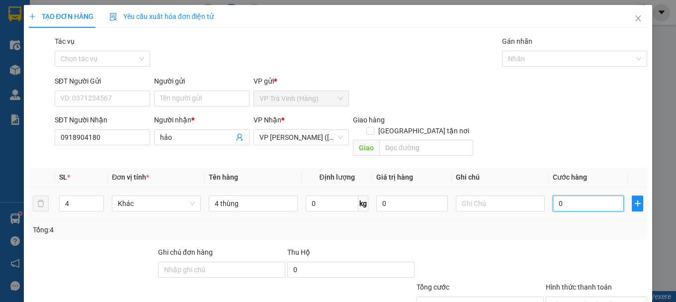
type input "1"
type input "01"
type input "12"
type input "012"
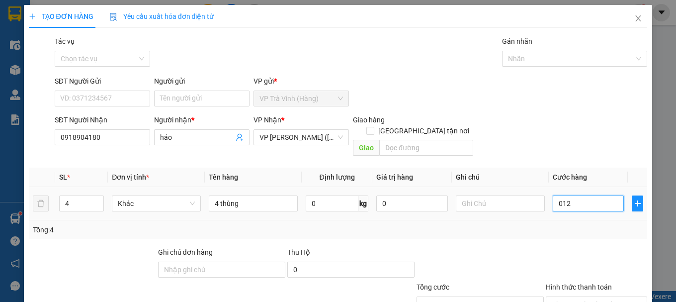
type input "120"
type input "0.120"
type input "1.200"
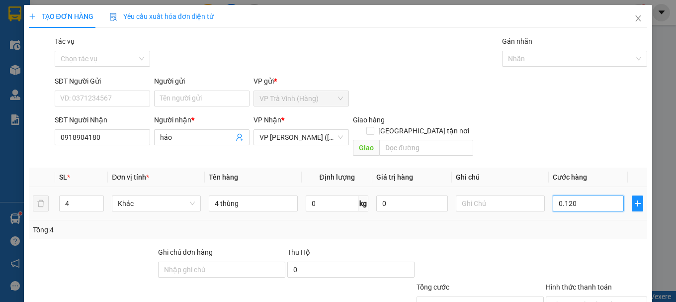
type input "01.200"
type input "12.000"
type input "012.000"
type input "120.000"
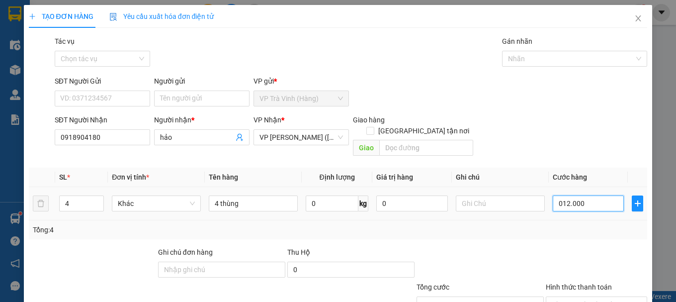
type input "120.000"
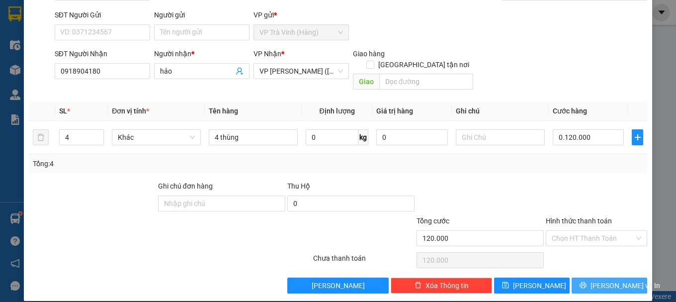
type input "120.000"
click at [615, 280] on span "[PERSON_NAME] và In" at bounding box center [625, 285] width 70 height 11
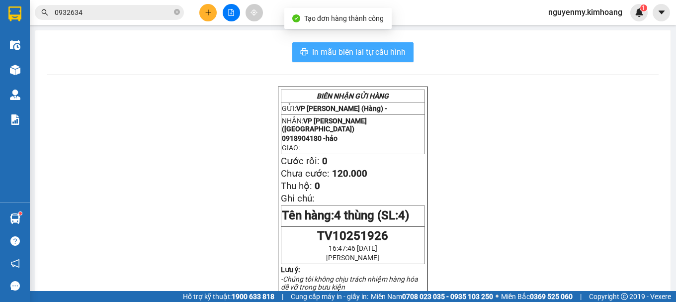
click at [362, 53] on span "In mẫu biên lai tự cấu hình" at bounding box center [358, 52] width 93 height 12
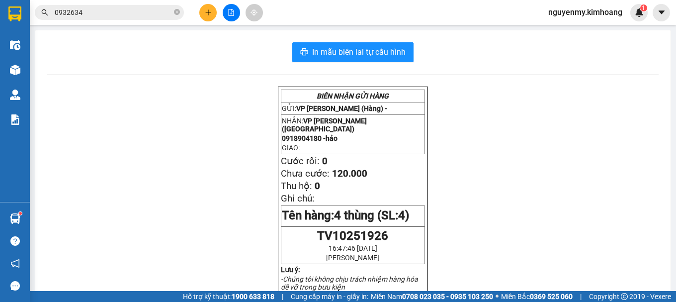
click at [176, 11] on icon "close-circle" at bounding box center [177, 12] width 6 height 6
drag, startPoint x: 176, startPoint y: 10, endPoint x: 149, endPoint y: 15, distance: 27.7
click at [174, 10] on span at bounding box center [177, 12] width 6 height 11
click at [149, 15] on input "text" at bounding box center [113, 12] width 117 height 11
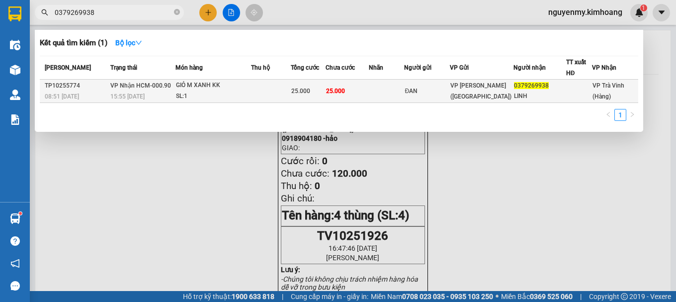
type input "0379269938"
click at [428, 86] on div "ĐAN" at bounding box center [426, 91] width 44 height 10
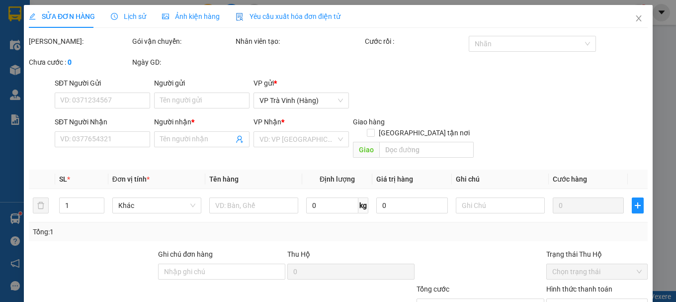
type input "ĐAN"
type input "0379269938"
type input "LINH"
type input "25.000"
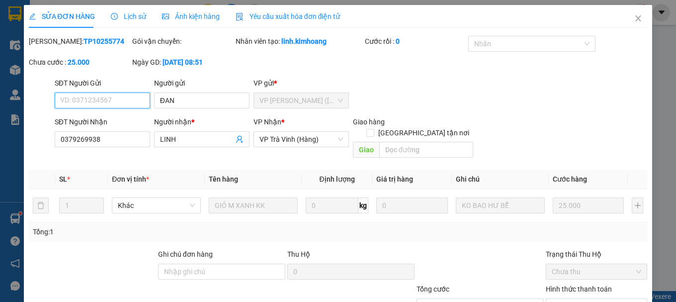
scroll to position [68, 0]
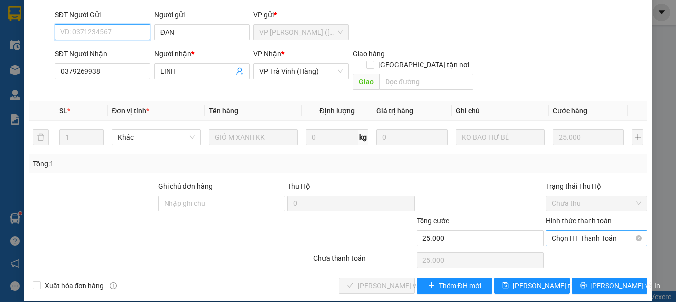
click at [595, 230] on span "Chọn HT Thanh Toán" at bounding box center [595, 237] width 89 height 15
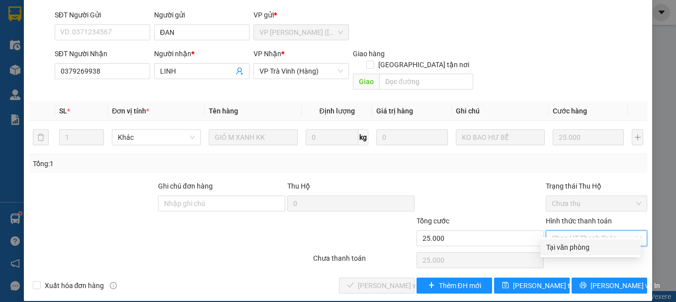
click at [590, 243] on div "Tại văn phòng" at bounding box center [590, 246] width 88 height 11
type input "0"
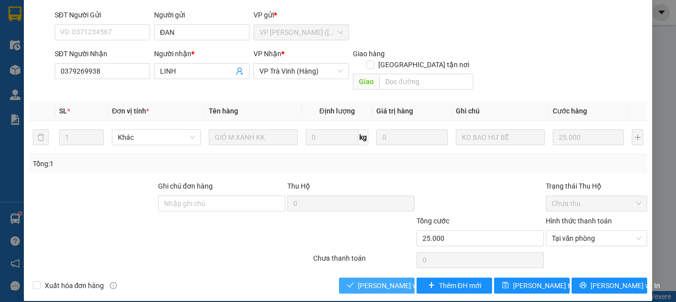
click at [371, 280] on span "[PERSON_NAME] và Giao hàng" at bounding box center [405, 285] width 95 height 11
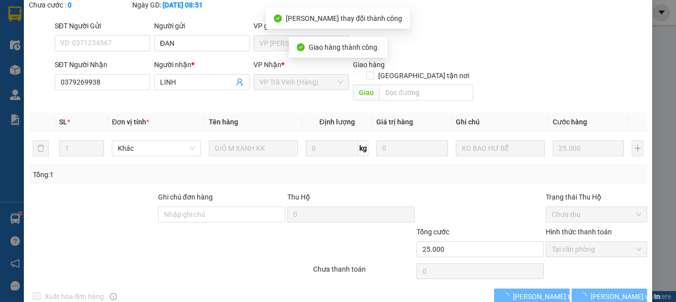
scroll to position [79, 0]
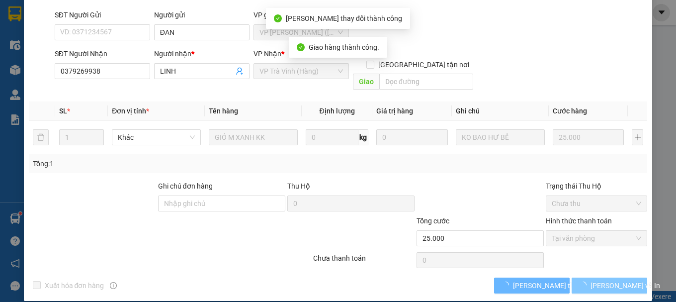
drag, startPoint x: 565, startPoint y: 258, endPoint x: 597, endPoint y: 276, distance: 36.3
click at [595, 280] on button "[PERSON_NAME] và In" at bounding box center [609, 285] width 76 height 16
click at [597, 280] on span "[PERSON_NAME] và In" at bounding box center [625, 285] width 70 height 11
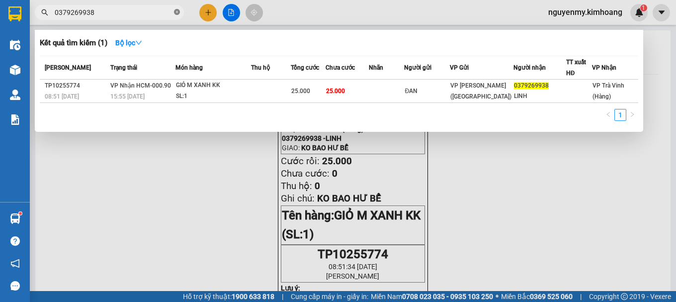
click at [175, 10] on icon "close-circle" at bounding box center [177, 12] width 6 height 6
click at [176, 11] on span at bounding box center [177, 12] width 6 height 11
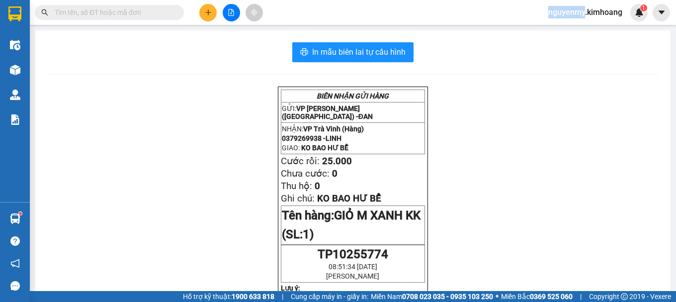
click at [161, 15] on input "text" at bounding box center [113, 12] width 117 height 11
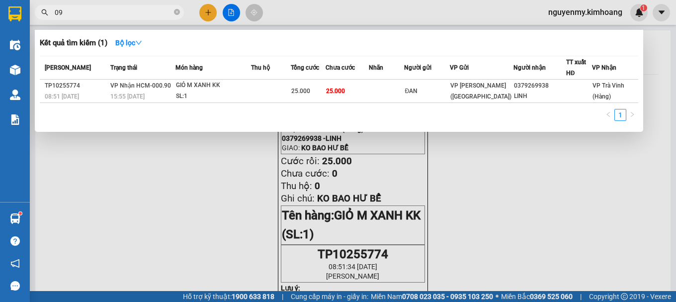
type input "0"
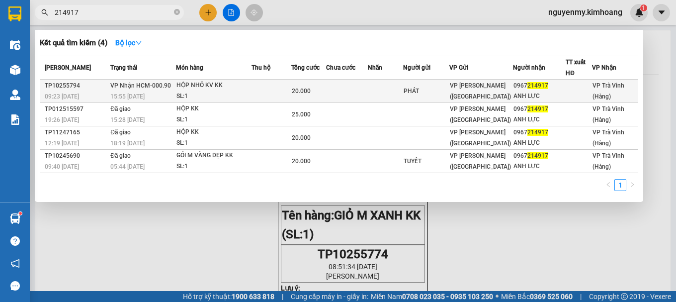
type input "214917"
click at [503, 91] on div "VP [PERSON_NAME] ([GEOGRAPHIC_DATA])" at bounding box center [481, 91] width 63 height 22
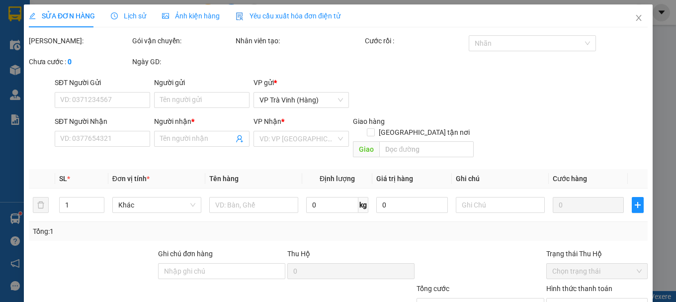
type input "PHÁT"
type input "0967214917"
type input "ANH LỰC"
type input "20.000"
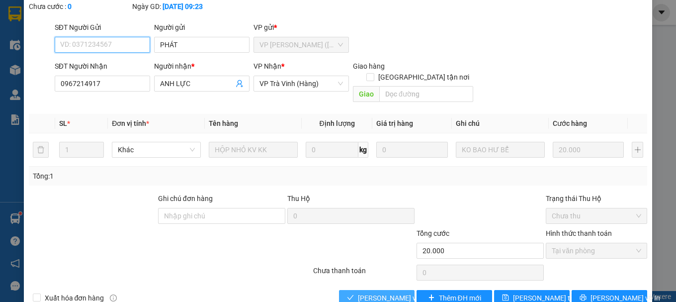
scroll to position [68, 0]
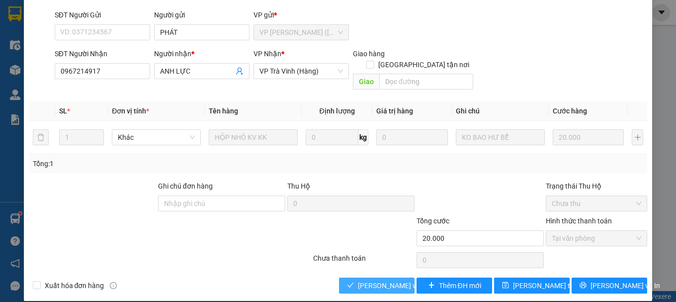
click at [358, 280] on span "[PERSON_NAME] và Giao hàng" at bounding box center [405, 285] width 95 height 11
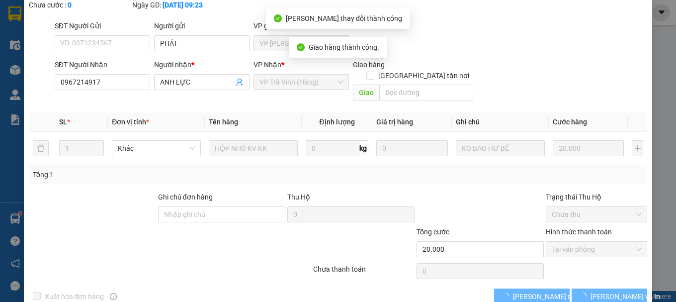
scroll to position [79, 0]
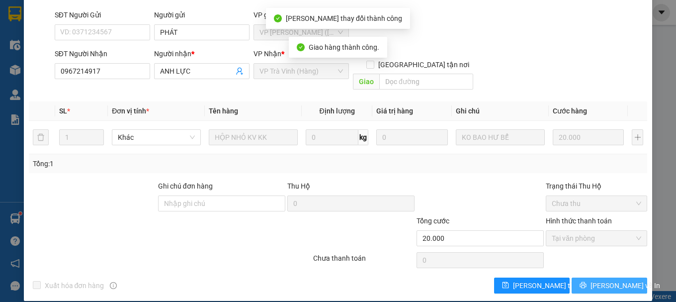
click at [614, 280] on span "[PERSON_NAME] và In" at bounding box center [625, 285] width 70 height 11
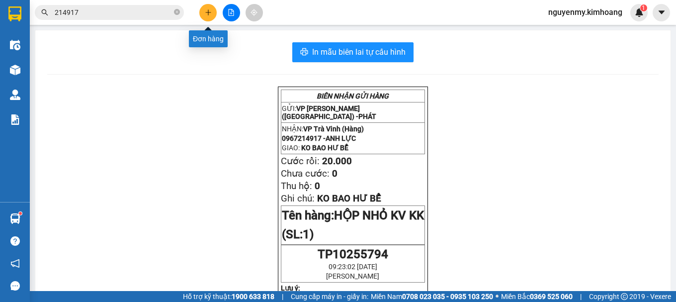
click at [213, 15] on button at bounding box center [207, 12] width 17 height 17
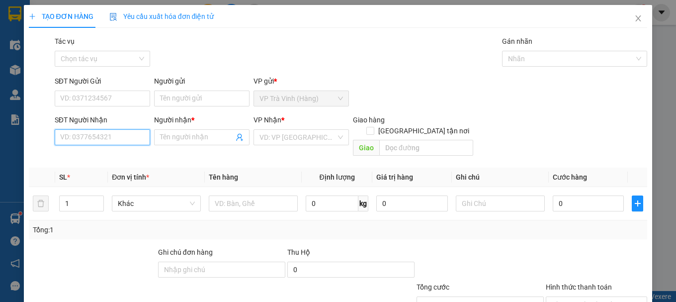
click at [79, 137] on input "SĐT Người Nhận" at bounding box center [102, 137] width 95 height 16
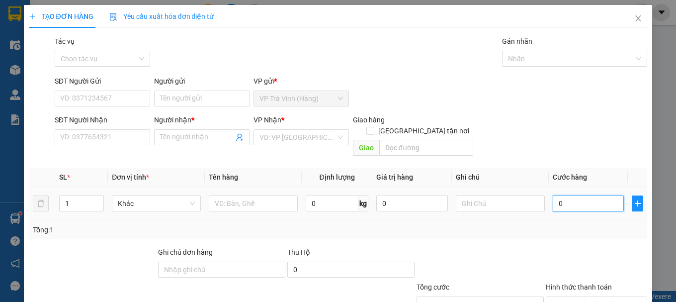
click at [571, 195] on input "0" at bounding box center [588, 203] width 72 height 16
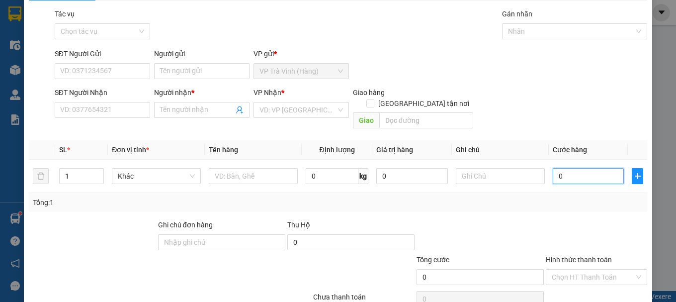
scroll to position [66, 0]
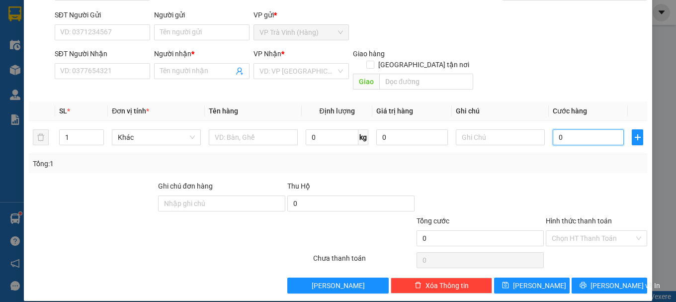
type input "3"
type input "30"
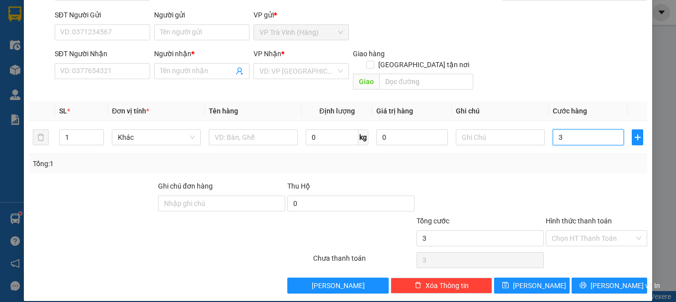
type input "30"
type input "300"
type input "3.000"
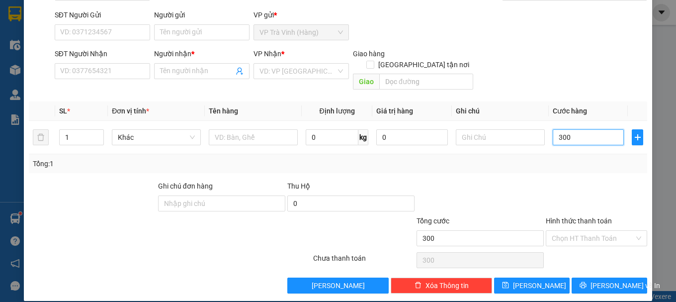
type input "3.000"
type input "30.000"
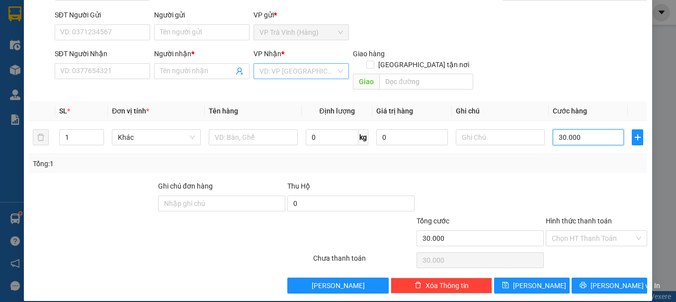
type input "30.000"
click at [292, 72] on input "search" at bounding box center [297, 71] width 76 height 15
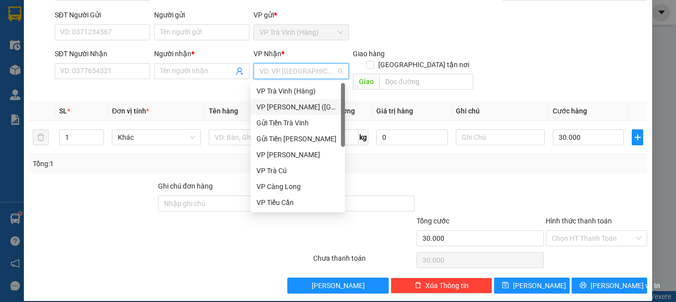
click at [294, 109] on div "VP [PERSON_NAME] ([GEOGRAPHIC_DATA])" at bounding box center [297, 106] width 82 height 11
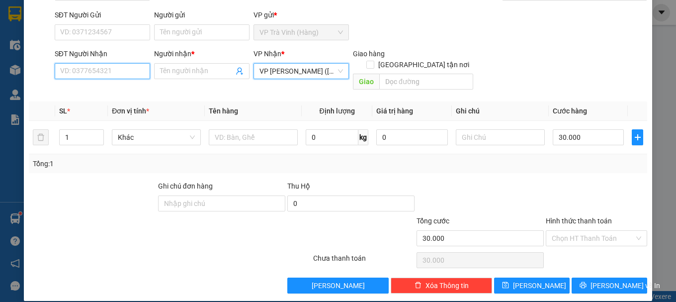
click at [114, 73] on input "SĐT Người Nhận" at bounding box center [102, 71] width 95 height 16
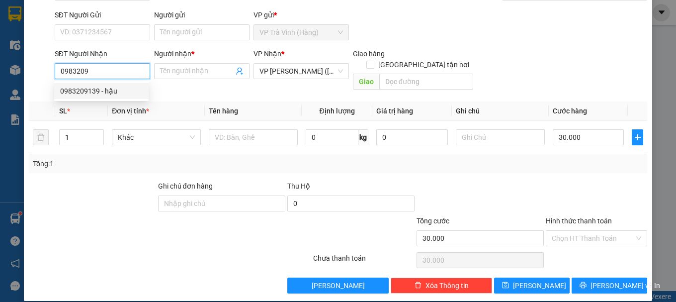
click at [102, 92] on div "0983209139 - hậu" at bounding box center [101, 90] width 82 height 11
type input "0983209139"
type input "hậu"
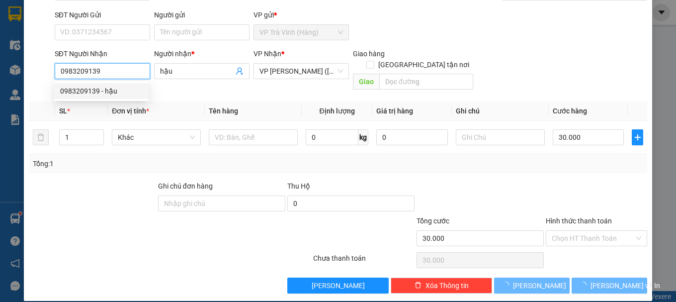
type input "25.000"
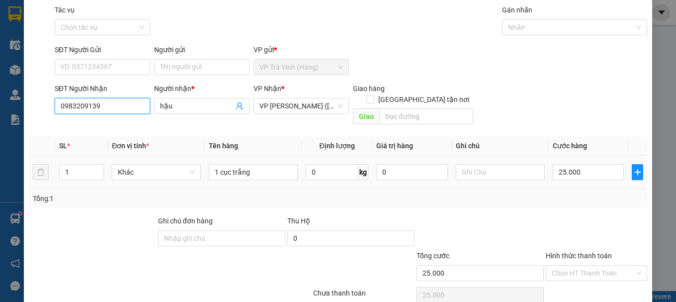
scroll to position [0, 0]
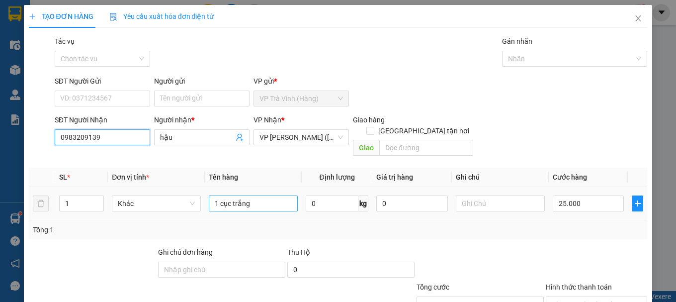
type input "0983209139"
drag, startPoint x: 252, startPoint y: 194, endPoint x: 222, endPoint y: 193, distance: 29.8
click at [222, 195] on input "1 cục trắng" at bounding box center [253, 203] width 89 height 16
type input "1 thùng kk"
click at [598, 201] on div "25.000" at bounding box center [588, 203] width 72 height 20
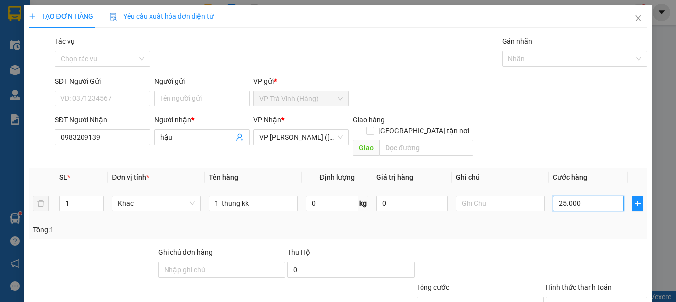
click at [579, 195] on input "25.000" at bounding box center [588, 203] width 72 height 16
type input "0"
type input "3"
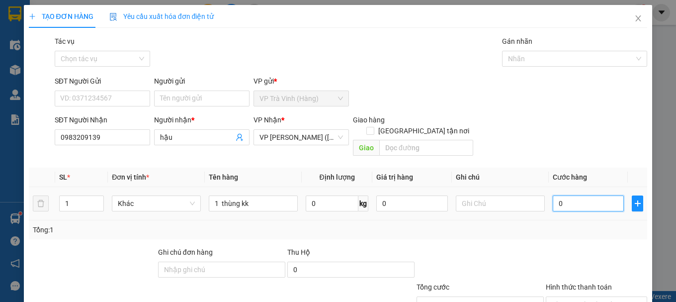
type input "3"
type input "03"
type input "30"
type input "030"
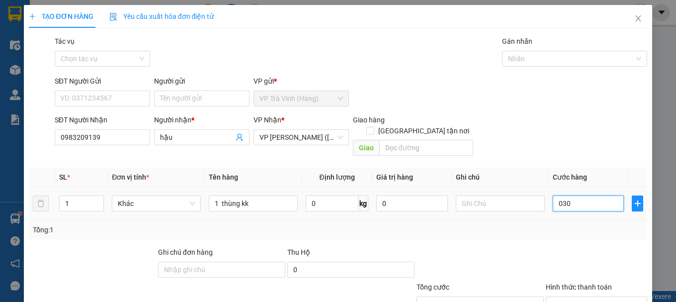
type input "300"
type input "0.300"
type input "3.000"
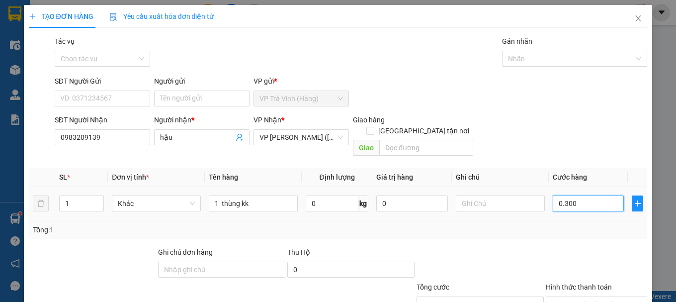
type input "03.000"
type input "30.000"
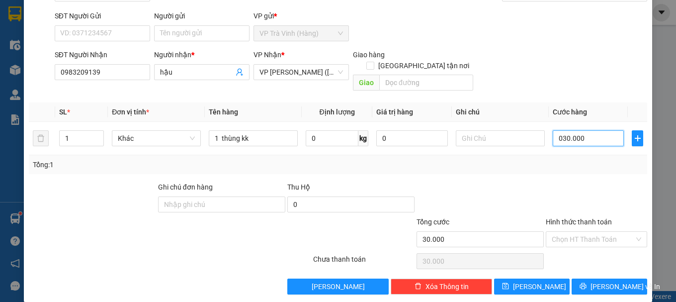
scroll to position [66, 0]
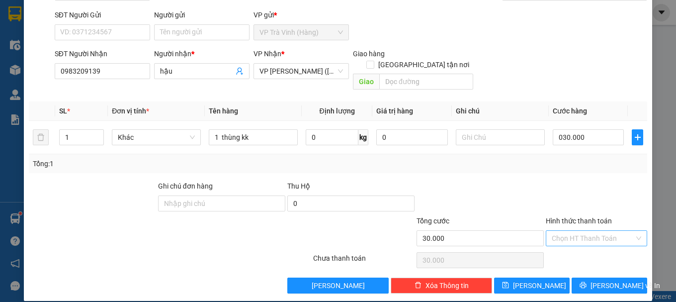
type input "30.000"
click at [589, 230] on input "Hình thức thanh toán" at bounding box center [592, 237] width 82 height 15
click at [580, 246] on div "Tại văn phòng" at bounding box center [590, 246] width 88 height 11
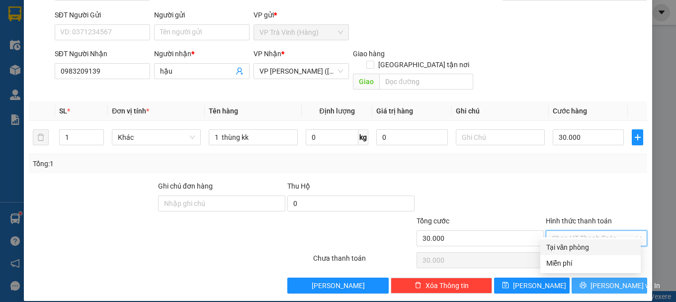
type input "0"
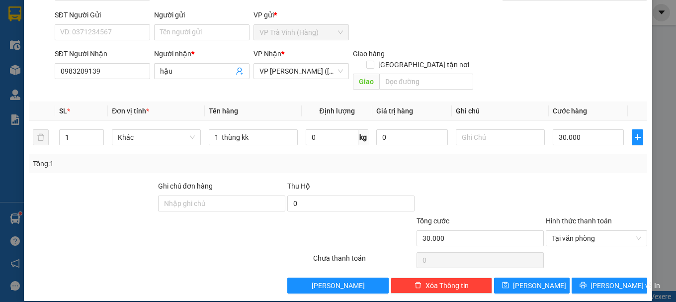
click at [595, 254] on div at bounding box center [595, 260] width 103 height 20
click at [603, 277] on button "[PERSON_NAME] và In" at bounding box center [609, 285] width 76 height 16
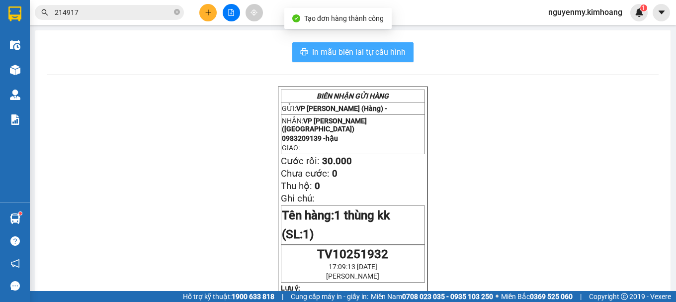
click at [378, 49] on span "In mẫu biên lai tự cấu hình" at bounding box center [358, 52] width 93 height 12
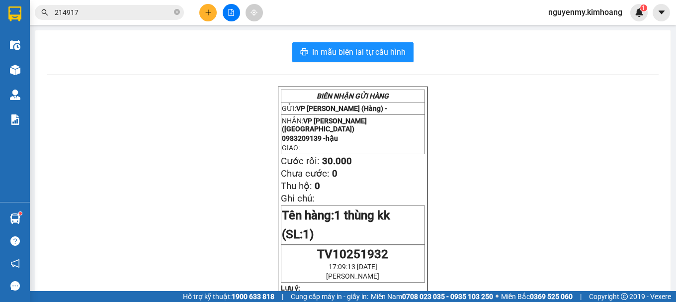
click at [175, 12] on icon "close-circle" at bounding box center [177, 12] width 6 height 6
drag, startPoint x: 177, startPoint y: 10, endPoint x: 159, endPoint y: 8, distance: 18.5
click at [177, 10] on span at bounding box center [177, 12] width 6 height 11
click at [158, 8] on input "text" at bounding box center [113, 12] width 117 height 11
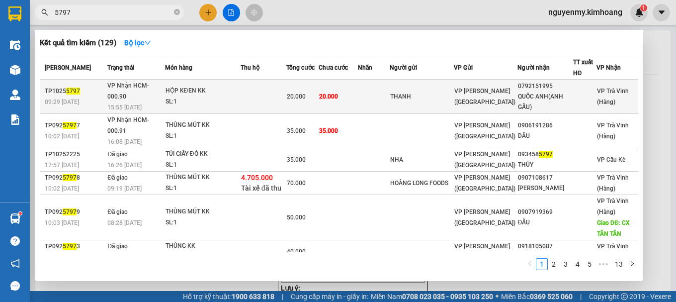
type input "5797"
click at [451, 87] on td "THANH" at bounding box center [421, 96] width 64 height 34
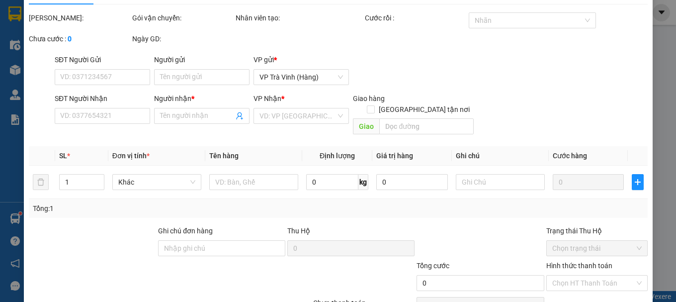
type input "THANH"
type input "0792151995"
type input "QUỐC ANH(ANH GẤU)"
type input "20.000"
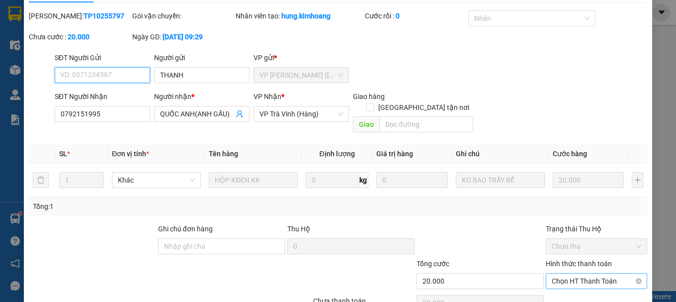
scroll to position [68, 0]
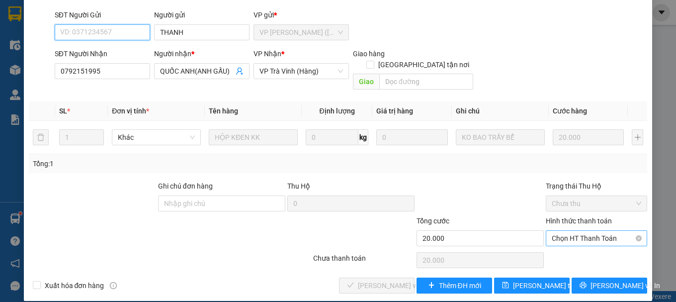
click at [555, 230] on span "Chọn HT Thanh Toán" at bounding box center [595, 237] width 89 height 15
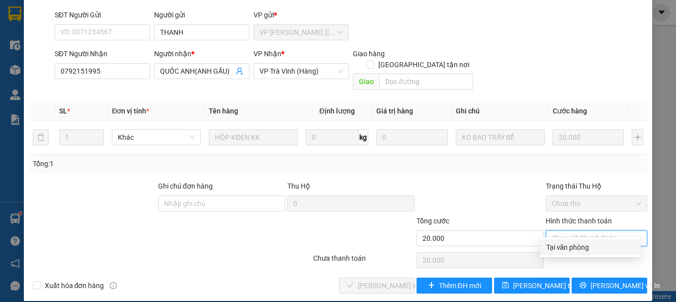
drag, startPoint x: 569, startPoint y: 250, endPoint x: 552, endPoint y: 246, distance: 16.8
click at [569, 249] on div "Tại văn phòng" at bounding box center [590, 246] width 88 height 11
type input "0"
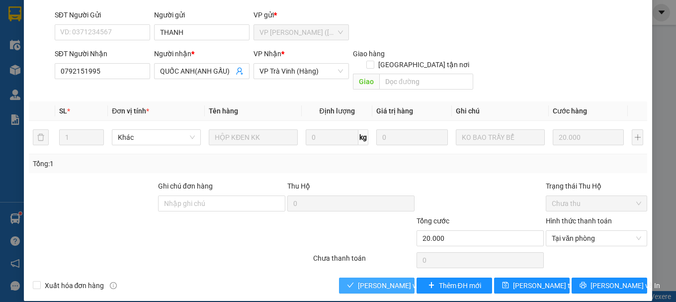
click at [370, 280] on span "[PERSON_NAME] và Giao hàng" at bounding box center [405, 285] width 95 height 11
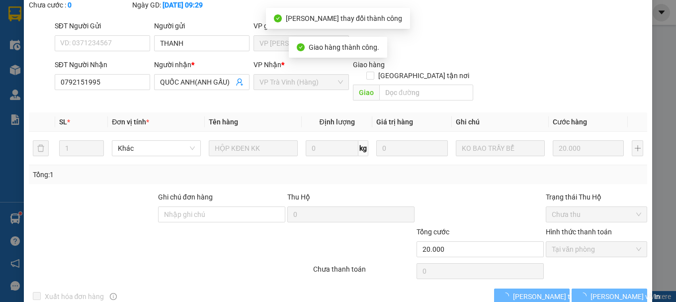
scroll to position [79, 0]
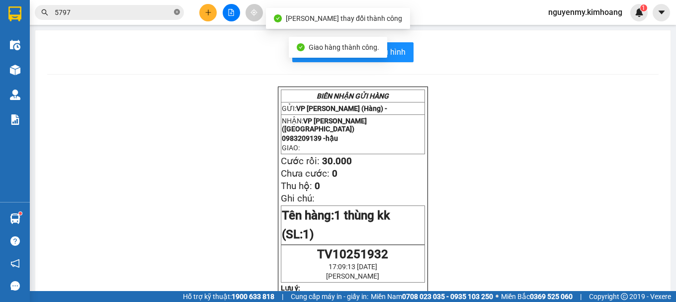
click at [174, 9] on icon "close-circle" at bounding box center [177, 12] width 6 height 6
click at [174, 9] on span at bounding box center [177, 12] width 6 height 11
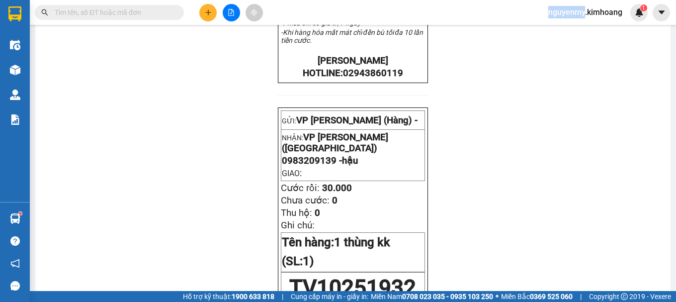
scroll to position [348, 0]
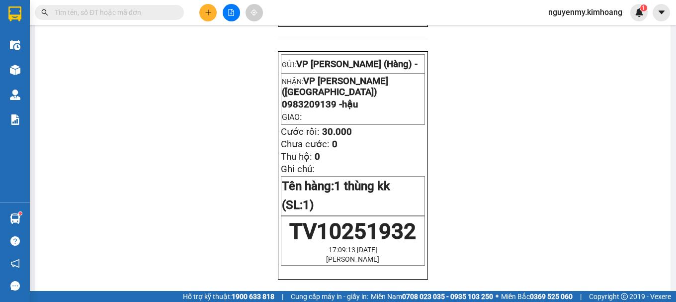
click at [102, 11] on input "text" at bounding box center [113, 12] width 117 height 11
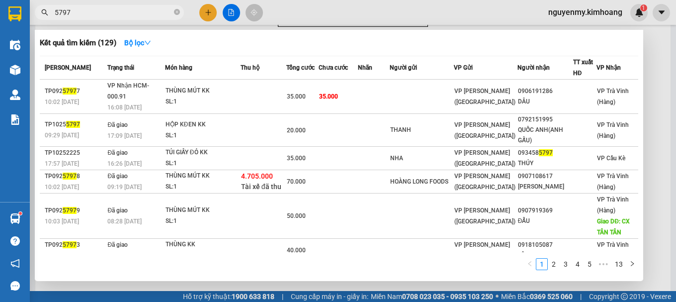
type input "5797"
click at [173, 11] on span "5797" at bounding box center [109, 12] width 149 height 15
click at [174, 11] on icon "close-circle" at bounding box center [177, 12] width 6 height 6
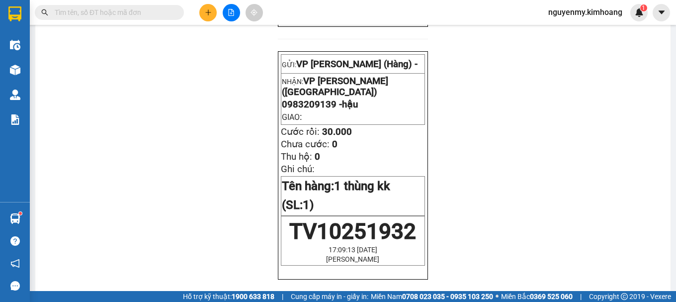
click at [175, 11] on span at bounding box center [177, 12] width 6 height 11
click at [158, 13] on input "text" at bounding box center [113, 12] width 117 height 11
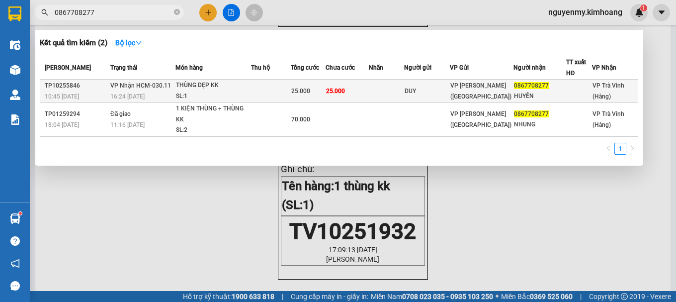
type input "0867708277"
click at [330, 93] on span "25.000" at bounding box center [335, 90] width 19 height 7
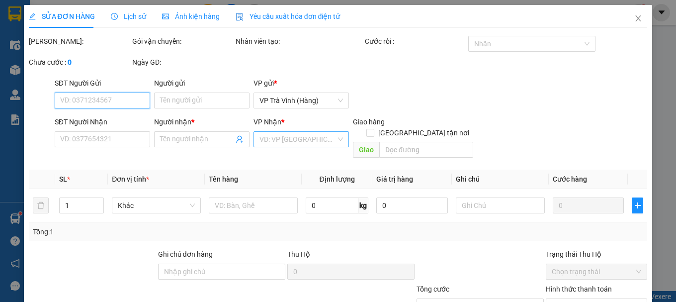
type input "DUY"
type input "0867708277"
type input "HUYỀN"
type input "25.000"
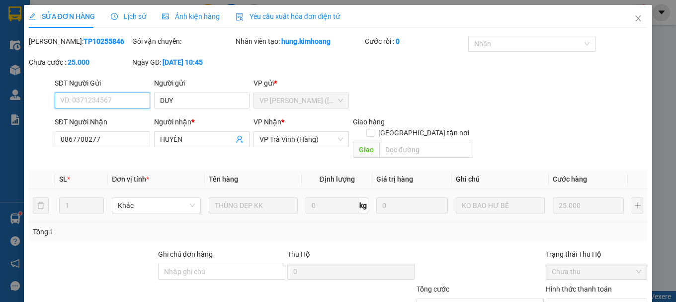
scroll to position [68, 0]
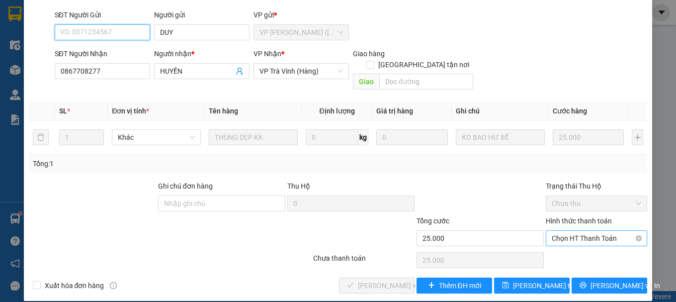
click at [589, 234] on span "Chọn HT Thanh Toán" at bounding box center [595, 237] width 89 height 15
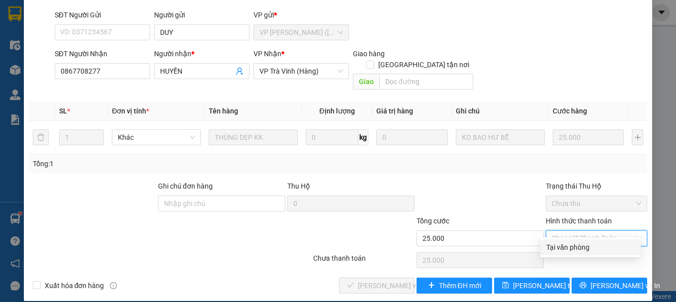
click at [576, 252] on div "Tại văn phòng" at bounding box center [590, 247] width 100 height 16
type input "0"
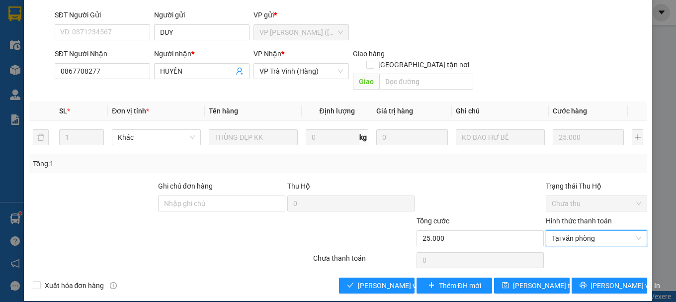
click at [382, 265] on div "Total Paid Fee 0 Total UnPaid Fee 25.000 Cash Collection Total Fee Mã ĐH: TP102…" at bounding box center [338, 130] width 618 height 325
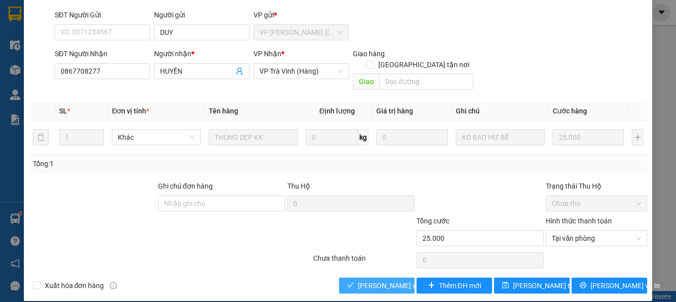
click at [386, 280] on span "[PERSON_NAME] và Giao hàng" at bounding box center [405, 285] width 95 height 11
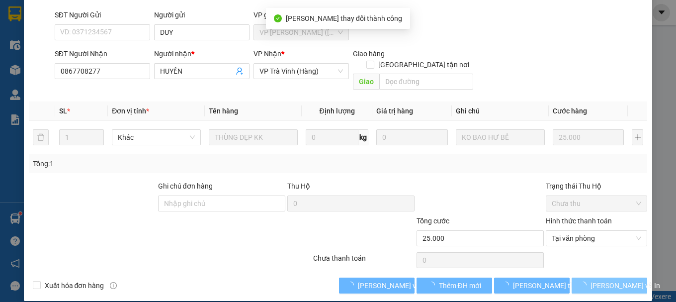
click at [615, 280] on span "[PERSON_NAME] và In" at bounding box center [625, 285] width 70 height 11
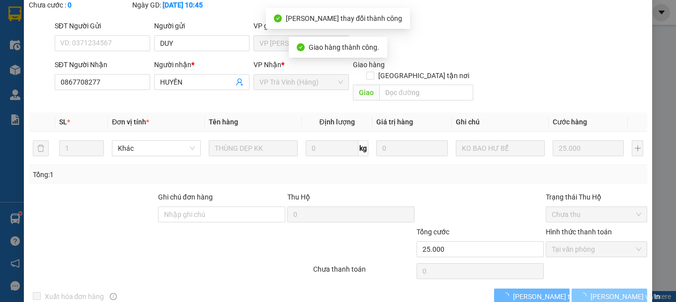
scroll to position [79, 0]
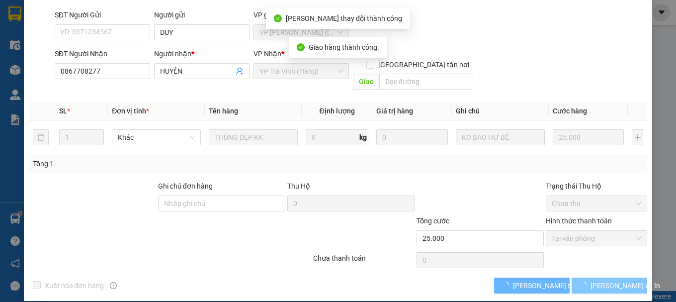
click at [613, 280] on span "[PERSON_NAME] và In" at bounding box center [625, 285] width 70 height 11
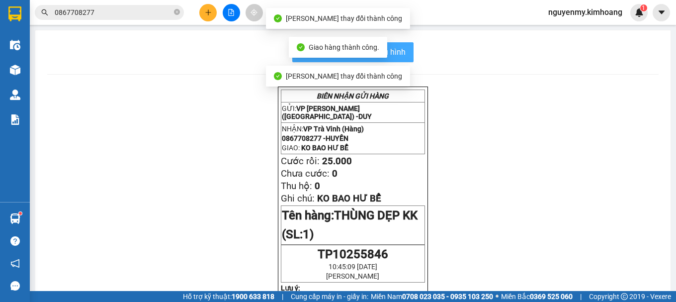
click at [398, 53] on span "In mẫu biên lai tự cấu hình" at bounding box center [358, 52] width 93 height 12
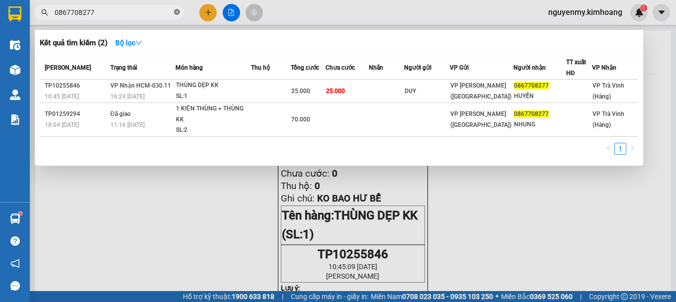
click at [176, 12] on icon "close-circle" at bounding box center [177, 12] width 6 height 6
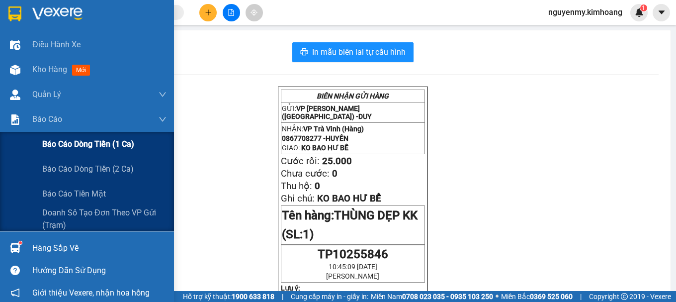
click at [57, 142] on span "Báo cáo dòng tiền (1 ca)" at bounding box center [88, 144] width 92 height 12
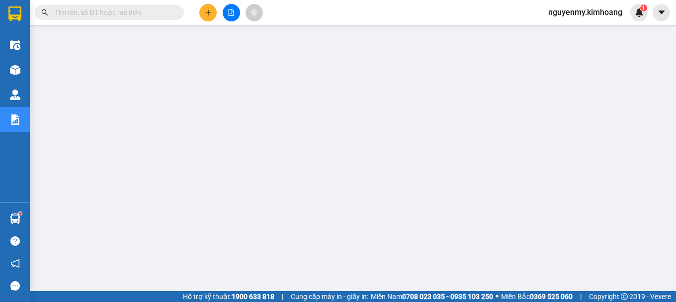
click at [602, 15] on span "nguyenmy.kimhoang" at bounding box center [585, 12] width 90 height 12
click at [578, 33] on span "Đăng xuất" at bounding box center [589, 30] width 70 height 11
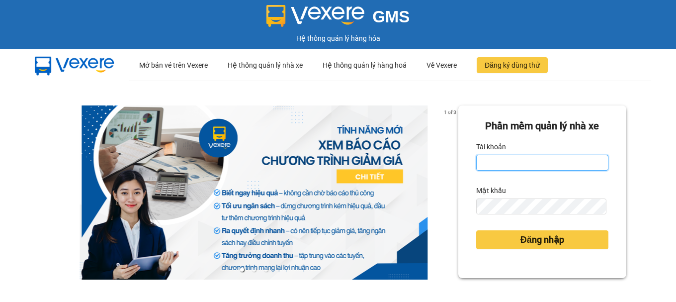
type input "ca2.kimhoang"
drag, startPoint x: 547, startPoint y: 160, endPoint x: 386, endPoint y: 186, distance: 163.4
click at [386, 186] on div "1 of 3 Phần mềm quản lý nhà xe Tài khoản ca2.[PERSON_NAME] khẩu Đăng nhập" at bounding box center [338, 220] width 676 height 281
drag, startPoint x: 518, startPoint y: 162, endPoint x: 437, endPoint y: 174, distance: 81.8
click at [437, 174] on div "1 of 3 Phần mềm quản lý nhà xe Tài khoản ca2.[PERSON_NAME] khẩu Đăng nhập" at bounding box center [338, 220] width 676 height 281
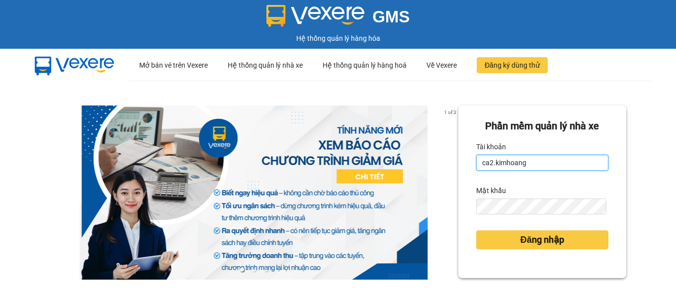
drag, startPoint x: 519, startPoint y: 164, endPoint x: 473, endPoint y: 168, distance: 45.3
click at [476, 168] on input "ca2.kimhoang" at bounding box center [542, 162] width 132 height 16
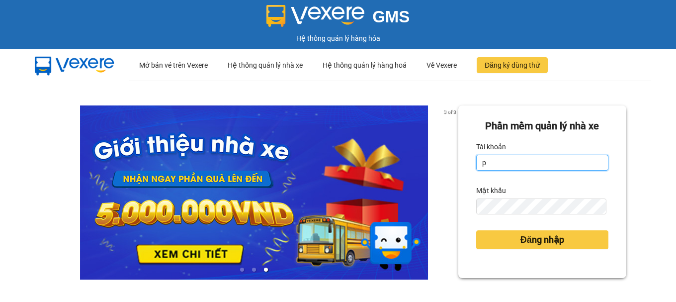
type input "phutv.kimhoang"
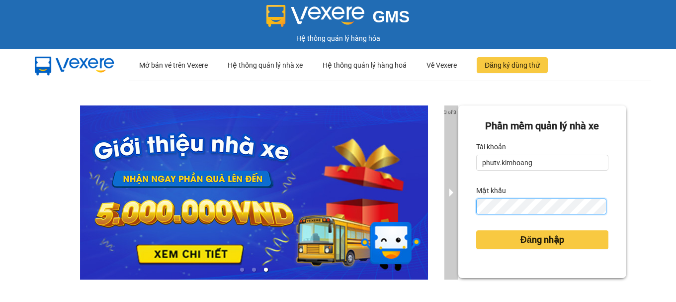
click at [448, 208] on div "3 of 3 Phần mềm quản lý nhà xe Tài khoản phutv.[PERSON_NAME] khẩu Đăng nhập" at bounding box center [338, 220] width 676 height 281
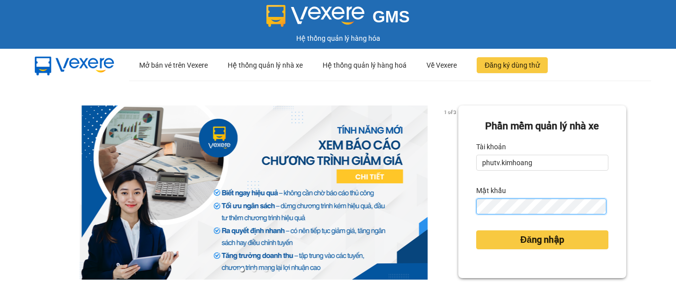
click at [476, 230] on button "Đăng nhập" at bounding box center [542, 239] width 132 height 19
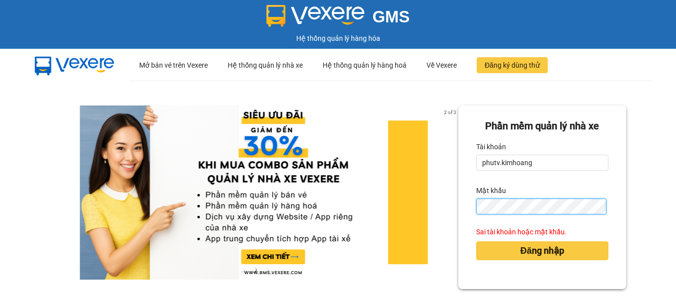
click at [476, 241] on button "Đăng nhập" at bounding box center [542, 250] width 132 height 19
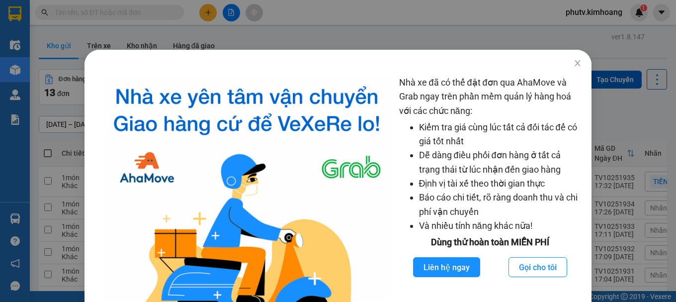
click at [338, 9] on div "Nhà xe đã có thể đặt đơn qua AhaMove và Grab ngay trên phần mềm quản lý hàng ho…" at bounding box center [338, 151] width 676 height 302
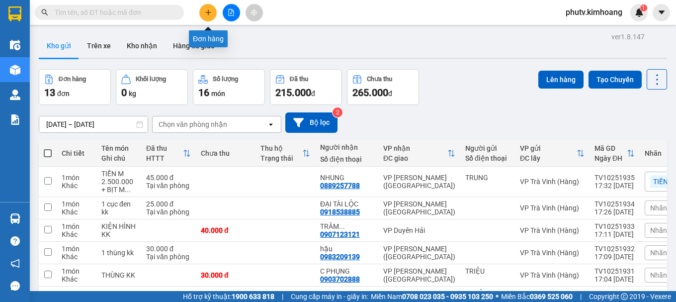
click at [206, 15] on icon "plus" at bounding box center [208, 12] width 7 height 7
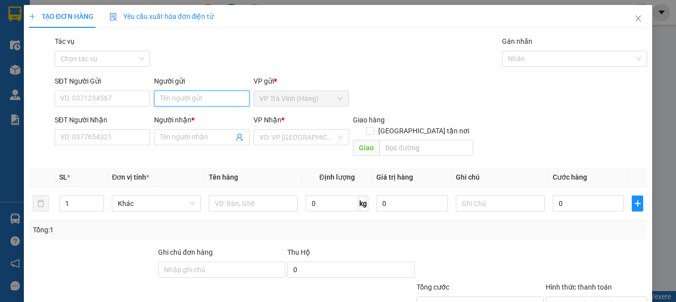
drag, startPoint x: 219, startPoint y: 95, endPoint x: 209, endPoint y: 97, distance: 10.1
click at [219, 96] on input "Người gửi" at bounding box center [201, 98] width 95 height 16
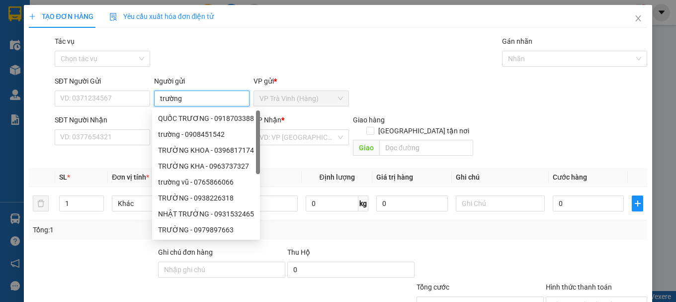
type input "trường"
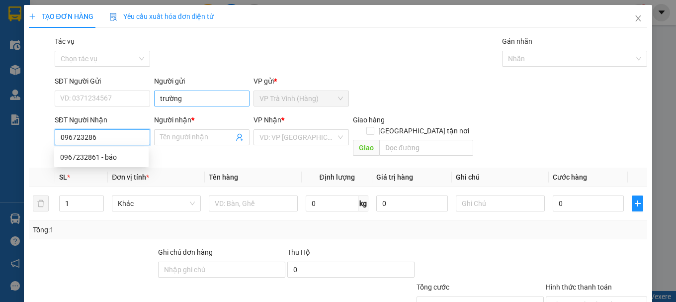
type input "0967232861"
click at [123, 163] on div "0967232861 - bảo" at bounding box center [101, 157] width 94 height 16
type input "bảo"
type input "30.000"
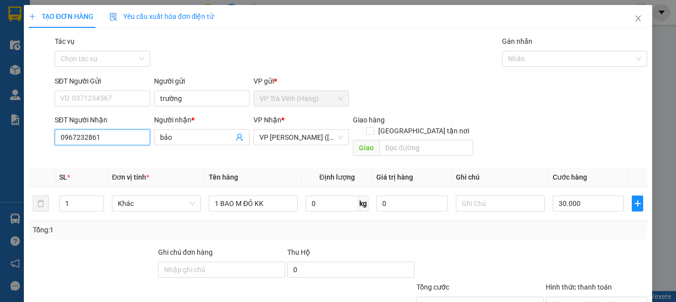
scroll to position [66, 0]
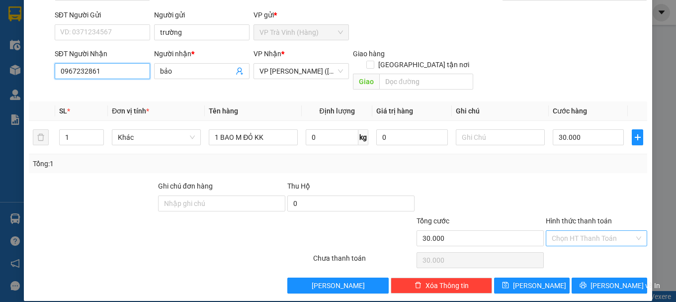
type input "0967232861"
drag, startPoint x: 584, startPoint y: 224, endPoint x: 583, endPoint y: 235, distance: 11.5
click at [583, 230] on input "Hình thức thanh toán" at bounding box center [592, 237] width 82 height 15
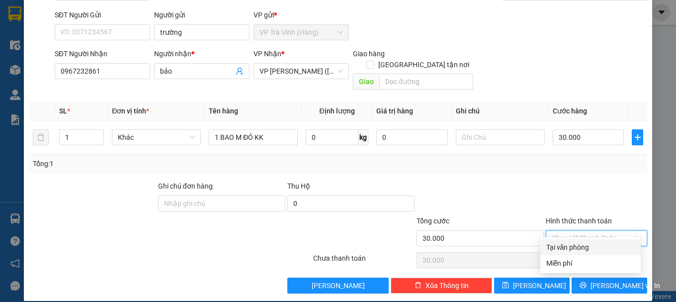
click at [570, 243] on div "Tại văn phòng" at bounding box center [590, 246] width 88 height 11
type input "0"
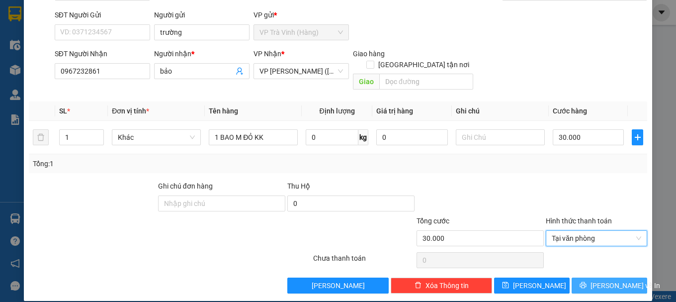
click at [585, 282] on icon "printer" at bounding box center [583, 285] width 6 height 6
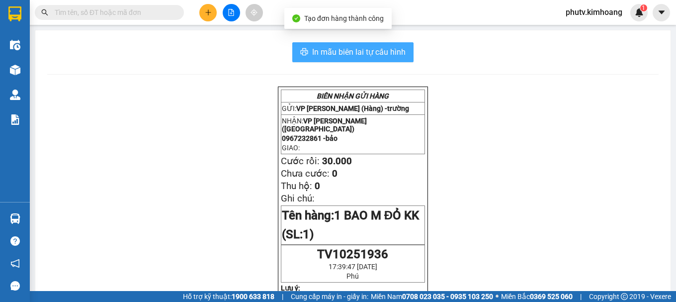
click at [396, 47] on span "In mẫu biên lai tự cấu hình" at bounding box center [358, 52] width 93 height 12
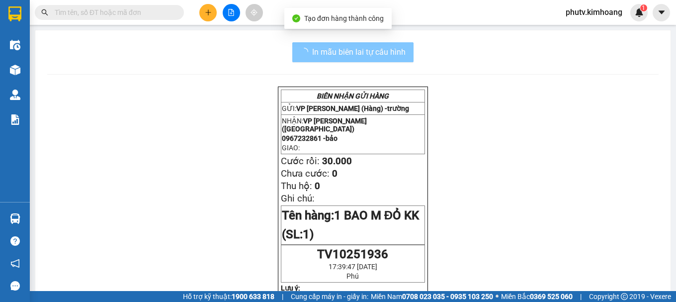
scroll to position [65, 0]
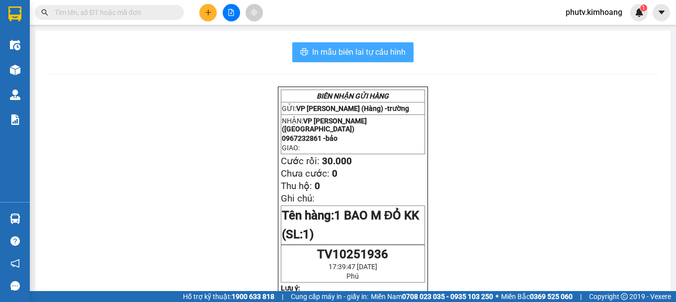
click at [393, 59] on button "In mẫu biên lai tự cấu hình" at bounding box center [352, 52] width 121 height 20
click at [132, 15] on input "text" at bounding box center [113, 12] width 117 height 11
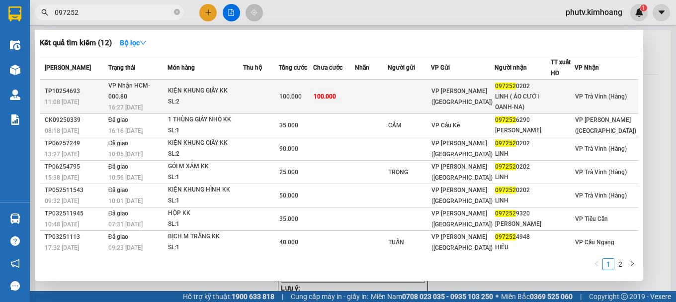
type input "097252"
click at [334, 98] on span "100.000" at bounding box center [324, 96] width 22 height 7
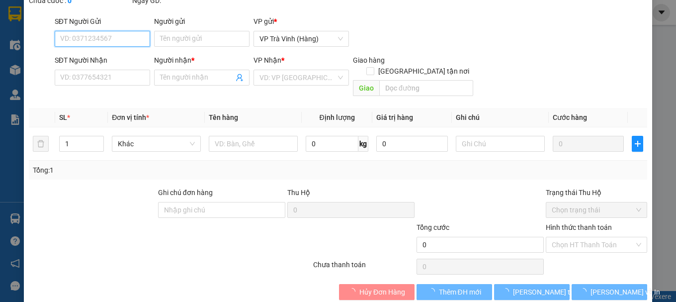
type input "0972520202"
type input "LINH ( ÁO CƯỚI OANH-NA)"
type input "100.000"
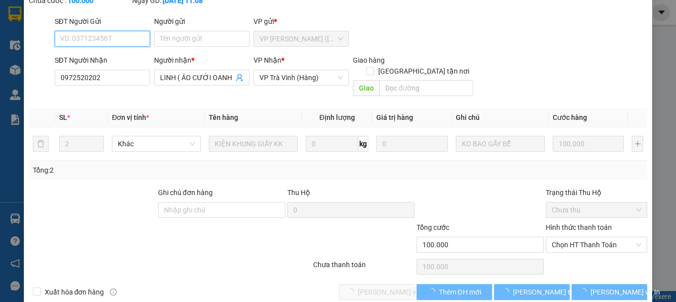
scroll to position [68, 0]
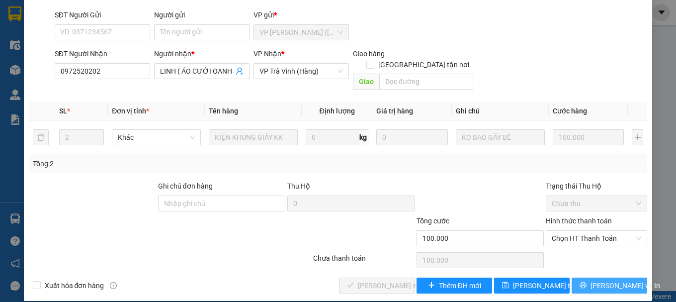
click at [597, 280] on span "[PERSON_NAME] và In" at bounding box center [625, 285] width 70 height 11
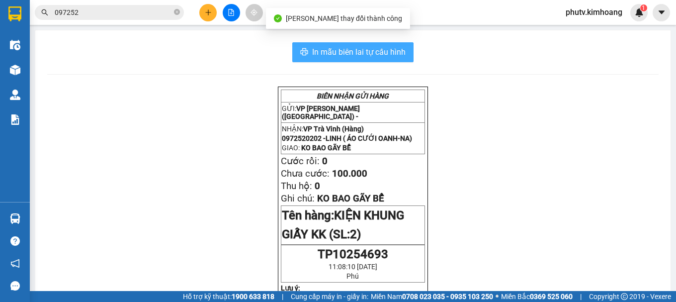
click at [362, 49] on span "In mẫu biên lai tự cấu hình" at bounding box center [358, 52] width 93 height 12
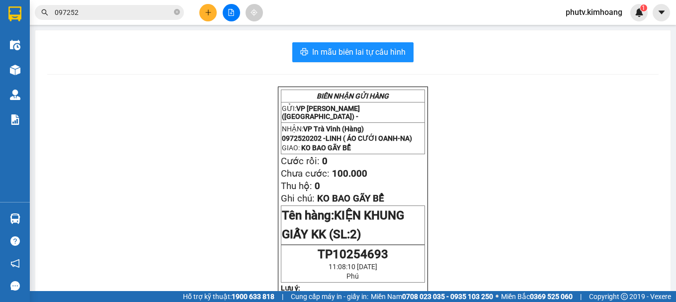
click at [212, 8] on button at bounding box center [207, 12] width 17 height 17
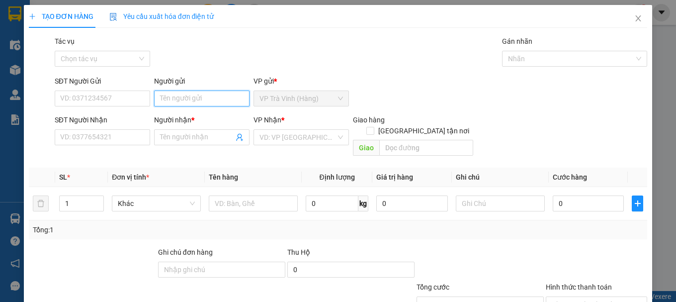
click at [205, 97] on input "Người gửi" at bounding box center [201, 98] width 95 height 16
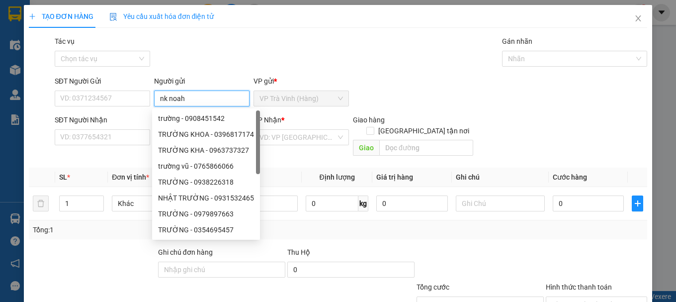
type input "nk noah"
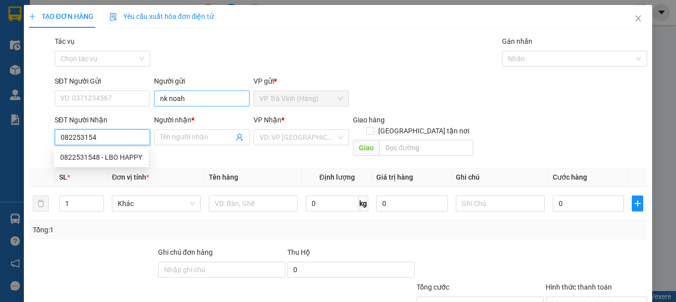
type input "0822531548"
click at [113, 149] on div "0822531548 - LBO HAPPY" at bounding box center [101, 157] width 94 height 16
type input "LBO HAPPY"
type input "20.000"
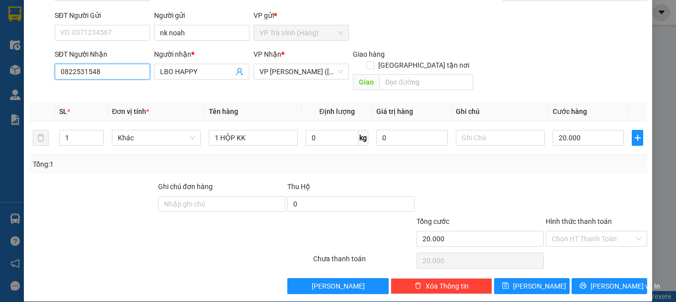
scroll to position [66, 0]
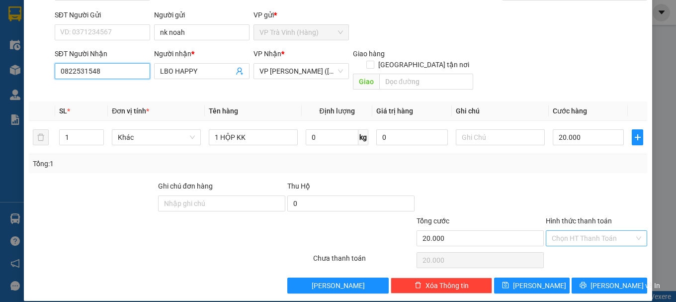
type input "0822531548"
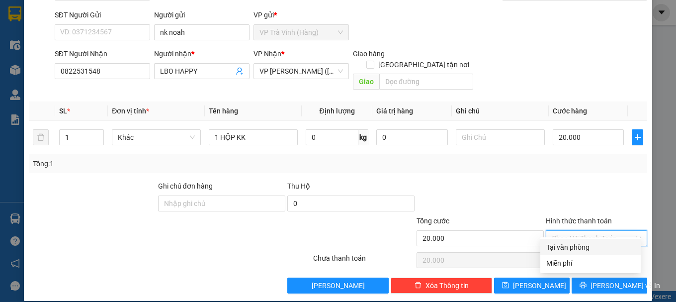
click at [580, 230] on input "Hình thức thanh toán" at bounding box center [592, 237] width 82 height 15
click at [580, 249] on div "Tại văn phòng" at bounding box center [590, 246] width 88 height 11
type input "0"
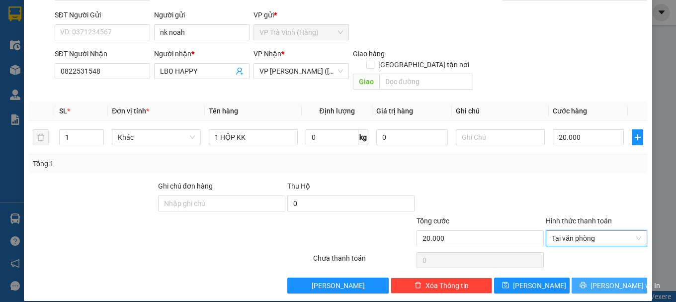
click at [580, 277] on button "[PERSON_NAME] và In" at bounding box center [609, 285] width 76 height 16
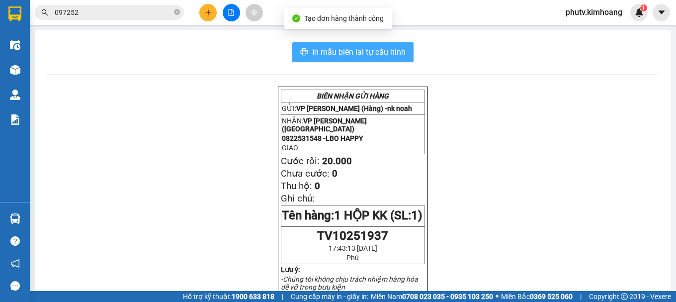
click at [320, 48] on span "In mẫu biên lai tự cấu hình" at bounding box center [358, 52] width 93 height 12
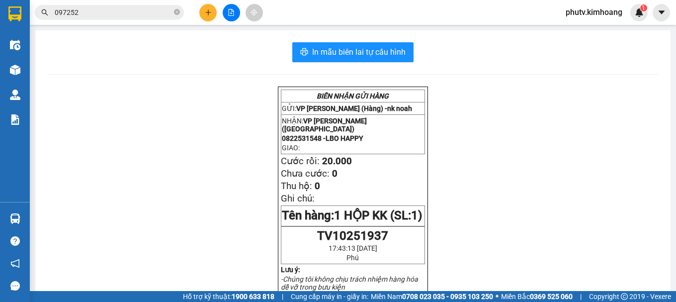
click at [208, 16] on button at bounding box center [207, 12] width 17 height 17
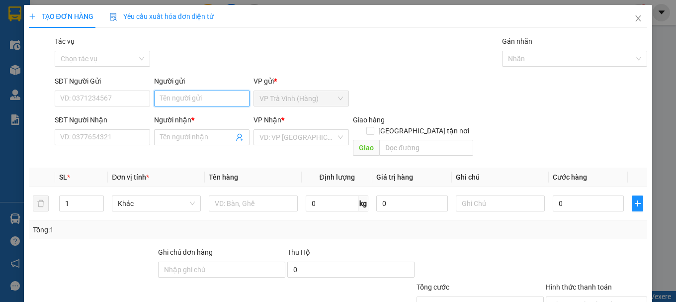
click at [209, 105] on input "Người gửi" at bounding box center [201, 98] width 95 height 16
type input "bi"
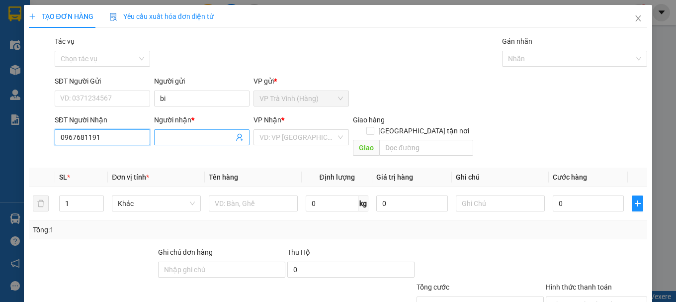
type input "0967681191"
click at [163, 138] on input "Người nhận *" at bounding box center [197, 137] width 74 height 11
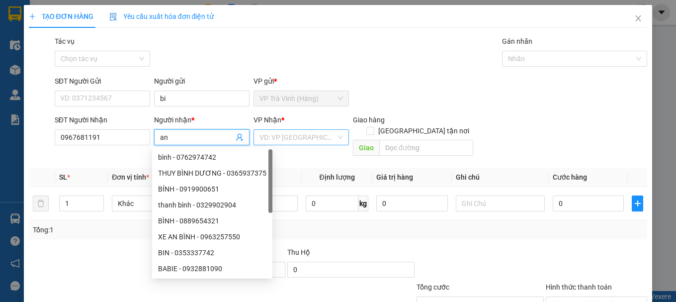
type input "an"
click at [309, 133] on input "search" at bounding box center [297, 137] width 76 height 15
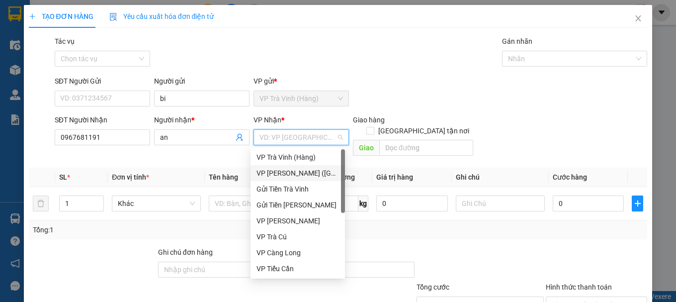
click at [304, 167] on div "VP [PERSON_NAME] ([GEOGRAPHIC_DATA])" at bounding box center [297, 172] width 82 height 11
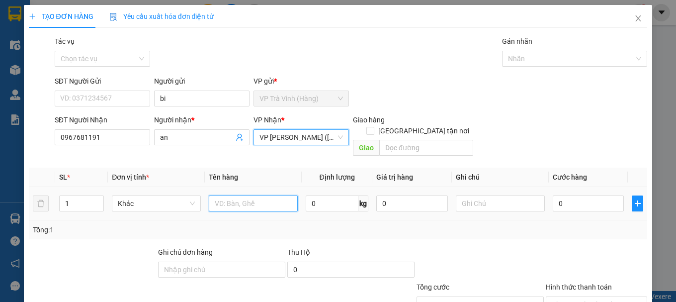
click at [235, 195] on input "text" at bounding box center [253, 203] width 89 height 16
type input "1 thùng kk"
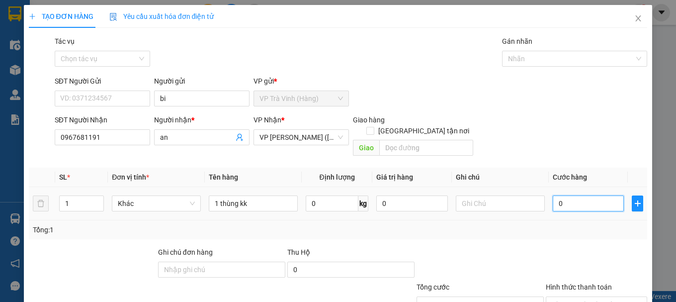
click at [563, 195] on input "0" at bounding box center [588, 203] width 72 height 16
type input "+3"
type input "3"
type input "+30"
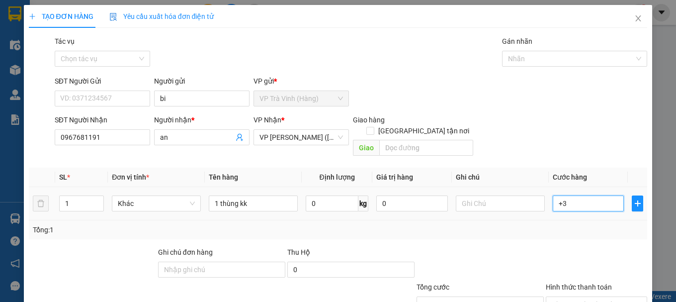
type input "30"
type input "30.000"
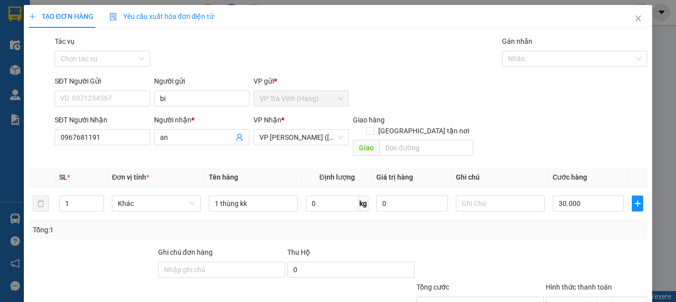
click at [551, 227] on div "Tổng: 1" at bounding box center [338, 229] width 618 height 19
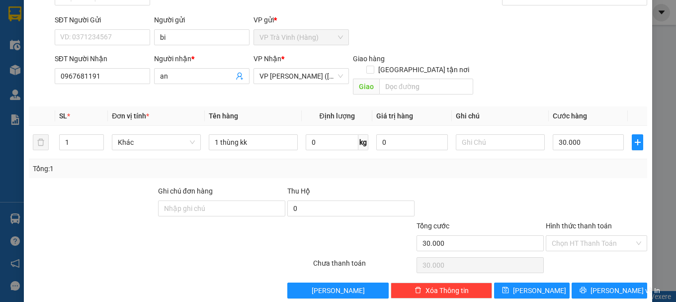
scroll to position [66, 0]
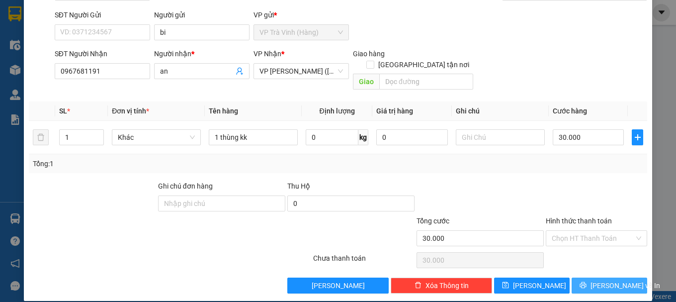
click at [599, 280] on span "[PERSON_NAME] và In" at bounding box center [625, 285] width 70 height 11
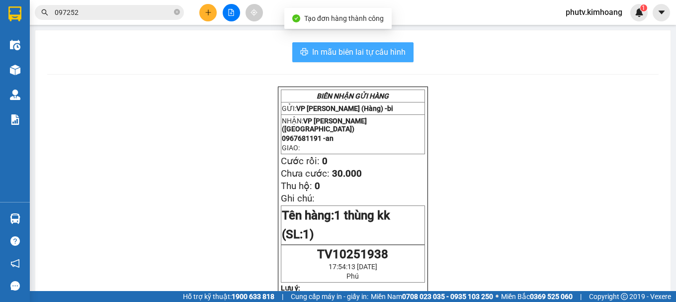
click at [371, 48] on button "In mẫu biên lai tự cấu hình" at bounding box center [352, 52] width 121 height 20
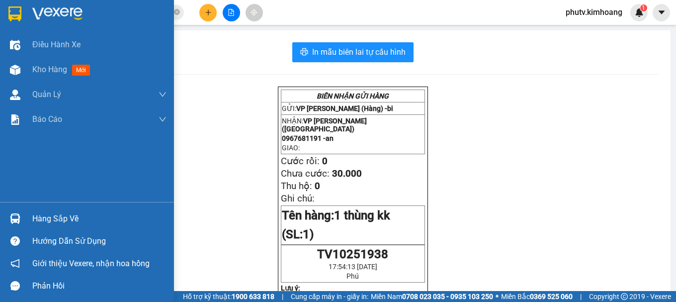
click at [56, 219] on div "Hàng sắp về" at bounding box center [99, 218] width 134 height 15
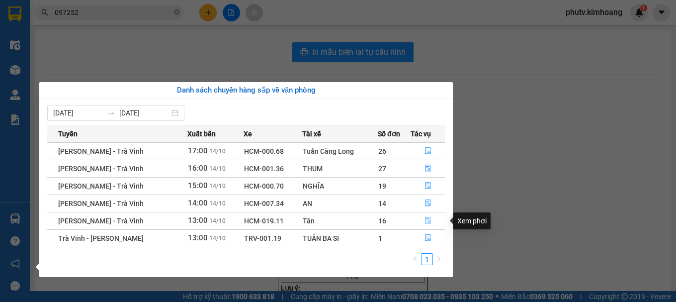
click at [425, 219] on icon "file-done" at bounding box center [427, 220] width 7 height 7
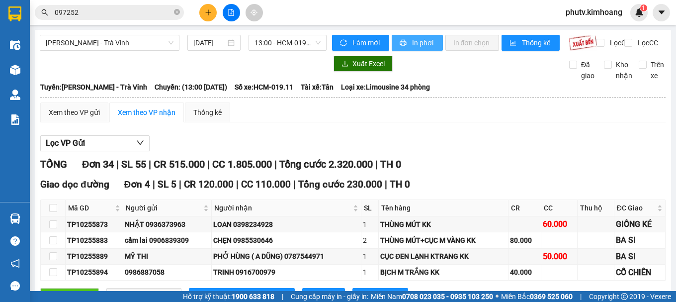
click at [420, 42] on span "In phơi" at bounding box center [423, 42] width 23 height 11
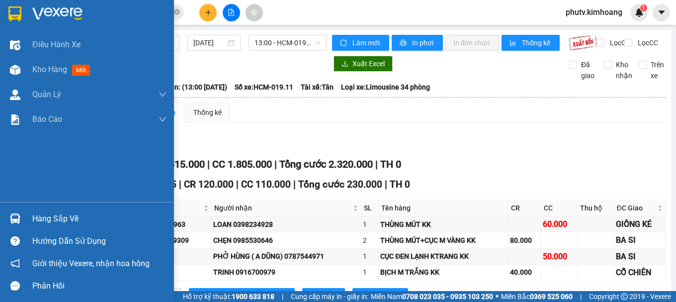
click at [40, 262] on span "Giới thiệu Vexere, nhận hoa hồng" at bounding box center [90, 263] width 117 height 12
click at [66, 222] on div "Hàng sắp về" at bounding box center [99, 218] width 134 height 15
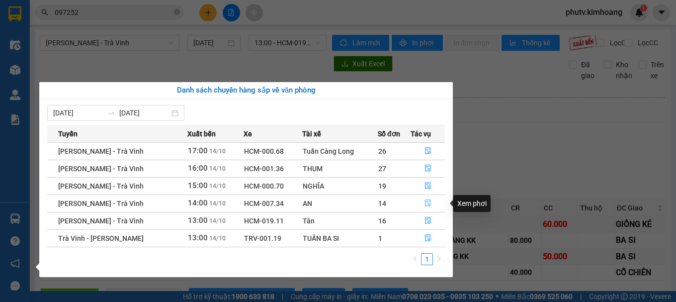
click at [425, 201] on icon "file-done" at bounding box center [428, 203] width 6 height 7
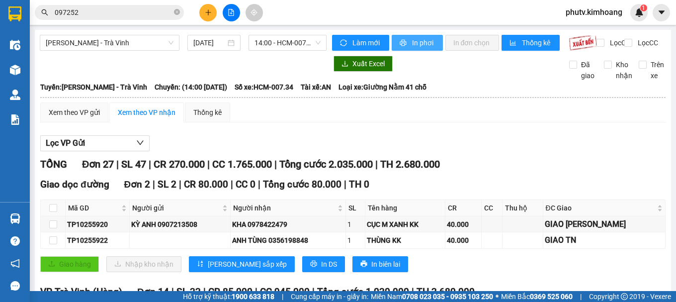
click at [400, 37] on button "In phơi" at bounding box center [416, 43] width 51 height 16
